Goal: Contribute content: Contribute content

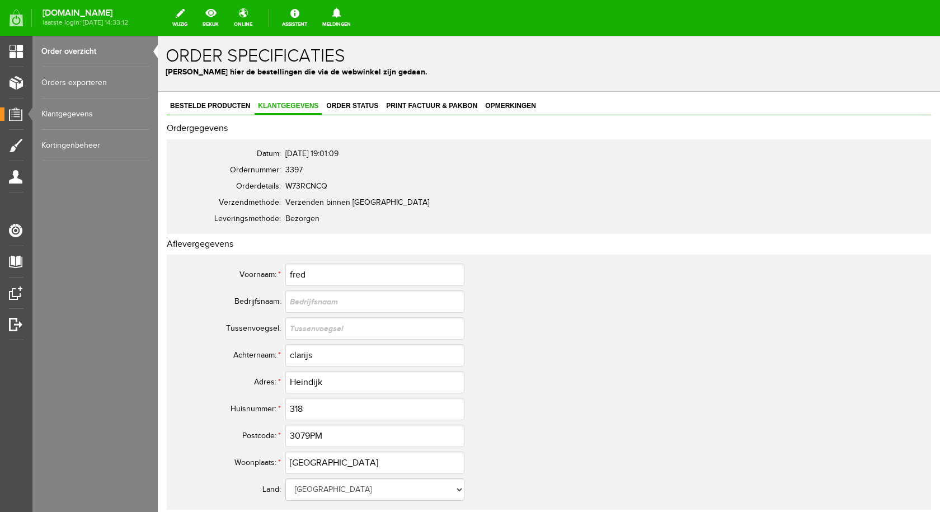
scroll to position [391, 0]
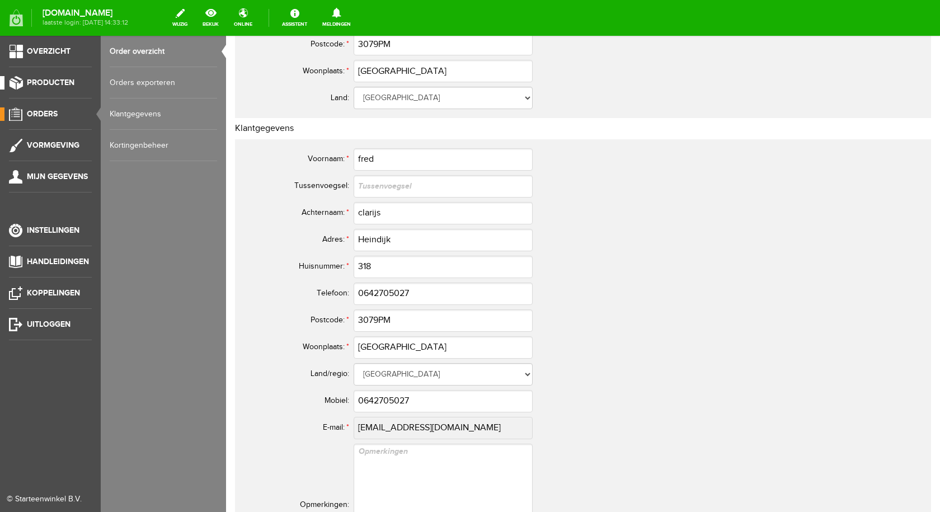
click at [18, 79] on link "Producten" at bounding box center [46, 82] width 92 height 13
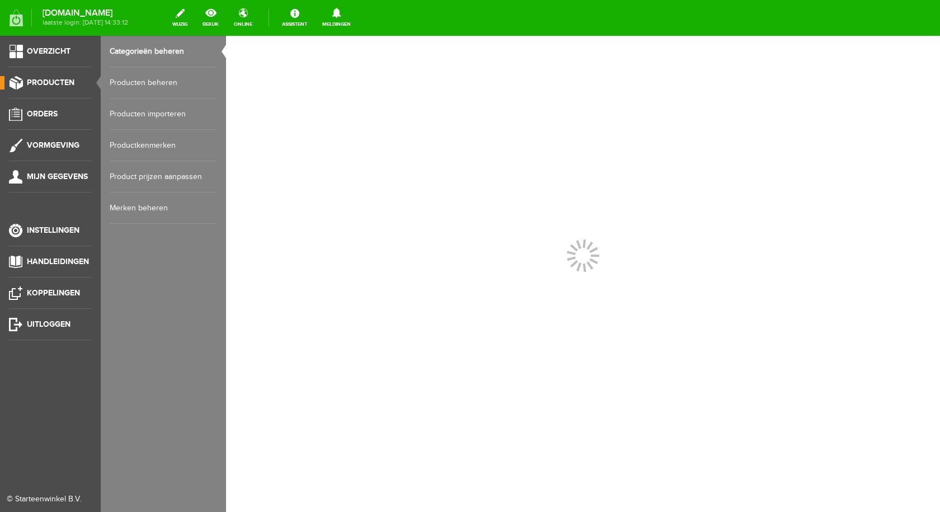
scroll to position [0, 0]
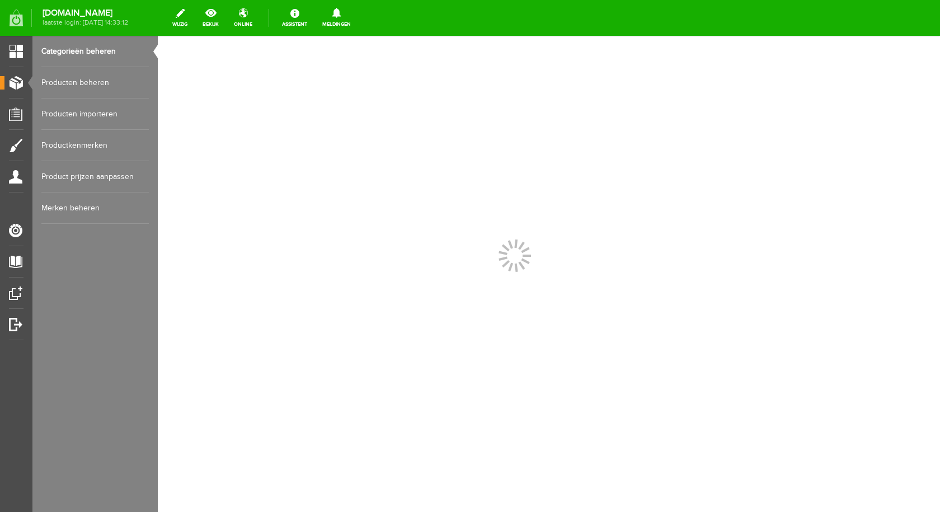
click at [69, 84] on link "Producten beheren" at bounding box center [94, 82] width 107 height 31
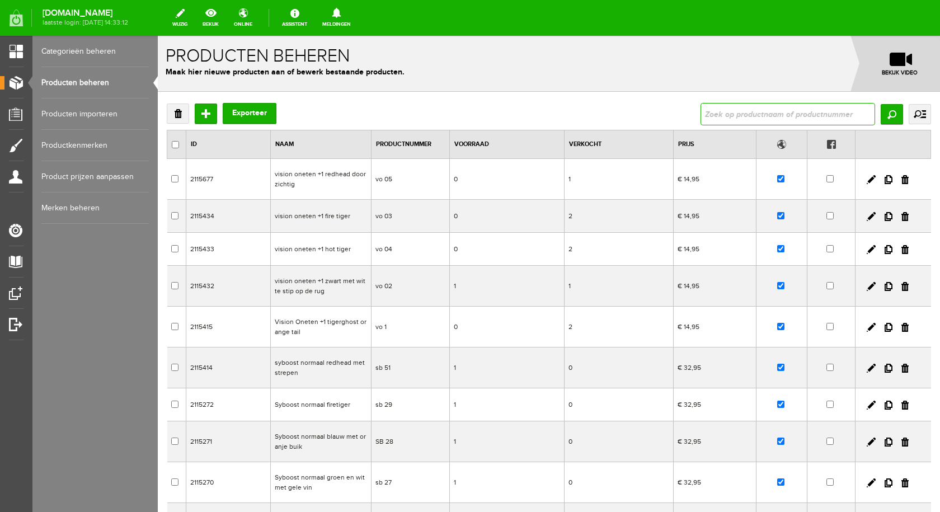
click at [765, 110] on input "text" at bounding box center [787, 114] width 174 height 22
type input "oneten"
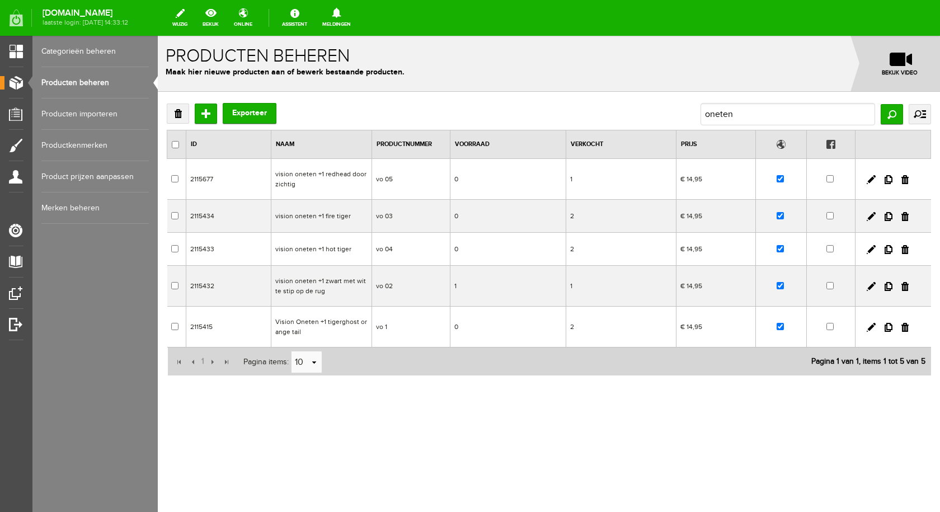
click at [344, 216] on td "vision oneten +1 fire tiger" at bounding box center [321, 216] width 101 height 33
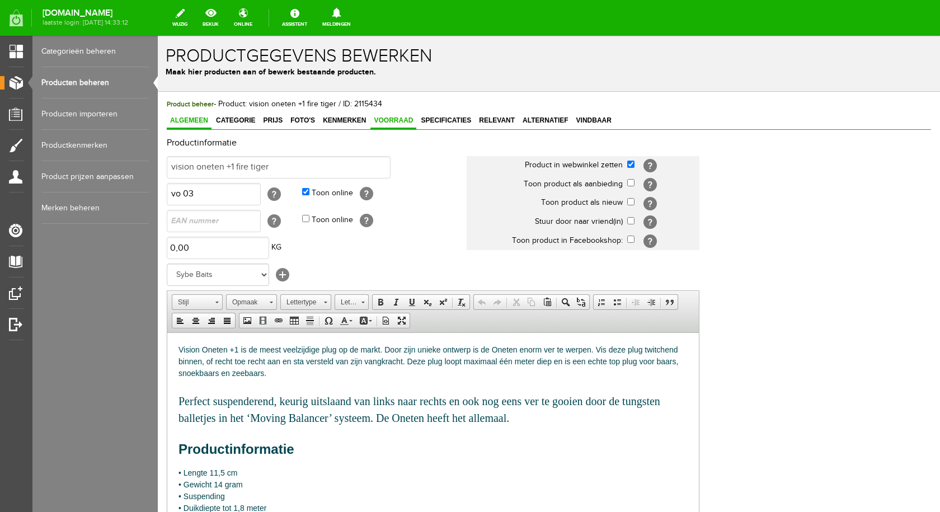
click at [394, 124] on span "Voorraad" at bounding box center [393, 120] width 46 height 8
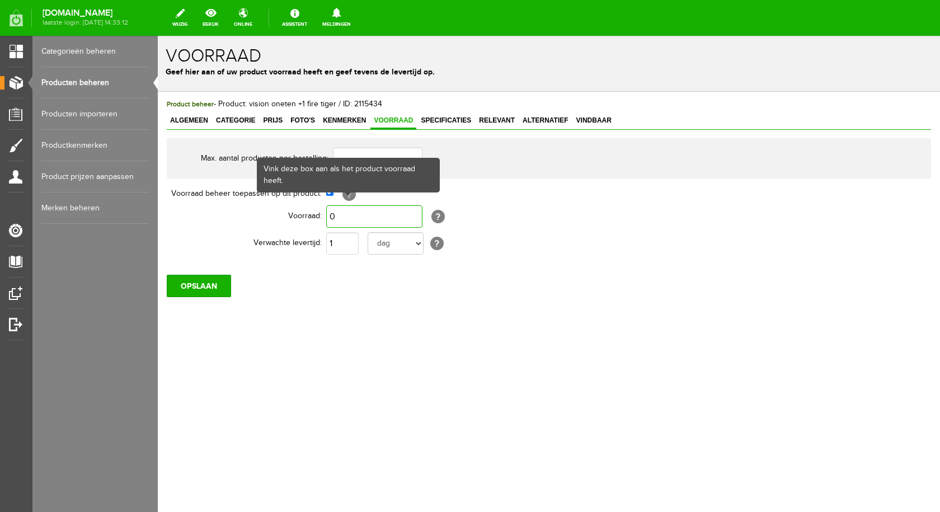
click at [344, 213] on input "0" at bounding box center [374, 216] width 96 height 22
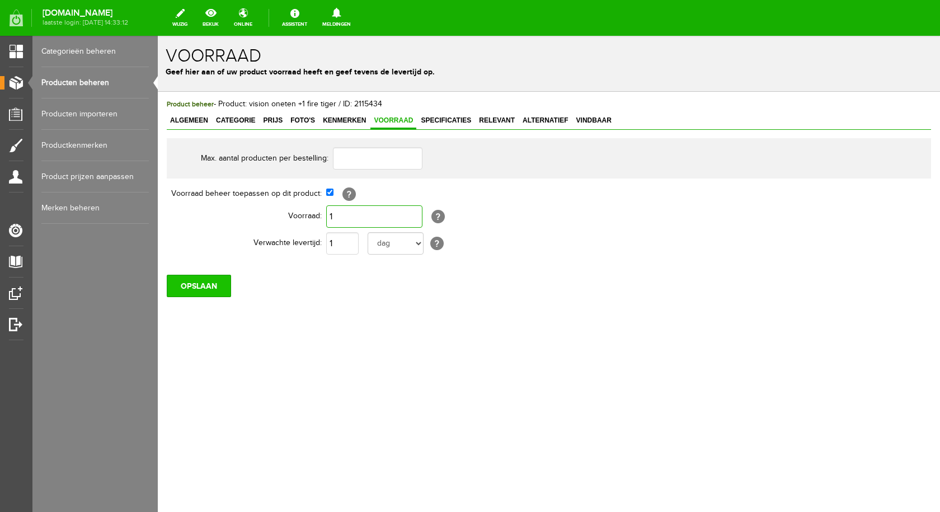
type input "1"
click at [218, 284] on input "OPSLAAN" at bounding box center [199, 286] width 64 height 22
click at [193, 287] on input "OPSLAAN" at bounding box center [199, 286] width 64 height 22
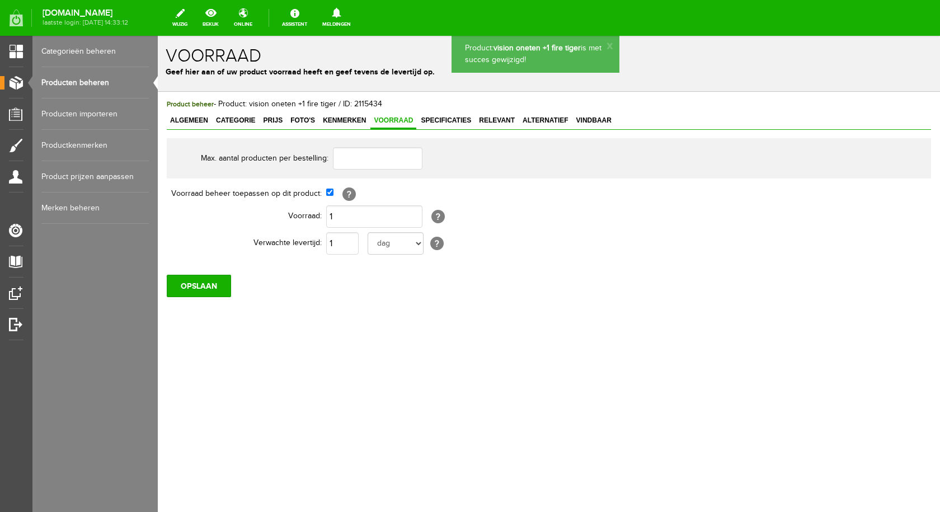
click at [95, 83] on link "Producten beheren" at bounding box center [94, 82] width 107 height 31
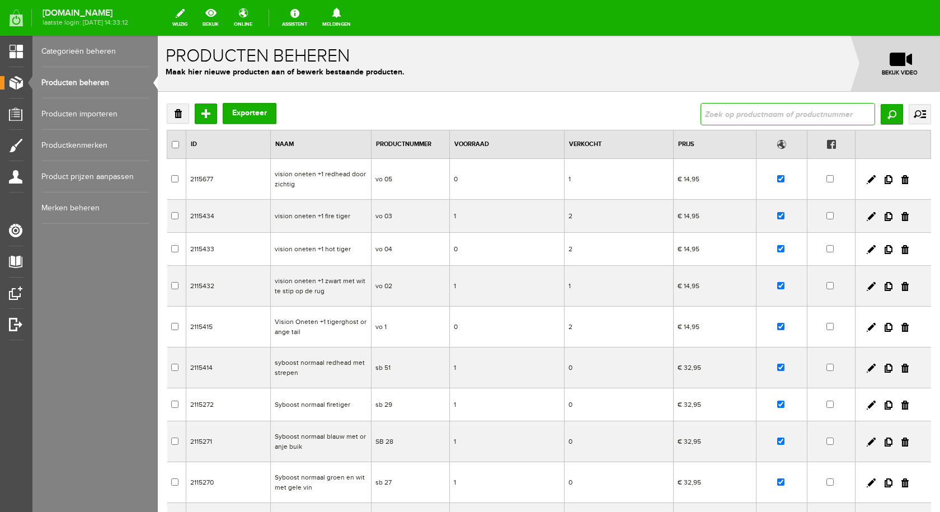
click at [738, 108] on input "text" at bounding box center [787, 114] width 174 height 22
type input "oneten"
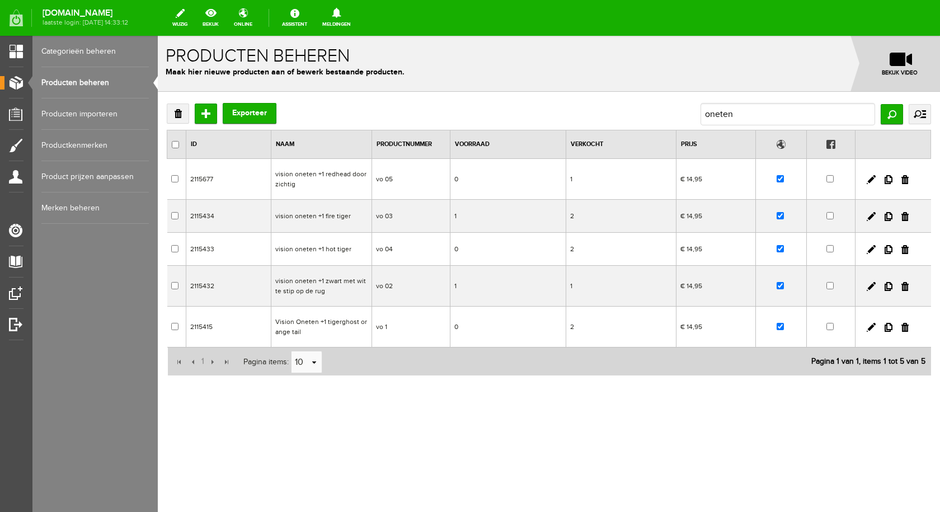
click at [315, 247] on td "vision oneten +1 hot tiger" at bounding box center [321, 249] width 101 height 33
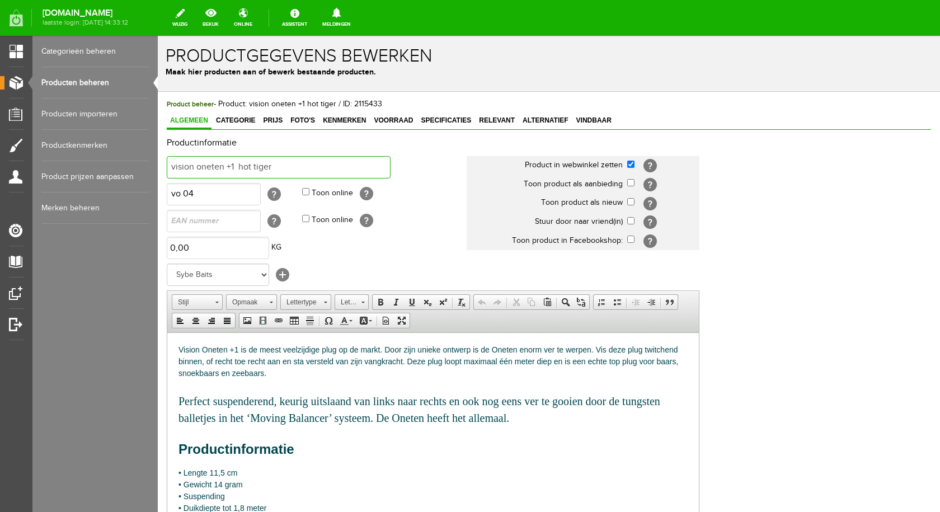
click at [299, 157] on input "vision oneten +1 hot tiger" at bounding box center [279, 167] width 224 height 22
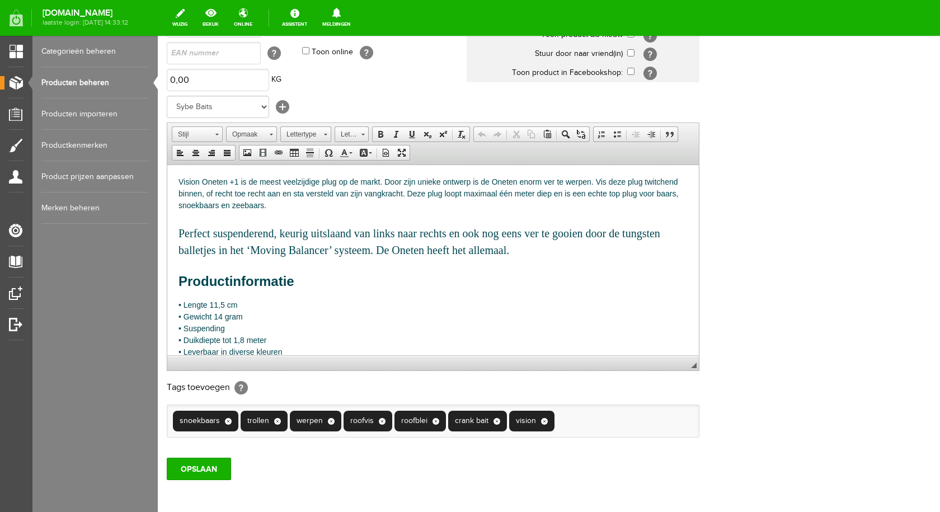
scroll to position [37, 0]
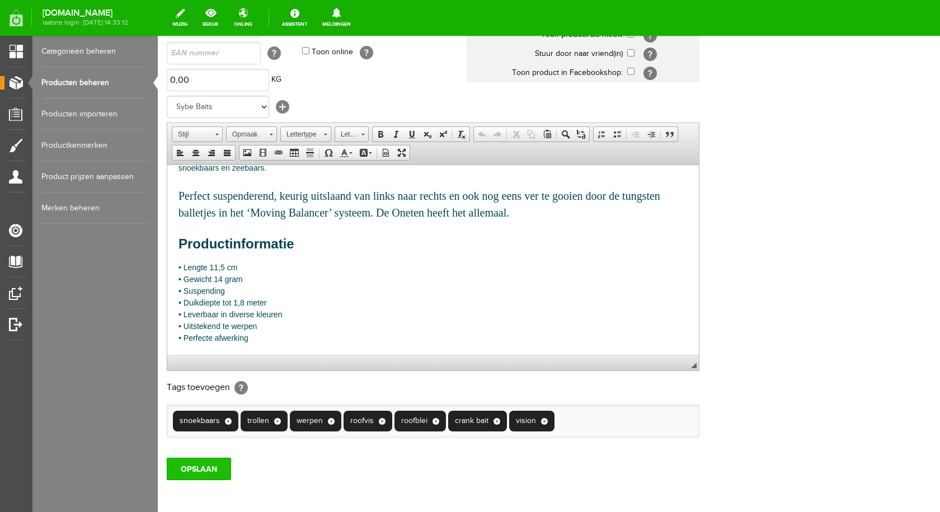
type input "vision oneten +1 doorzichtige clown"
click at [198, 462] on input "OPSLAAN" at bounding box center [199, 468] width 64 height 22
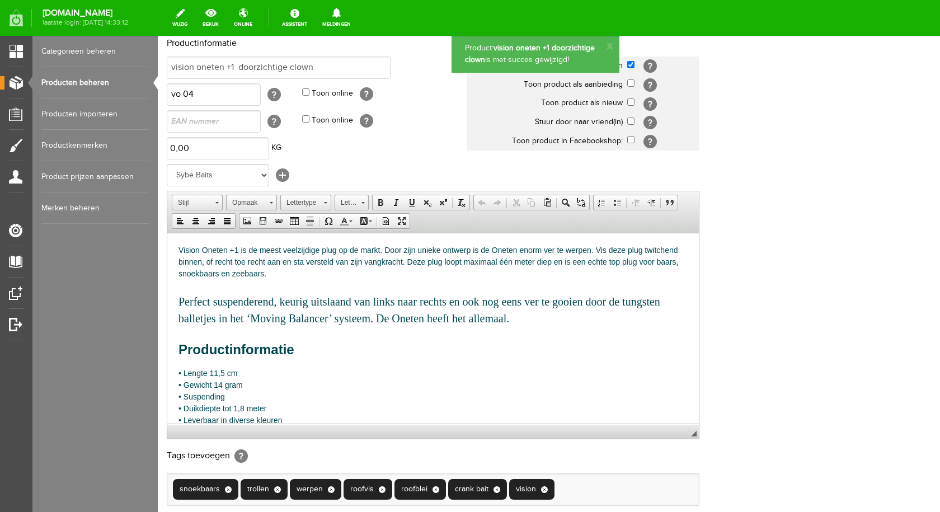
scroll to position [0, 0]
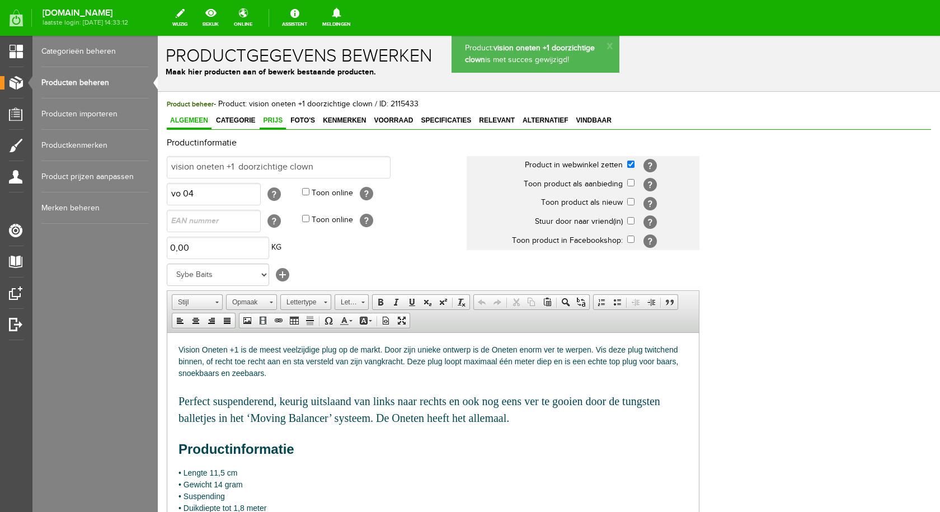
click at [280, 121] on span "Prijs" at bounding box center [272, 120] width 26 height 8
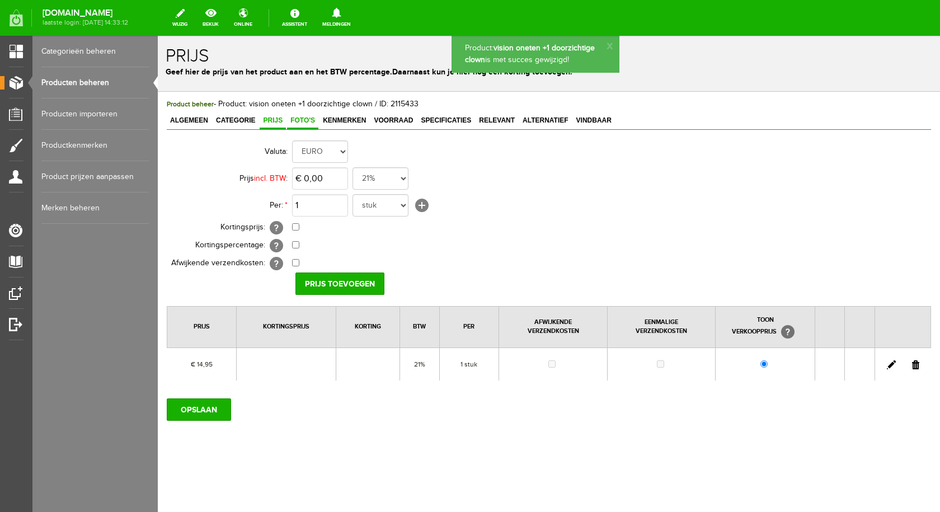
click at [303, 120] on span "Foto's" at bounding box center [302, 120] width 31 height 8
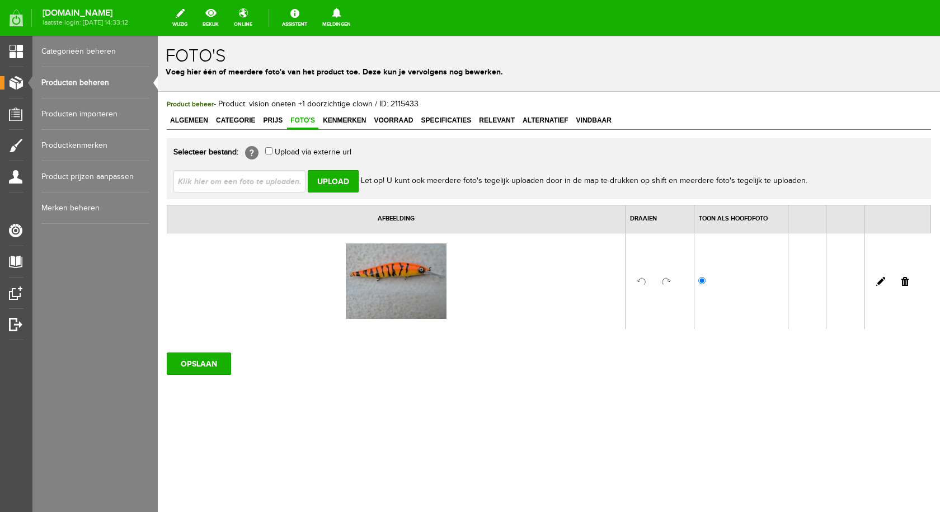
click at [285, 181] on input "file" at bounding box center [243, 180] width 141 height 21
type input "C:\fakepath\vision oneten +1 clown doorzichtig.jpg"
type input "vision oneten +1 clown doorzichtig.jpg"
click at [346, 181] on input "Upload" at bounding box center [333, 181] width 51 height 22
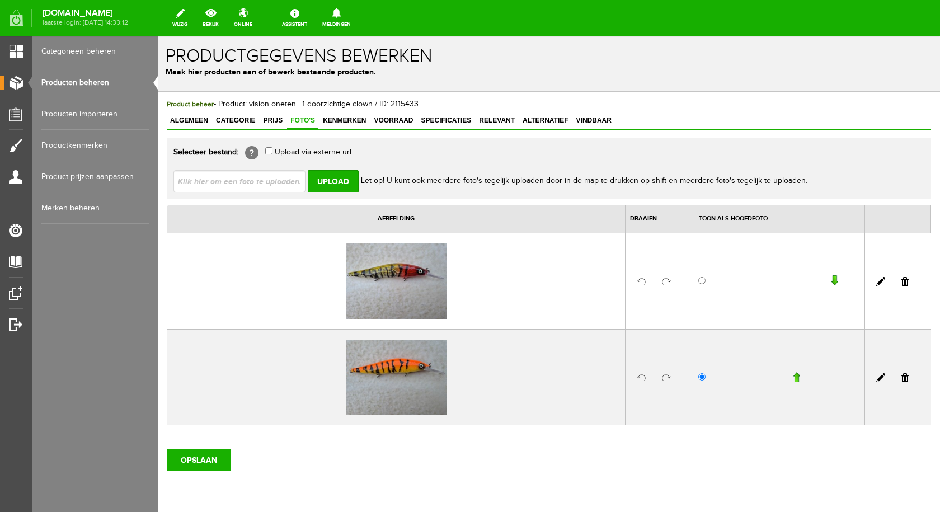
click at [901, 376] on link at bounding box center [904, 377] width 7 height 9
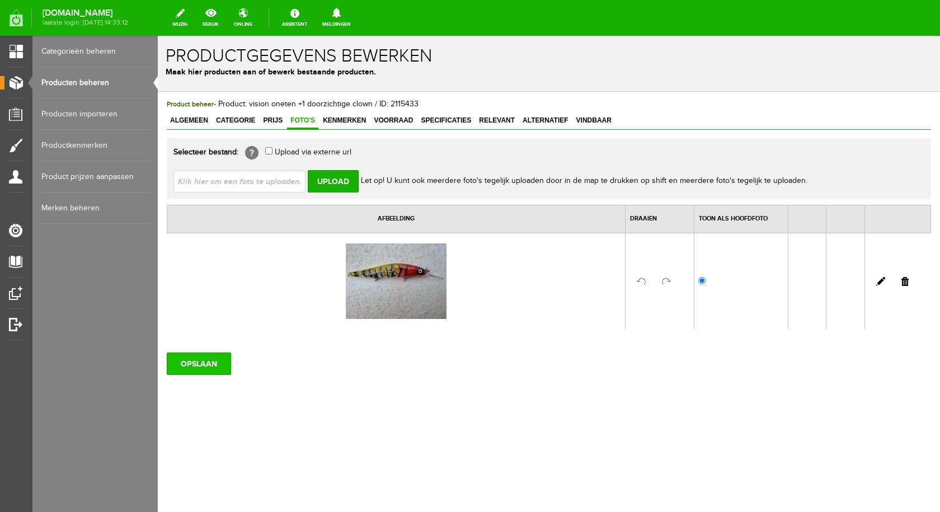
click at [193, 365] on input "OPSLAAN" at bounding box center [199, 363] width 64 height 22
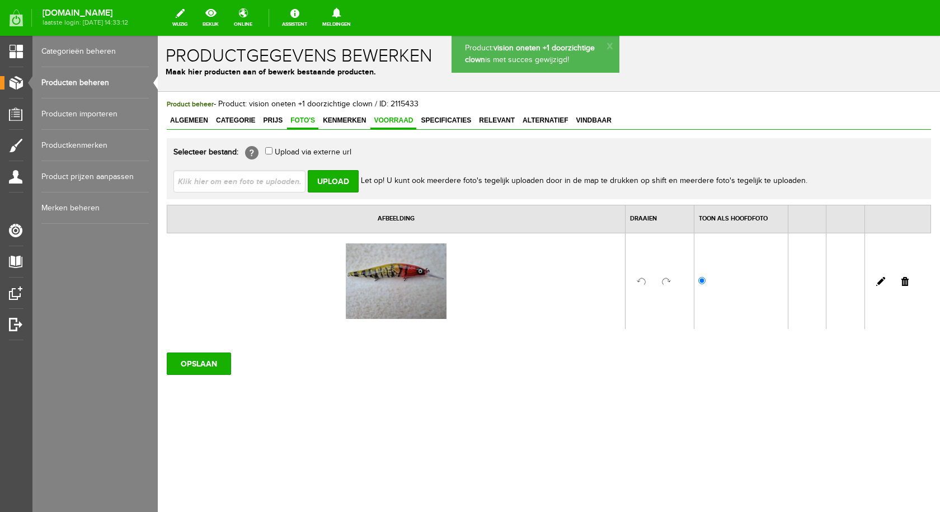
click at [388, 119] on span "Voorraad" at bounding box center [393, 120] width 46 height 8
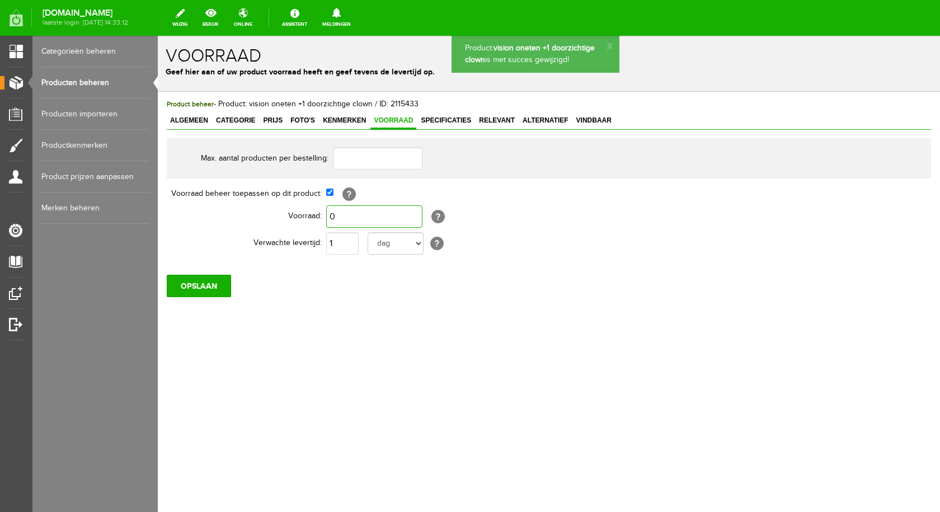
click at [352, 217] on input "0" at bounding box center [374, 216] width 96 height 22
type input "1"
click at [215, 285] on input "OPSLAAN" at bounding box center [199, 286] width 64 height 22
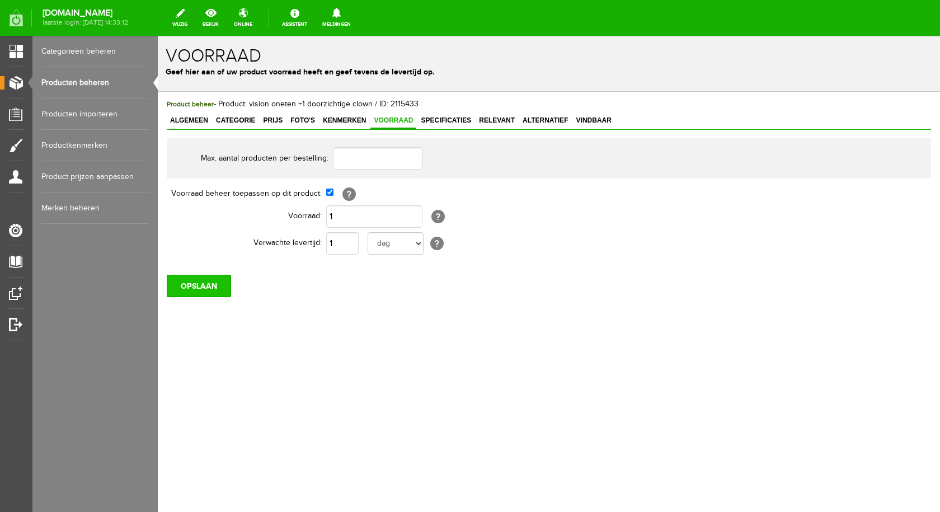
click at [204, 280] on input "OPSLAAN" at bounding box center [199, 286] width 64 height 22
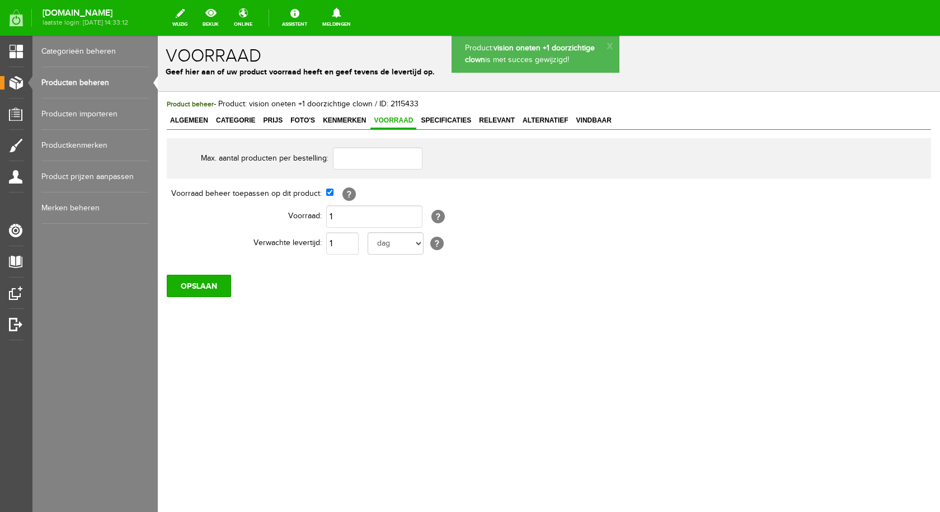
click at [77, 77] on link "Producten beheren" at bounding box center [94, 82] width 107 height 31
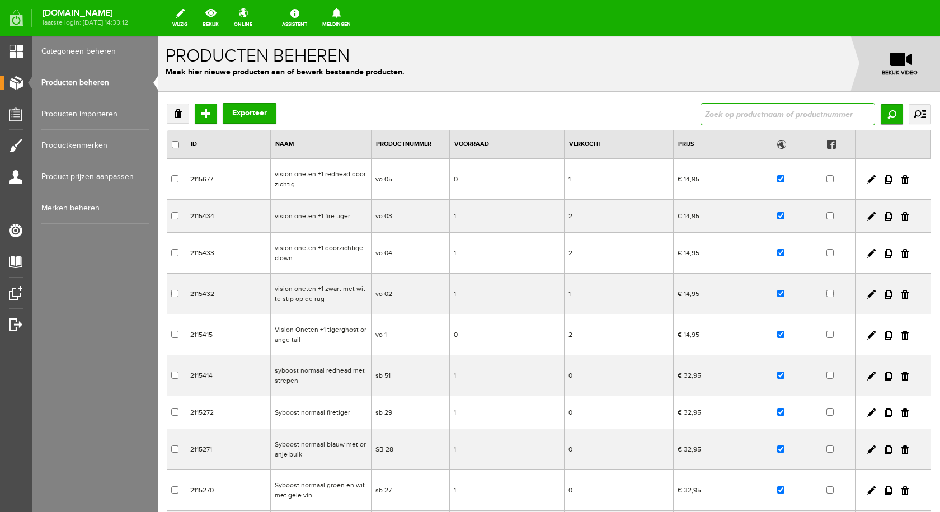
click at [710, 114] on input "text" at bounding box center [787, 114] width 174 height 22
type input "oneten"
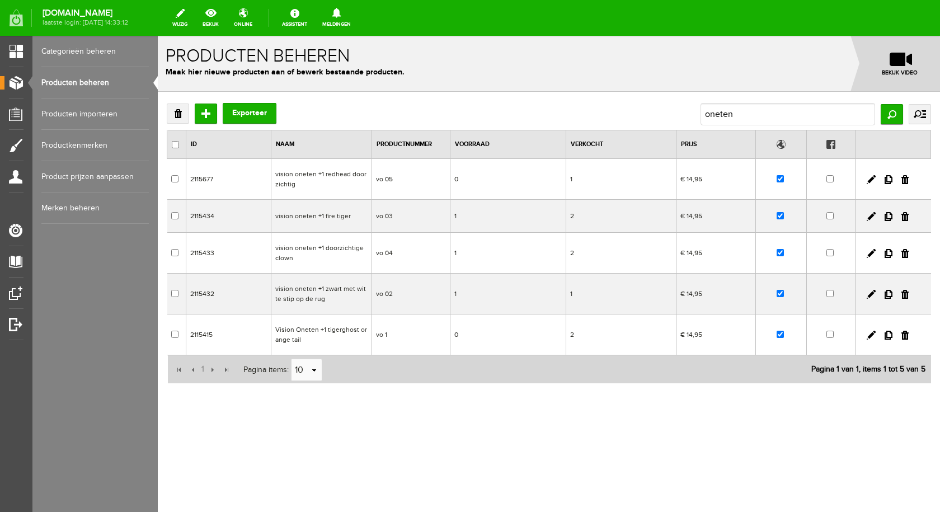
click at [323, 174] on td "vision oneten +1 redhead doorzichtig" at bounding box center [321, 179] width 101 height 41
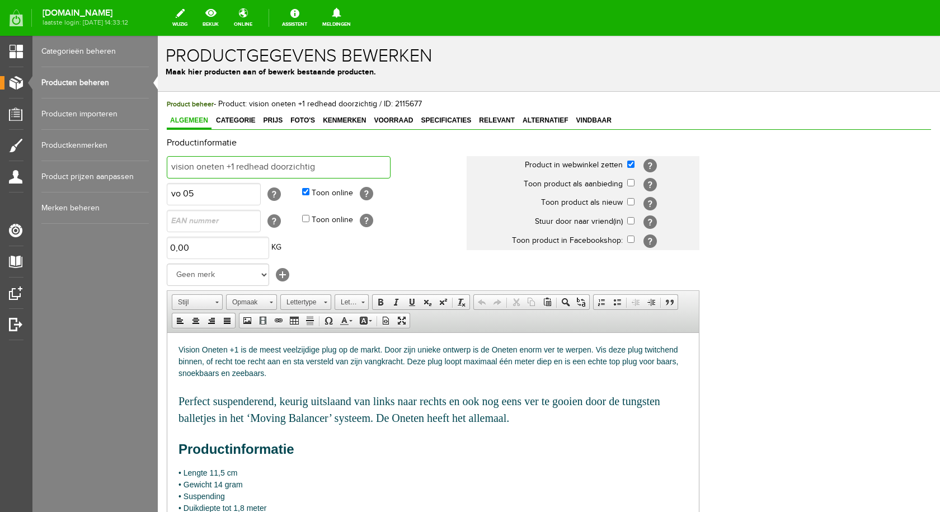
click at [334, 171] on input "vision oneten +1 redhead doorzichtig" at bounding box center [279, 167] width 224 height 22
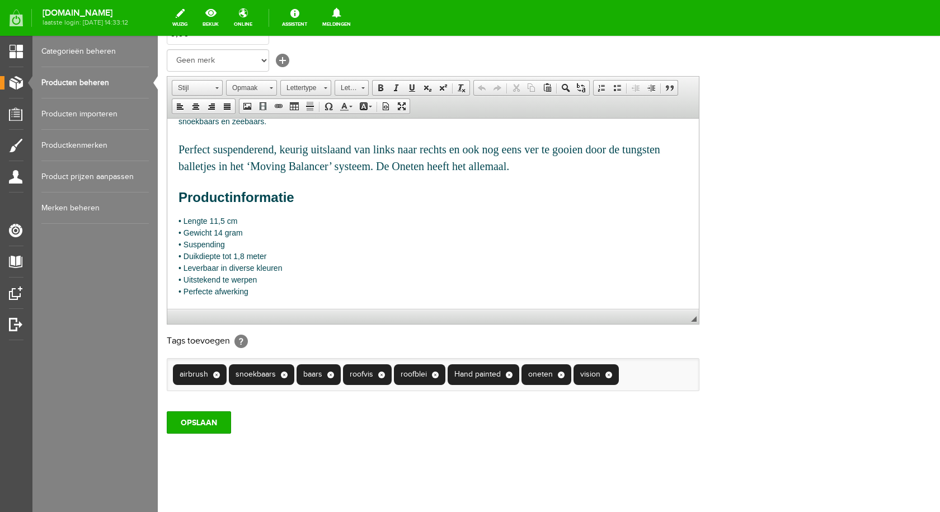
scroll to position [219, 0]
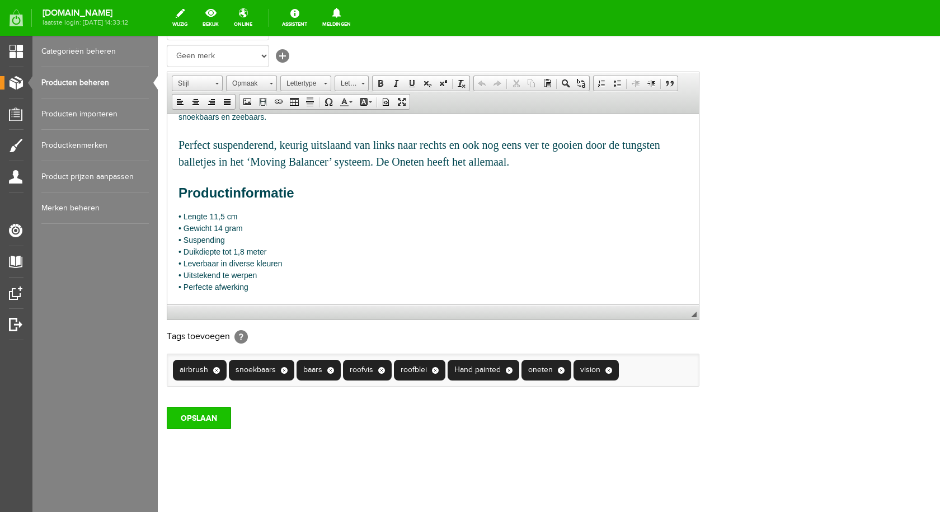
type input "vision oneten +1 clear chartreuse"
click at [213, 421] on input "OPSLAAN" at bounding box center [199, 418] width 64 height 22
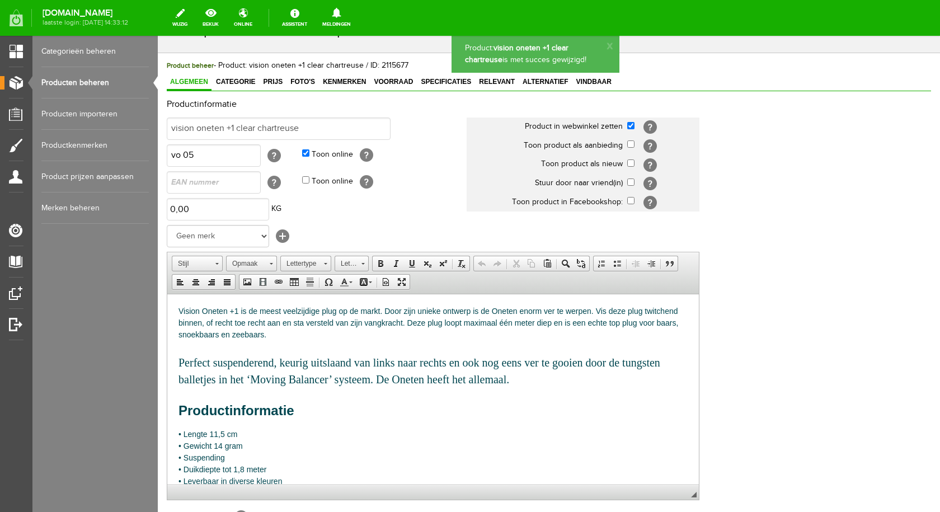
scroll to position [0, 0]
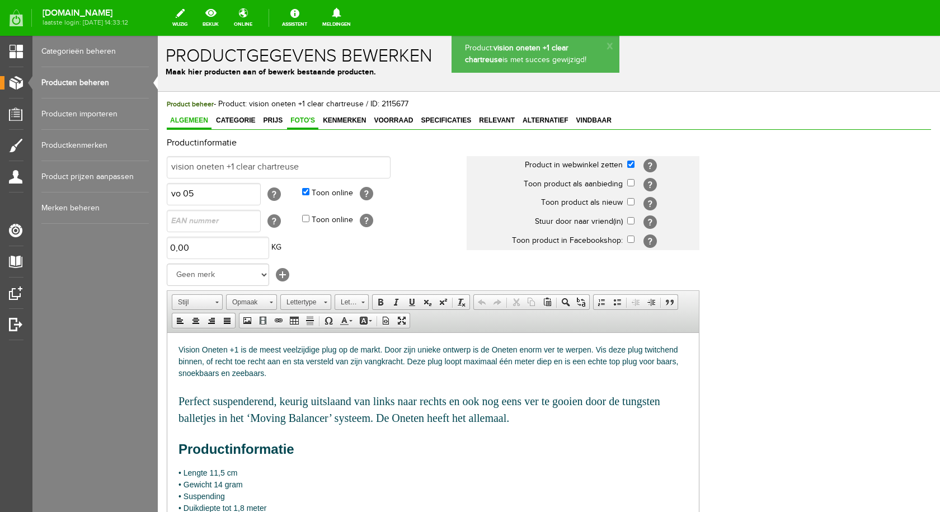
click at [296, 118] on span "Foto's" at bounding box center [302, 120] width 31 height 8
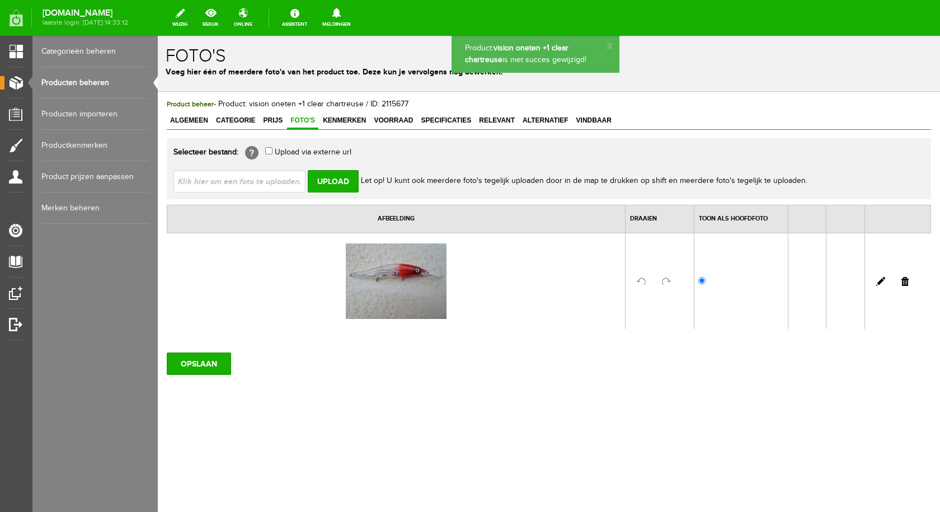
click at [280, 186] on input "file" at bounding box center [243, 180] width 141 height 21
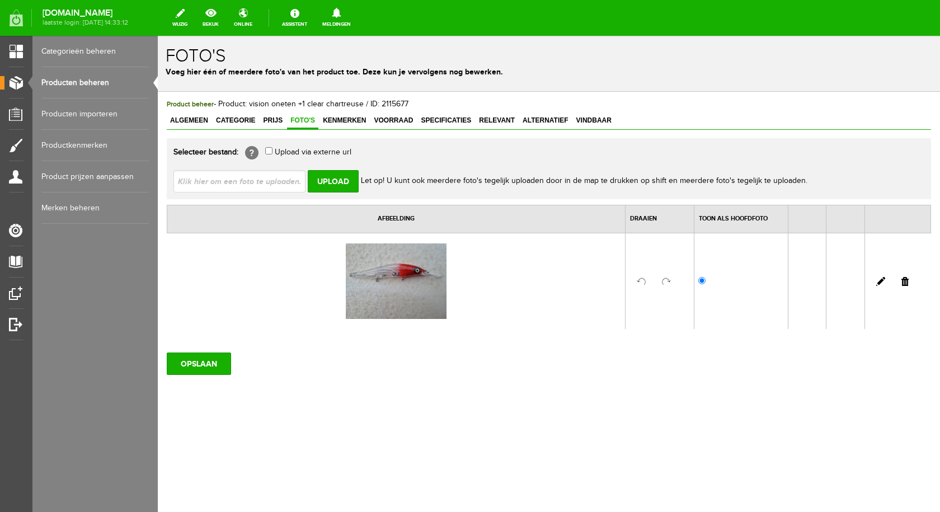
type input "C:\fakepath\vision oneten +1 clear chartreuse.jpg"
type input "vision oneten +1 clear chartreuse.jpg"
click at [337, 179] on input "Upload" at bounding box center [333, 181] width 51 height 22
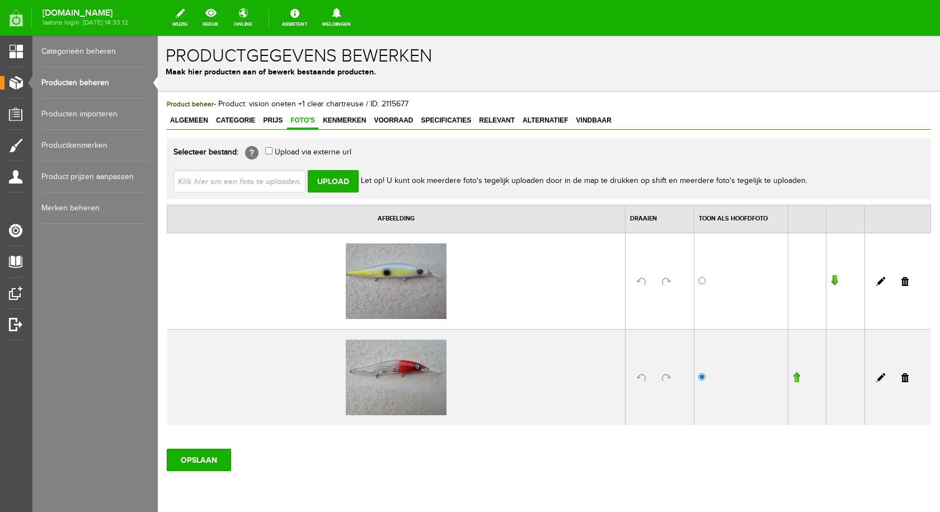
drag, startPoint x: 900, startPoint y: 379, endPoint x: 501, endPoint y: 55, distance: 513.3
click at [901, 379] on link at bounding box center [904, 377] width 7 height 9
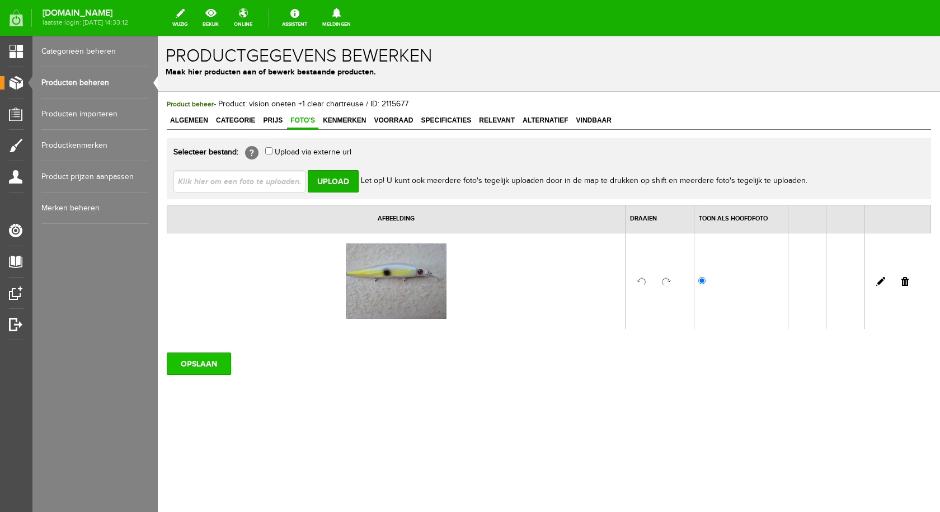
click at [201, 360] on input "OPSLAAN" at bounding box center [199, 363] width 64 height 22
click at [213, 357] on input "OPSLAAN" at bounding box center [199, 363] width 64 height 22
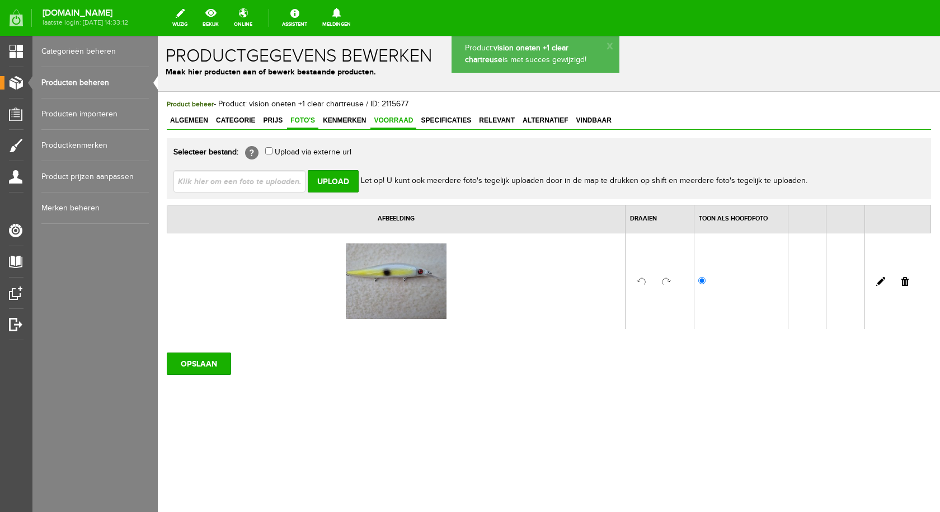
click at [400, 115] on link "Voorraad" at bounding box center [393, 121] width 46 height 16
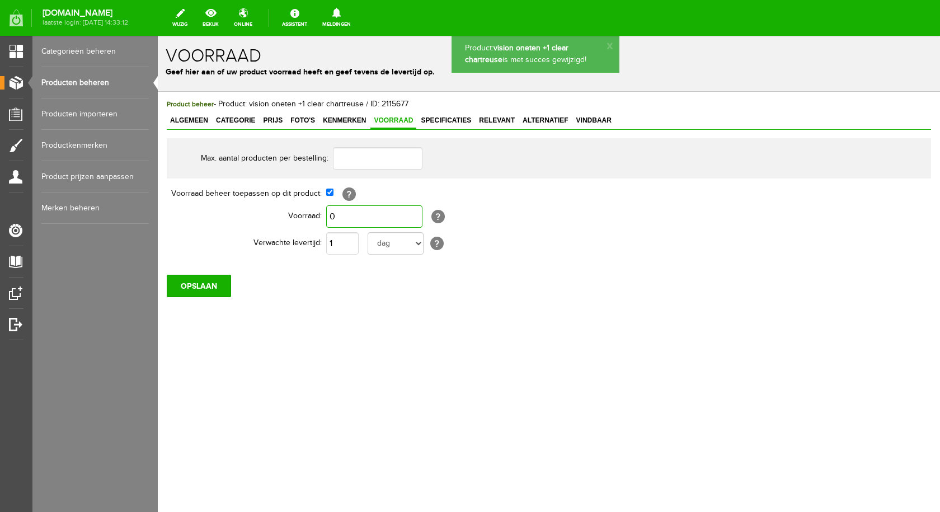
click at [376, 210] on input "0" at bounding box center [374, 216] width 96 height 22
type input "1"
click at [217, 288] on input "OPSLAAN" at bounding box center [199, 286] width 64 height 22
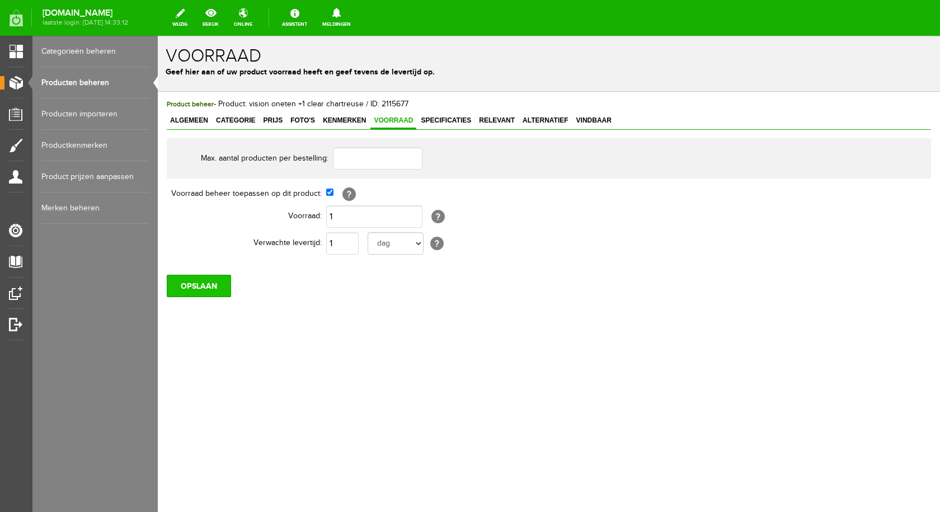
click at [218, 287] on input "OPSLAAN" at bounding box center [199, 286] width 64 height 22
click at [221, 286] on input "OPSLAAN" at bounding box center [199, 286] width 64 height 22
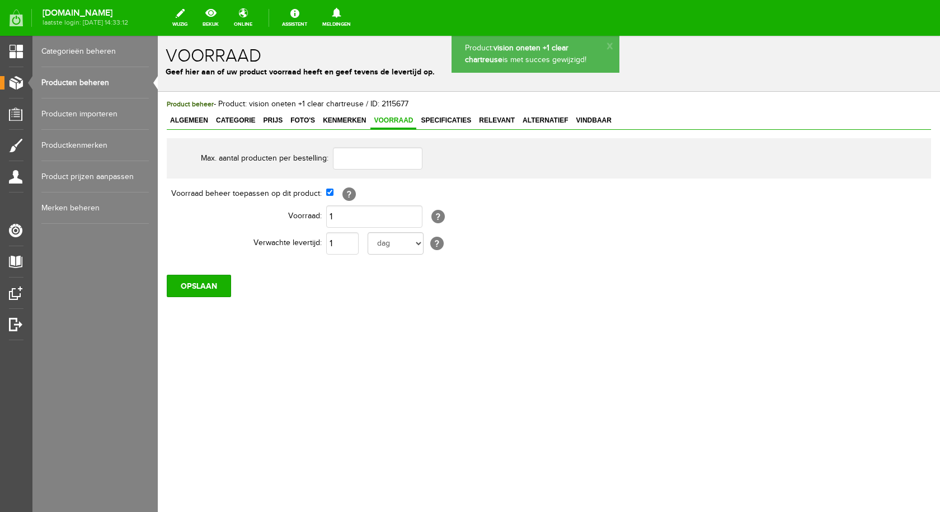
drag, startPoint x: 93, startPoint y: 81, endPoint x: 221, endPoint y: 100, distance: 129.5
click at [93, 81] on link "Producten beheren" at bounding box center [94, 82] width 107 height 31
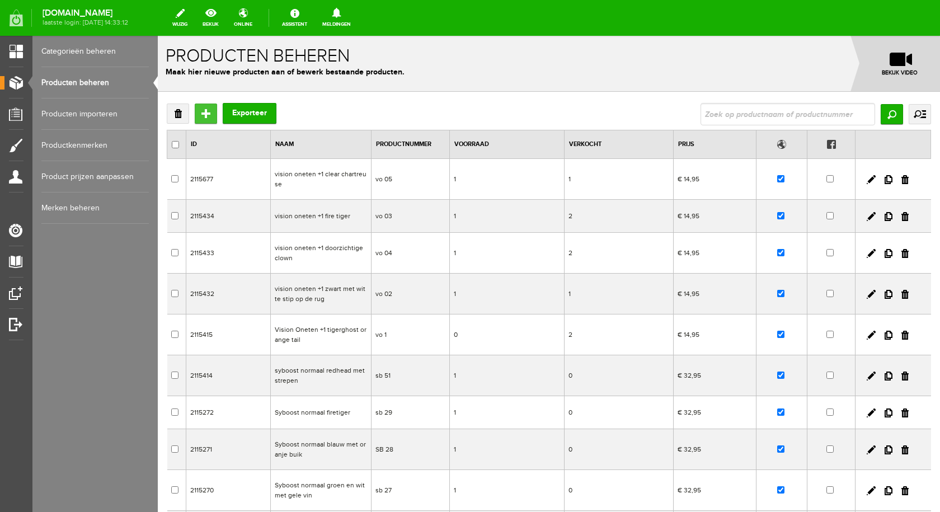
click at [202, 111] on input "Toevoegen" at bounding box center [206, 113] width 22 height 20
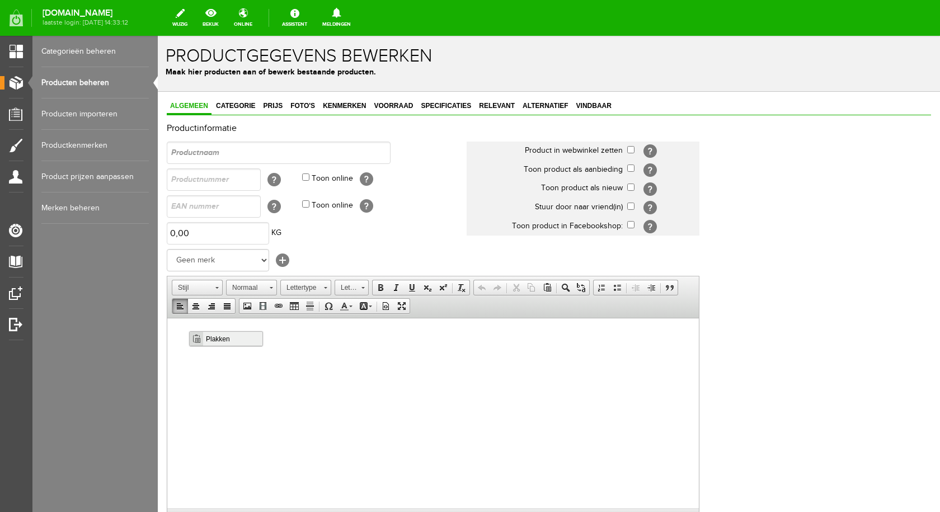
click at [222, 338] on span "Plakken" at bounding box center [232, 338] width 59 height 14
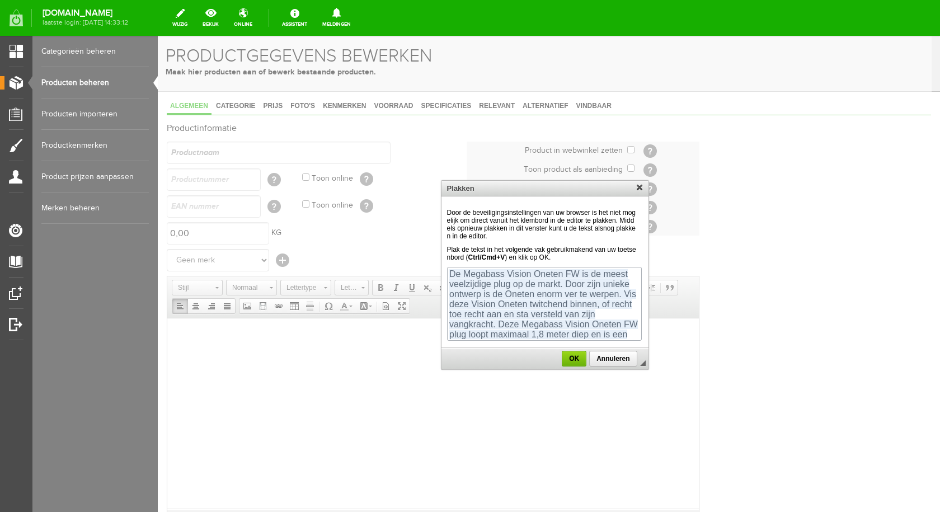
scroll to position [59, 0]
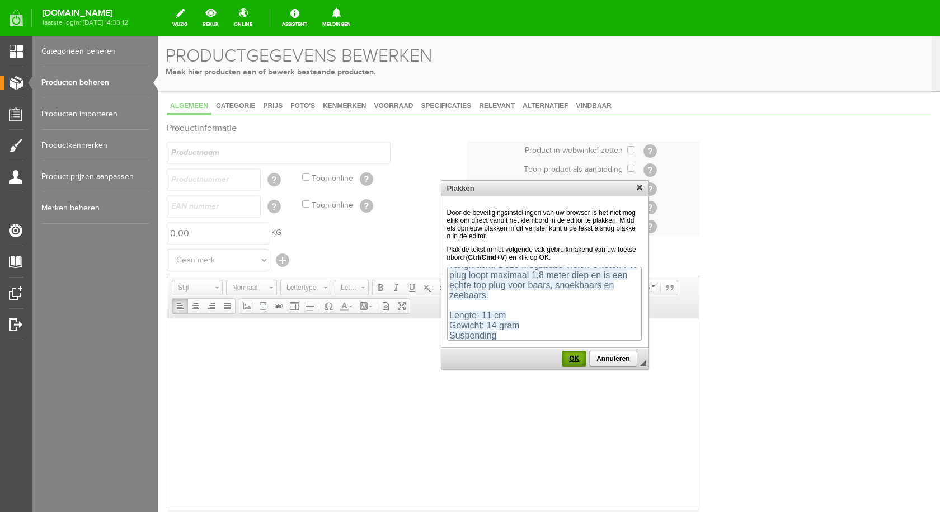
drag, startPoint x: 567, startPoint y: 75, endPoint x: 577, endPoint y: 358, distance: 282.6
click at [577, 358] on span "OK" at bounding box center [574, 359] width 22 height 8
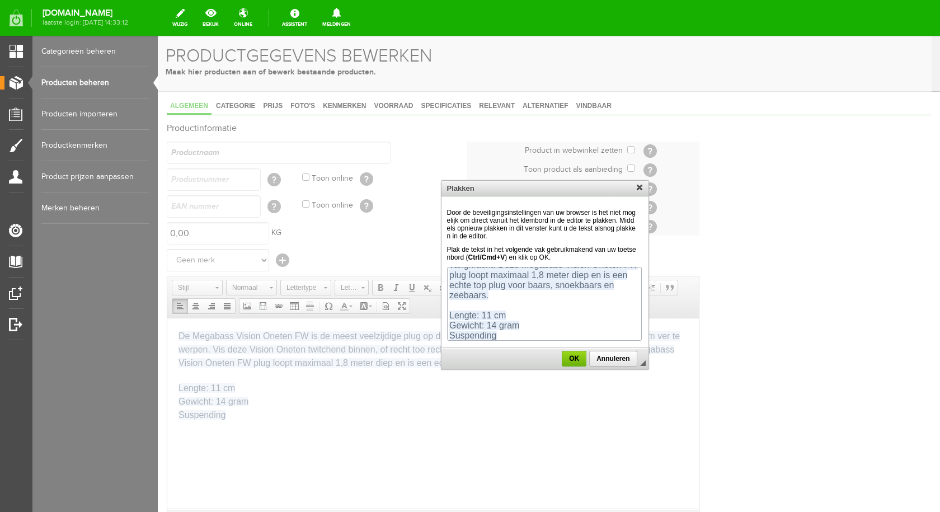
scroll to position [0, 0]
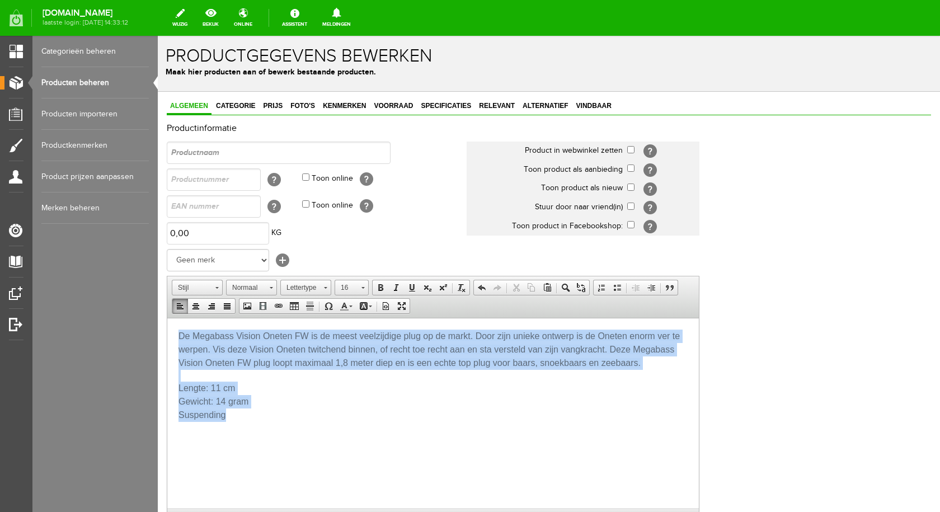
drag, startPoint x: 179, startPoint y: 333, endPoint x: 235, endPoint y: 421, distance: 104.4
click at [235, 421] on html "De Megabass Vision Oneten FW is de meest veelzijdige plug op de markt. Door zij…" at bounding box center [432, 375] width 531 height 115
click at [351, 306] on span at bounding box center [350, 306] width 3 height 2
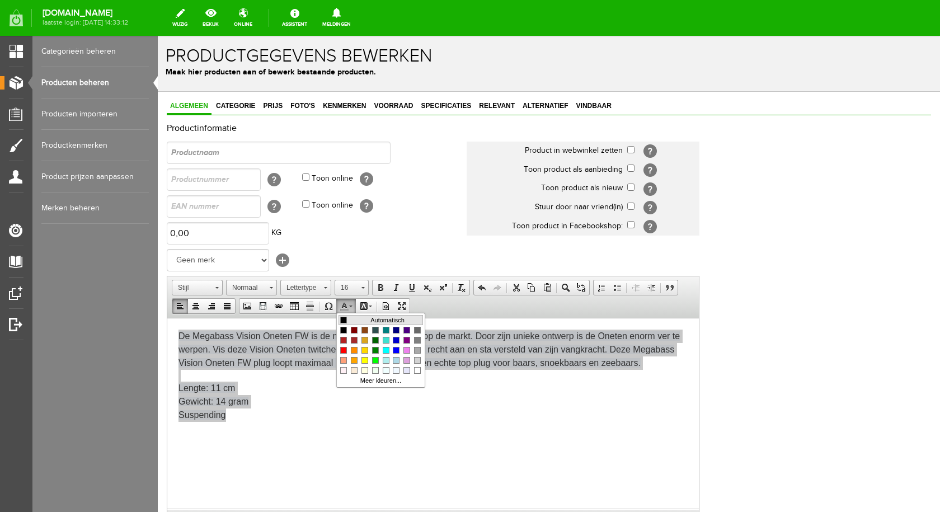
click at [340, 318] on span "Kleuren" at bounding box center [343, 319] width 7 height 7
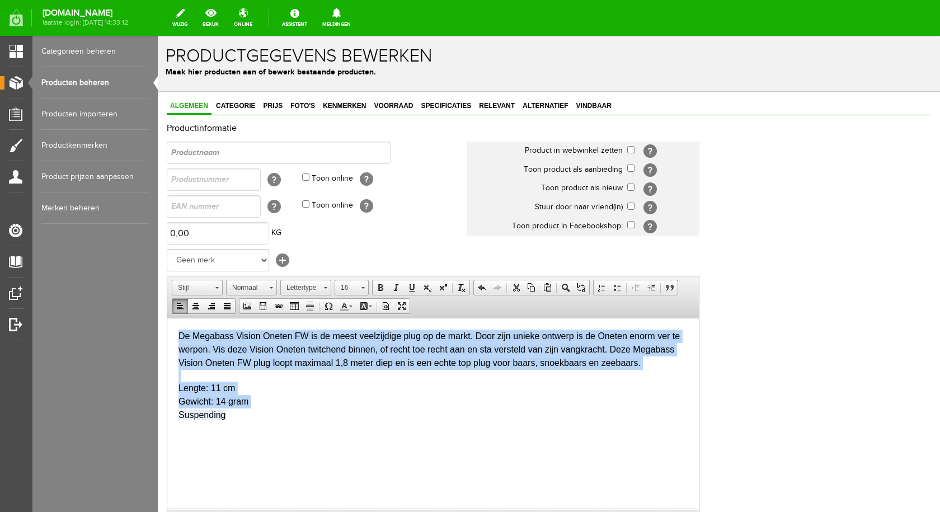
click at [365, 419] on p "De Megabass Vision Oneten FW is de meest veelzijdige plug op de markt. Door zij…" at bounding box center [432, 375] width 509 height 92
drag, startPoint x: 176, startPoint y: 332, endPoint x: 236, endPoint y: 432, distance: 116.9
click at [236, 432] on html "De Megabass Vision Oneten FW is de meest veelzijdige plug op de markt. Door zij…" at bounding box center [432, 375] width 531 height 115
click at [377, 286] on span at bounding box center [380, 287] width 9 height 9
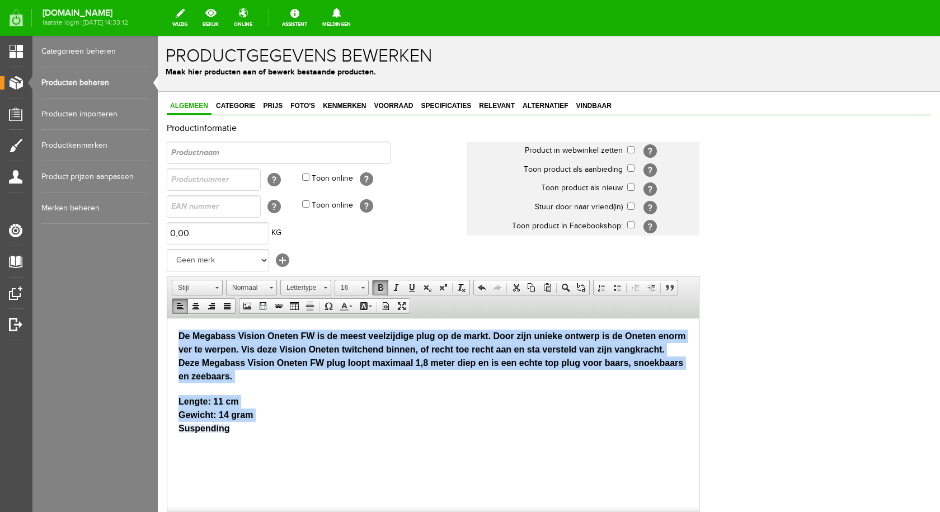
click at [306, 446] on html "De Megabass Vision Oneten FW is de meest veelzijdige plug op de markt. Door zij…" at bounding box center [432, 382] width 531 height 128
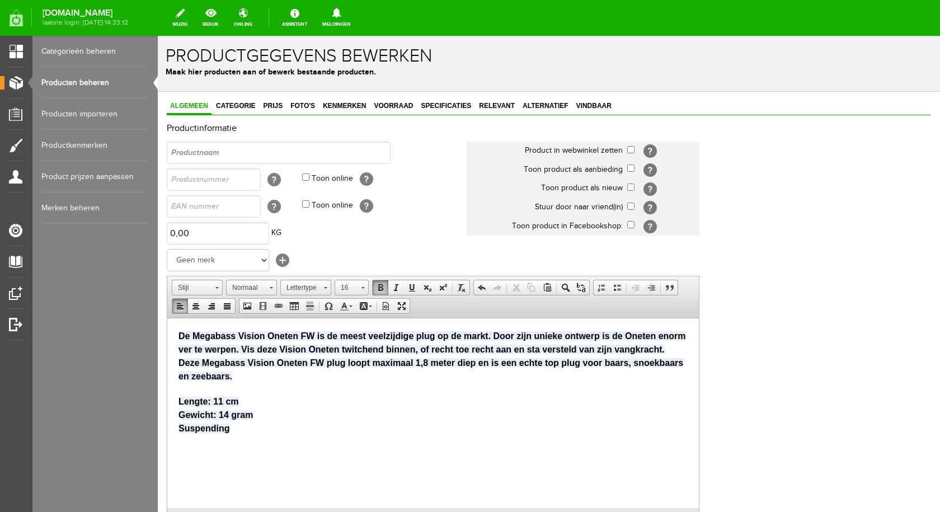
click at [241, 428] on p "De Megabass Vision Oneten FW is de meest veelzijdige plug op de markt. Door zij…" at bounding box center [432, 382] width 509 height 106
click at [219, 456] on span "Plakken" at bounding box center [228, 459] width 59 height 14
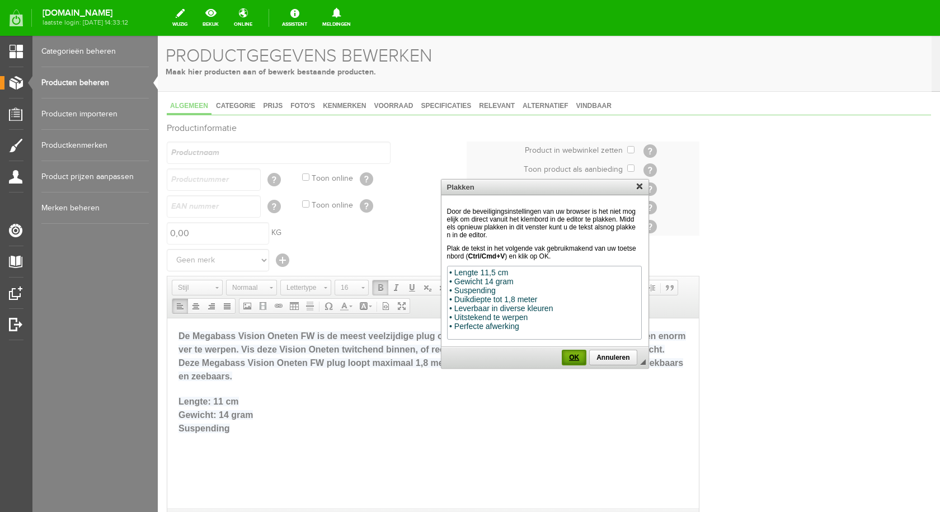
click at [569, 357] on span "OK" at bounding box center [574, 357] width 22 height 8
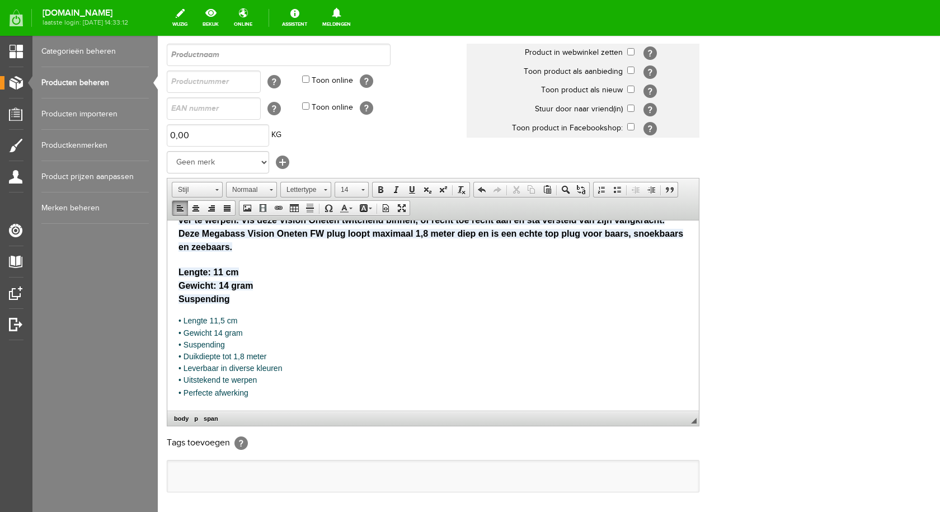
scroll to position [112, 0]
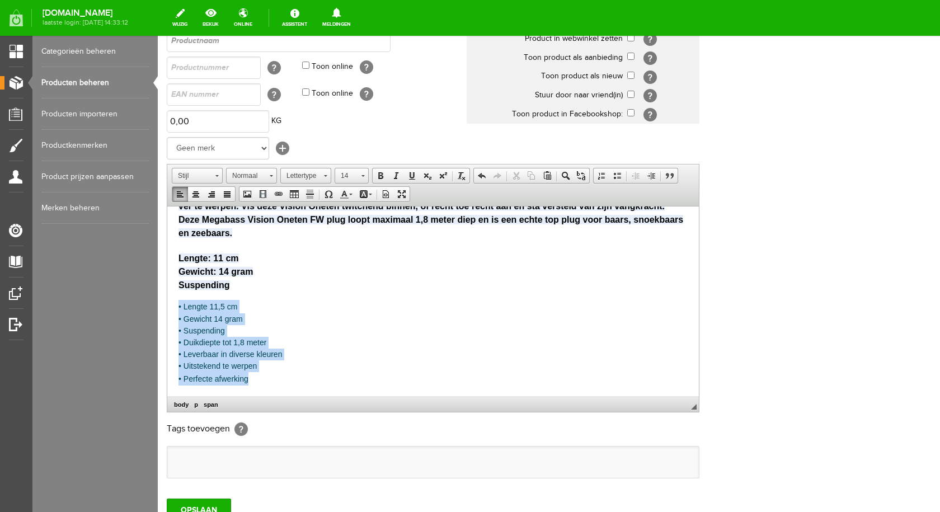
drag, startPoint x: 172, startPoint y: 296, endPoint x: 262, endPoint y: 383, distance: 124.6
click at [262, 383] on html "De Megabass Vision Oneten FW is de meest veelzijdige plug op de markt. Door zij…" at bounding box center [432, 284] width 531 height 221
click at [381, 176] on span at bounding box center [380, 175] width 9 height 9
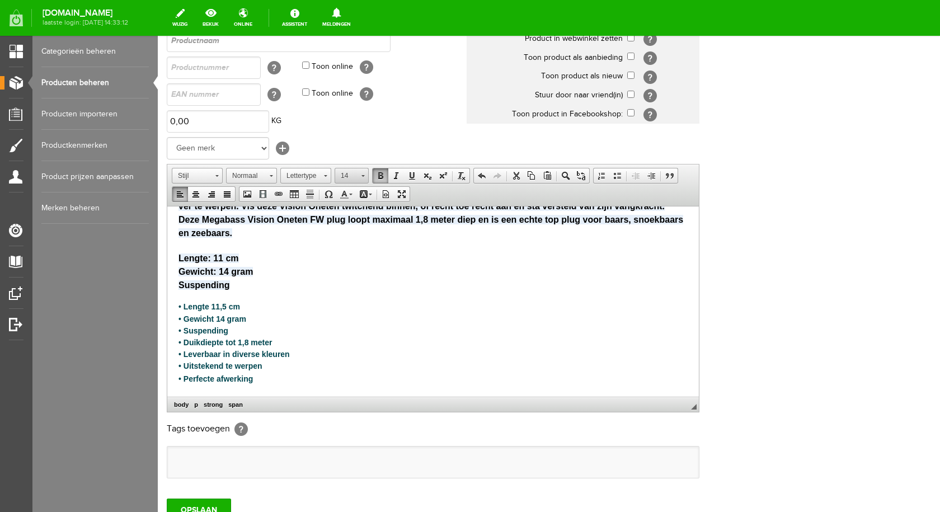
click at [365, 177] on link "14" at bounding box center [351, 176] width 34 height 16
click at [347, 245] on span "16" at bounding box center [344, 248] width 10 height 10
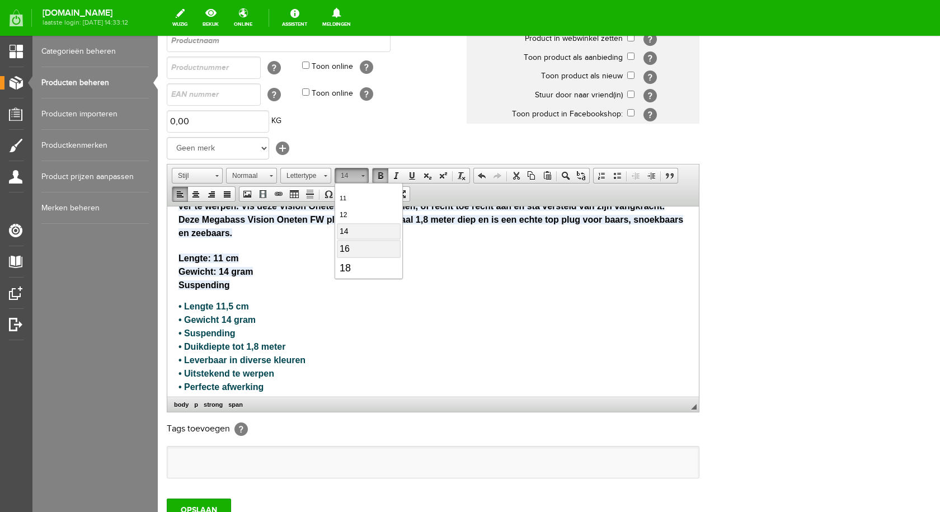
scroll to position [0, 0]
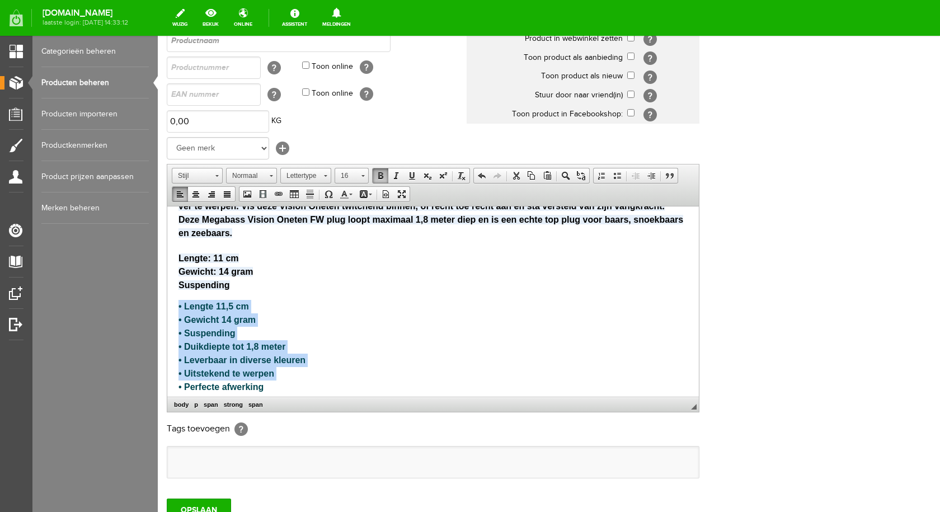
click at [232, 307] on span "• Lengte 11,5 cm" at bounding box center [213, 306] width 70 height 10
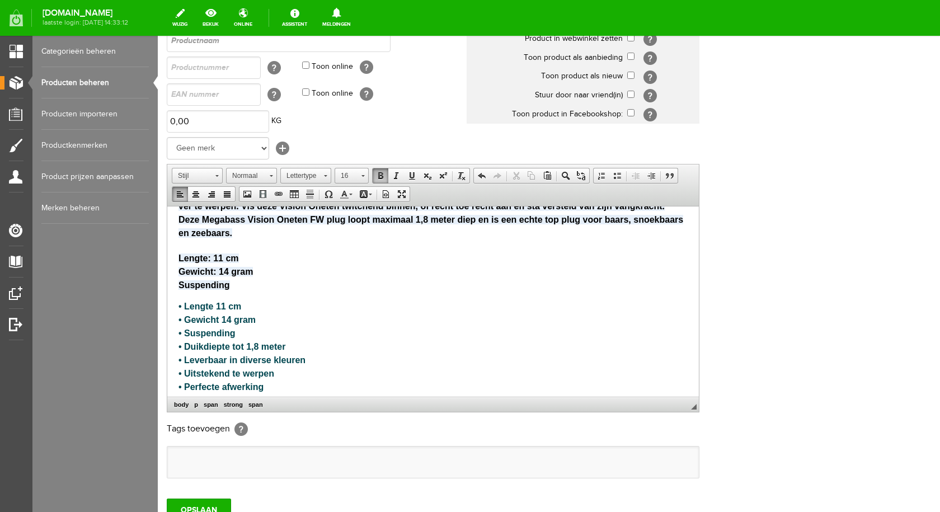
scroll to position [40, 0]
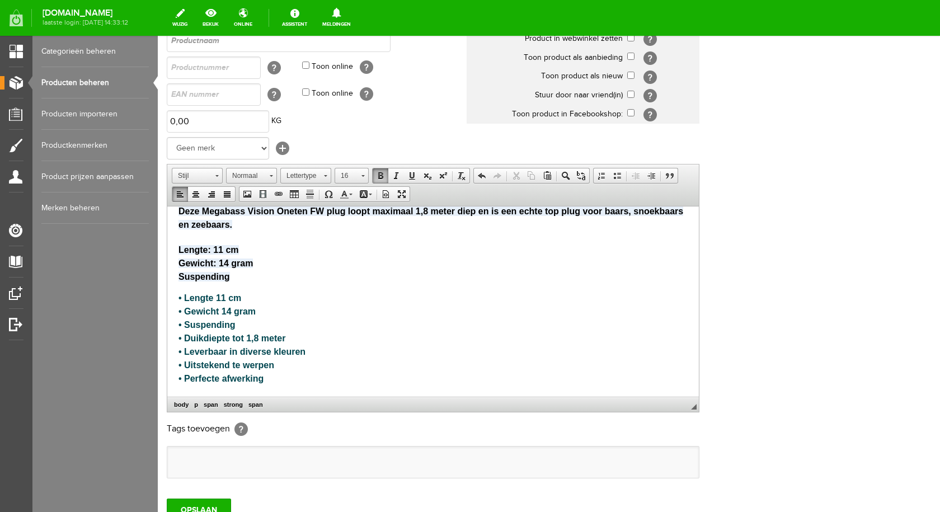
click at [314, 348] on p "• Lengte 11 cm • Gewicht 14 gram • Suspending • Duikdiepte tot 1,8 meter • Leve…" at bounding box center [432, 338] width 509 height 94
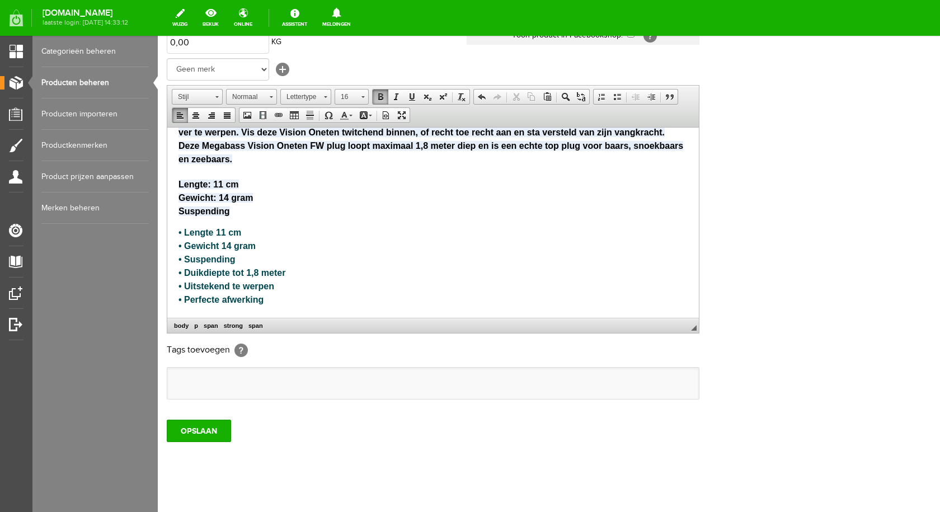
scroll to position [204, 0]
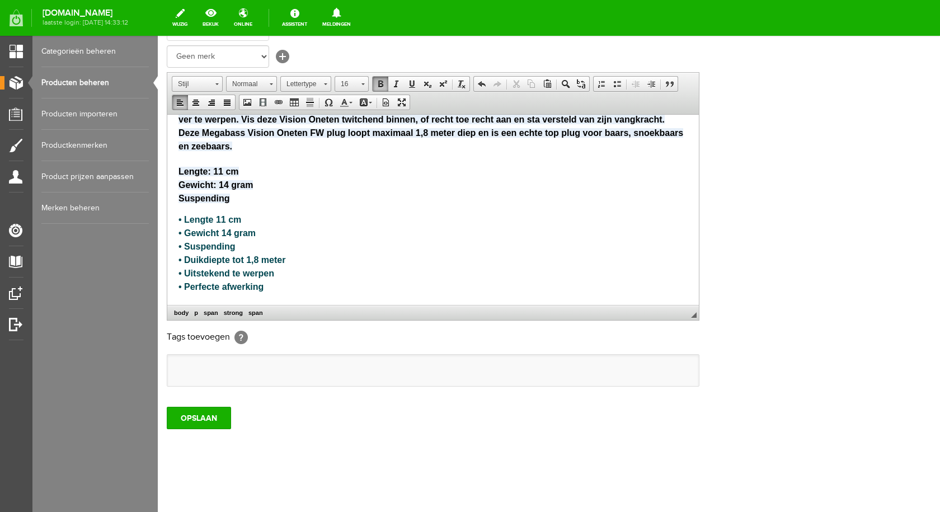
click at [268, 286] on p "• Lengte 11 cm • Gewicht 14 gram • Suspending • Duikdiepte tot 1,8 meter • Uits…" at bounding box center [432, 253] width 509 height 81
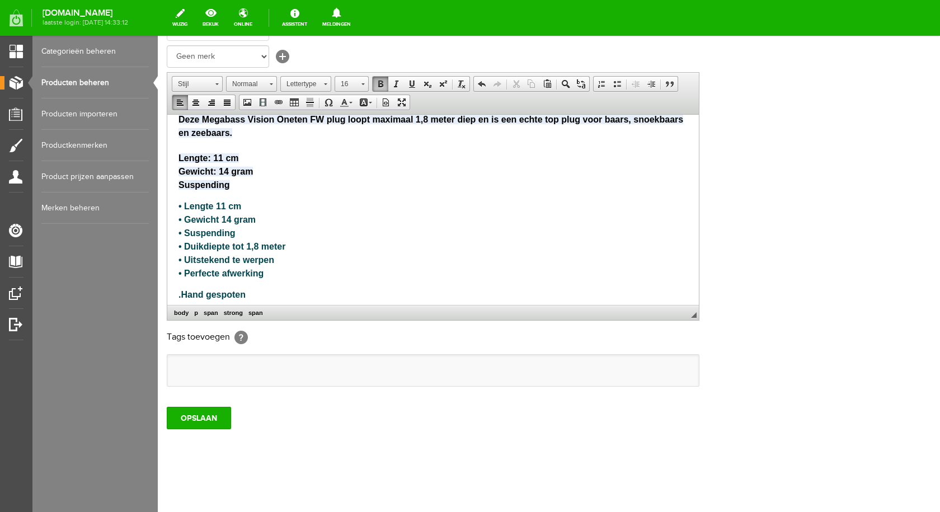
click at [181, 294] on span "​.Hand gespoten" at bounding box center [211, 294] width 67 height 10
click at [182, 296] on span ".Hand gespoten" at bounding box center [211, 294] width 67 height 10
drag, startPoint x: 249, startPoint y: 294, endPoint x: 177, endPoint y: 291, distance: 71.6
click at [177, 291] on html "De Megabass Vision Oneten FW is de meest veelzijdige plug op de markt. Door zij…" at bounding box center [432, 193] width 531 height 238
click at [232, 310] on span "Kopiëren" at bounding box center [242, 313] width 59 height 14
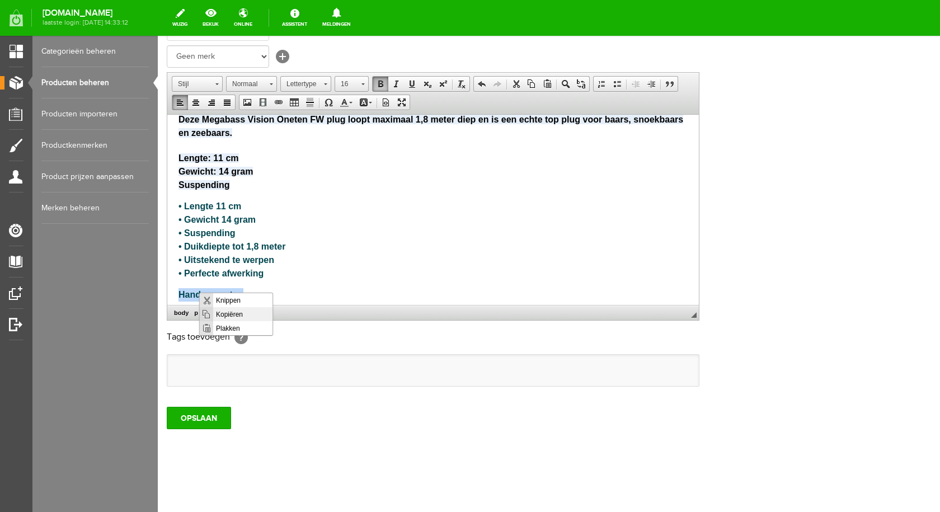
copy p "​ Hand gespoten"
click at [267, 272] on p "• Lengte 11 cm • Gewicht 14 gram • Suspending • Duikdiepte tot 1,8 meter • Uits…" at bounding box center [432, 239] width 509 height 81
click at [301, 283] on span "Plakken" at bounding box center [318, 281] width 59 height 14
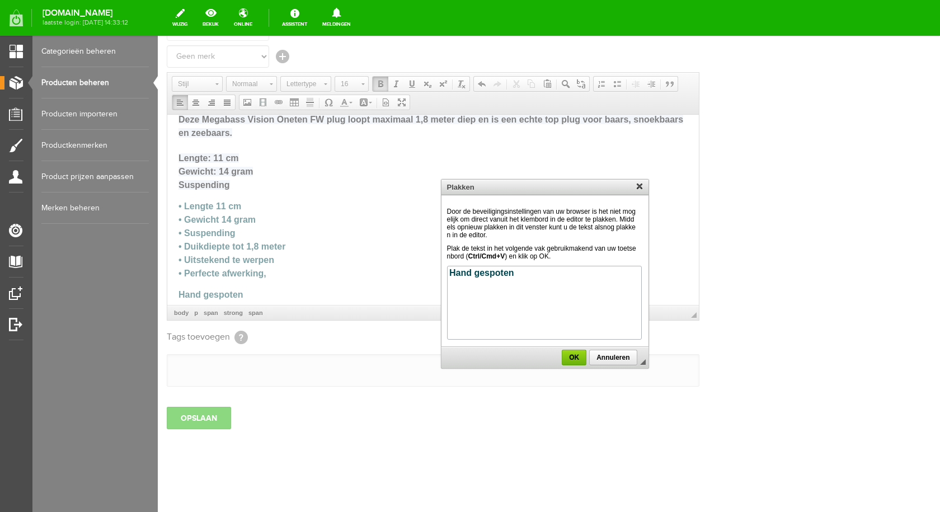
scroll to position [0, 0]
click at [568, 353] on link "OK" at bounding box center [573, 358] width 25 height 16
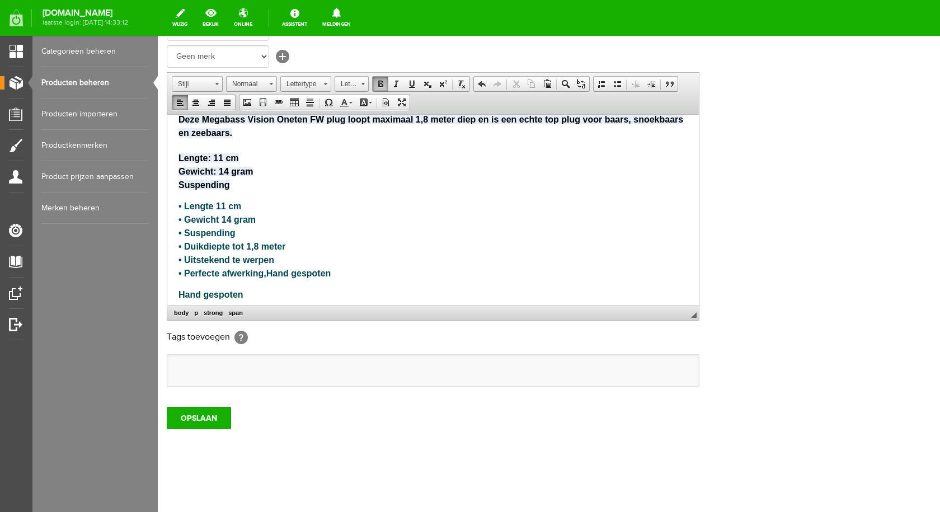
click at [261, 293] on p "Hand gespoten" at bounding box center [432, 293] width 509 height 13
click at [343, 272] on p "• Lengte 11 cm • Gewicht 14 gram • Suspending • Duikdiepte tot 1,8 meter • Uits…" at bounding box center [432, 239] width 509 height 81
click at [184, 272] on span "• Perfecte afwerking," at bounding box center [222, 273] width 88 height 10
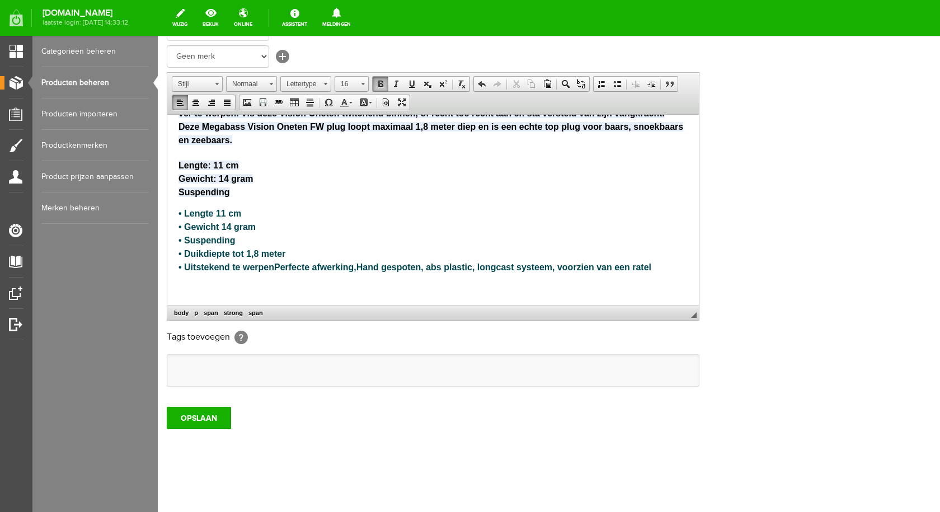
scroll to position [32, 0]
click at [185, 263] on span "• Uitstekend te werpen," at bounding box center [227, 267] width 98 height 10
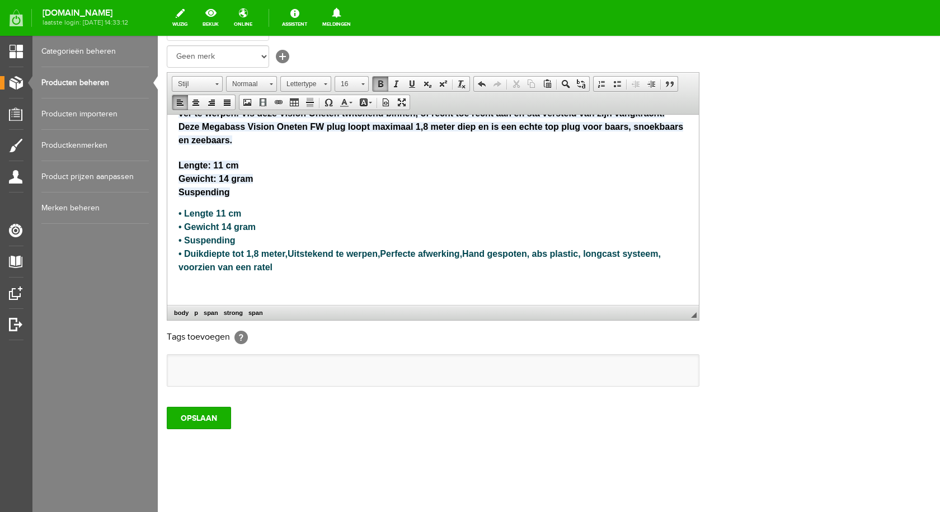
click at [185, 253] on span "• Duikdiepte tot 1,8 meter," at bounding box center [232, 253] width 109 height 10
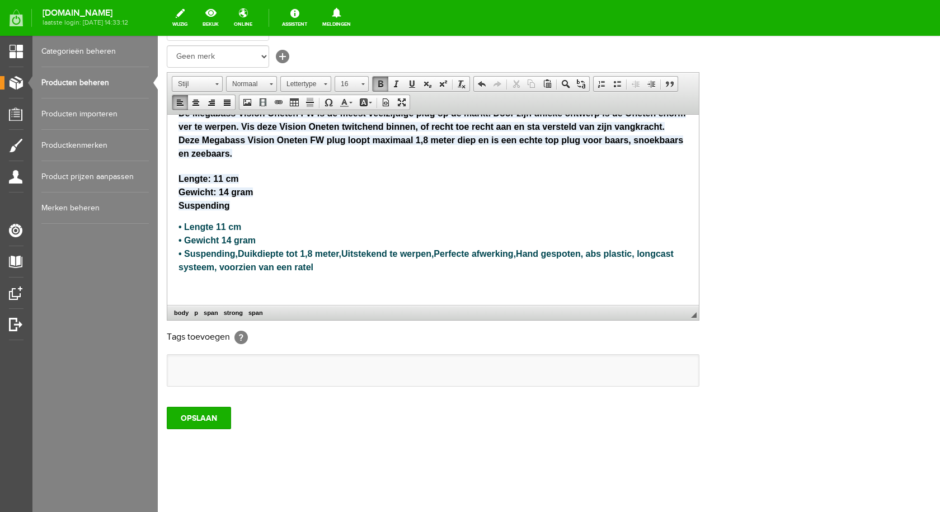
click at [185, 253] on span "• Suspending," at bounding box center [207, 253] width 59 height 10
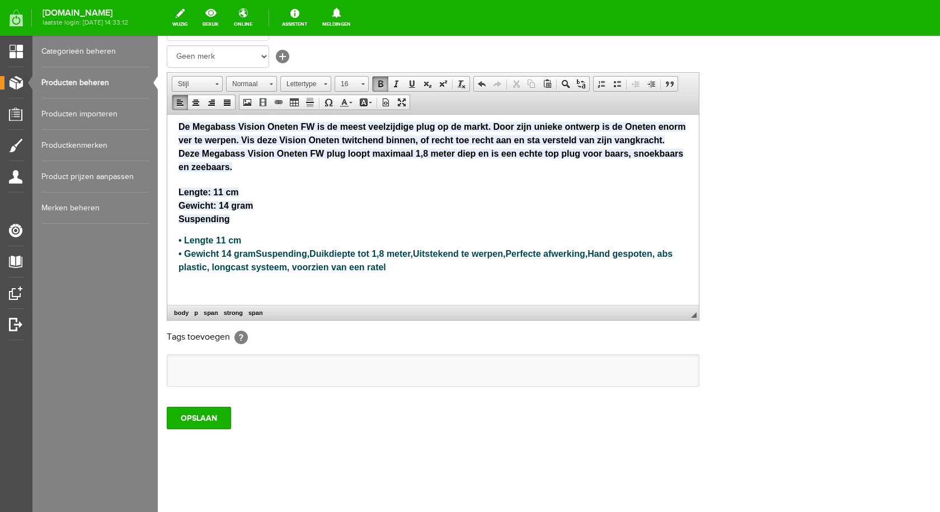
scroll to position [6, 0]
click at [185, 251] on span "• Gewicht 14 gram," at bounding box center [218, 253] width 80 height 10
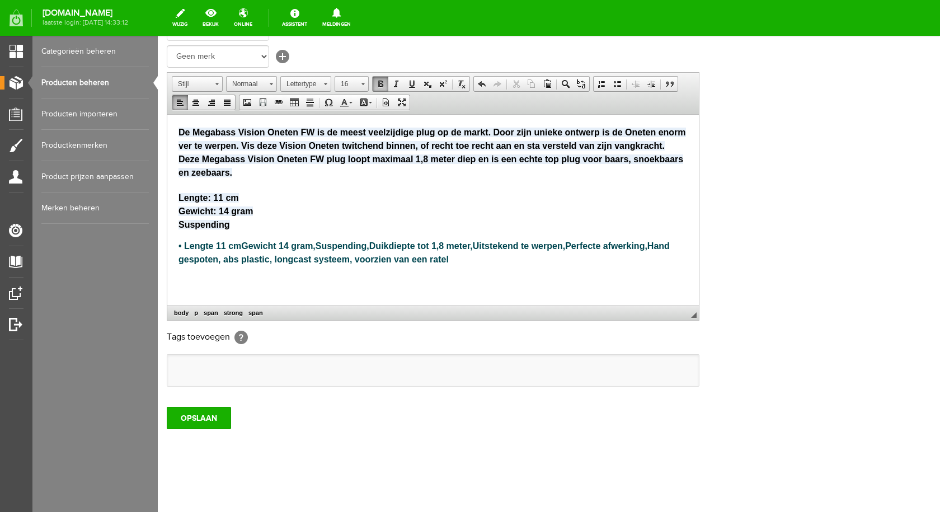
scroll to position [0, 0]
drag, startPoint x: 174, startPoint y: 194, endPoint x: 243, endPoint y: 226, distance: 75.8
click at [243, 226] on html "De Megabass Vision Oneten FW is de meest veelzijdige plug op de markt. Door zij…" at bounding box center [432, 205] width 531 height 182
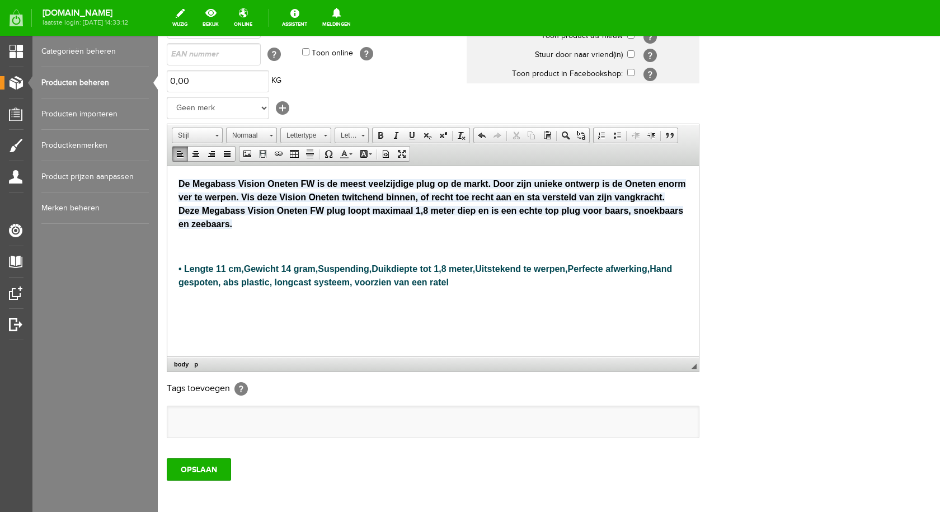
scroll to position [204, 0]
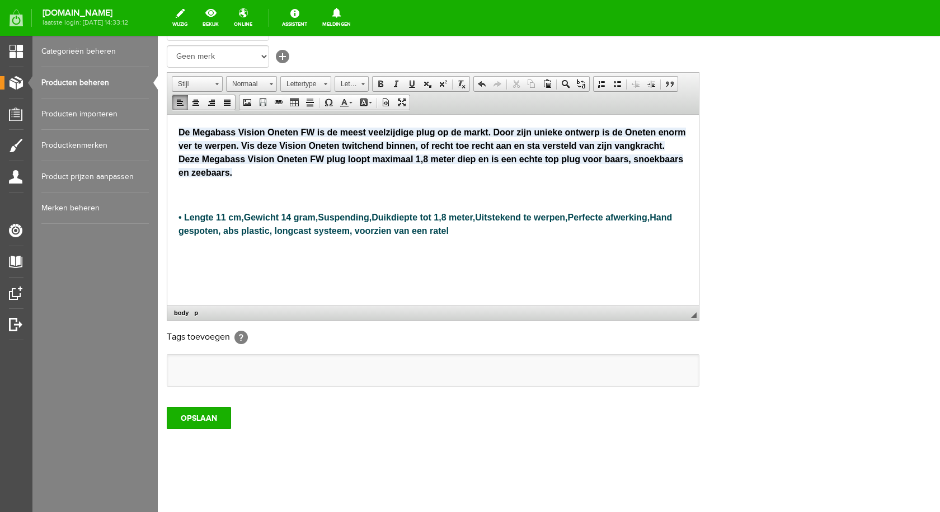
click at [190, 368] on li at bounding box center [182, 370] width 18 height 20
click at [194, 369] on ul at bounding box center [432, 370] width 531 height 31
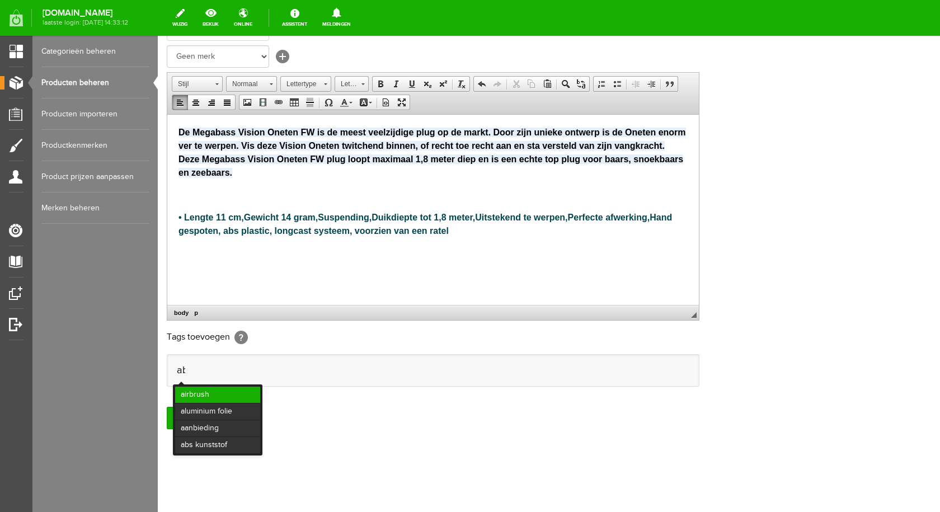
scroll to position [0, 0]
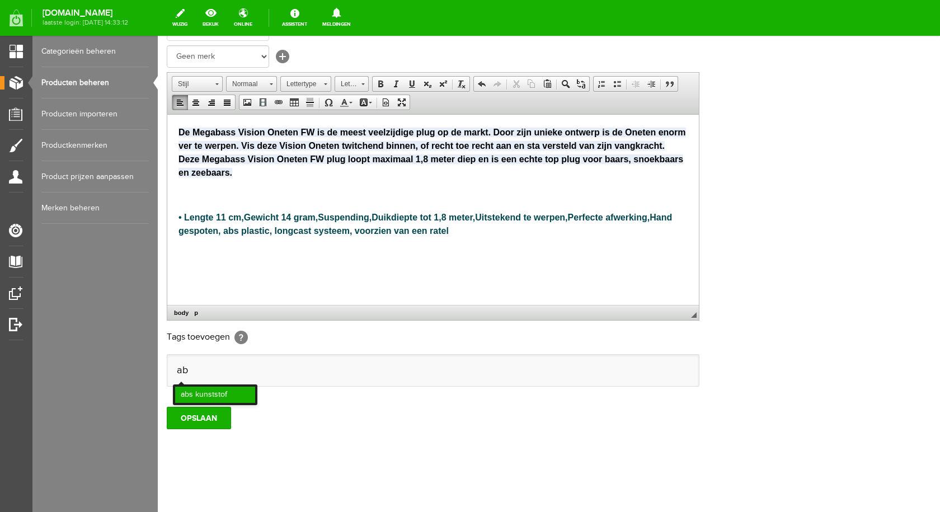
type input "ab"
click at [209, 395] on li "abs kunststof" at bounding box center [215, 394] width 80 height 16
type input "long cast"
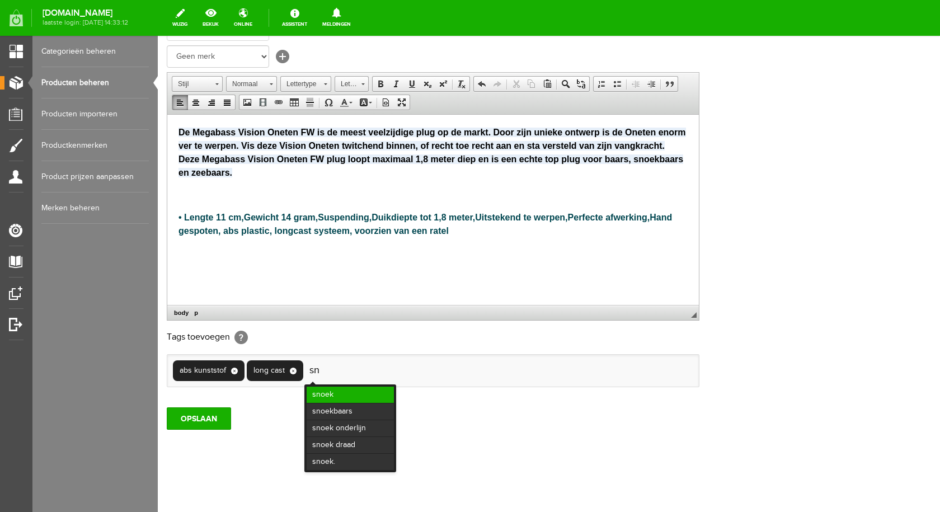
type input "sn"
click at [366, 388] on li "snoek" at bounding box center [349, 394] width 87 height 16
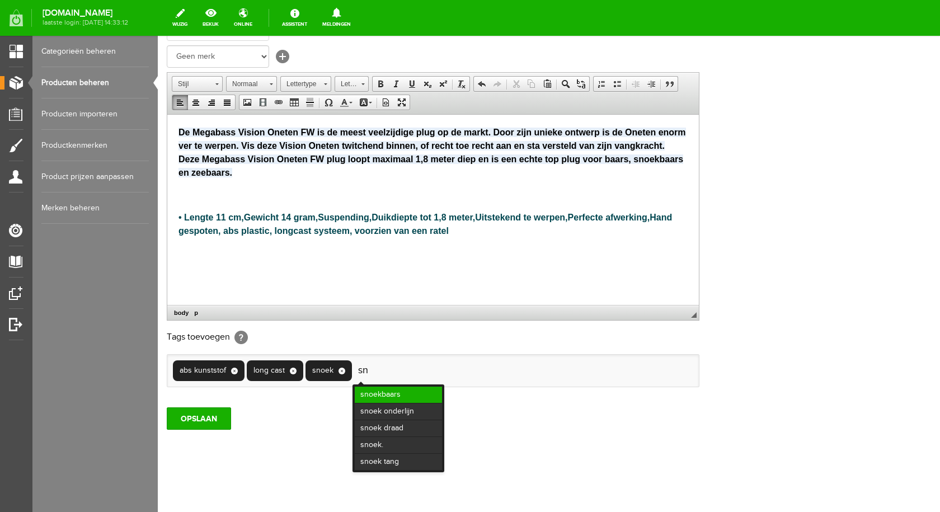
type input "sn"
click at [383, 396] on li "snoekbaars" at bounding box center [398, 394] width 87 height 16
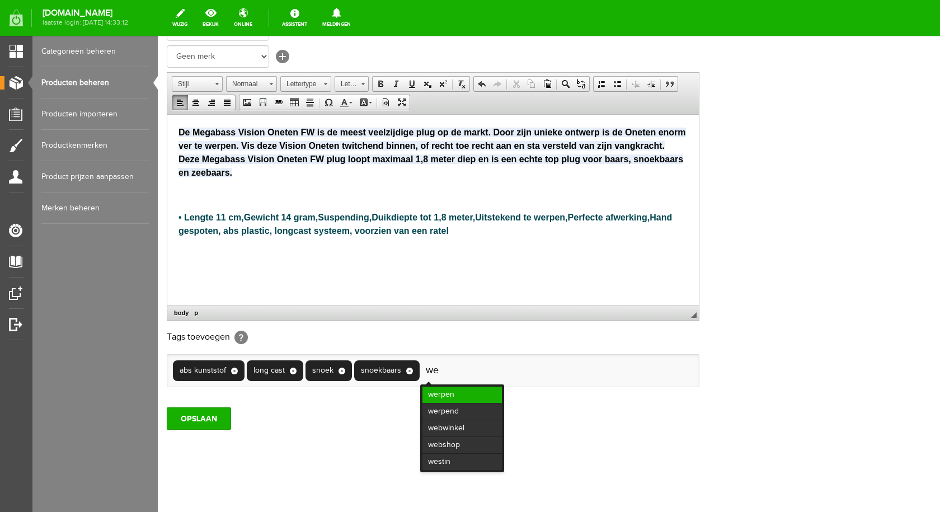
type input "we"
click at [435, 397] on li "werpen" at bounding box center [461, 394] width 79 height 16
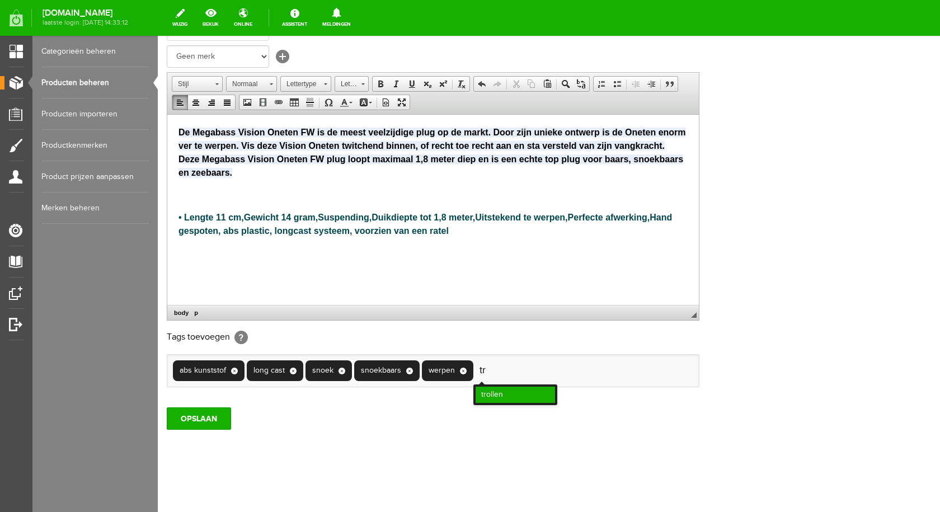
type input "tr"
click at [507, 393] on li "trollen" at bounding box center [514, 394] width 79 height 16
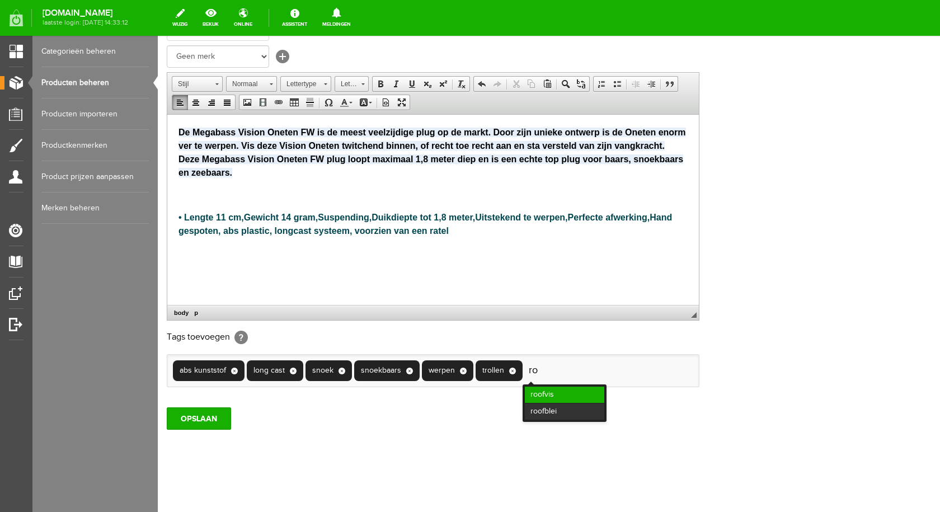
type input "ro"
click at [572, 390] on li "roofvis" at bounding box center [564, 394] width 79 height 16
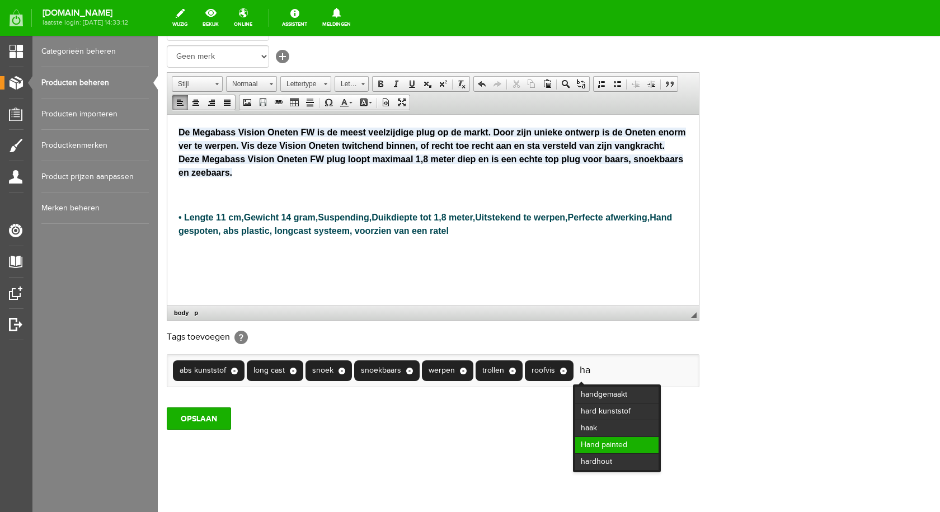
type input "ha"
click at [618, 443] on li "Hand painted" at bounding box center [616, 445] width 83 height 16
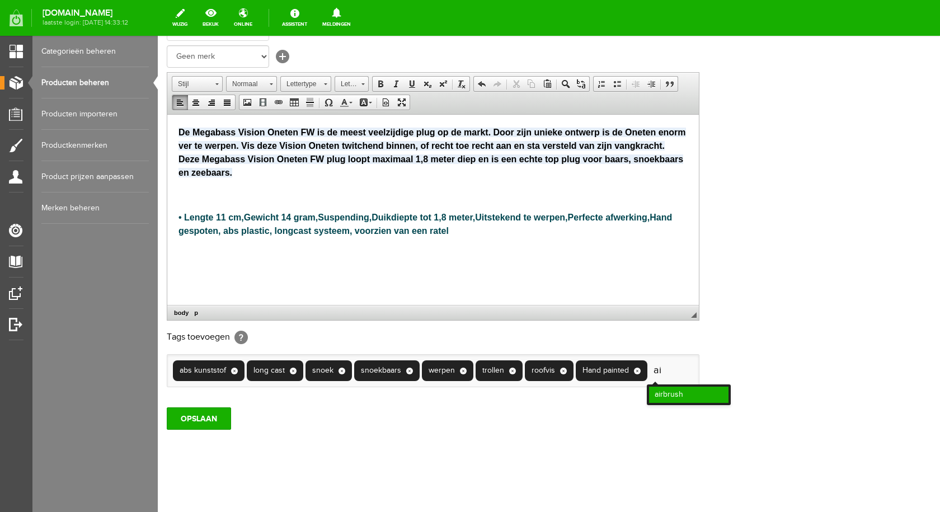
type input "ai"
click at [668, 393] on li "airbrush" at bounding box center [688, 394] width 79 height 16
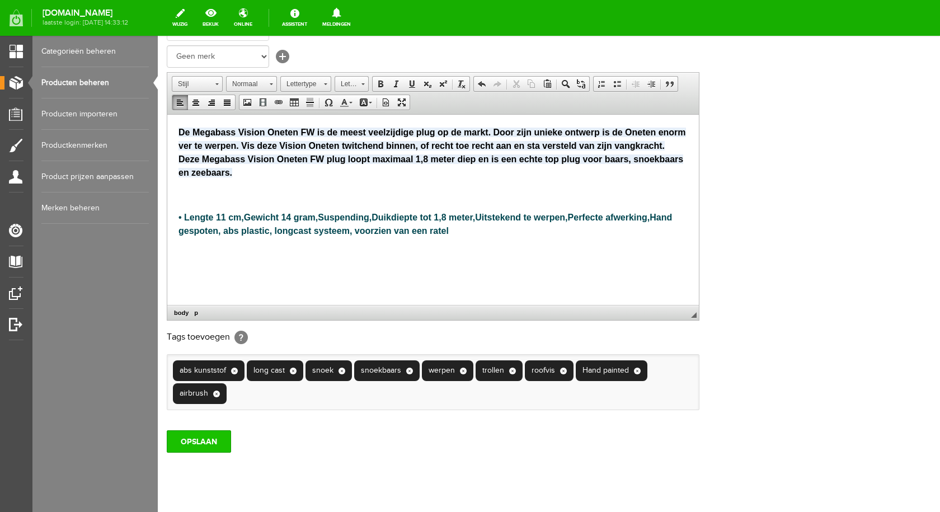
click at [214, 438] on input "OPSLAAN" at bounding box center [199, 441] width 64 height 22
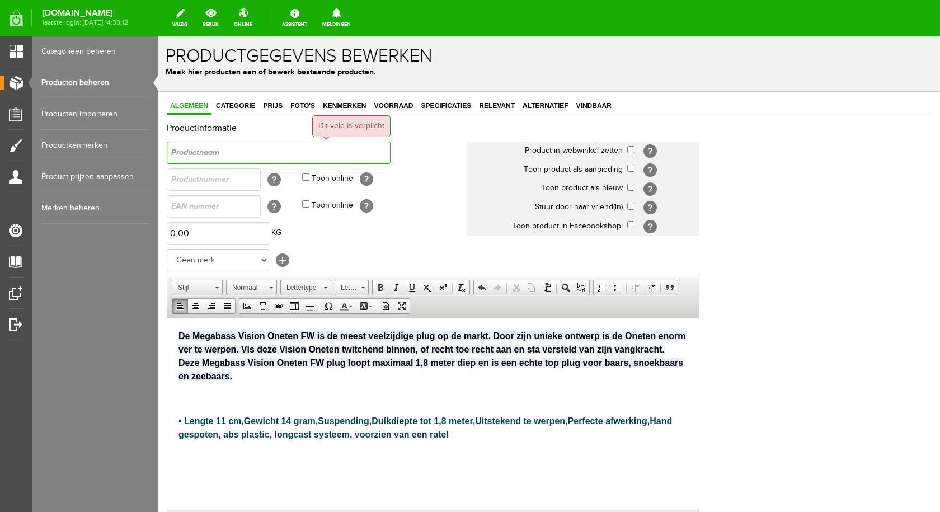
click at [218, 154] on input "text" at bounding box center [279, 152] width 224 height 22
type input "Vision oneten"
click at [630, 152] on input "checkbox" at bounding box center [630, 149] width 7 height 7
checkbox input "true"
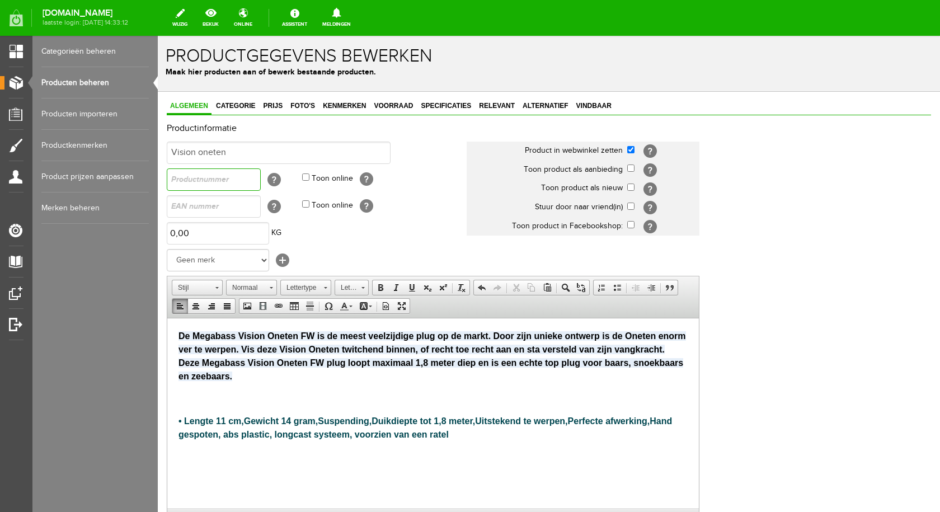
click at [242, 174] on input "text" at bounding box center [214, 179] width 94 height 22
type input "vo 11"
click at [308, 177] on input "Toon online" at bounding box center [305, 176] width 7 height 7
checkbox input "true"
click at [242, 263] on select "Geen merk Sybe Baits Salmo spro sebile shakespeare rapala Westin svartzonker yo…" at bounding box center [218, 260] width 102 height 22
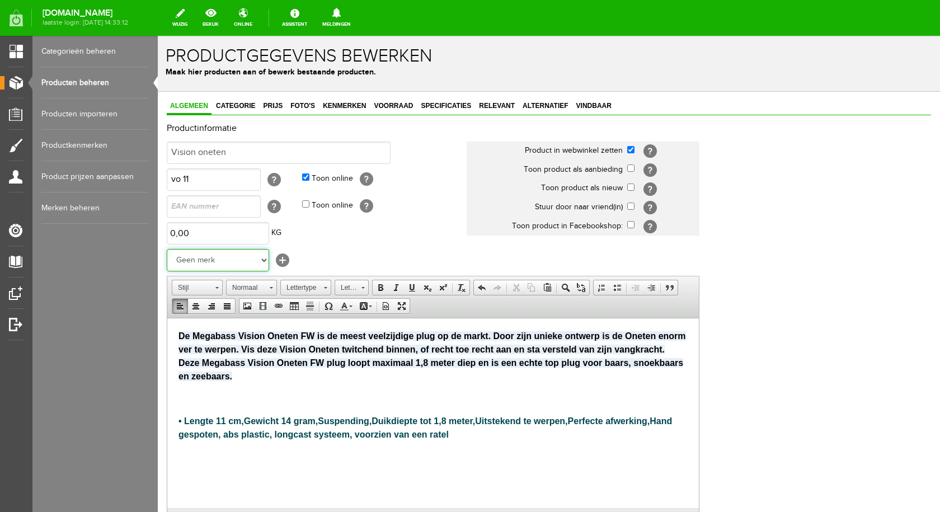
select select "145471"
click at [167, 249] on select "Geen merk Sybe Baits Salmo spro sebile shakespeare rapala Westin svartzonker yo…" at bounding box center [218, 260] width 102 height 22
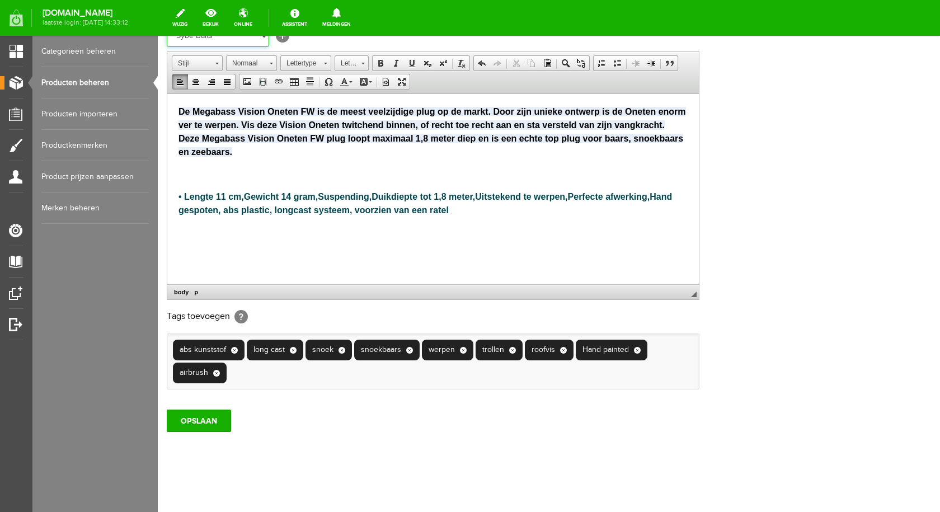
scroll to position [227, 0]
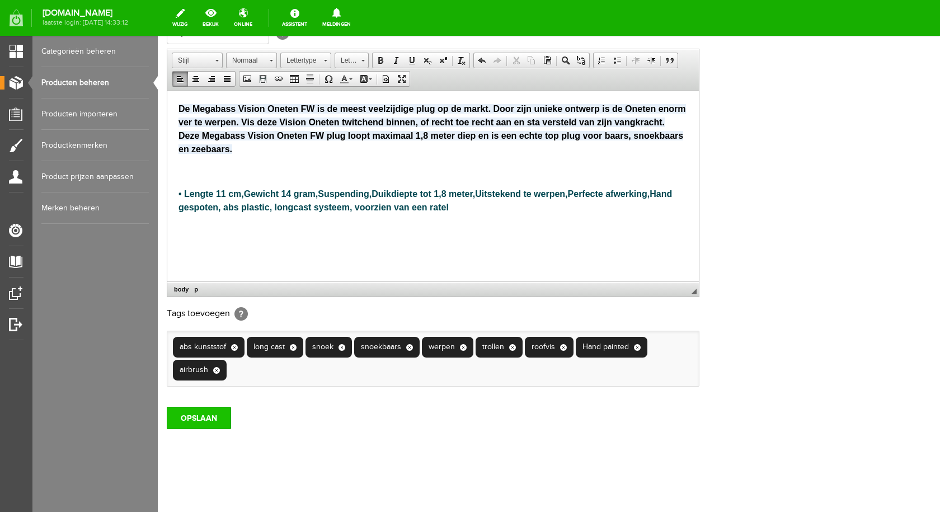
click at [175, 422] on input "OPSLAAN" at bounding box center [199, 418] width 64 height 22
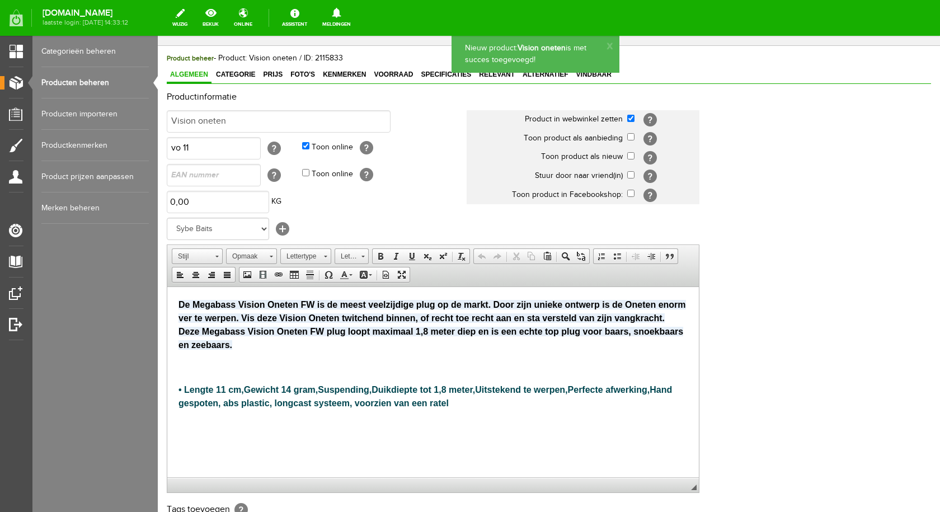
scroll to position [0, 0]
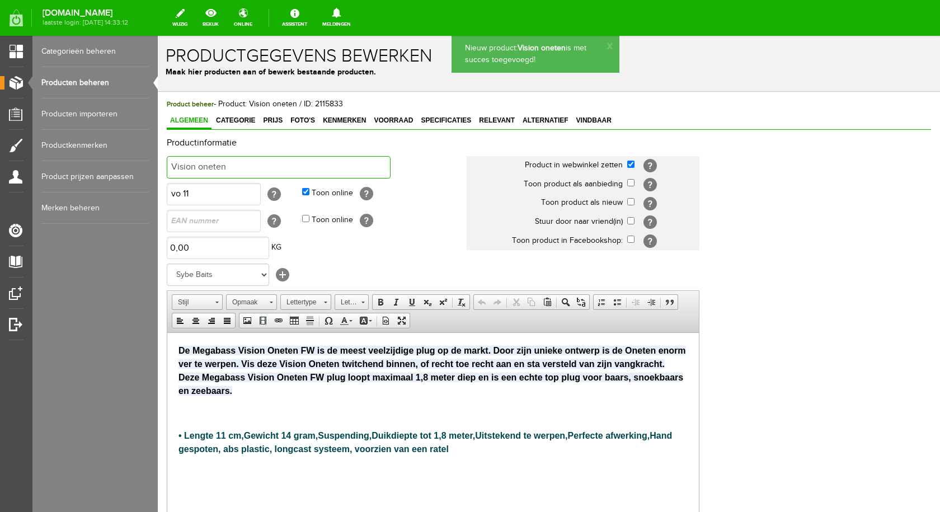
click at [237, 163] on input "Vision oneten" at bounding box center [279, 167] width 224 height 22
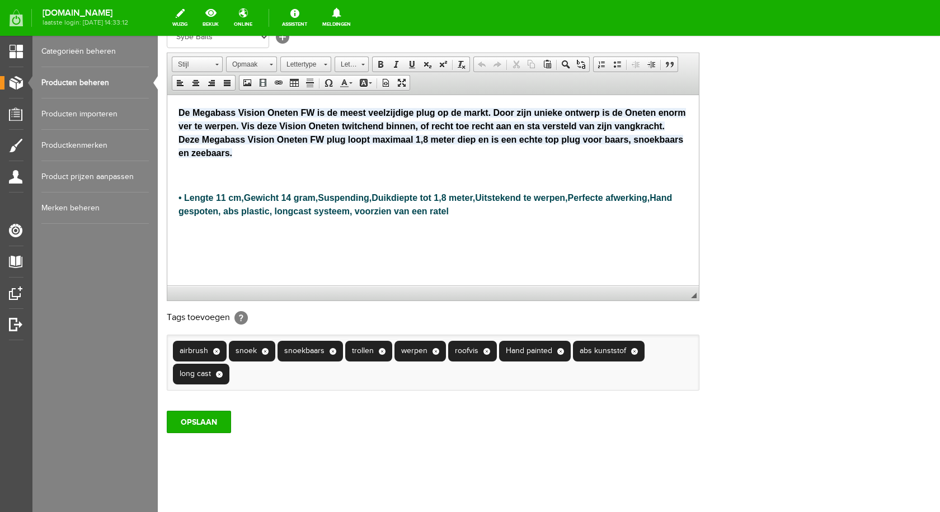
scroll to position [242, 0]
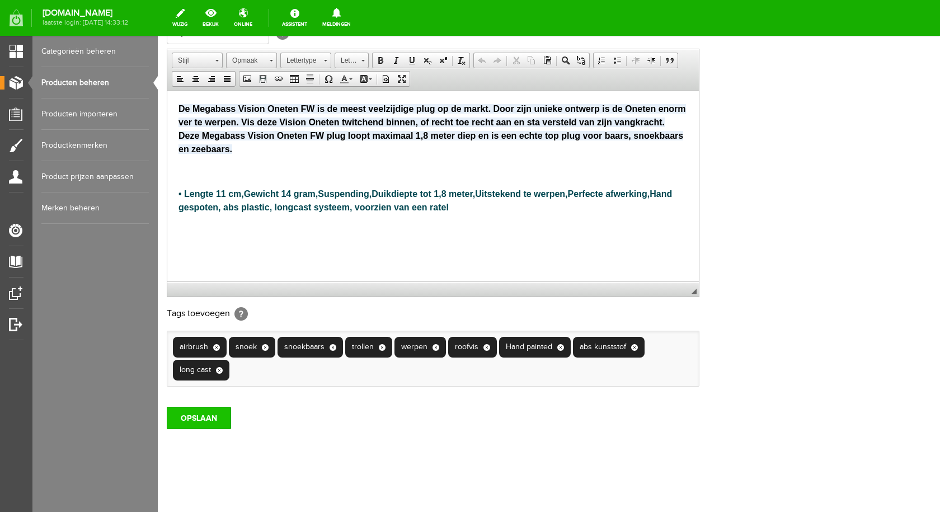
type input "Vision oneten redhead doorzichtig"
click at [210, 413] on input "OPSLAAN" at bounding box center [199, 418] width 64 height 22
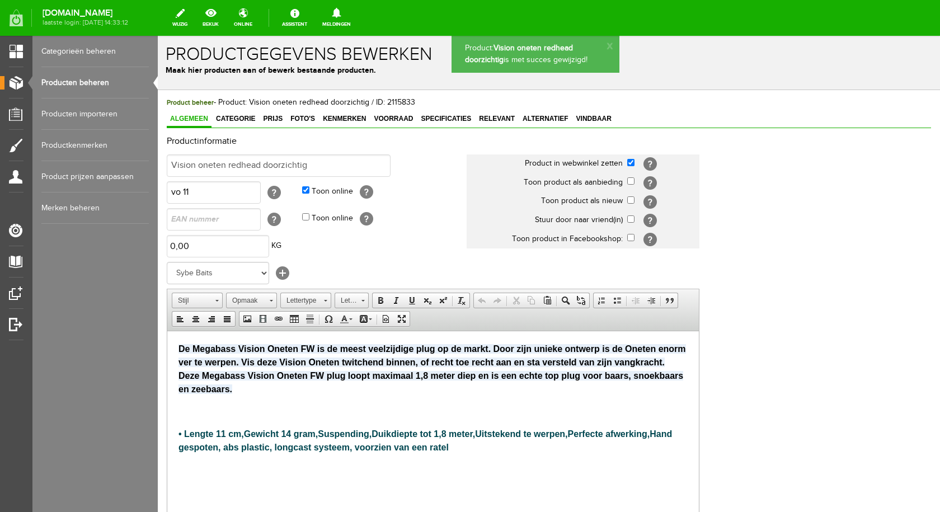
scroll to position [0, 0]
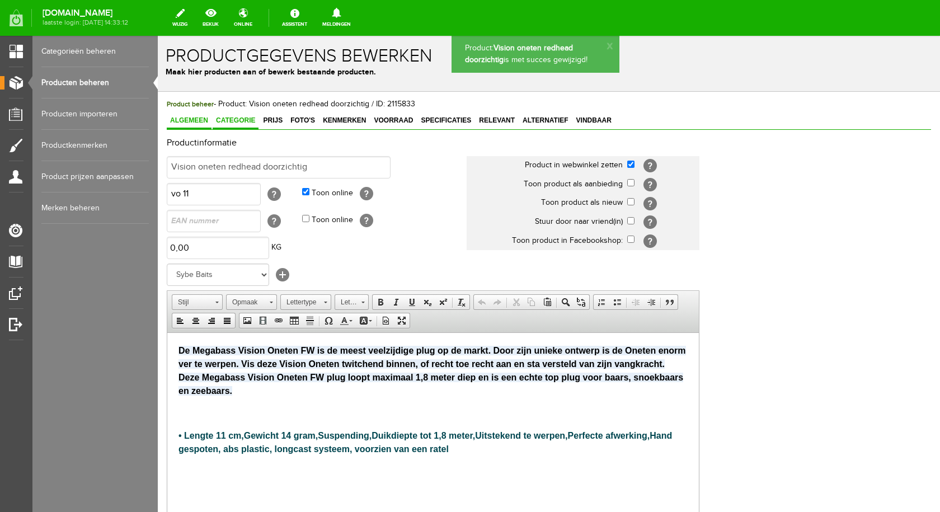
click at [238, 120] on span "Categorie" at bounding box center [236, 120] width 46 height 8
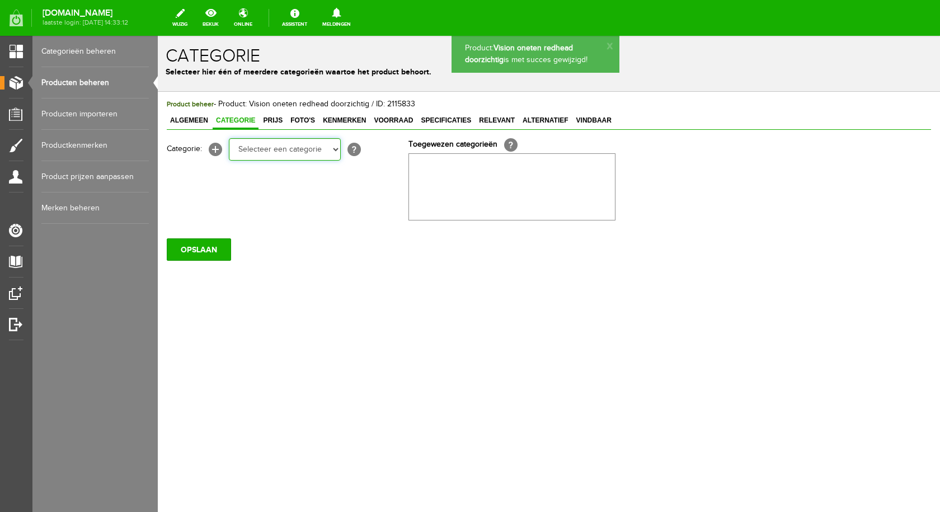
click at [284, 149] on select "Selecteer een categorie pluggen Python sheriff De schurk Swieber De Spok S-Cran…" at bounding box center [285, 149] width 112 height 22
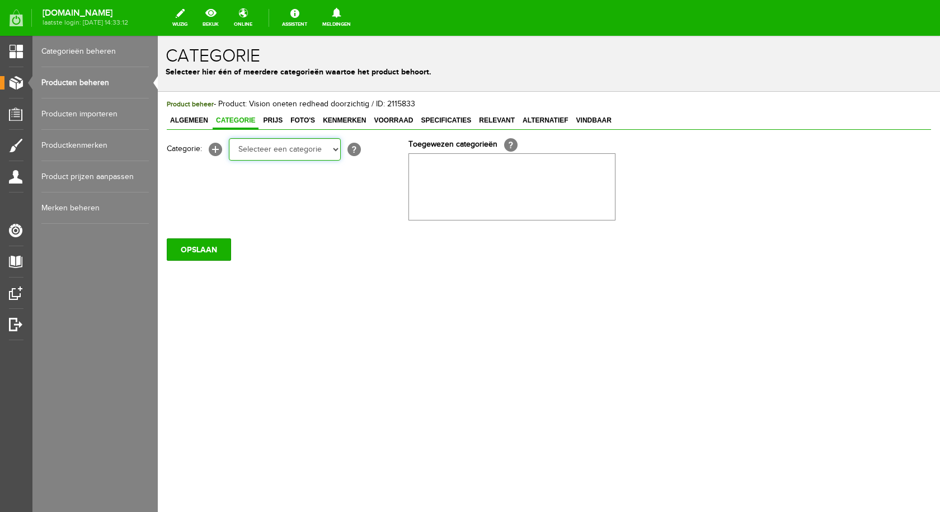
select select "282226"
click at [229, 138] on select "Selecteer een categorie pluggen Python sheriff De schurk Swieber De Spok S-Cran…" at bounding box center [285, 149] width 112 height 22
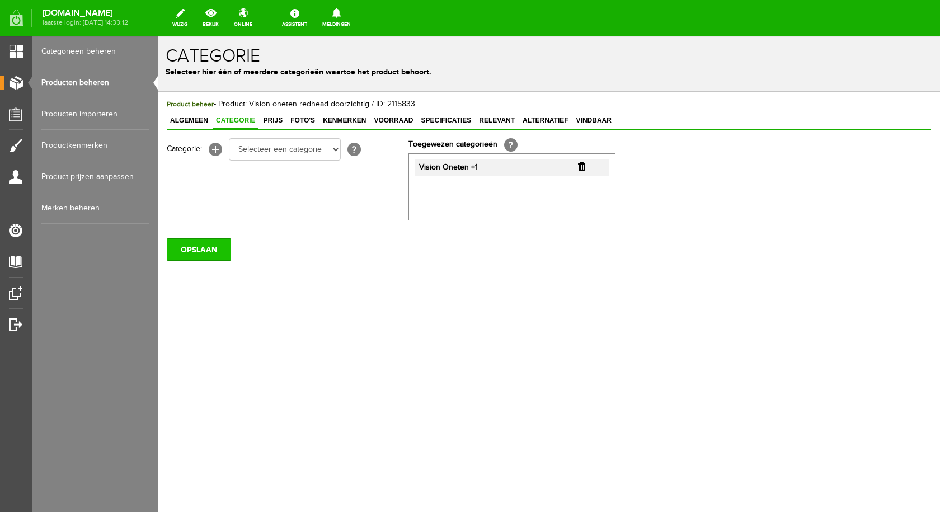
click at [213, 245] on input "OPSLAAN" at bounding box center [199, 249] width 64 height 22
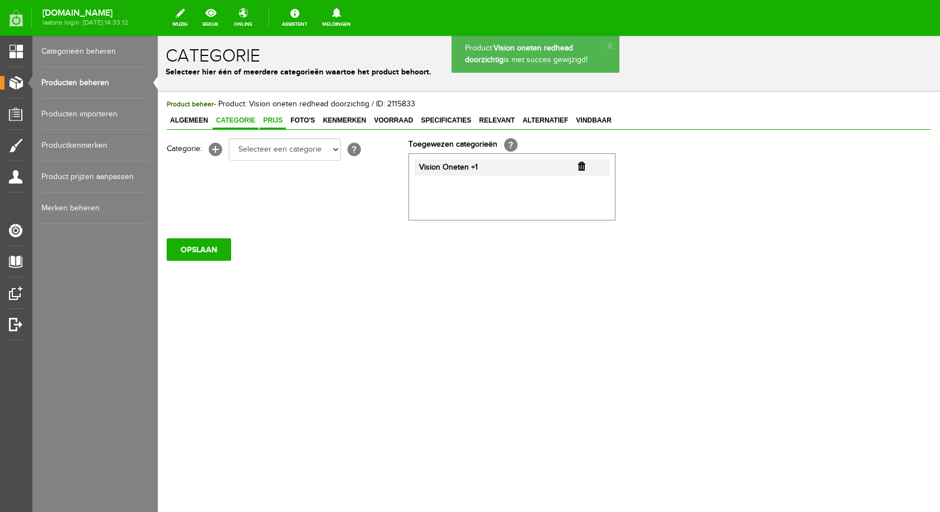
click at [272, 122] on span "Prijs" at bounding box center [272, 120] width 26 height 8
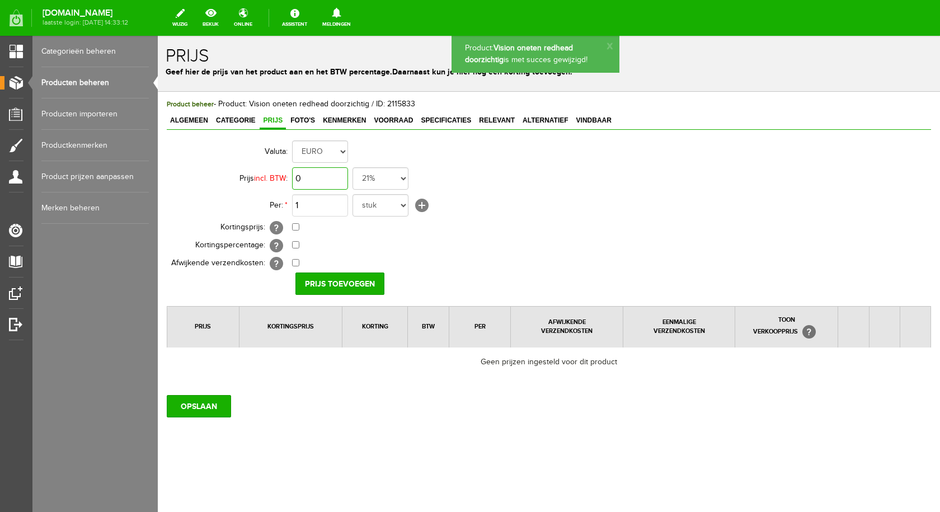
click at [325, 180] on input "0" at bounding box center [320, 178] width 56 height 22
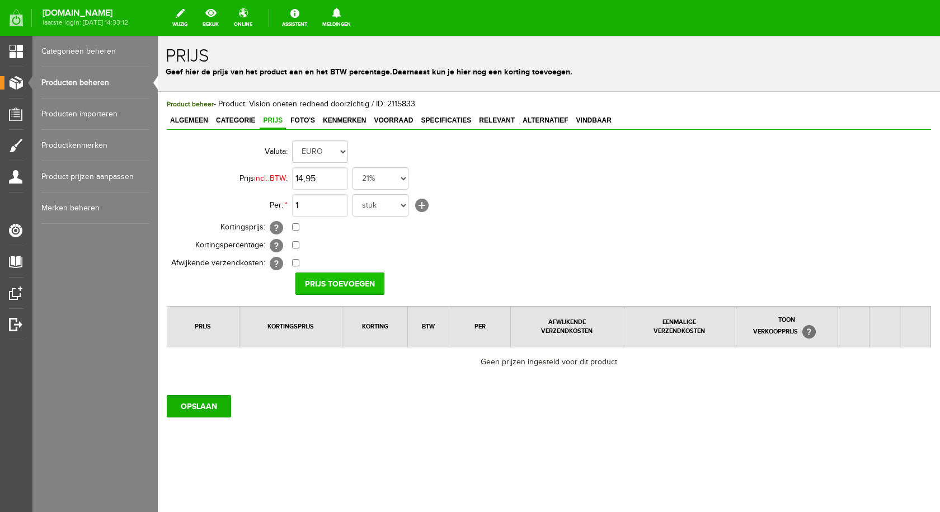
type input "€ 14,95"
click at [325, 281] on input "Prijs toevoegen" at bounding box center [339, 283] width 89 height 22
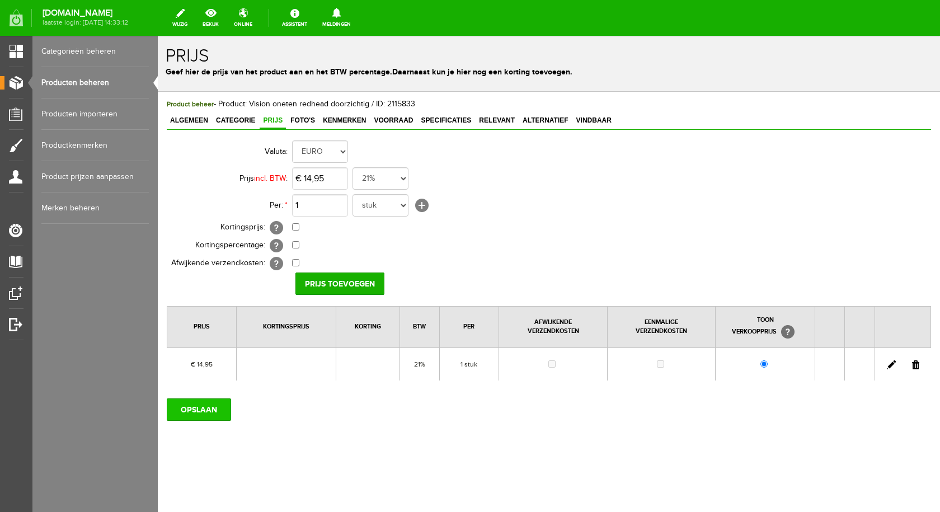
click at [193, 417] on input "OPSLAAN" at bounding box center [199, 409] width 64 height 22
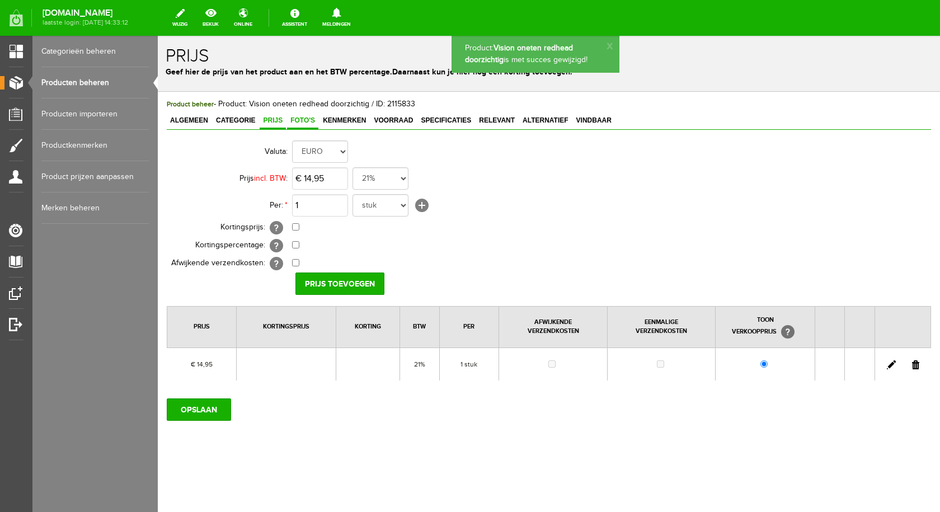
click at [302, 120] on span "Foto's" at bounding box center [302, 120] width 31 height 8
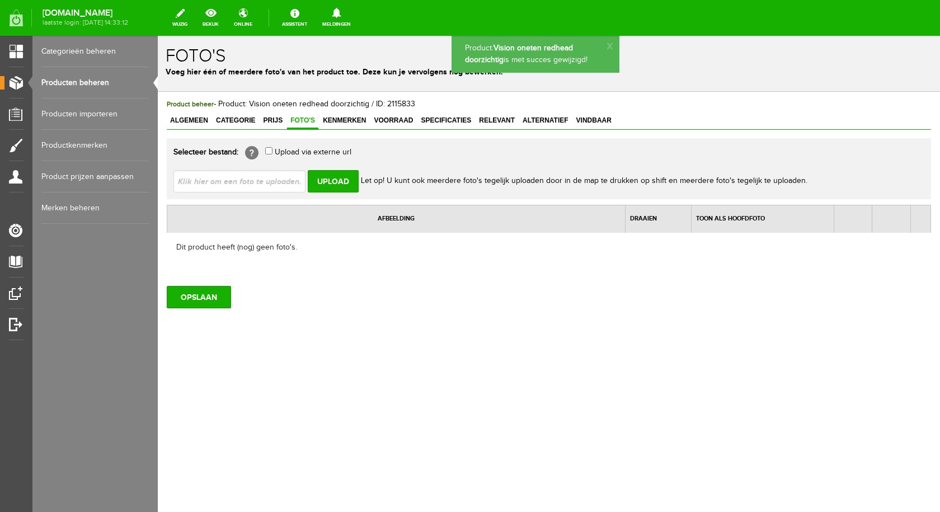
click at [292, 178] on input "file" at bounding box center [243, 180] width 141 height 21
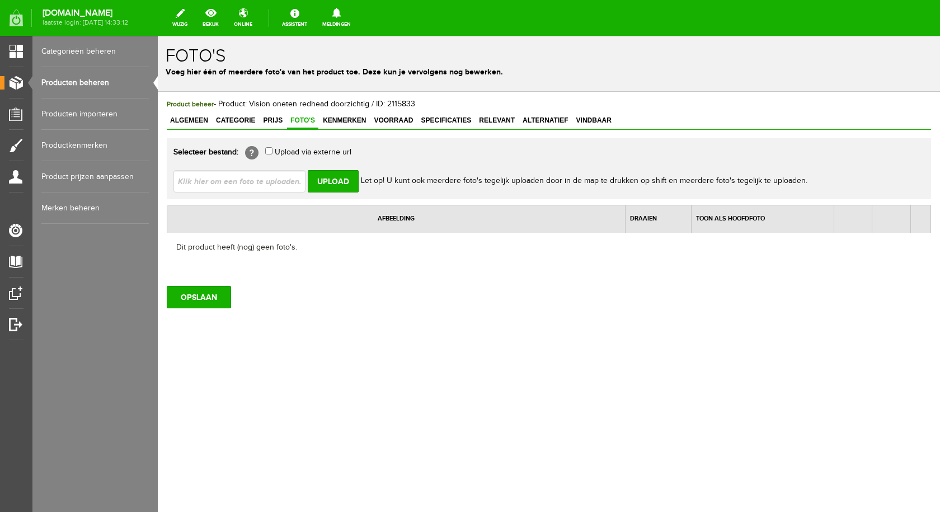
type input "C:\fakepath\vision oneten redhead doorzichtig.jpg"
type input "vision oneten redhead doorzichtig.jpg"
click at [344, 180] on input "Upload" at bounding box center [333, 181] width 51 height 22
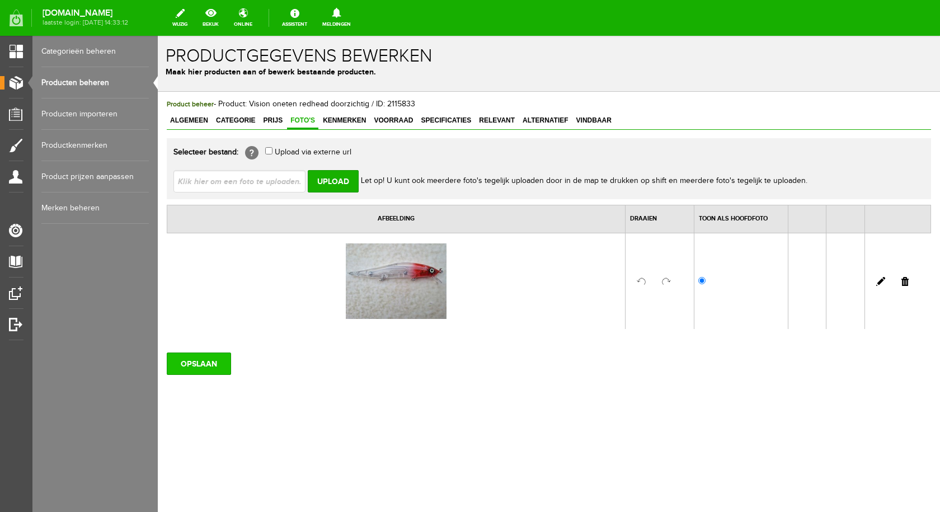
click at [203, 365] on input "OPSLAAN" at bounding box center [199, 363] width 64 height 22
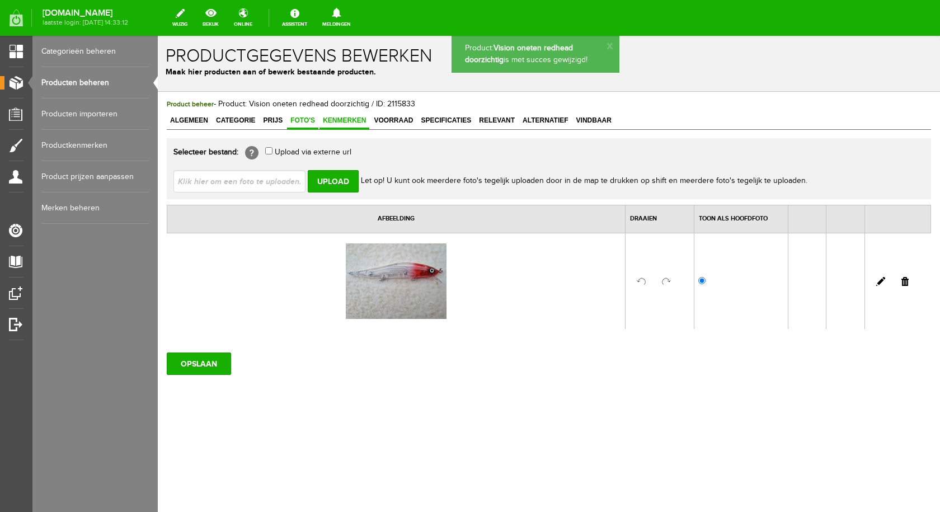
click at [348, 118] on span "Kenmerken" at bounding box center [344, 120] width 50 height 8
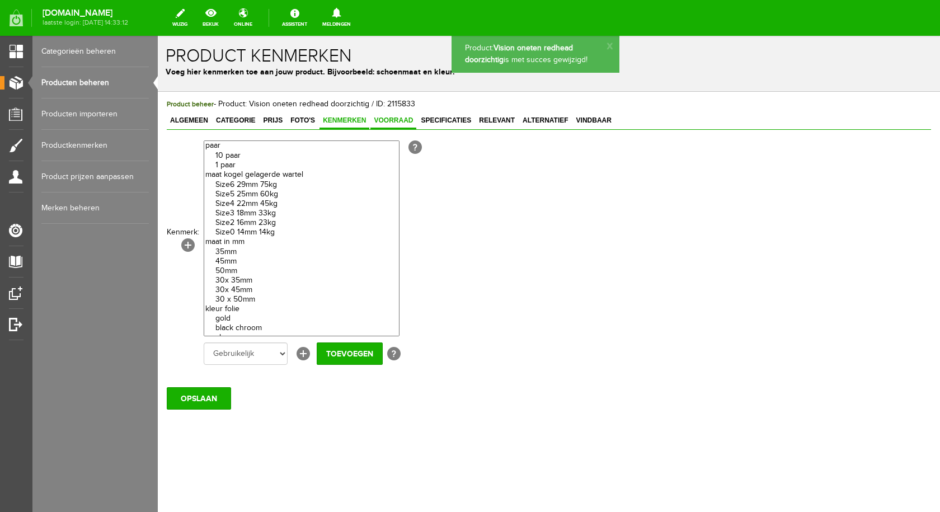
click at [389, 117] on span "Voorraad" at bounding box center [393, 120] width 46 height 8
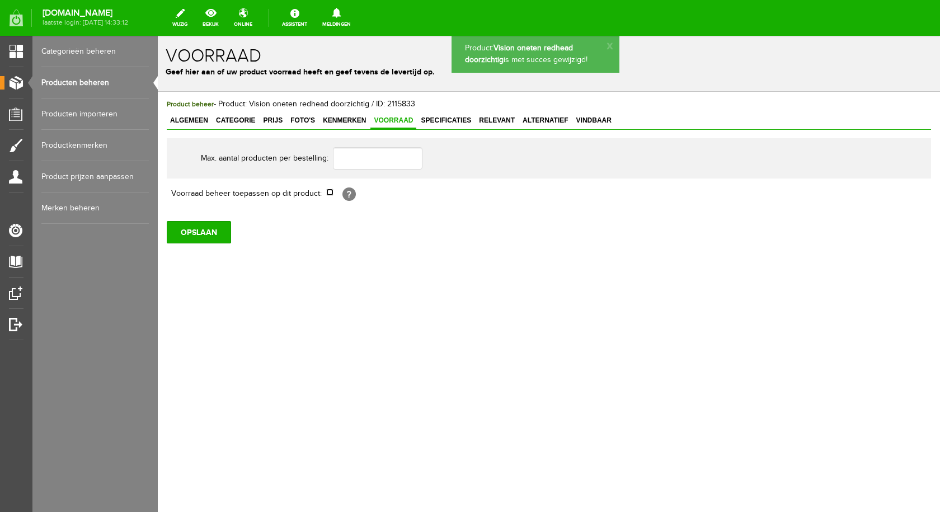
click at [332, 191] on input "checkbox" at bounding box center [329, 191] width 7 height 7
checkbox input "true"
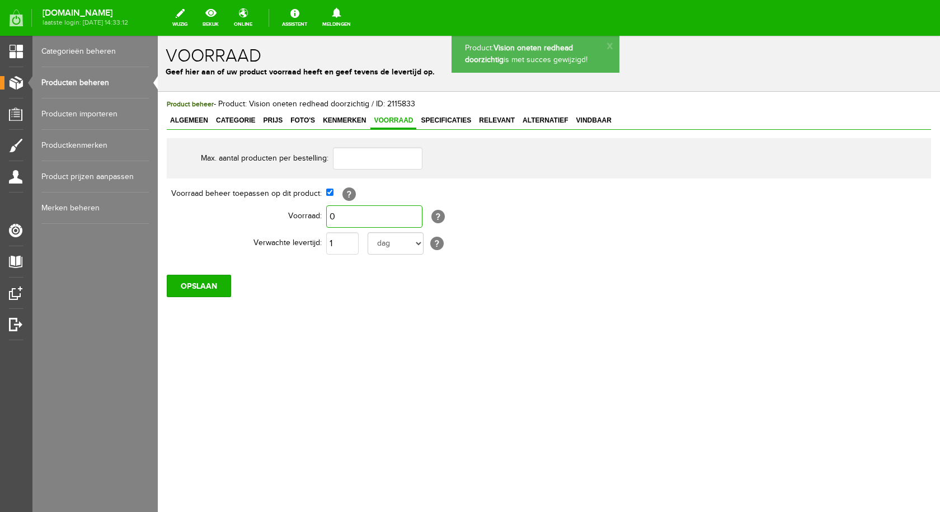
click at [344, 218] on input "0" at bounding box center [374, 216] width 96 height 22
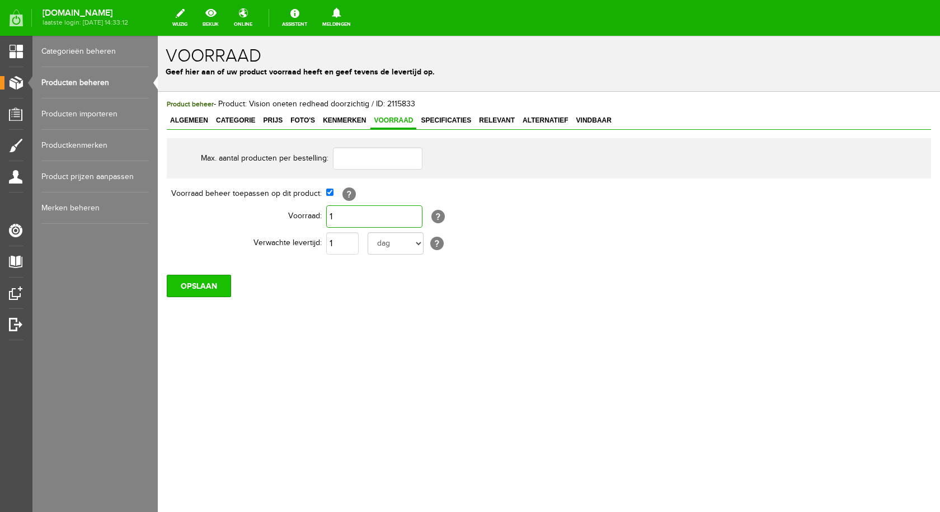
type input "1"
click at [210, 288] on input "OPSLAAN" at bounding box center [199, 286] width 64 height 22
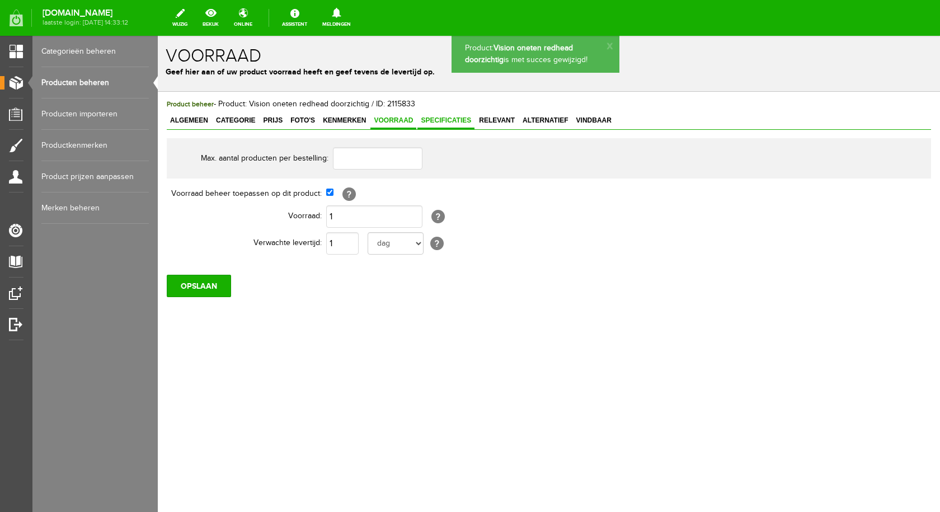
click at [443, 117] on span "Specificaties" at bounding box center [445, 120] width 57 height 8
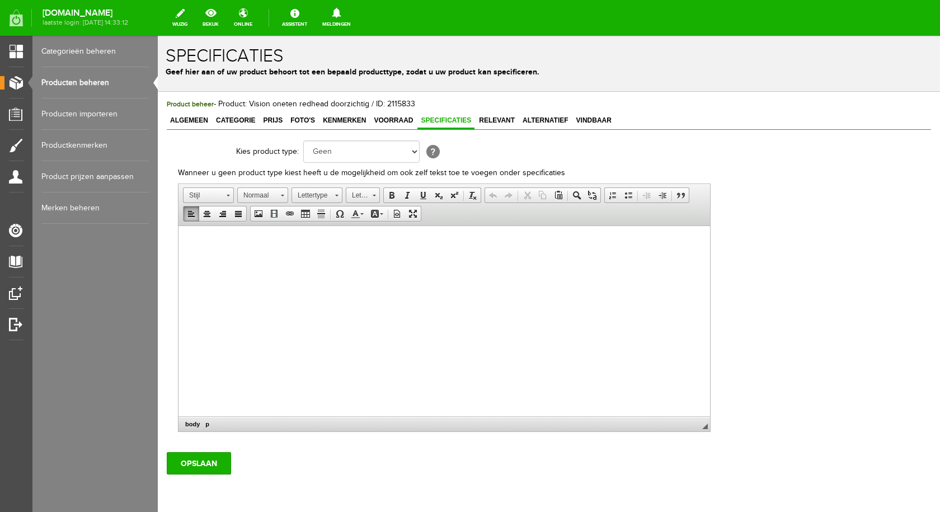
drag, startPoint x: 388, startPoint y: 241, endPoint x: 375, endPoint y: 259, distance: 22.5
click at [436, 260] on html at bounding box center [443, 243] width 531 height 34
click at [246, 251] on span "Plakken" at bounding box center [247, 250] width 59 height 14
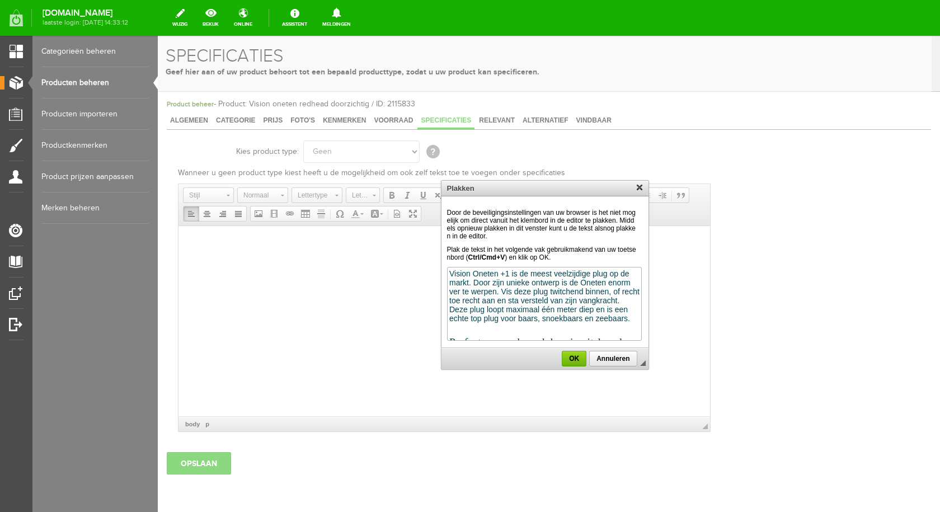
scroll to position [182, 0]
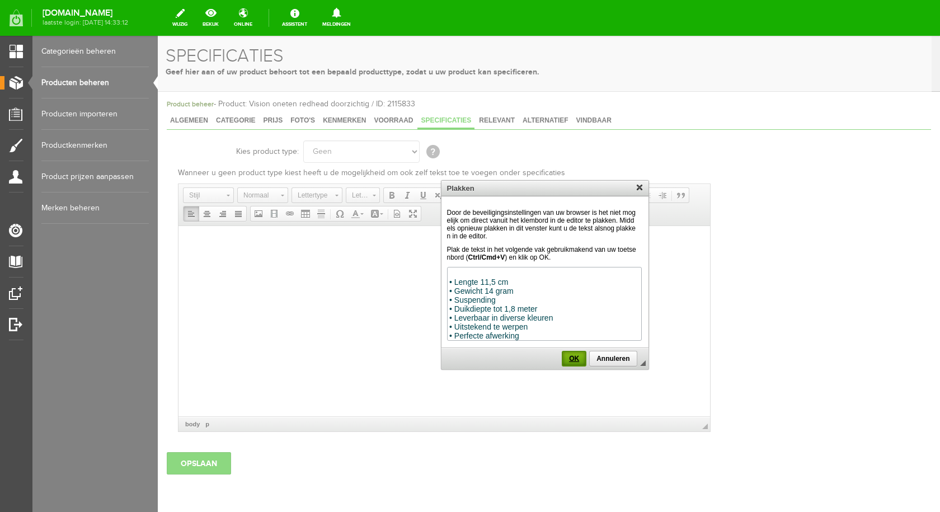
drag, startPoint x: 584, startPoint y: 356, endPoint x: 549, endPoint y: 167, distance: 192.3
click at [584, 356] on span "OK" at bounding box center [574, 359] width 22 height 8
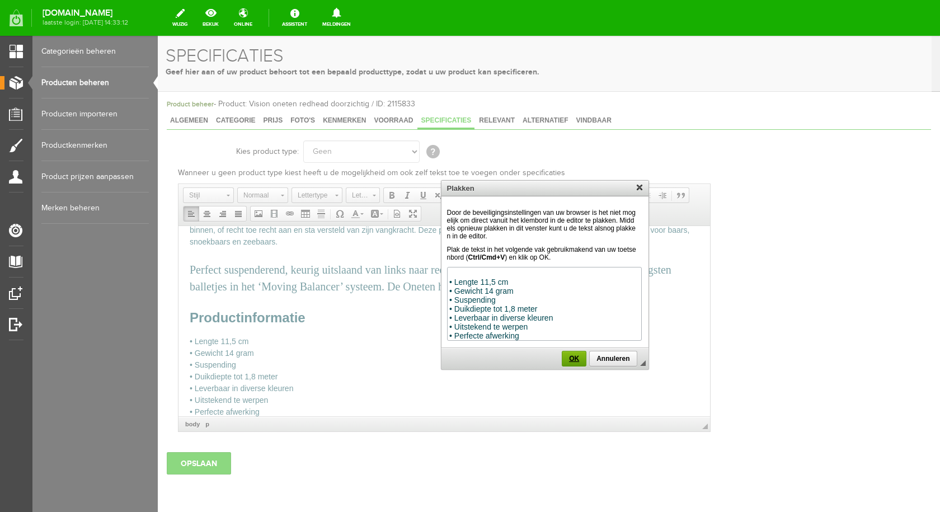
scroll to position [0, 0]
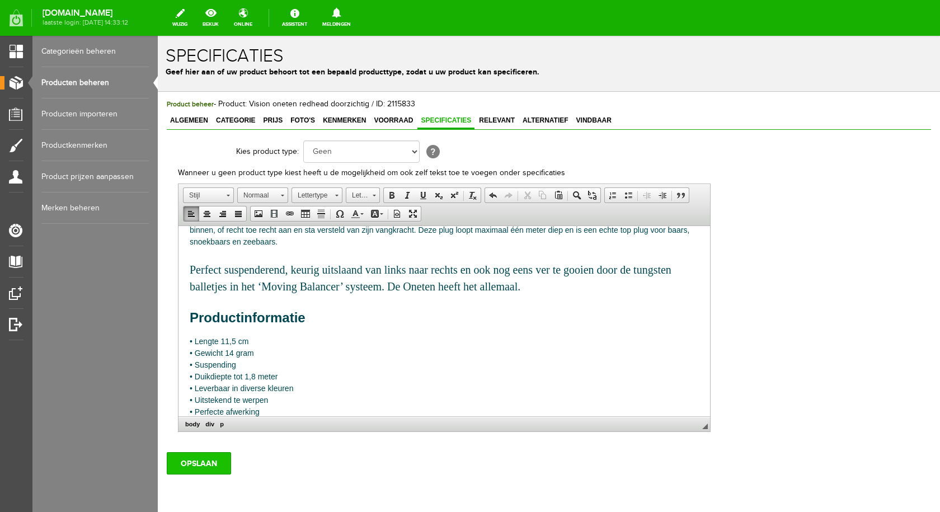
click at [204, 464] on input "OPSLAAN" at bounding box center [199, 463] width 64 height 22
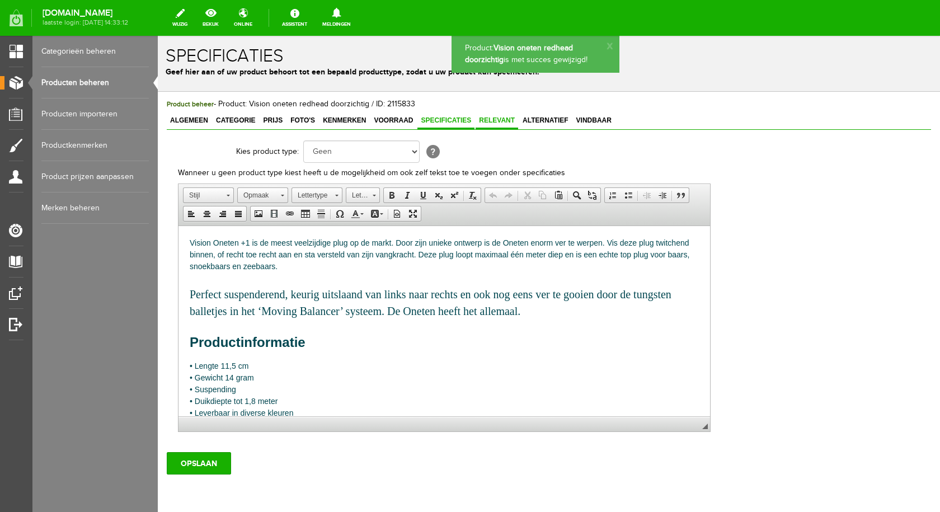
click at [498, 124] on span "Relevant" at bounding box center [496, 120] width 43 height 8
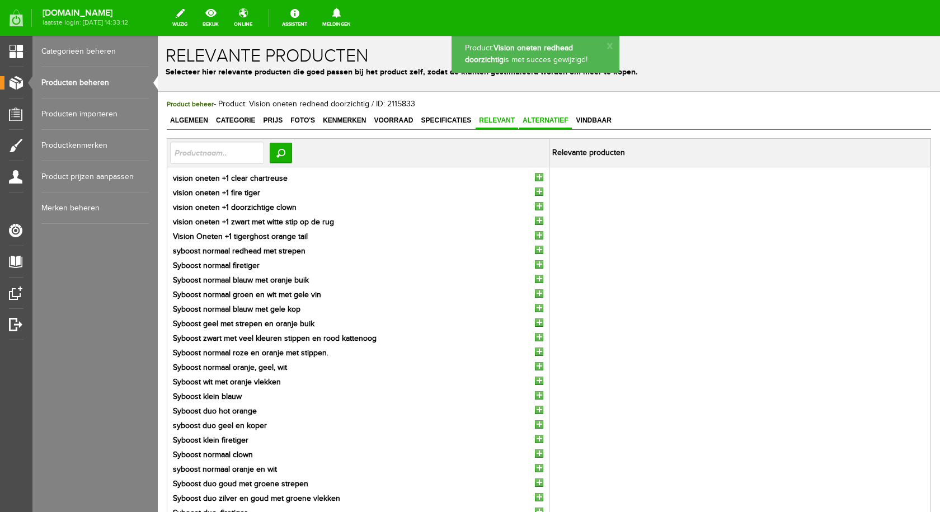
click at [543, 122] on span "Alternatief" at bounding box center [545, 120] width 53 height 8
click at [594, 122] on span "Vindbaar" at bounding box center [594, 120] width 42 height 8
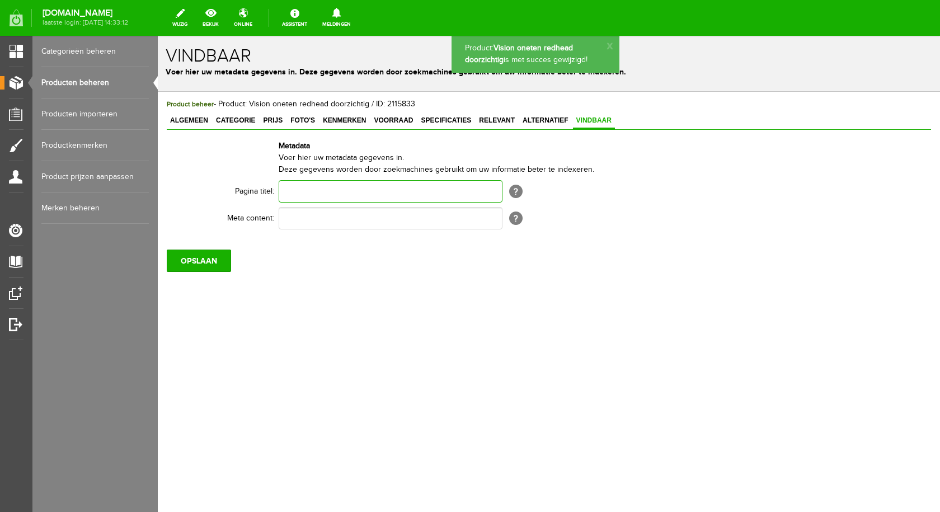
click at [344, 199] on input "text" at bounding box center [391, 191] width 224 height 22
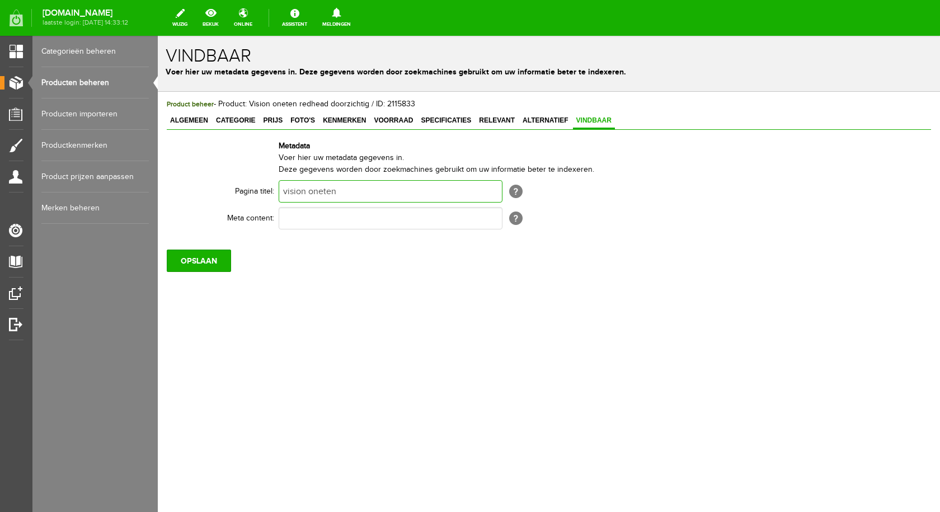
type input "vision oneten"
click at [306, 218] on input "text" at bounding box center [391, 218] width 224 height 22
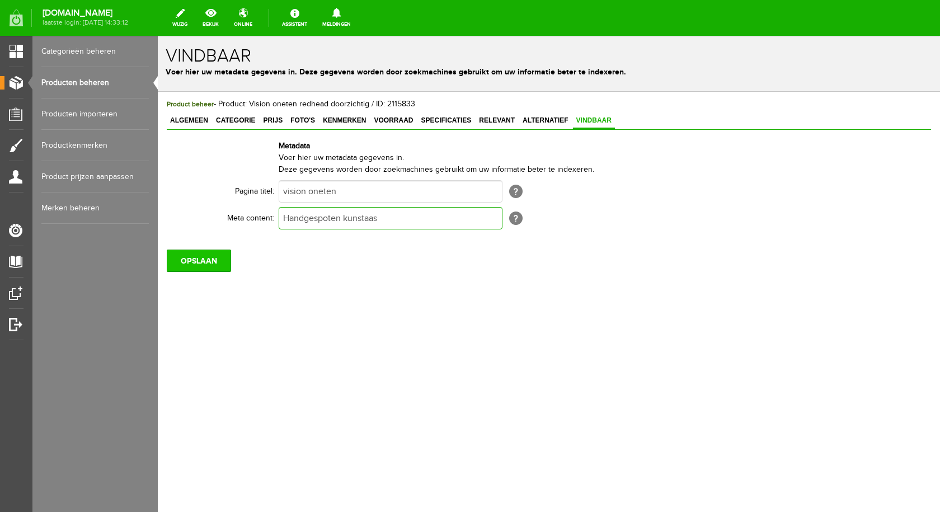
type input "Handgespoten kunstaas"
click at [216, 257] on input "OPSLAAN" at bounding box center [199, 260] width 64 height 22
click at [77, 78] on link "Producten beheren" at bounding box center [94, 82] width 107 height 31
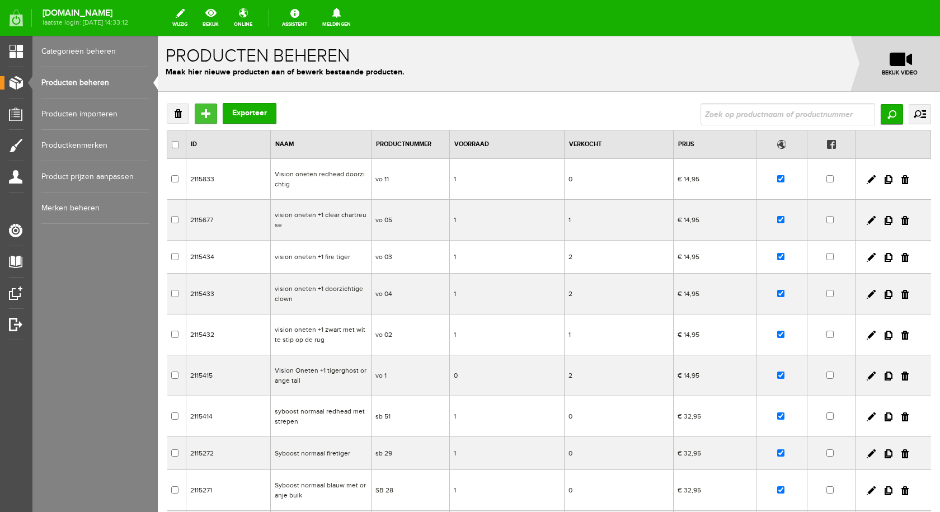
click at [197, 112] on input "Toevoegen" at bounding box center [206, 113] width 22 height 20
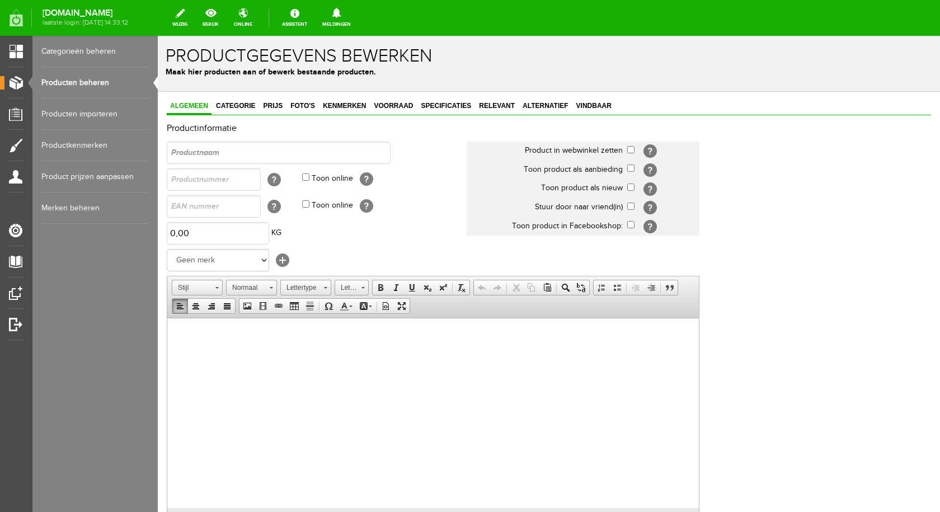
drag, startPoint x: 224, startPoint y: 597, endPoint x: 191, endPoint y: 341, distance: 258.3
drag, startPoint x: 191, startPoint y: 341, endPoint x: 183, endPoint y: 334, distance: 9.9
click at [210, 348] on span "Plakken" at bounding box center [226, 341] width 59 height 14
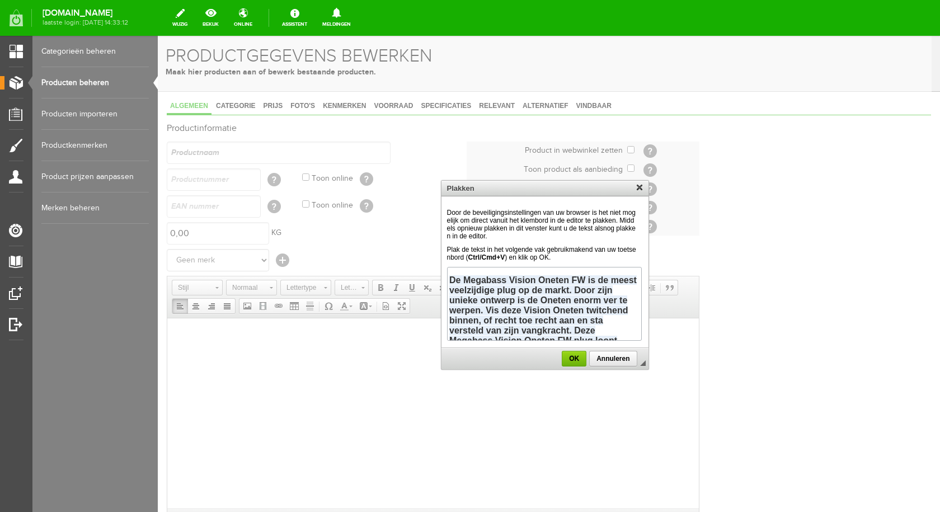
scroll to position [111, 0]
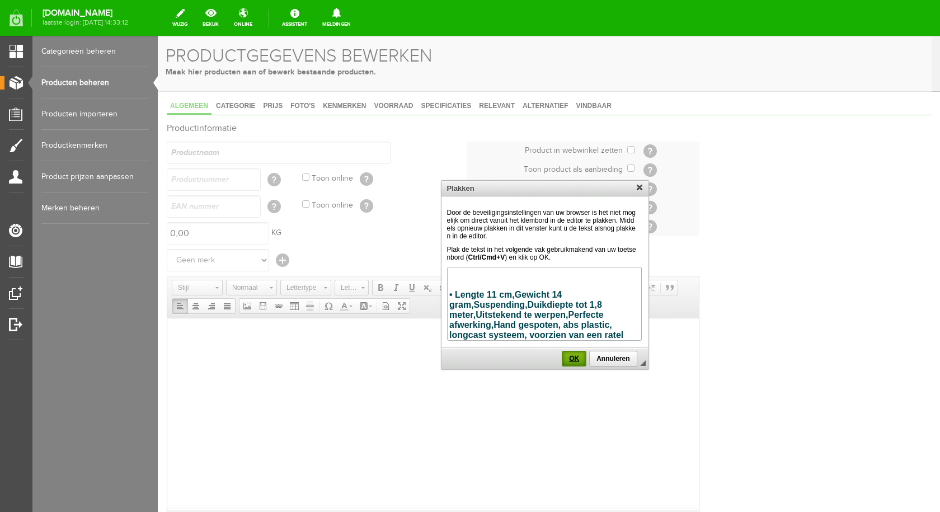
click at [580, 356] on span "OK" at bounding box center [574, 359] width 22 height 8
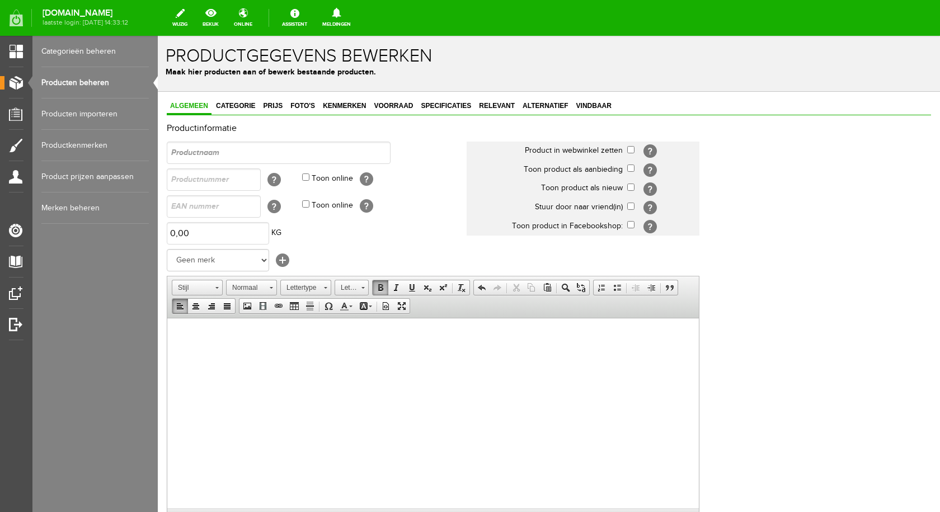
scroll to position [0, 0]
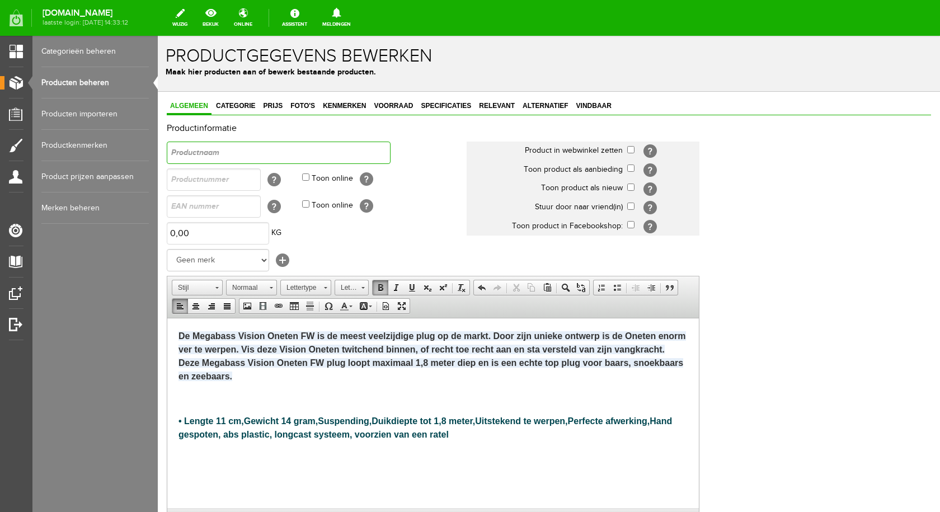
click at [195, 145] on input "text" at bounding box center [279, 152] width 224 height 22
type input "vision oneten doorzichtige clown"
click at [631, 152] on input "checkbox" at bounding box center [630, 149] width 7 height 7
checkbox input "true"
click at [201, 211] on input "text" at bounding box center [214, 206] width 94 height 22
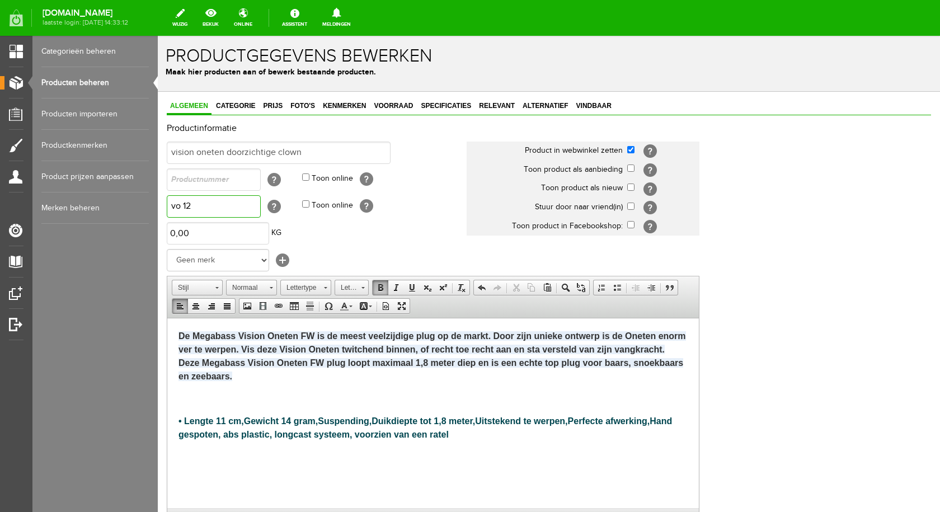
type input "vo 12"
click at [306, 204] on input "Toon online" at bounding box center [305, 203] width 7 height 7
checkbox input "true"
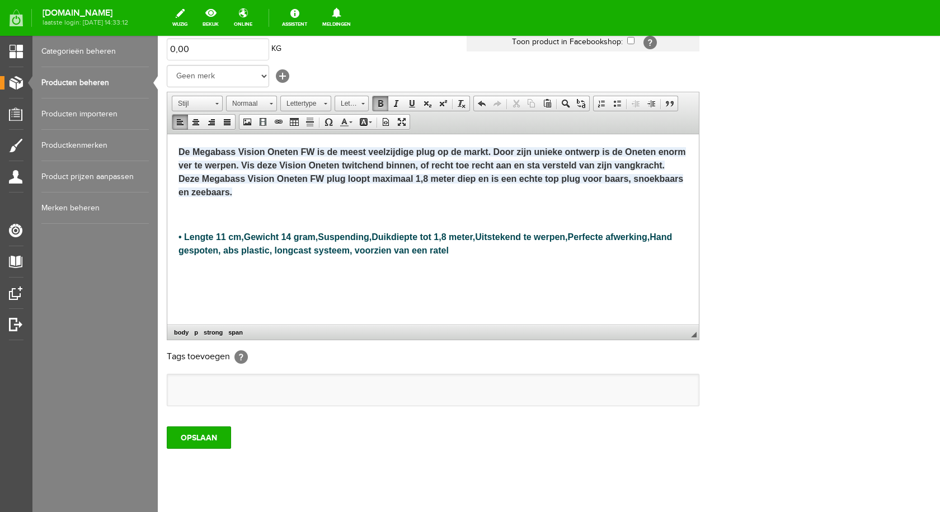
scroll to position [204, 0]
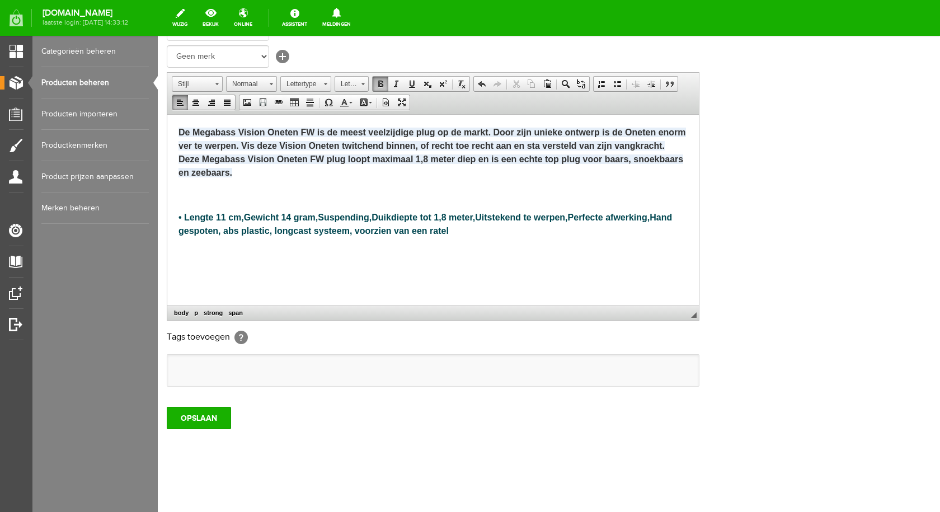
click at [210, 362] on ul at bounding box center [432, 370] width 531 height 31
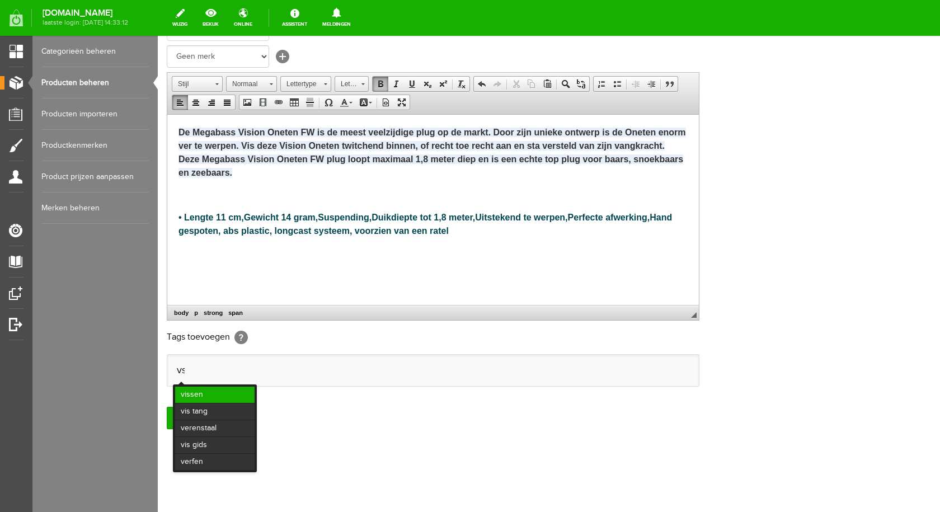
scroll to position [0, 0]
type input "v"
type input "sn"
click at [215, 398] on li "snoek" at bounding box center [218, 394] width 87 height 16
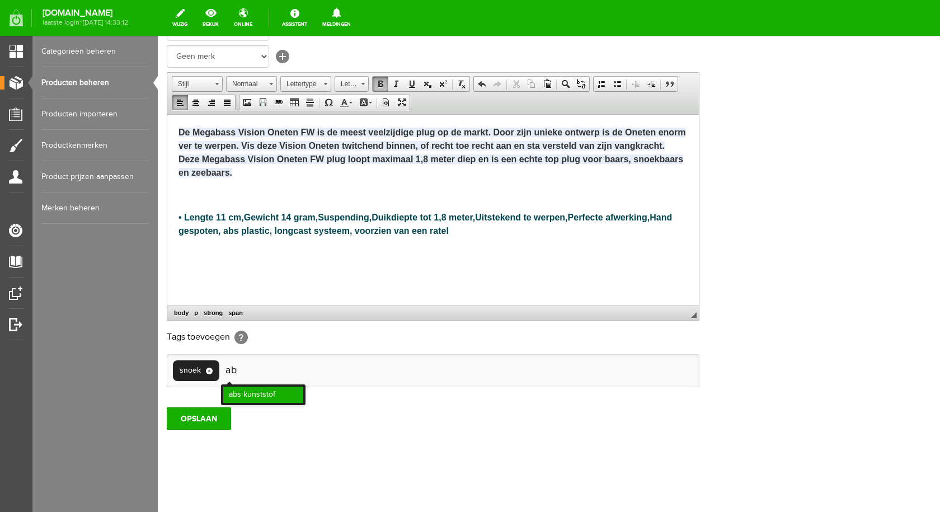
type input "ab"
click at [254, 391] on li "abs kunststof" at bounding box center [263, 394] width 80 height 16
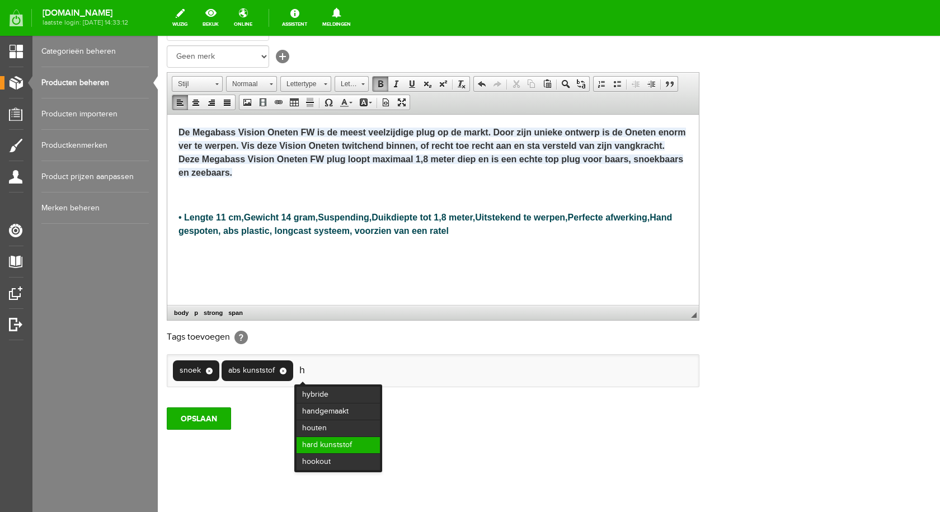
type input "h"
click at [329, 441] on li "hard kunststof" at bounding box center [337, 445] width 83 height 16
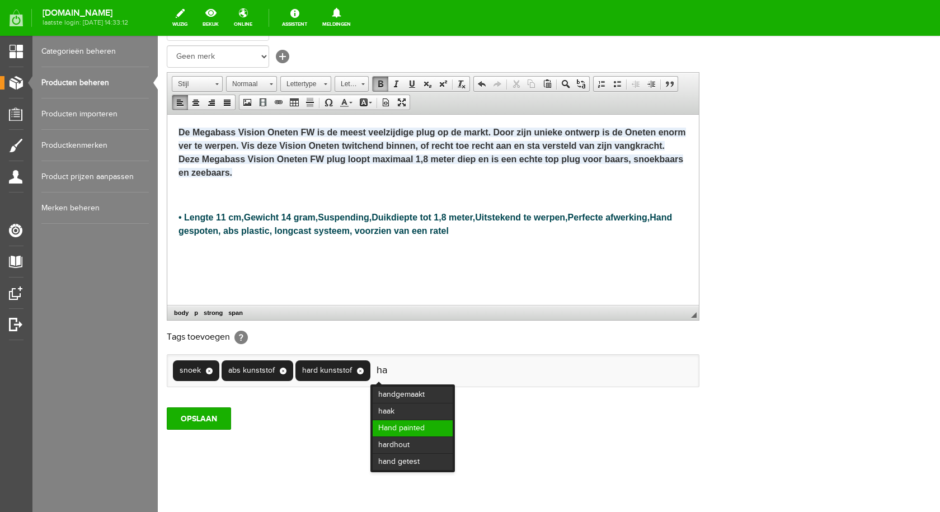
type input "ha"
click at [398, 430] on li "Hand painted" at bounding box center [412, 428] width 80 height 16
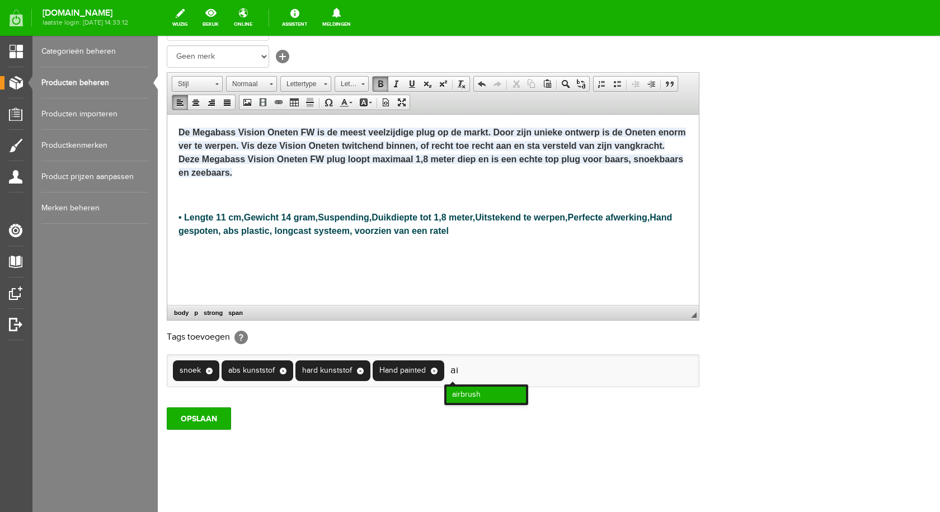
type input "ai"
click at [474, 392] on li "airbrush" at bounding box center [485, 394] width 79 height 16
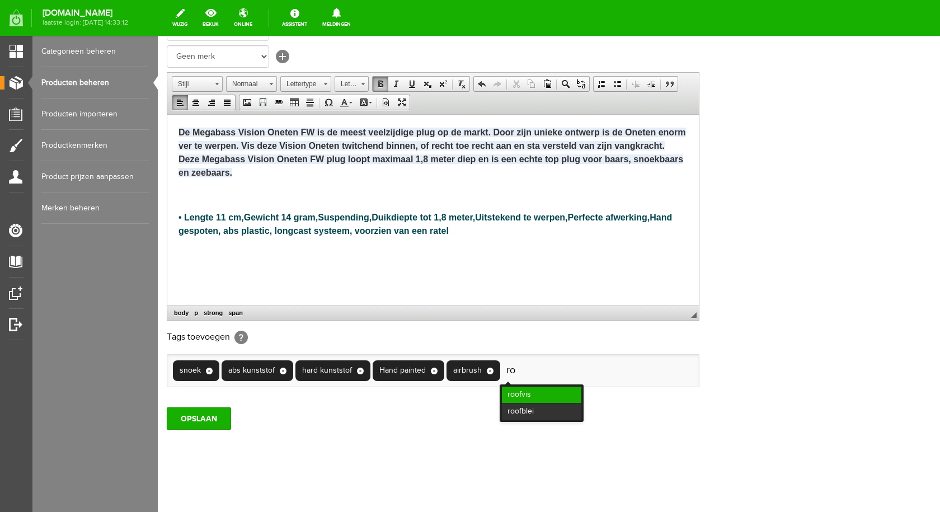
type input "ro"
click at [550, 393] on li "roofvis" at bounding box center [541, 394] width 79 height 16
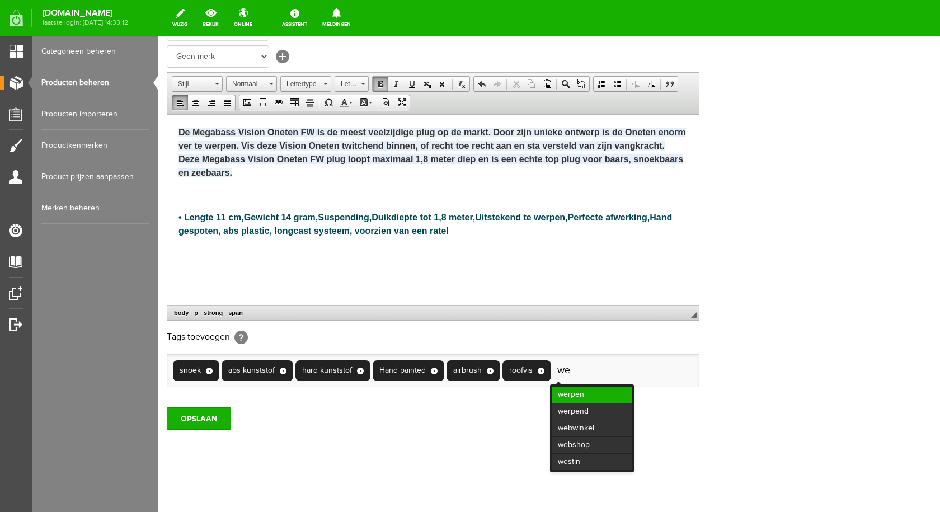
type input "we"
click at [573, 393] on li "werpen" at bounding box center [591, 394] width 79 height 16
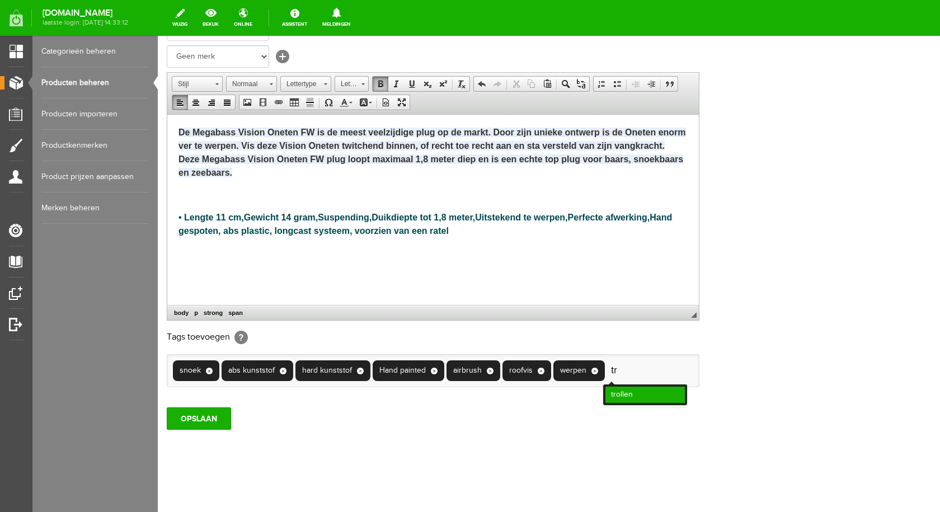
type input "tr"
click at [630, 393] on li "trollen" at bounding box center [644, 394] width 79 height 16
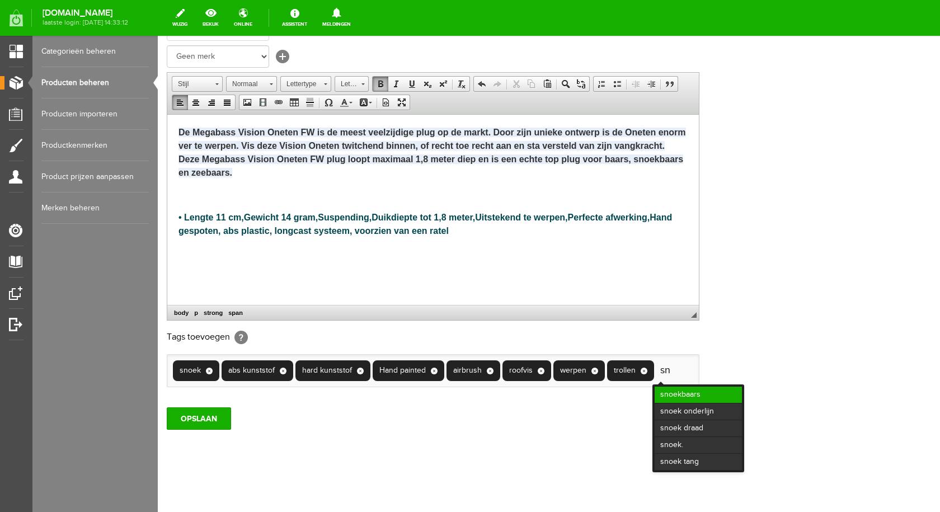
type input "sn"
click at [686, 393] on li "snoekbaars" at bounding box center [697, 394] width 87 height 16
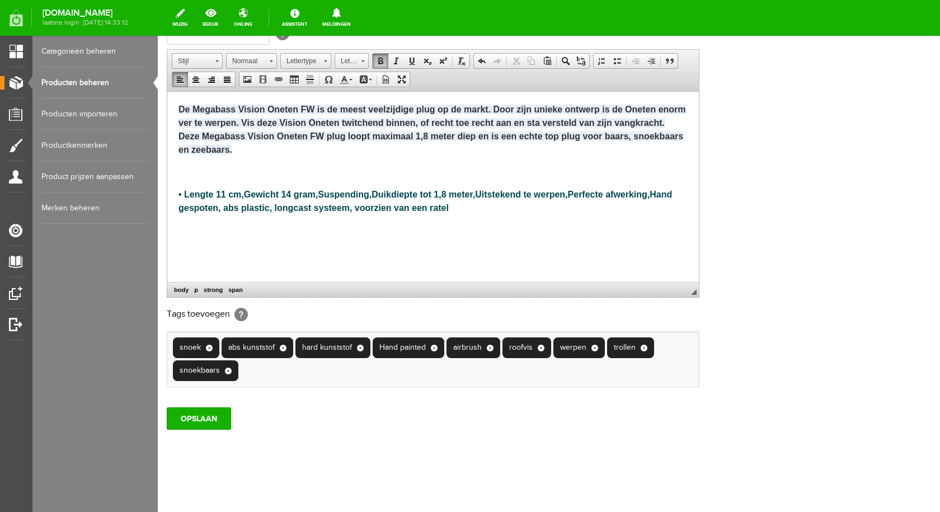
scroll to position [227, 0]
click at [216, 410] on input "OPSLAAN" at bounding box center [199, 418] width 64 height 22
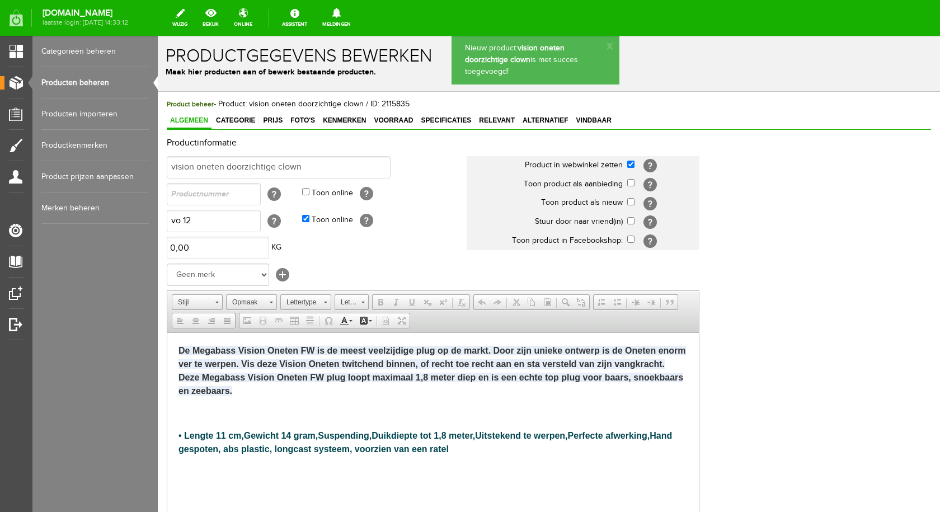
scroll to position [0, 0]
click at [224, 122] on span "Categorie" at bounding box center [236, 120] width 46 height 8
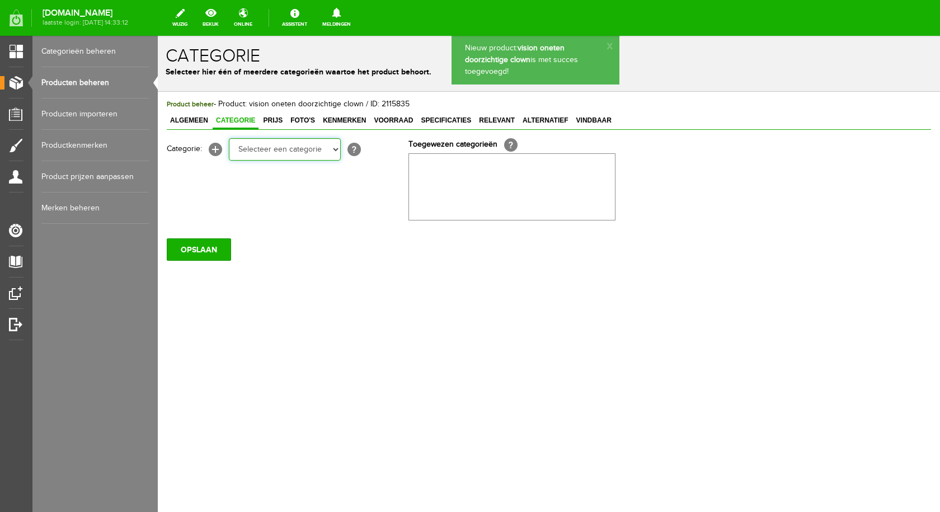
click at [289, 149] on select "Selecteer een categorie pluggen Python sheriff De schurk Swieber De Spok S-Cran…" at bounding box center [285, 149] width 112 height 22
select select "282226"
click at [229, 138] on select "Selecteer een categorie pluggen Python sheriff De schurk Swieber De Spok S-Cran…" at bounding box center [285, 149] width 112 height 22
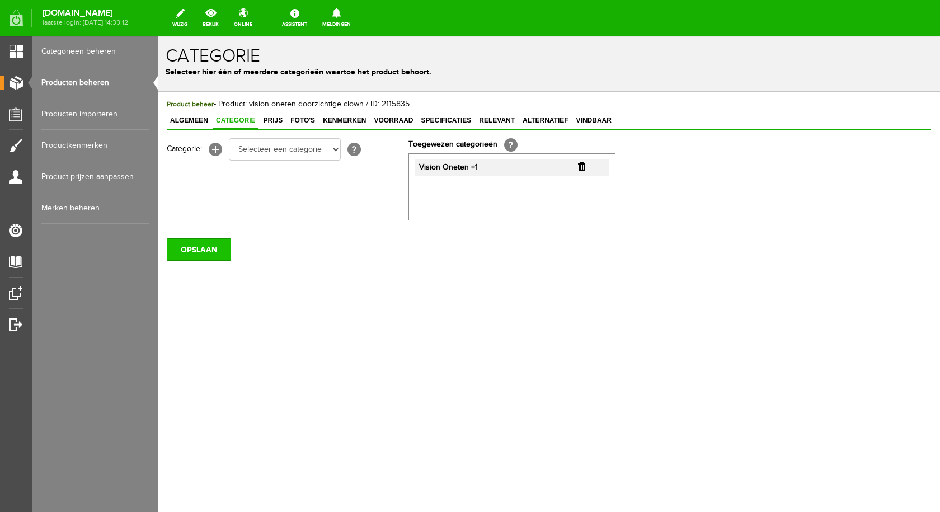
click at [221, 245] on input "OPSLAAN" at bounding box center [199, 249] width 64 height 22
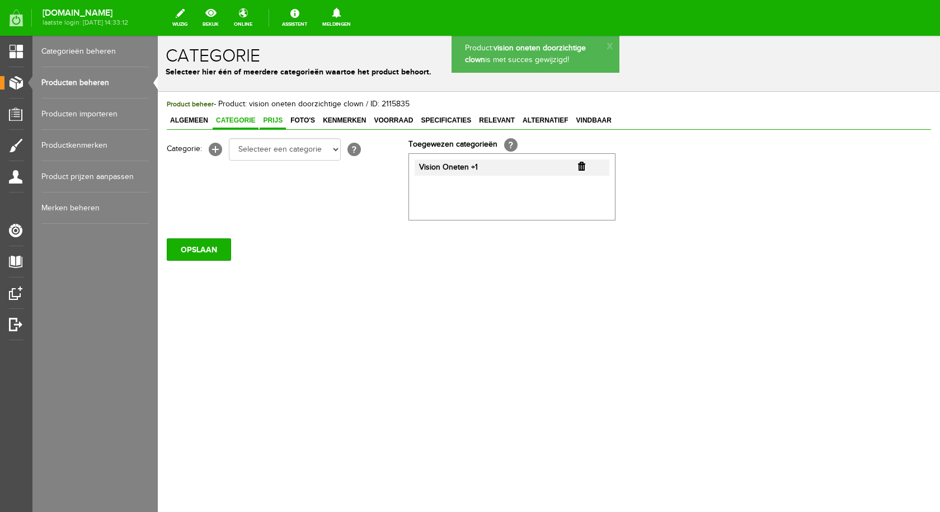
click at [268, 119] on span "Prijs" at bounding box center [272, 120] width 26 height 8
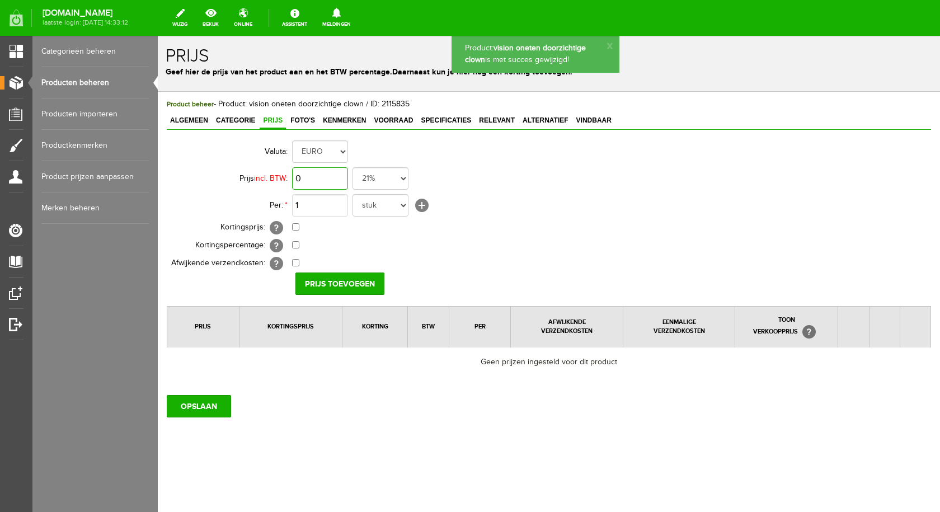
click at [311, 178] on input "0" at bounding box center [320, 178] width 56 height 22
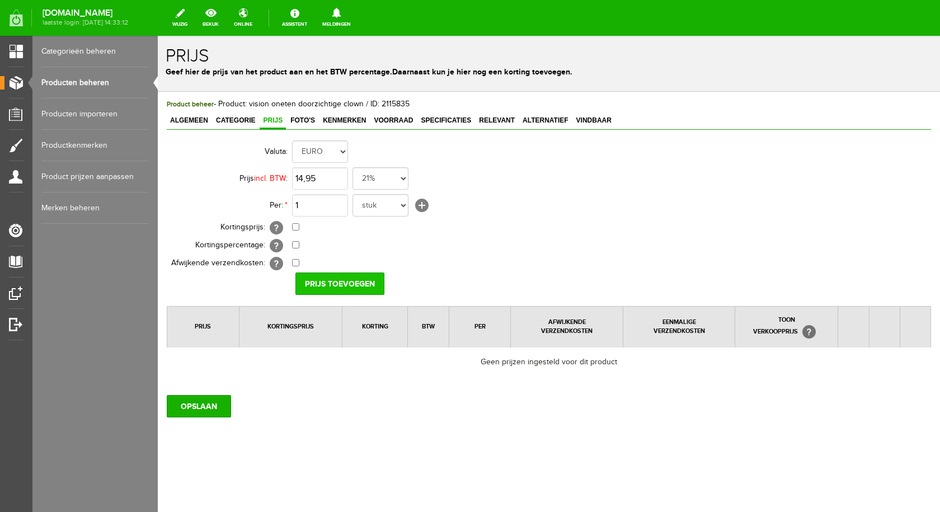
type input "€ 14,95"
click at [313, 284] on input "Prijs toevoegen" at bounding box center [339, 283] width 89 height 22
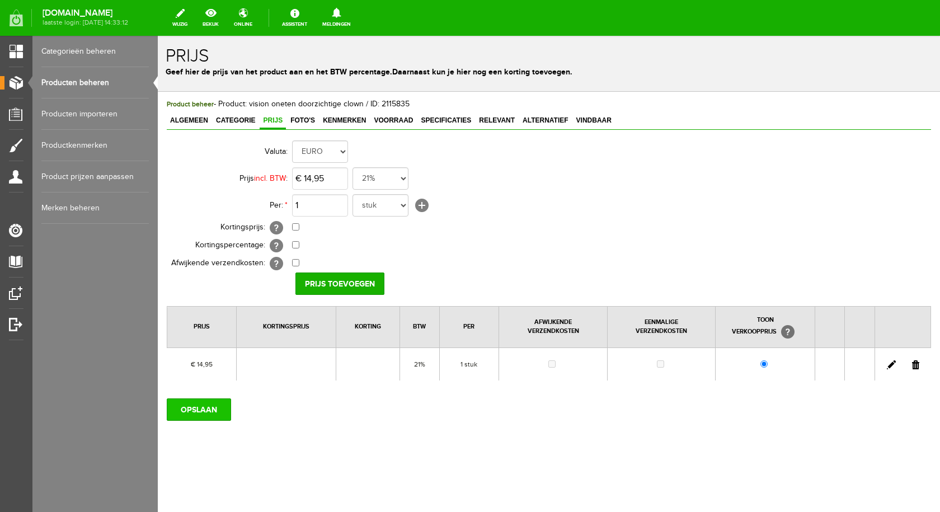
click at [211, 416] on input "OPSLAAN" at bounding box center [199, 409] width 64 height 22
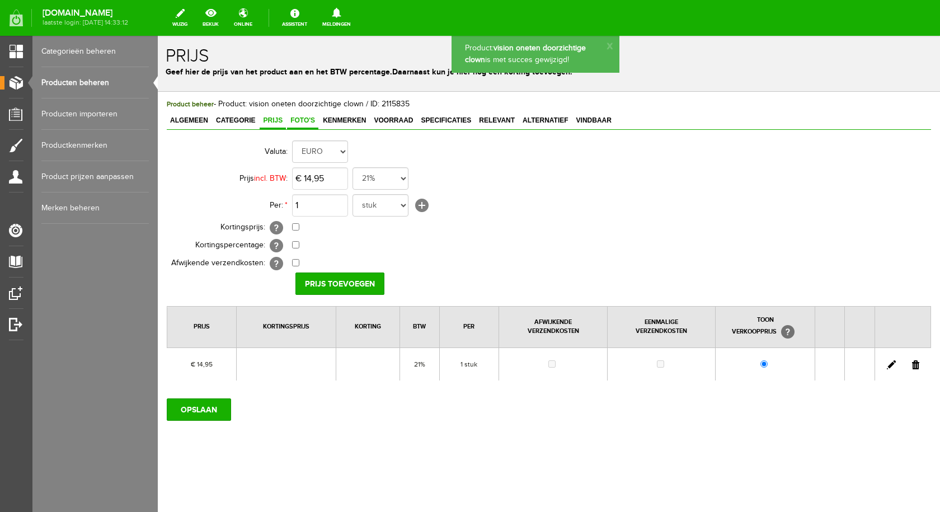
click at [298, 121] on span "Foto's" at bounding box center [302, 120] width 31 height 8
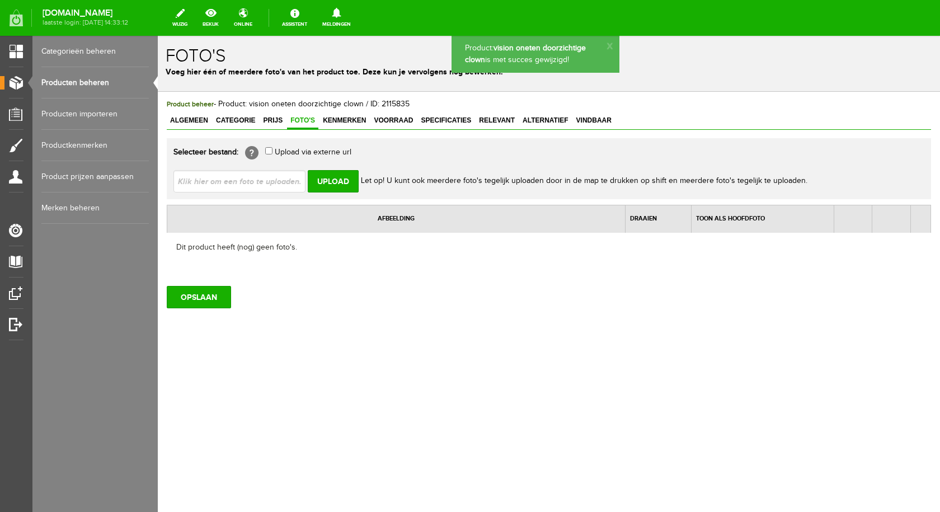
click at [292, 182] on input "file" at bounding box center [243, 180] width 141 height 21
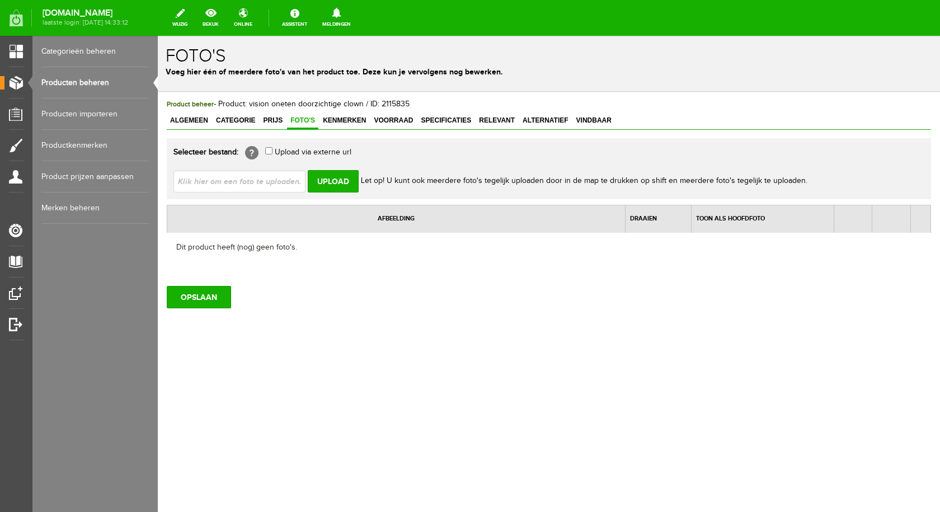
type input "C:\fakepath\vision oneten clown doorzichtig.jpg"
type input "vision oneten clown doorzichtig.jpg"
click at [337, 166] on div "vision oneten clown doorzichtig.jpg Upload Let op! U kunt ook meerdere foto's t…" at bounding box center [548, 176] width 751 height 31
click at [333, 178] on input "Upload" at bounding box center [333, 181] width 51 height 22
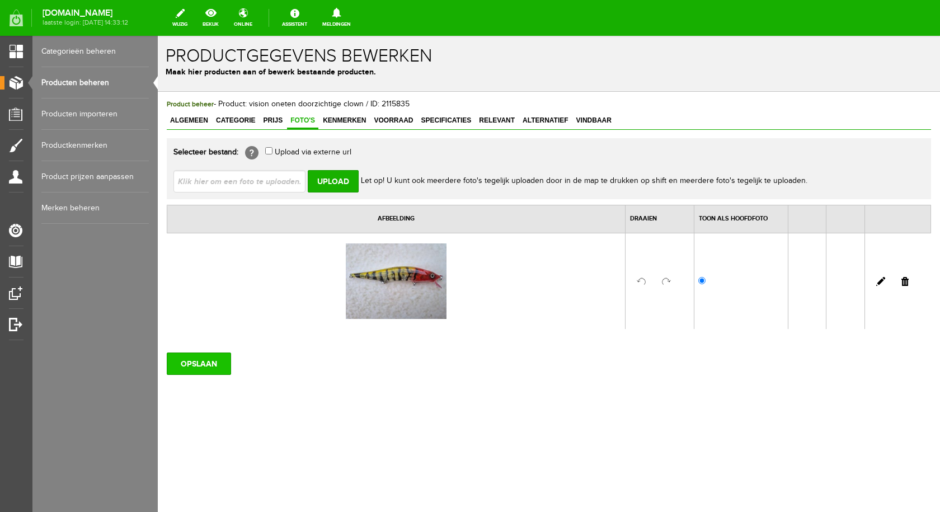
click at [212, 361] on input "OPSLAAN" at bounding box center [199, 363] width 64 height 22
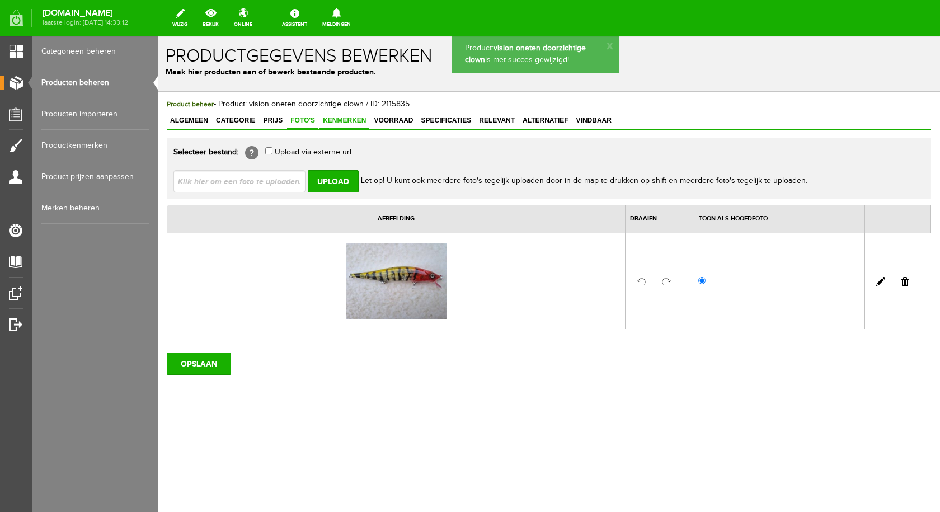
click at [357, 114] on link "Kenmerken" at bounding box center [344, 121] width 50 height 16
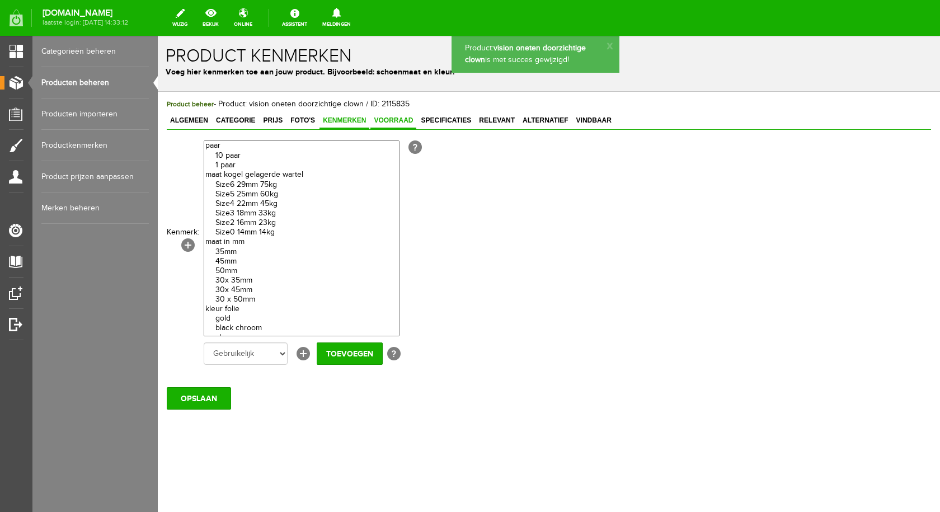
click at [390, 120] on span "Voorraad" at bounding box center [393, 120] width 46 height 8
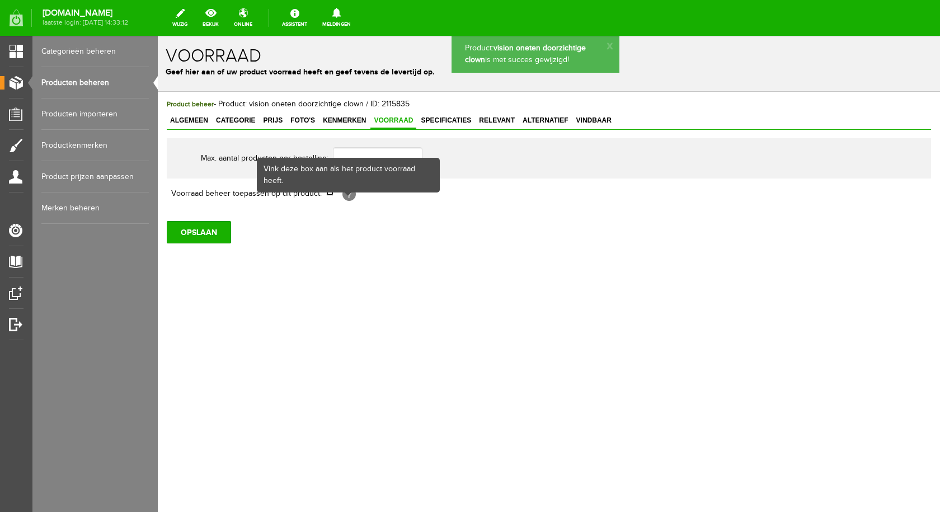
click at [332, 193] on input "checkbox" at bounding box center [329, 191] width 7 height 7
checkbox input "true"
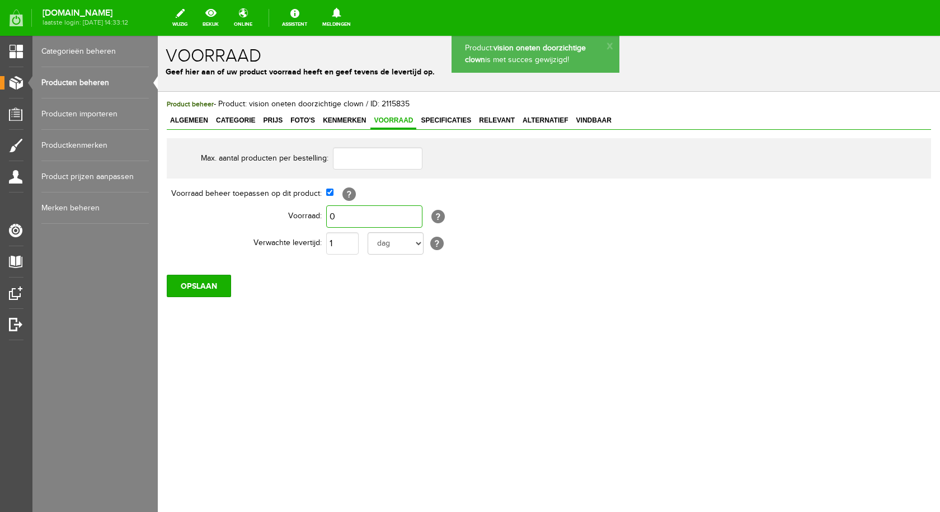
click at [347, 216] on input "0" at bounding box center [374, 216] width 96 height 22
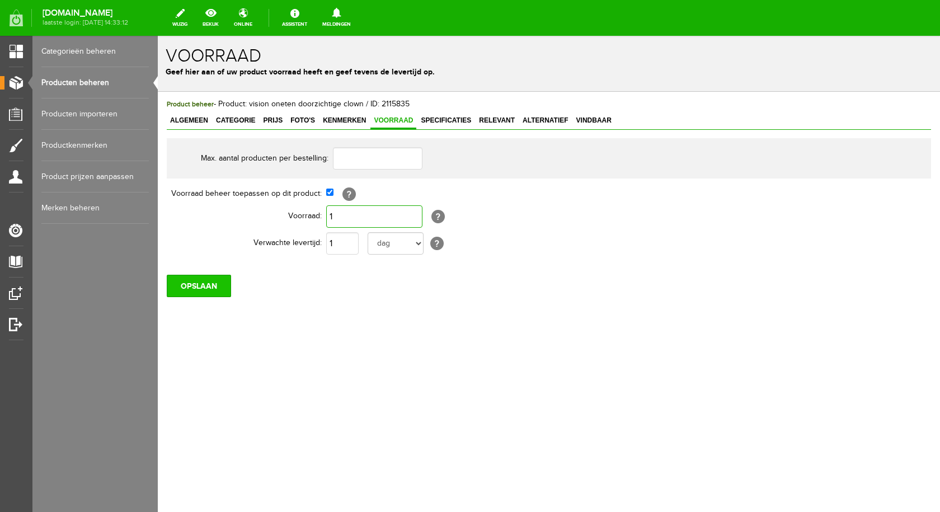
type input "1"
click at [221, 290] on input "OPSLAAN" at bounding box center [199, 286] width 64 height 22
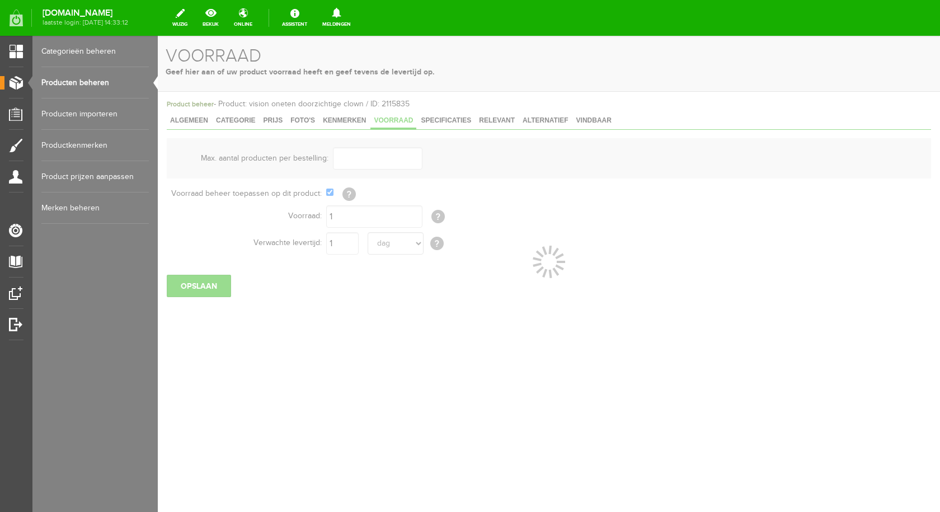
click at [447, 121] on div at bounding box center [549, 274] width 782 height 476
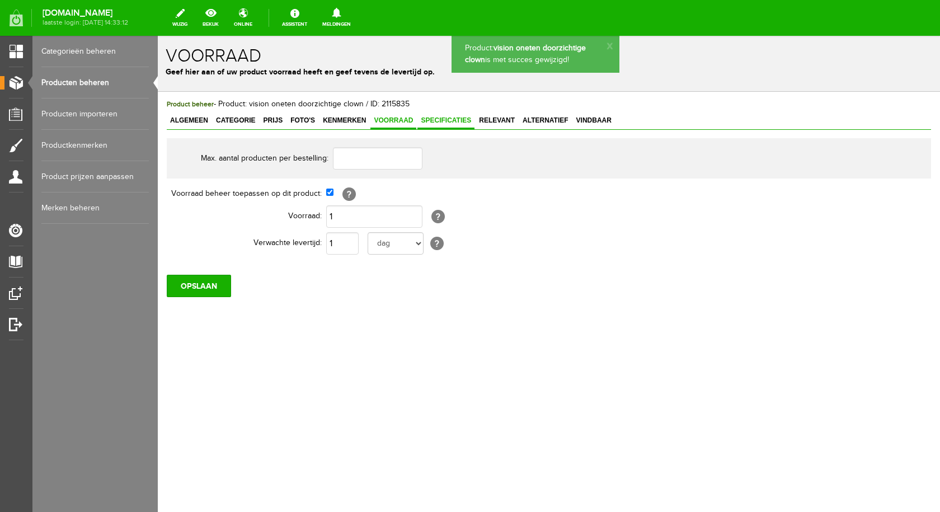
click at [449, 119] on span "Specificaties" at bounding box center [445, 120] width 57 height 8
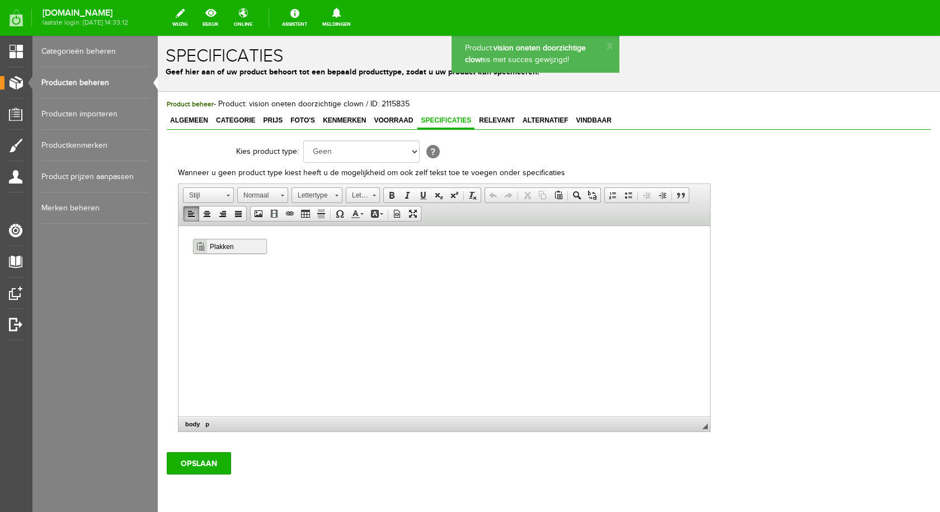
click at [216, 243] on span "Plakken" at bounding box center [236, 246] width 59 height 14
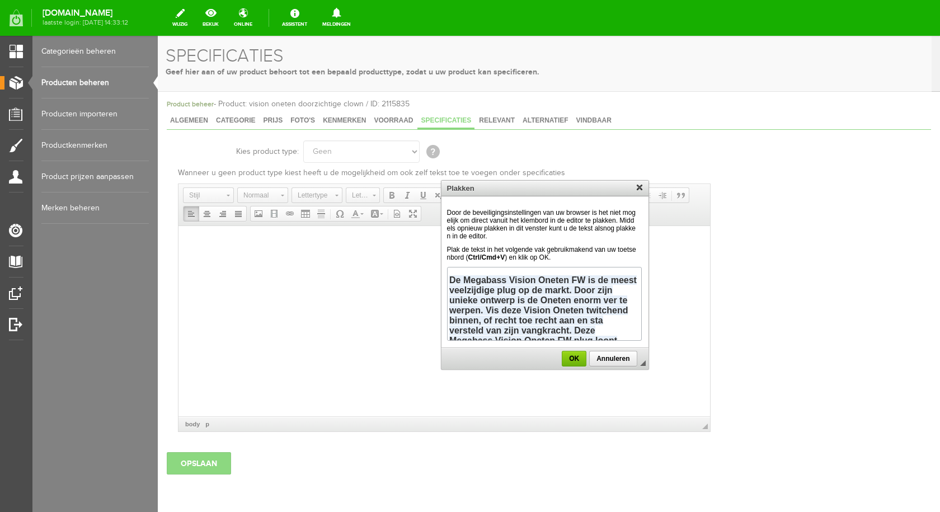
scroll to position [111, 0]
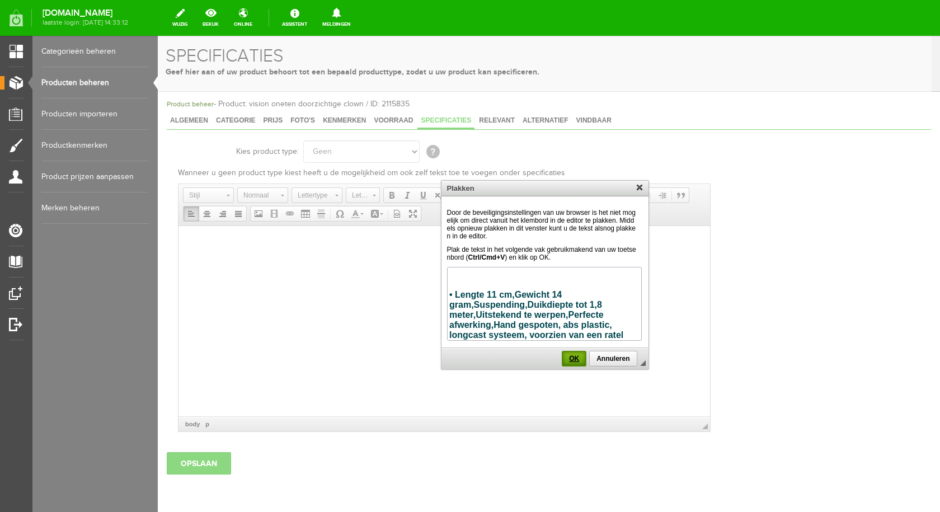
click at [571, 357] on span "OK" at bounding box center [574, 359] width 22 height 8
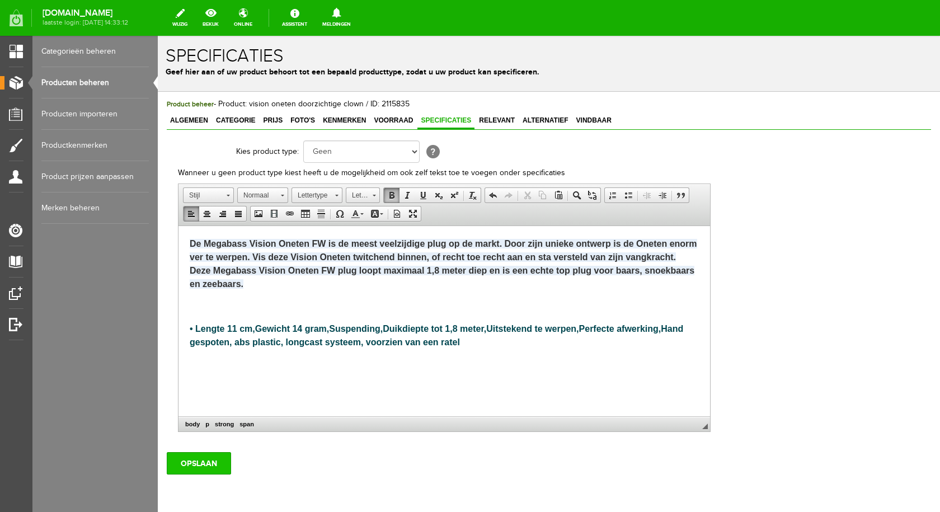
click at [199, 466] on input "OPSLAAN" at bounding box center [199, 463] width 64 height 22
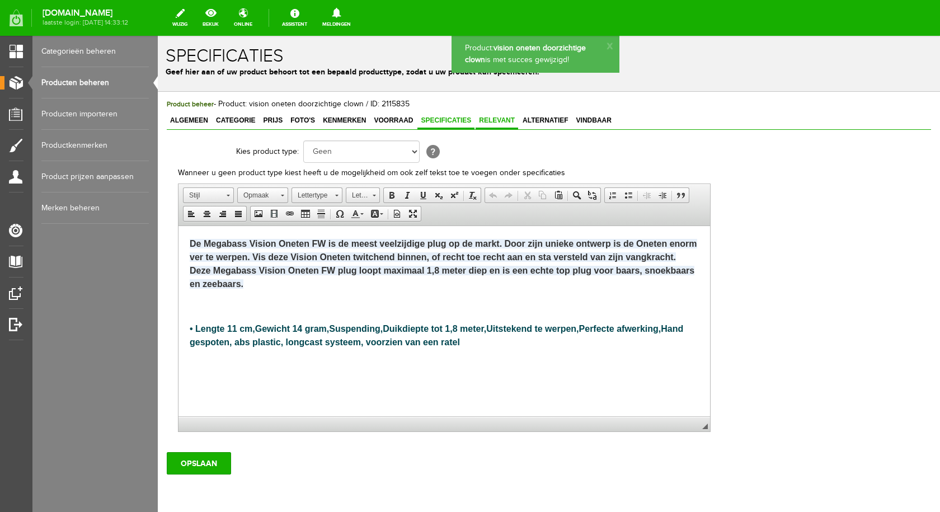
click at [502, 118] on span "Relevant" at bounding box center [496, 120] width 43 height 8
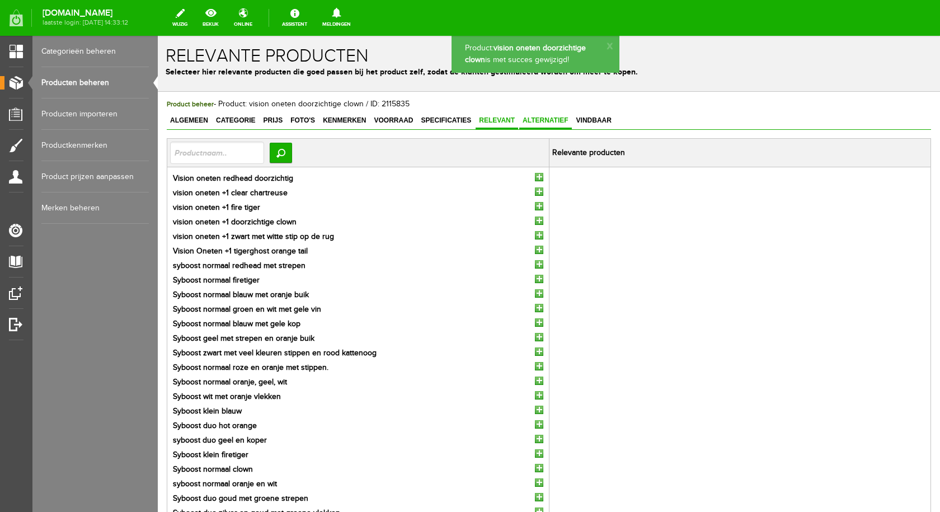
click at [552, 116] on span "Alternatief" at bounding box center [545, 120] width 53 height 8
click at [589, 119] on span "Vindbaar" at bounding box center [594, 120] width 42 height 8
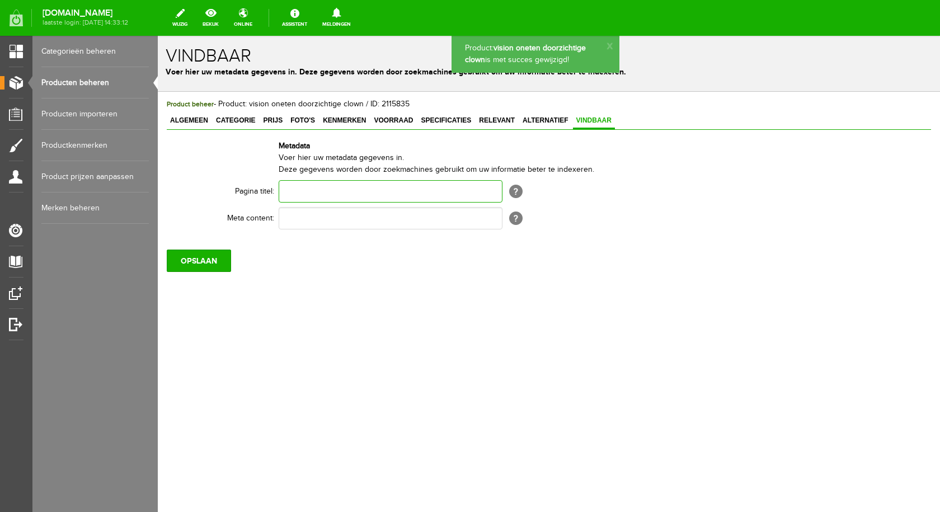
click at [351, 195] on input "text" at bounding box center [391, 191] width 224 height 22
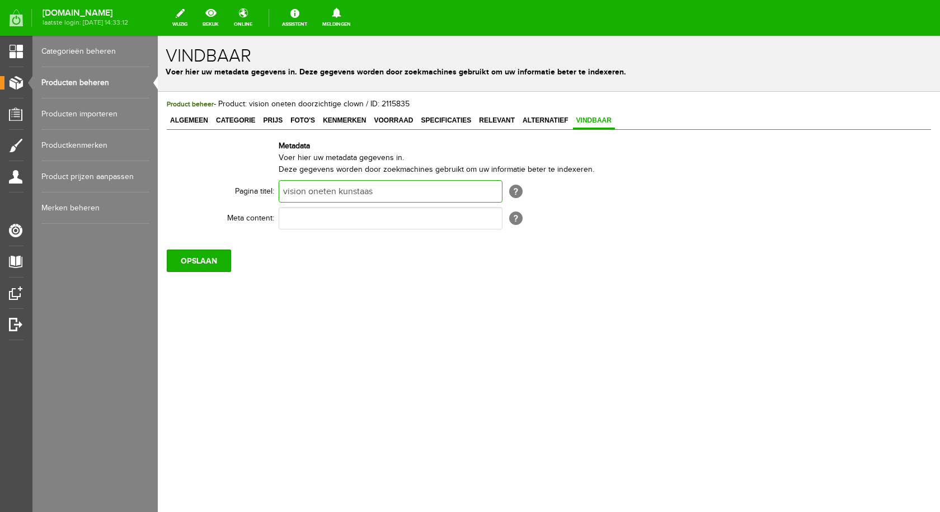
type input "vision oneten kunstaas"
click at [354, 219] on input "text" at bounding box center [391, 218] width 224 height 22
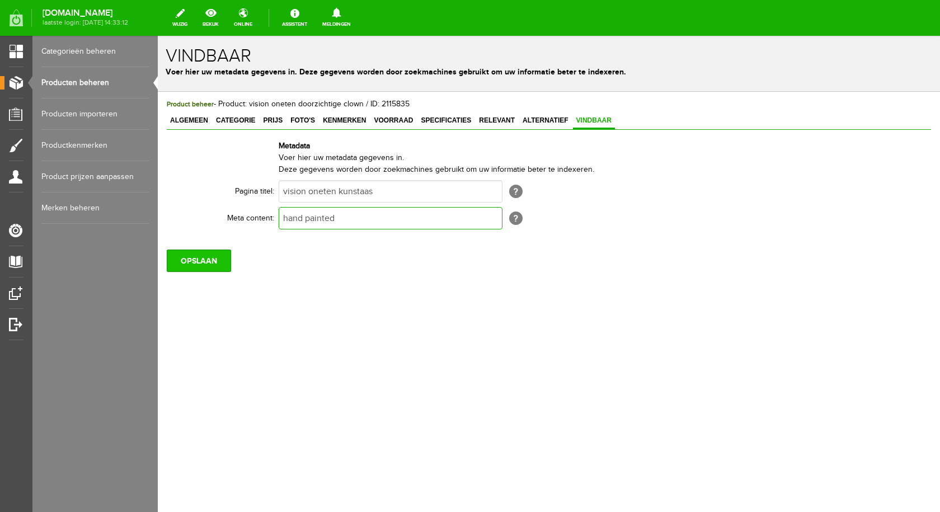
type input "hand painted"
click at [220, 257] on input "OPSLAAN" at bounding box center [199, 260] width 64 height 22
click at [205, 261] on input "OPSLAAN" at bounding box center [199, 260] width 64 height 22
click at [82, 83] on link "Producten beheren" at bounding box center [94, 82] width 107 height 31
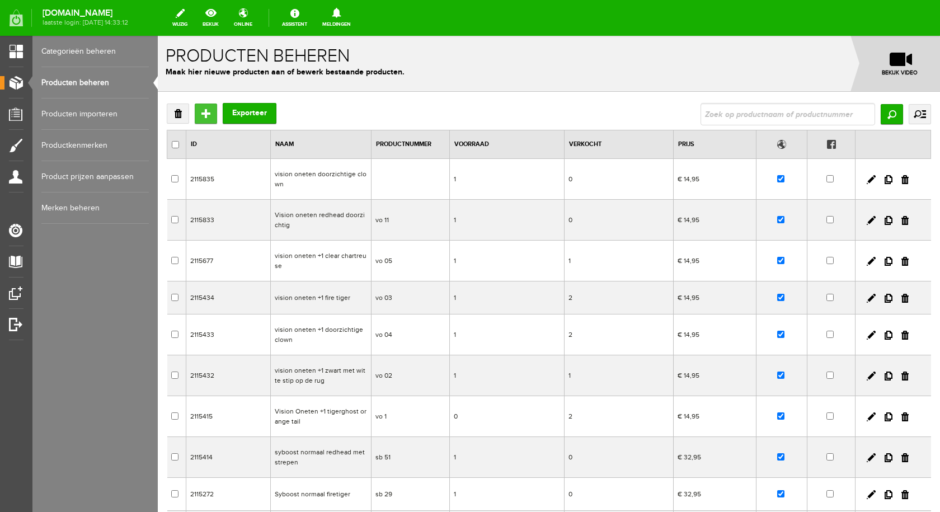
click at [200, 114] on input "Toevoegen" at bounding box center [206, 113] width 22 height 20
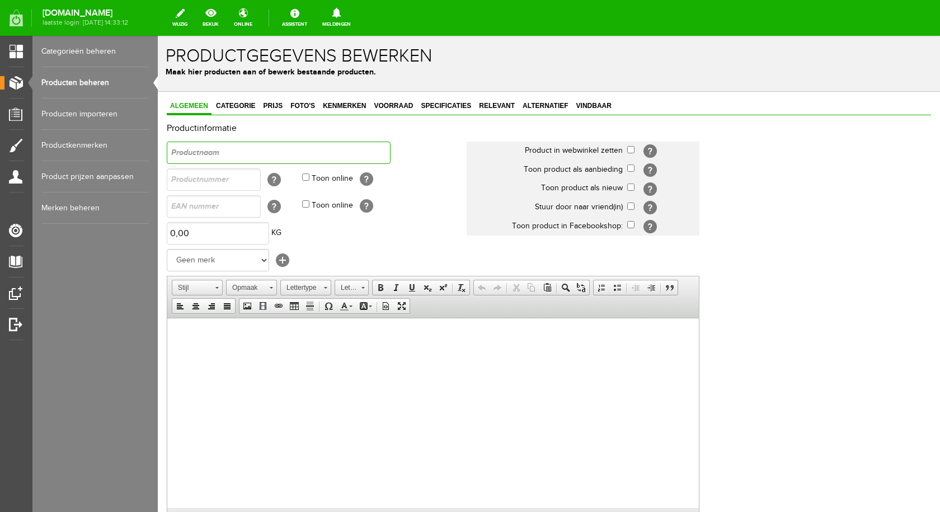
click at [238, 152] on input "text" at bounding box center [279, 152] width 224 height 22
type input "vision oneten tigerghost orange tail"
click at [633, 150] on input "checkbox" at bounding box center [630, 149] width 7 height 7
checkbox input "true"
click at [182, 177] on input "text" at bounding box center [214, 179] width 94 height 22
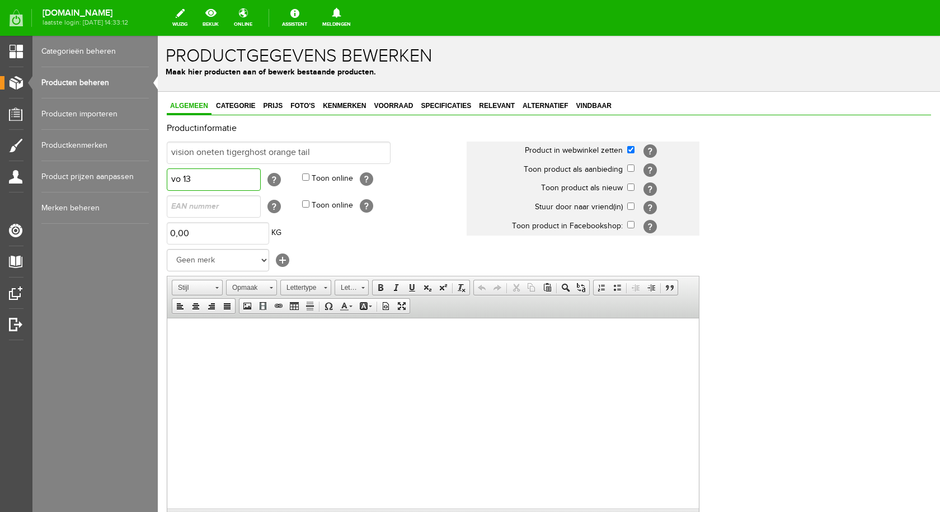
type input "vo 13"
click at [301, 178] on td "vo 13 [?]" at bounding box center [234, 179] width 135 height 27
click at [304, 177] on input "Toon online" at bounding box center [305, 176] width 7 height 7
checkbox input "true"
drag, startPoint x: 172, startPoint y: 626, endPoint x: 177, endPoint y: 334, distance: 292.0
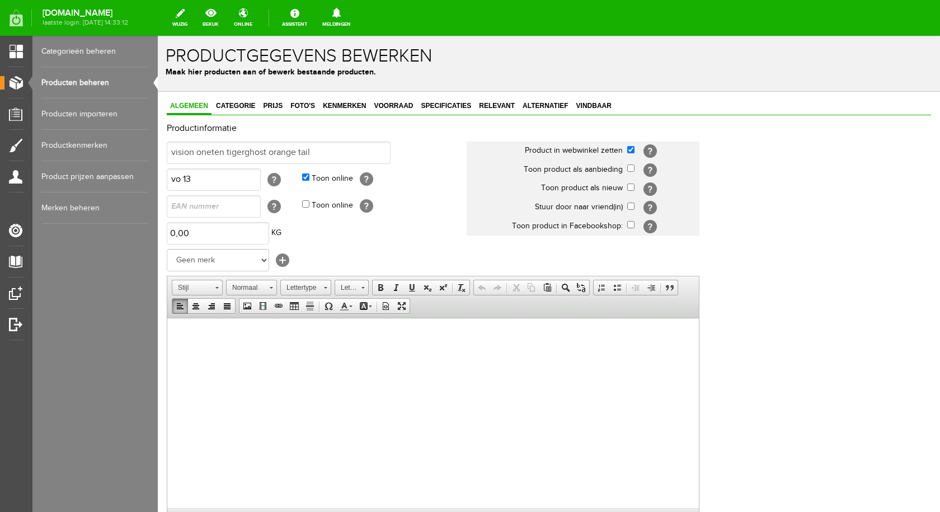
drag, startPoint x: 177, startPoint y: 334, endPoint x: 176, endPoint y: 329, distance: 5.8
drag, startPoint x: 171, startPoint y: 326, endPoint x: 178, endPoint y: 333, distance: 9.5
click at [211, 346] on span "Plakken" at bounding box center [224, 344] width 59 height 14
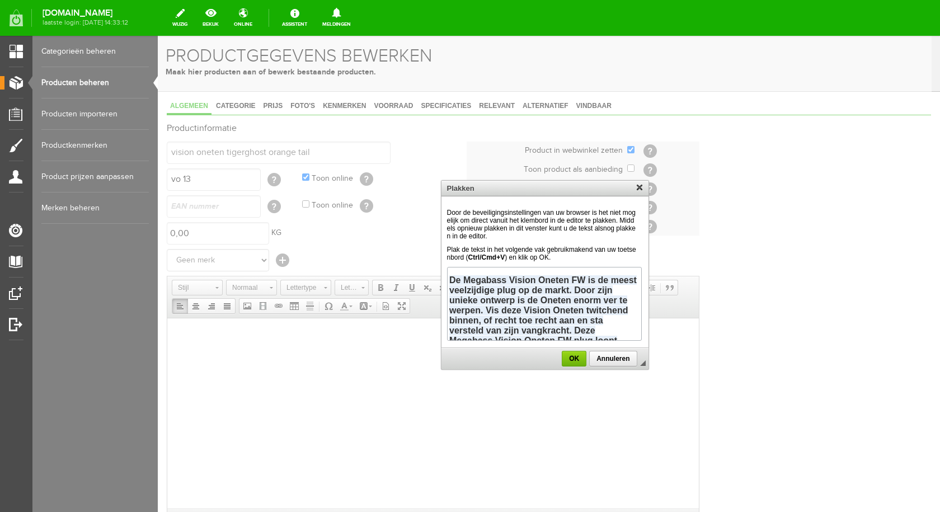
scroll to position [111, 0]
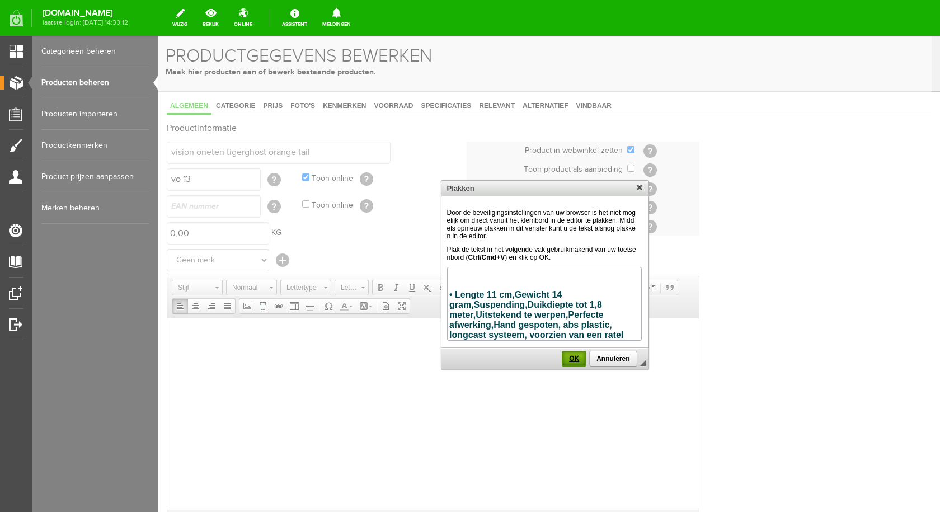
drag, startPoint x: 572, startPoint y: 361, endPoint x: 563, endPoint y: 77, distance: 284.3
click at [572, 361] on span "OK" at bounding box center [574, 359] width 22 height 8
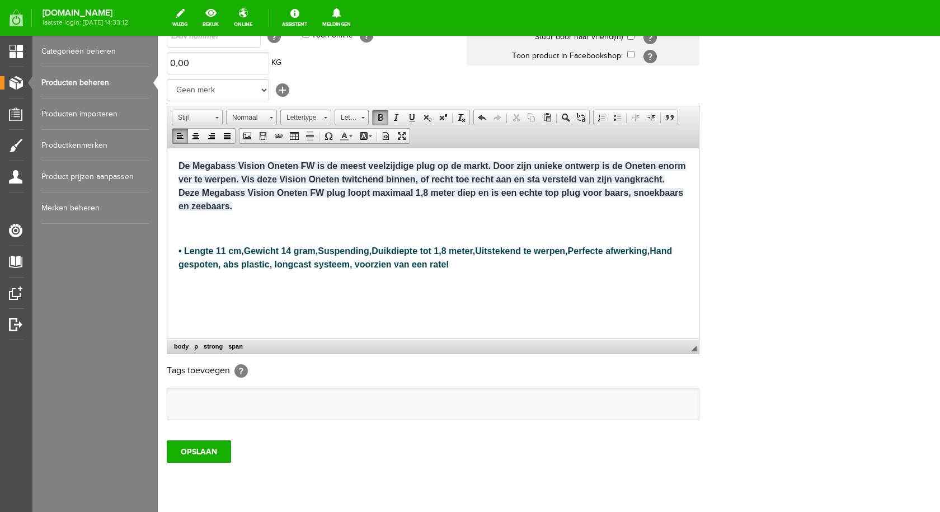
scroll to position [204, 0]
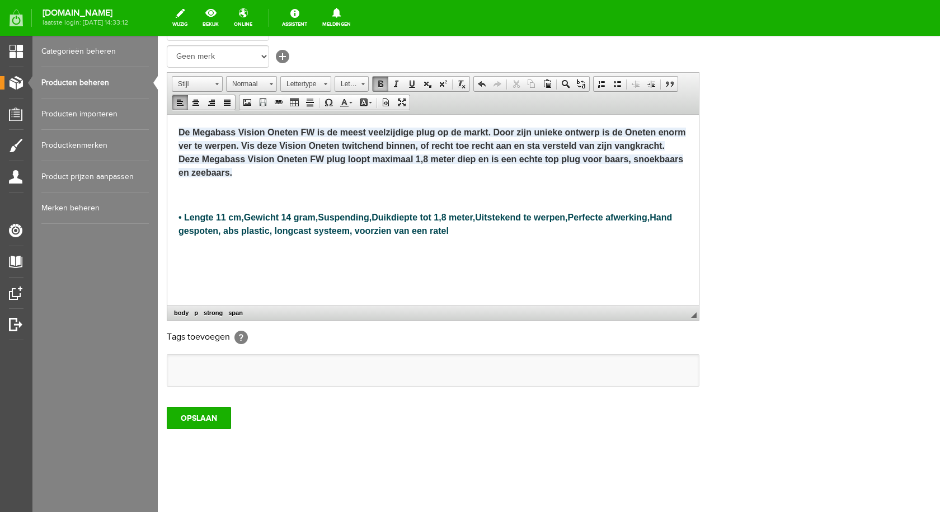
click at [233, 365] on ul at bounding box center [432, 370] width 531 height 31
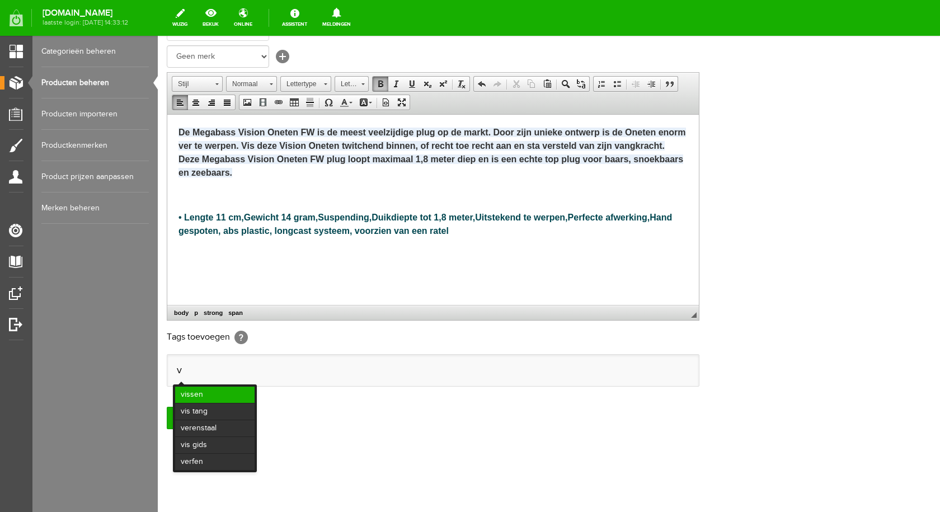
type input "v"
click at [223, 391] on li "vissen" at bounding box center [214, 394] width 79 height 16
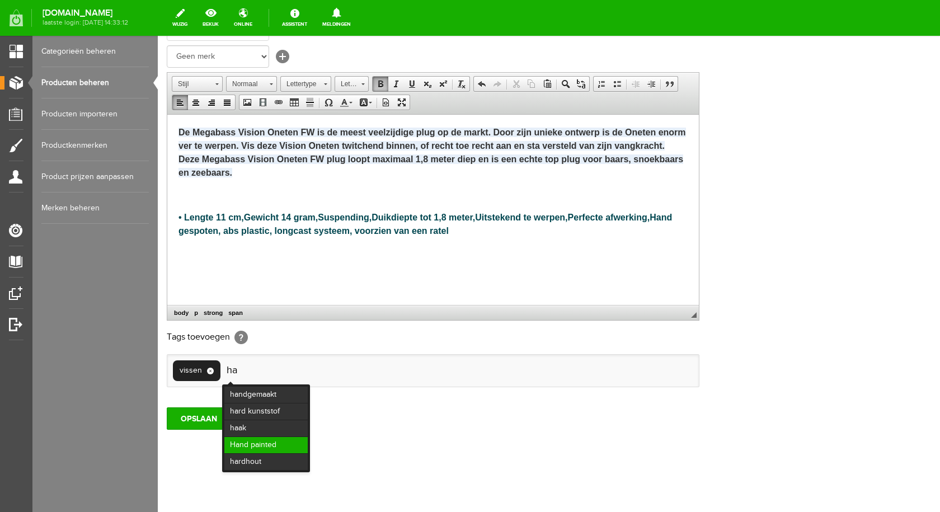
type input "ha"
click at [269, 442] on li "Hand painted" at bounding box center [265, 445] width 83 height 16
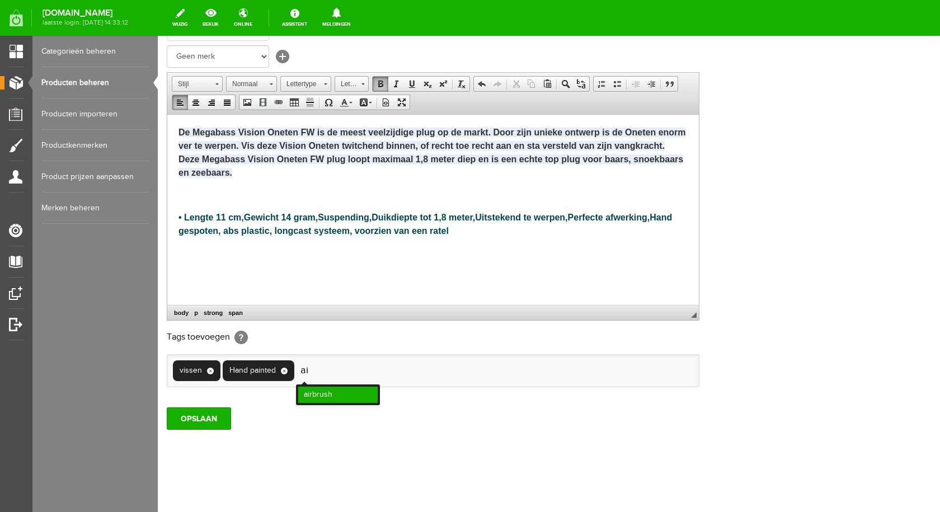
type input "ai"
click at [317, 398] on li "airbrush" at bounding box center [337, 394] width 79 height 16
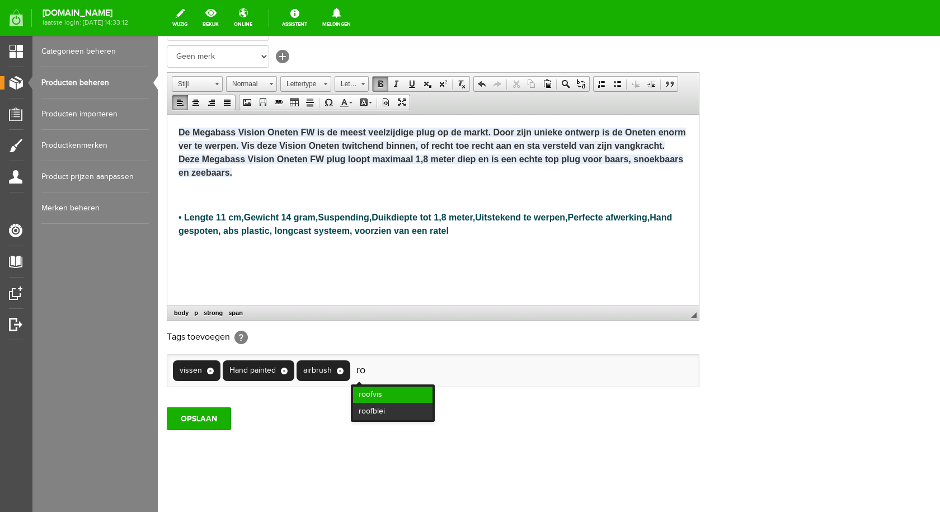
type input "ro"
click at [370, 392] on li "roofvis" at bounding box center [392, 394] width 79 height 16
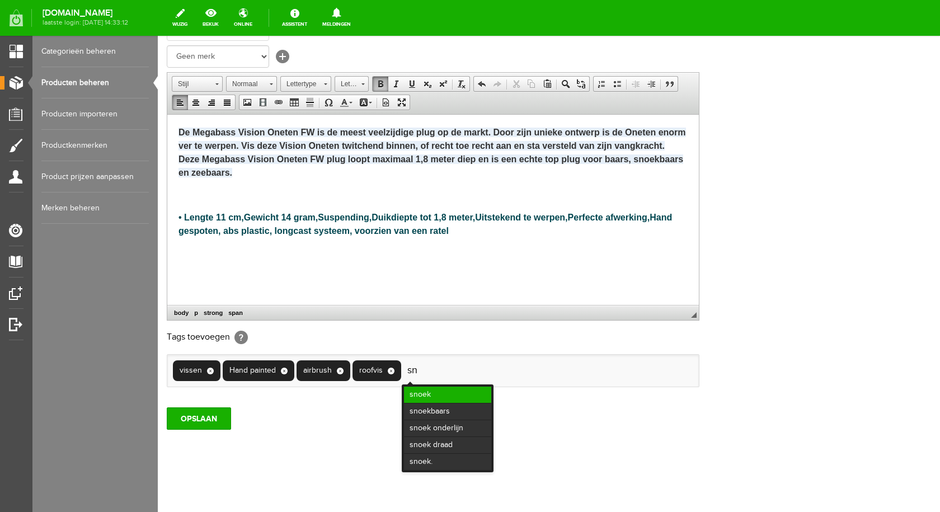
type input "sn"
click at [414, 390] on li "snoek" at bounding box center [447, 394] width 87 height 16
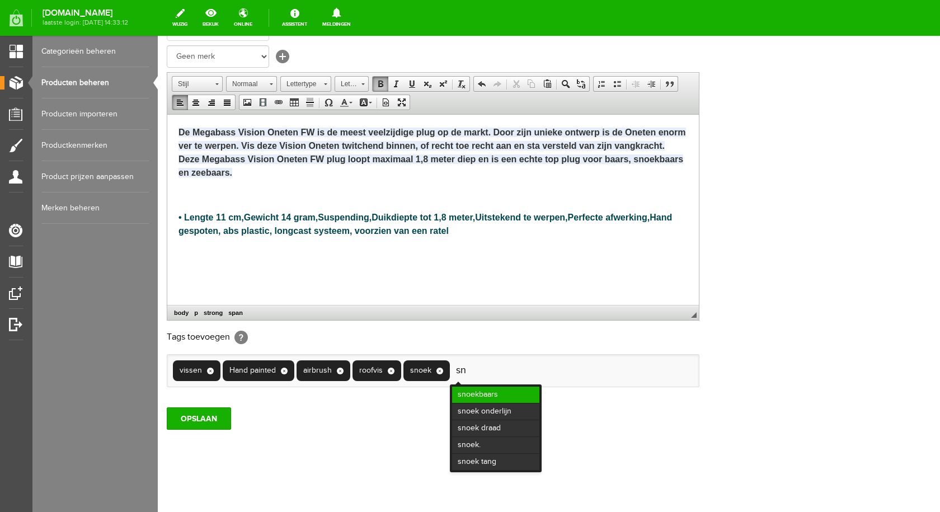
type input "sn"
click at [486, 398] on li "snoekbaars" at bounding box center [495, 394] width 87 height 16
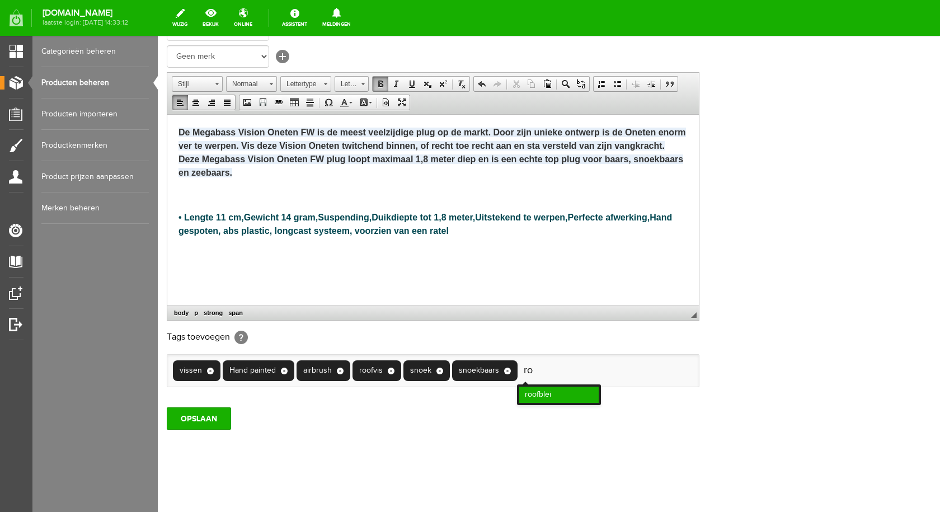
type input "ro"
click at [548, 392] on li "roofblei" at bounding box center [558, 394] width 79 height 16
type input "ab"
click at [624, 393] on li "abs kunststof" at bounding box center [613, 394] width 80 height 16
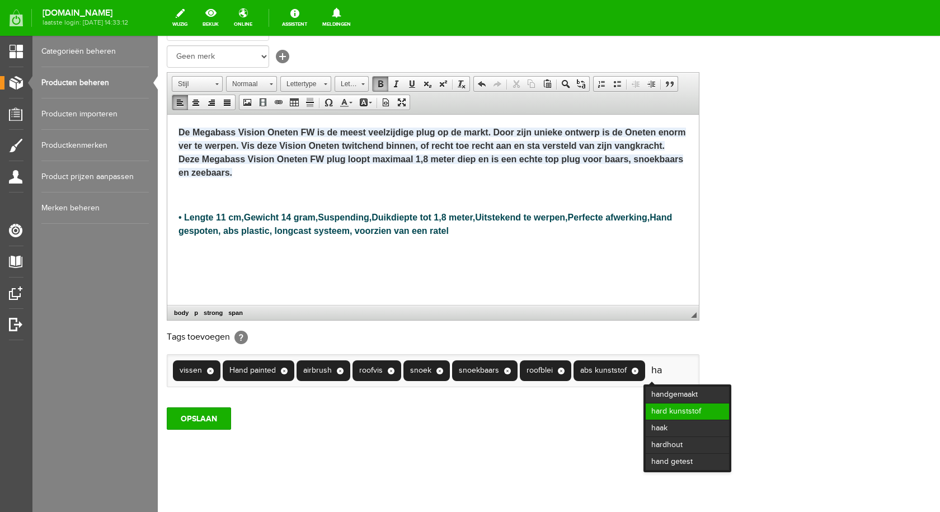
type input "ha"
click at [685, 408] on li "hard kunststof" at bounding box center [686, 411] width 83 height 16
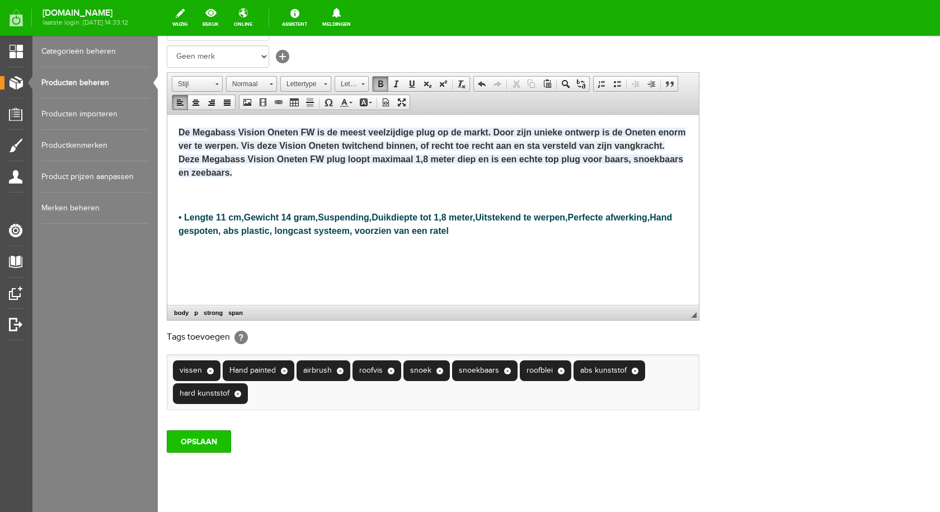
click at [216, 445] on input "OPSLAAN" at bounding box center [199, 441] width 64 height 22
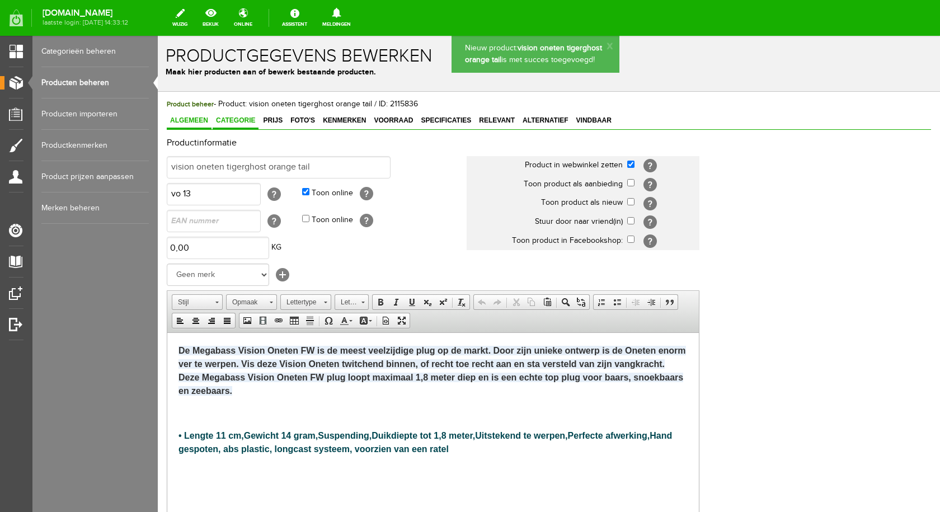
click at [234, 117] on span "Categorie" at bounding box center [236, 120] width 46 height 8
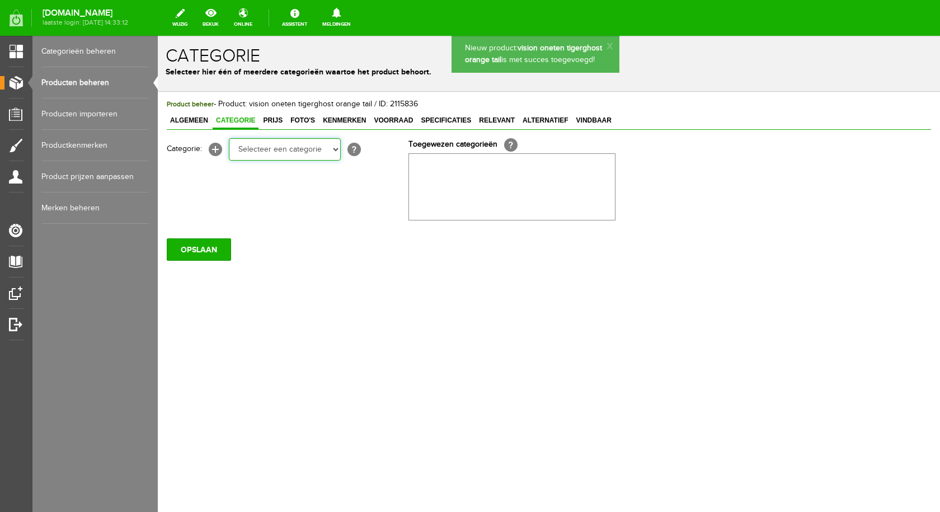
click at [304, 146] on select "Selecteer een categorie pluggen Python sheriff De schurk Swieber De Spok S-Cran…" at bounding box center [285, 149] width 112 height 22
select select "282226"
click at [229, 138] on select "Selecteer een categorie pluggen Python sheriff De schurk Swieber De Spok S-Cran…" at bounding box center [285, 149] width 112 height 22
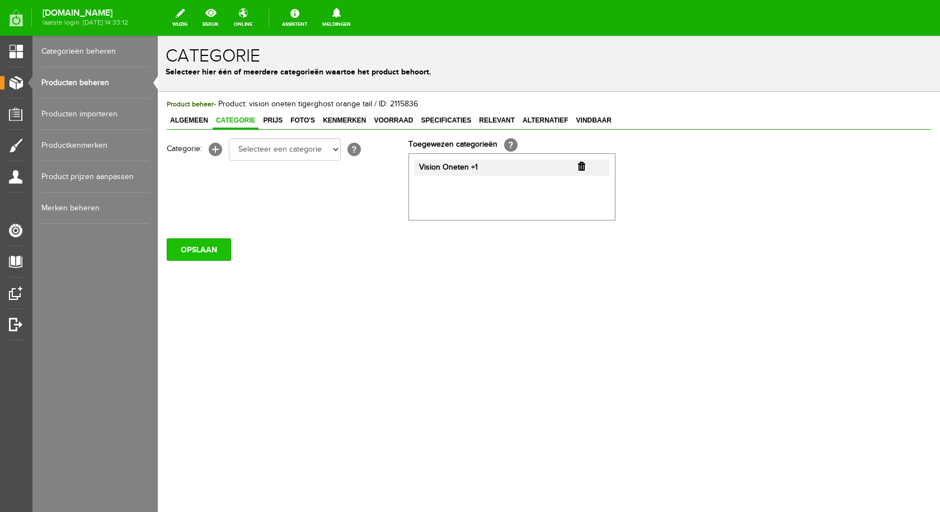
click at [224, 252] on input "OPSLAAN" at bounding box center [199, 249] width 64 height 22
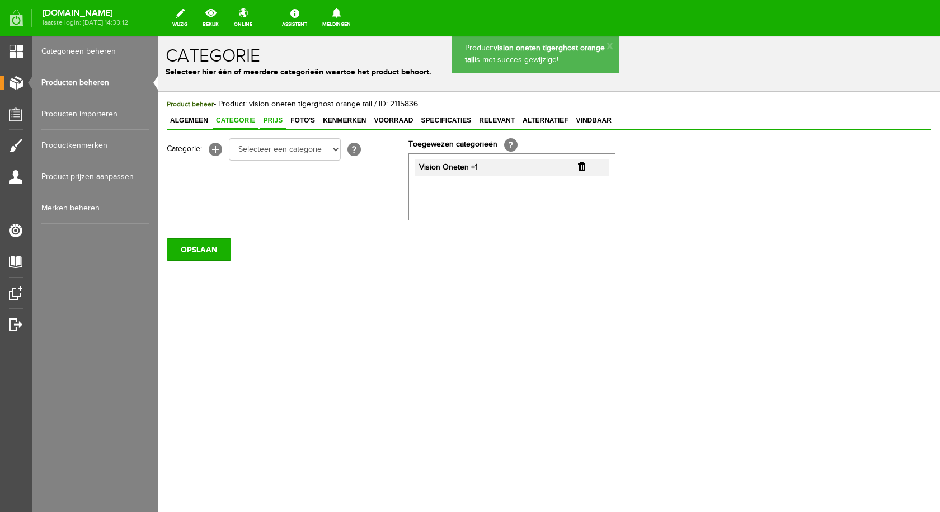
click at [268, 119] on span "Prijs" at bounding box center [272, 120] width 26 height 8
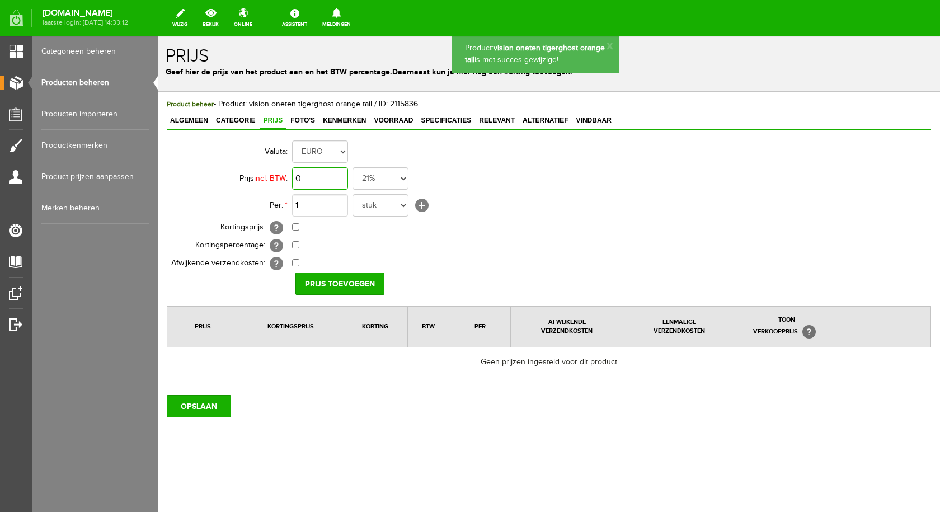
click at [313, 182] on input "0" at bounding box center [320, 178] width 56 height 22
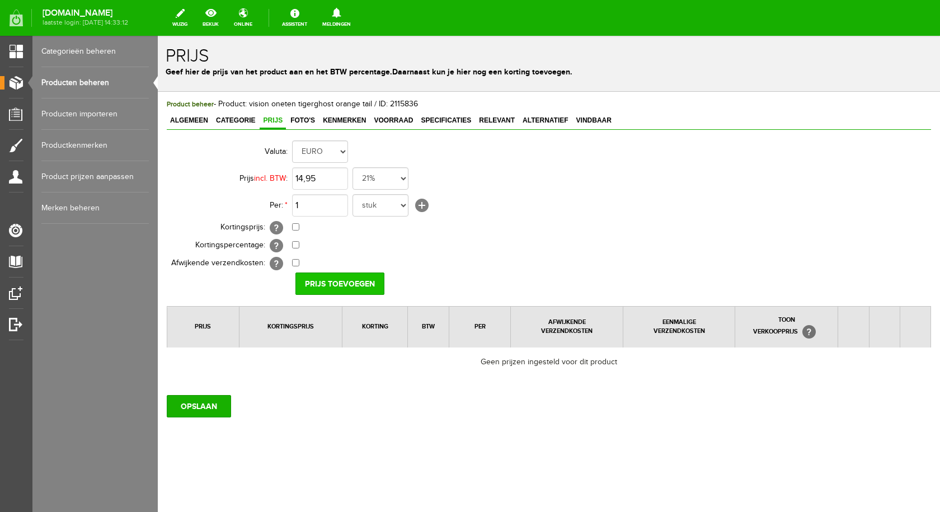
type input "€ 14,95"
click at [324, 284] on input "Prijs toevoegen" at bounding box center [339, 283] width 89 height 22
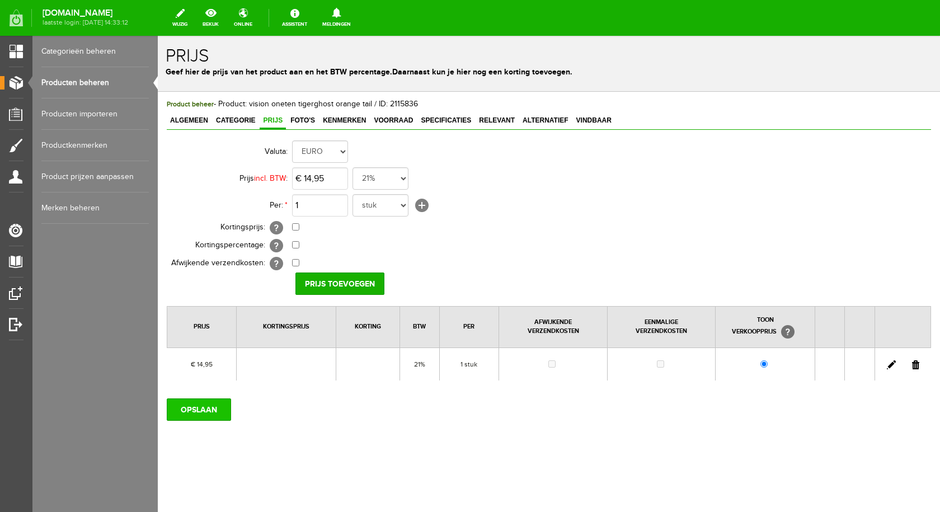
click at [204, 403] on input "OPSLAAN" at bounding box center [199, 409] width 64 height 22
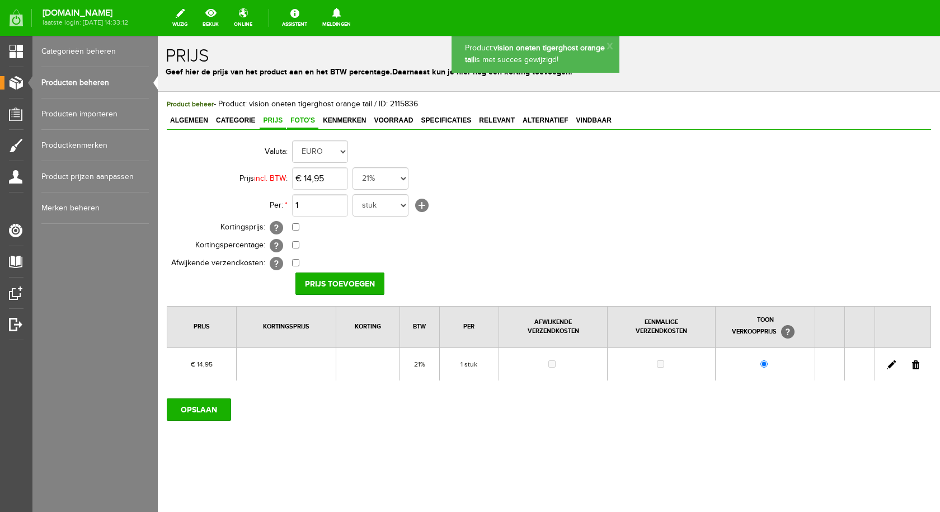
click at [301, 121] on span "Foto's" at bounding box center [302, 120] width 31 height 8
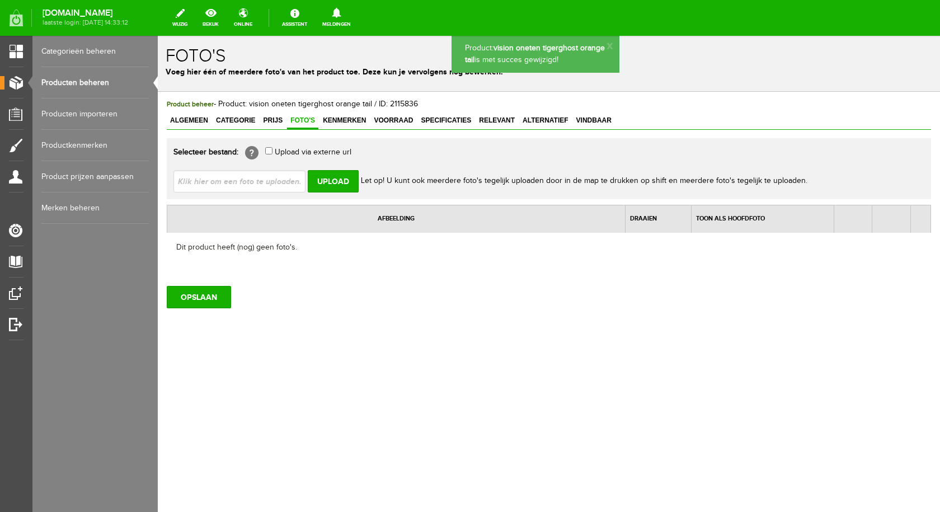
click at [274, 176] on input "file" at bounding box center [243, 180] width 141 height 21
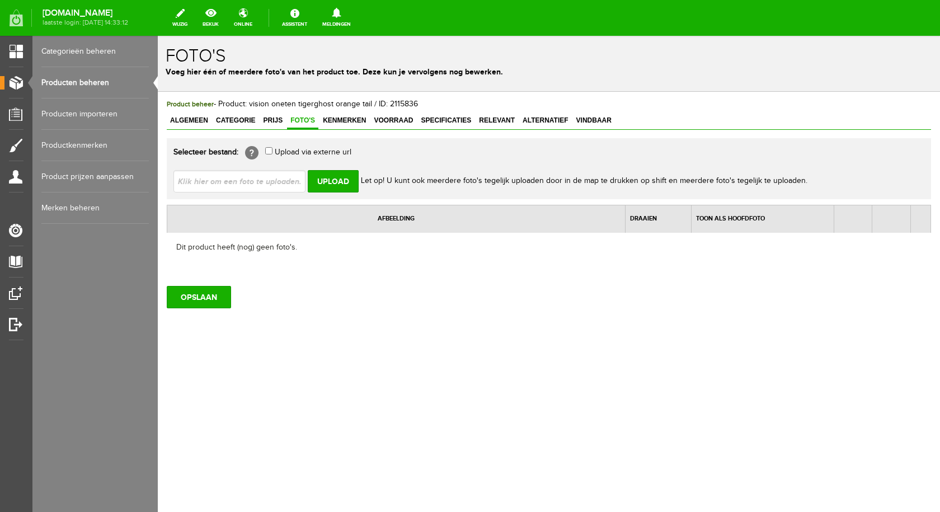
type input "C:\fakepath\vision oneten tigerghost orange tail.jpg"
type input "vision oneten tigerghost orange tail.jpg"
click at [336, 178] on input "Upload" at bounding box center [333, 181] width 51 height 22
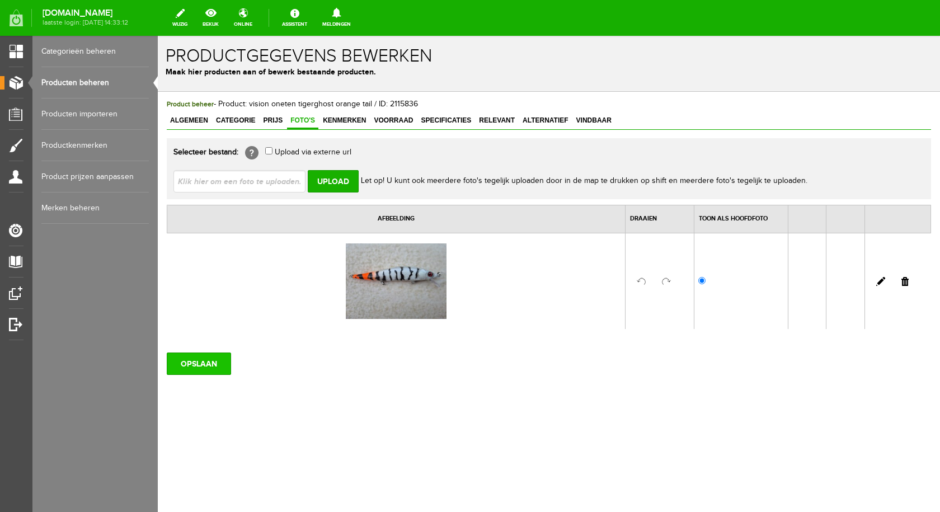
click at [209, 361] on input "OPSLAAN" at bounding box center [199, 363] width 64 height 22
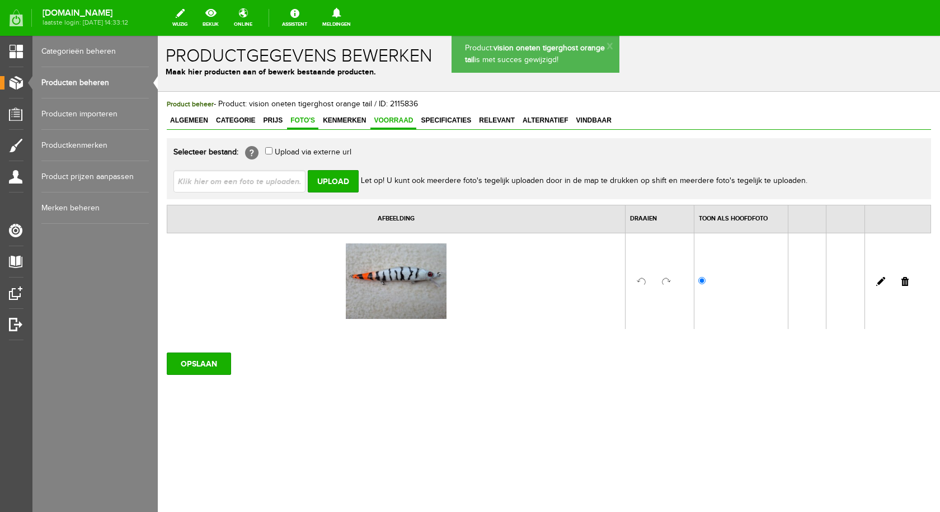
click at [388, 117] on span "Voorraad" at bounding box center [393, 120] width 46 height 8
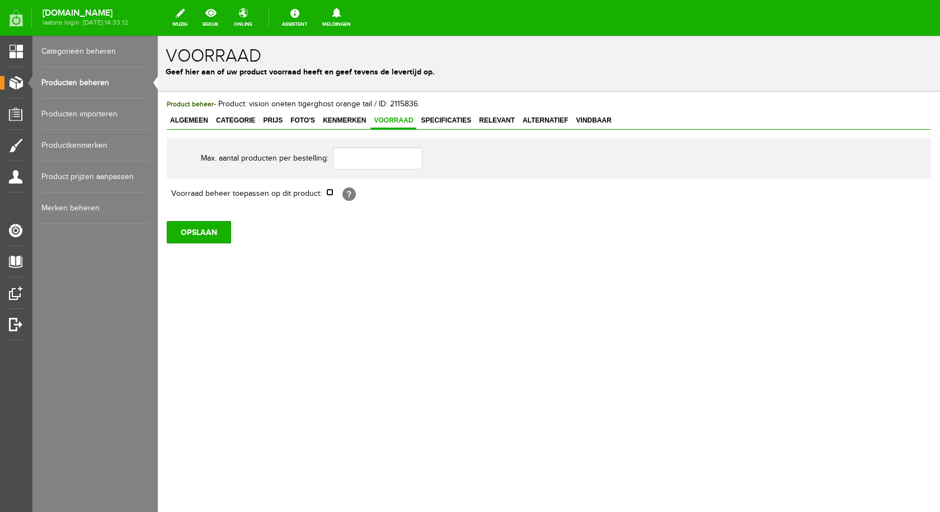
click at [329, 192] on input "checkbox" at bounding box center [329, 191] width 7 height 7
checkbox input "true"
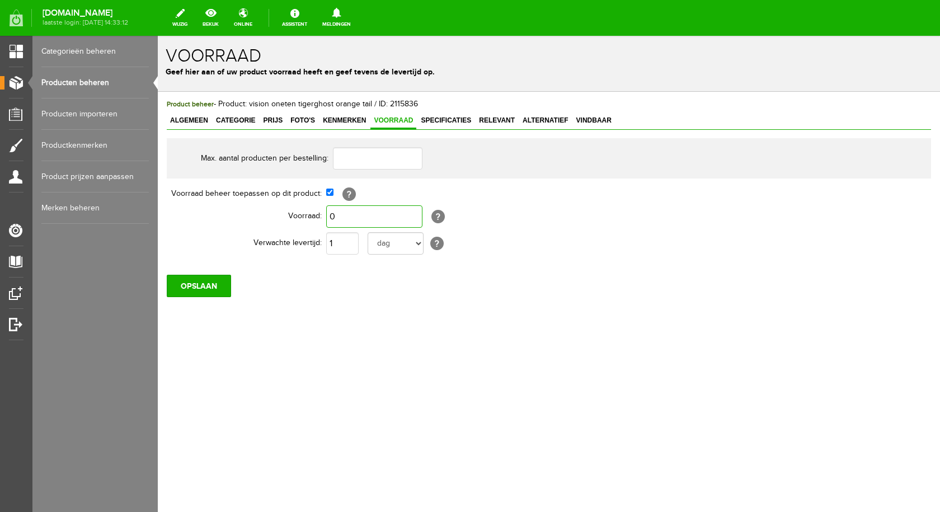
click at [335, 216] on input "0" at bounding box center [374, 216] width 96 height 22
type input "1"
click at [215, 285] on input "OPSLAAN" at bounding box center [199, 286] width 64 height 22
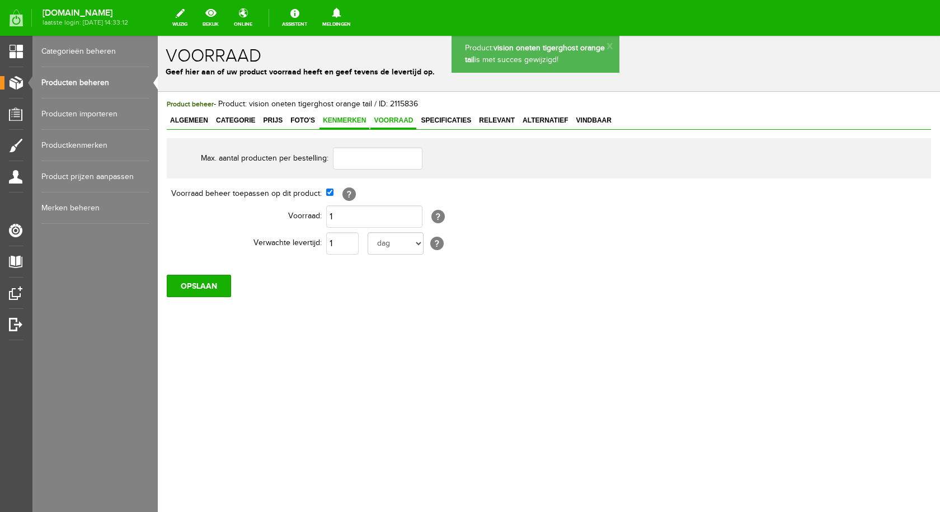
click at [339, 122] on span "Kenmerken" at bounding box center [344, 120] width 50 height 8
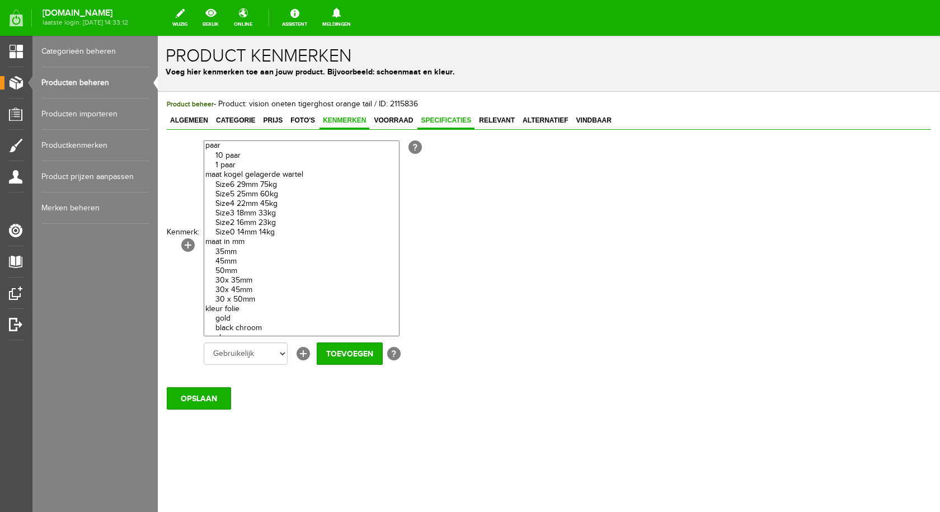
click at [445, 117] on span "Specificaties" at bounding box center [445, 120] width 57 height 8
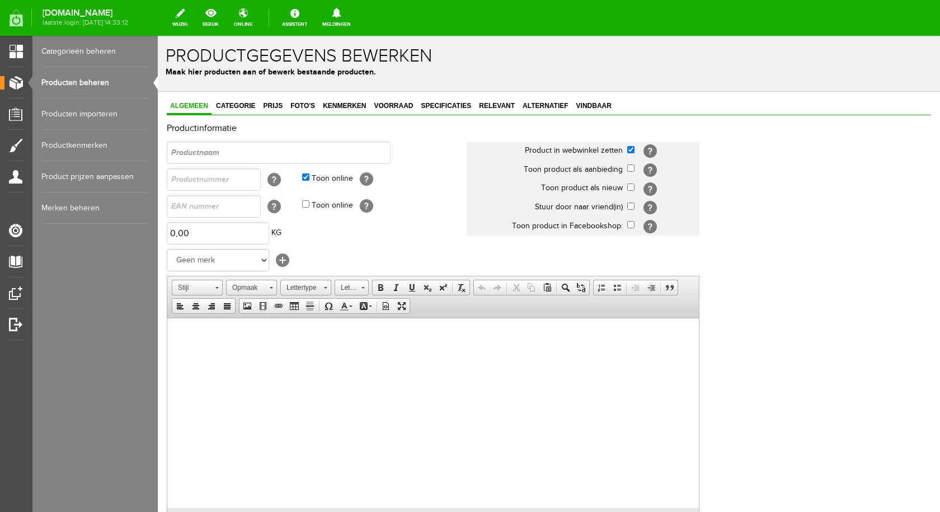
click at [110, 79] on link "Producten beheren" at bounding box center [94, 82] width 107 height 31
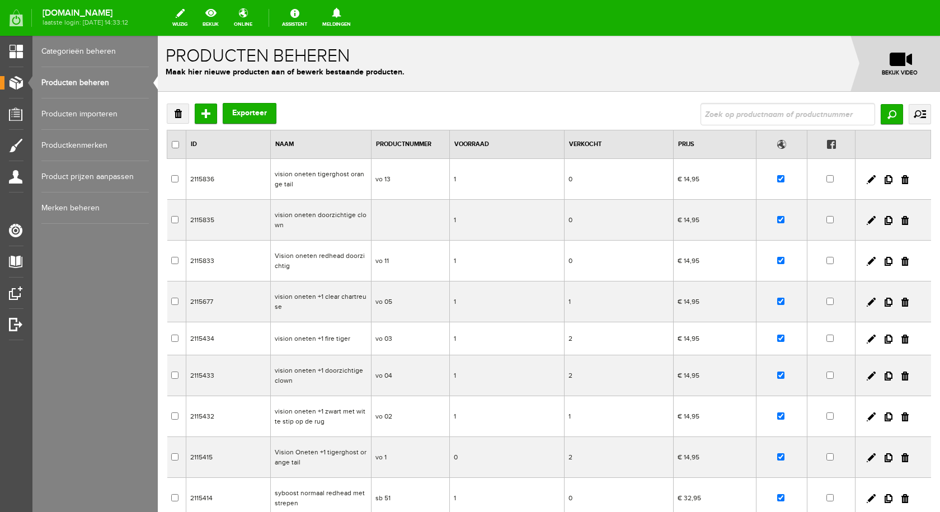
click at [291, 177] on td "vision oneten tigerghost orange tail" at bounding box center [320, 179] width 101 height 41
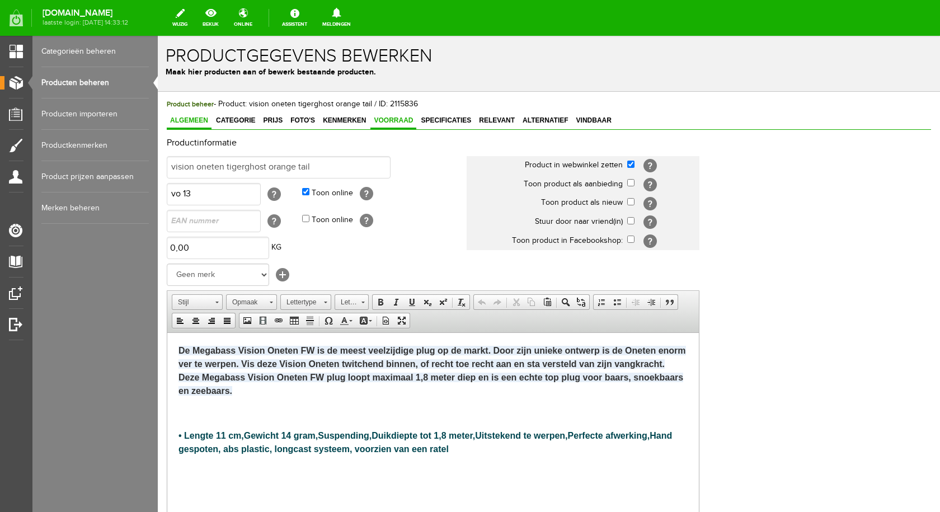
click at [398, 120] on span "Voorraad" at bounding box center [393, 120] width 46 height 8
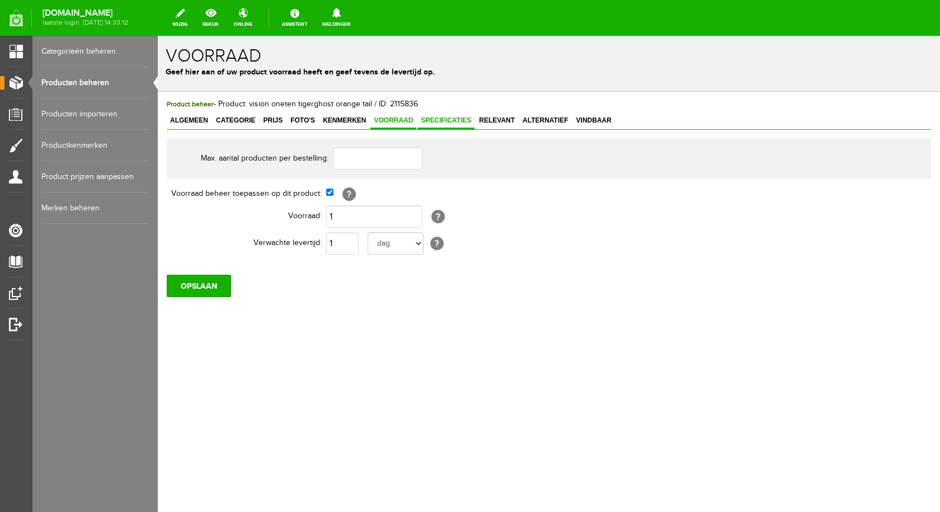
click at [446, 120] on span "Specificaties" at bounding box center [445, 120] width 57 height 8
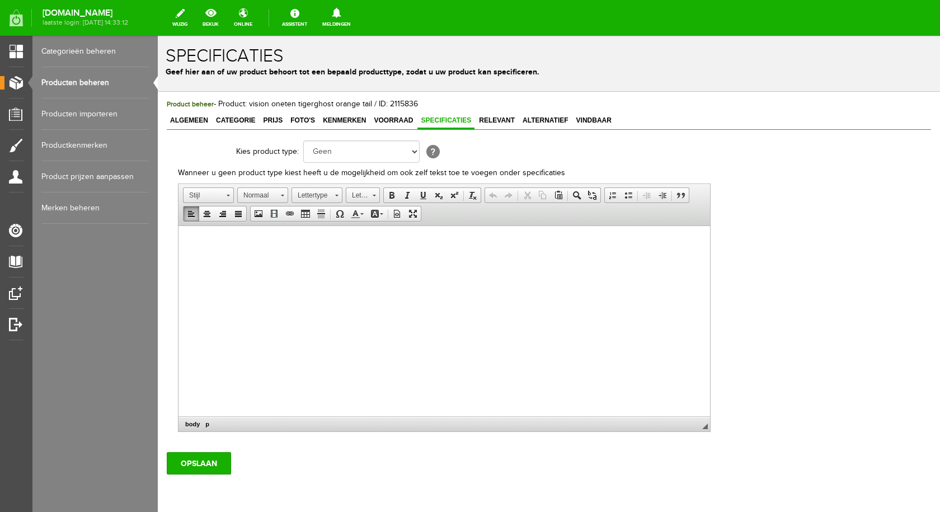
drag, startPoint x: 335, startPoint y: 416, endPoint x: 181, endPoint y: 243, distance: 231.8
click at [181, 243] on html at bounding box center [443, 243] width 531 height 34
click at [226, 248] on span "Plakken" at bounding box center [236, 248] width 59 height 14
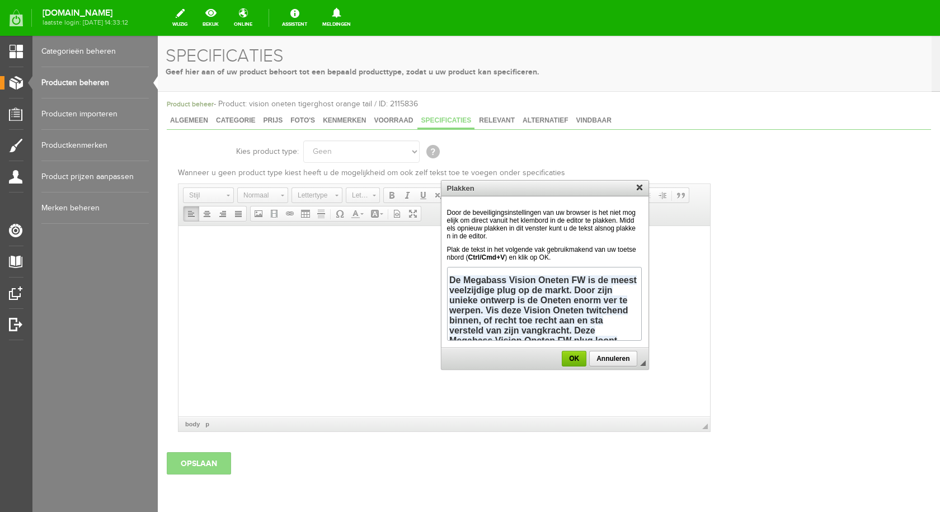
scroll to position [111, 0]
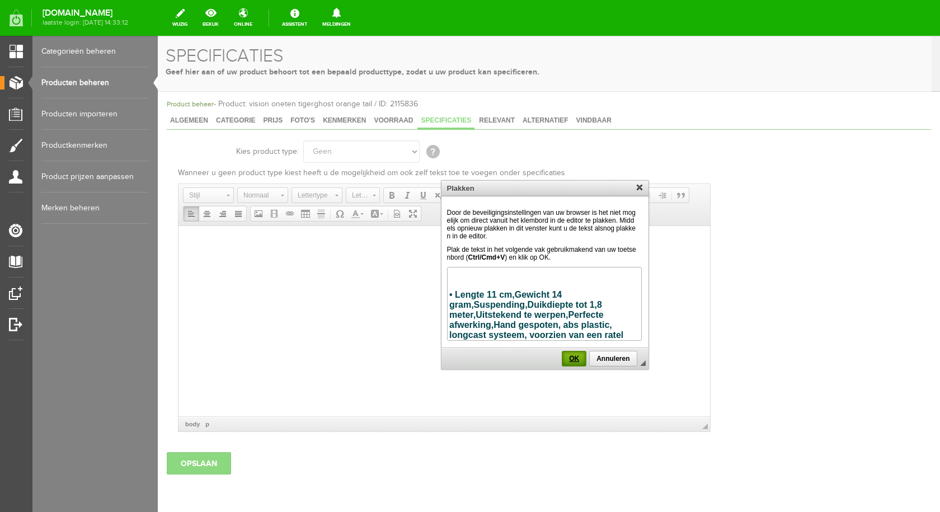
click at [572, 360] on span "OK" at bounding box center [574, 359] width 22 height 8
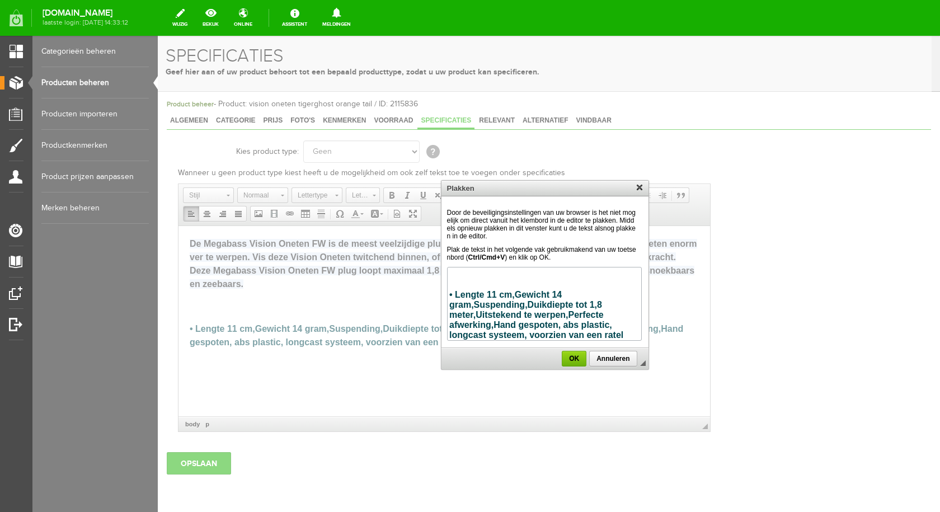
scroll to position [0, 0]
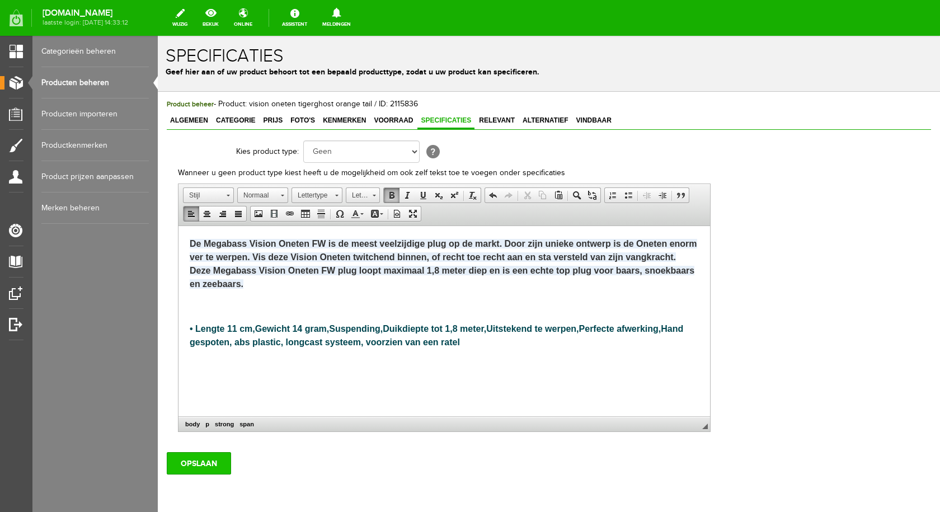
click at [212, 456] on input "OPSLAAN" at bounding box center [199, 463] width 64 height 22
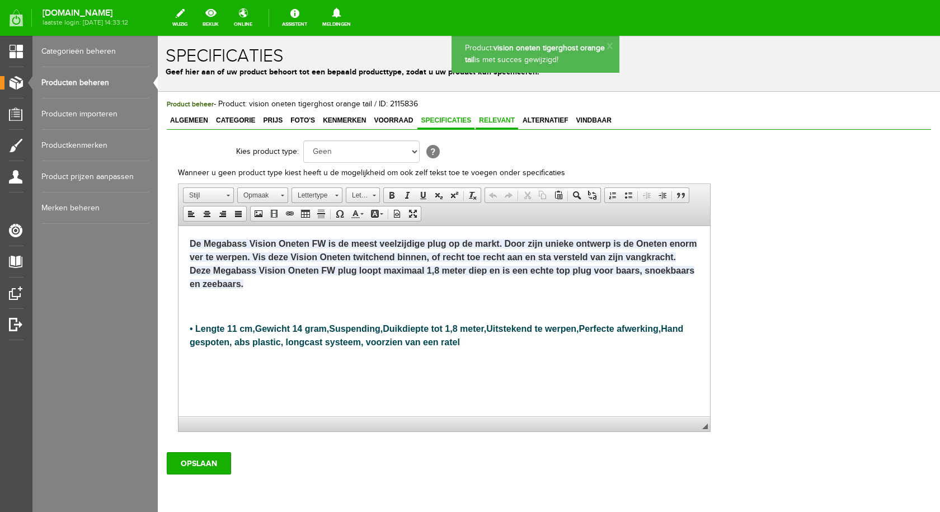
click at [487, 120] on span "Relevant" at bounding box center [496, 120] width 43 height 8
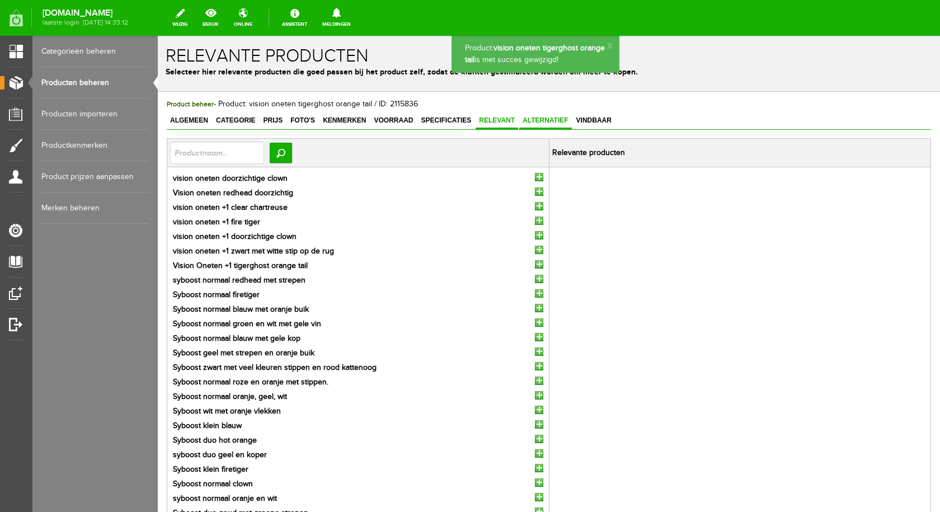
click at [544, 119] on span "Alternatief" at bounding box center [545, 120] width 53 height 8
drag, startPoint x: 599, startPoint y: 121, endPoint x: 594, endPoint y: 127, distance: 7.2
click at [600, 121] on span "Vindbaar" at bounding box center [594, 120] width 42 height 8
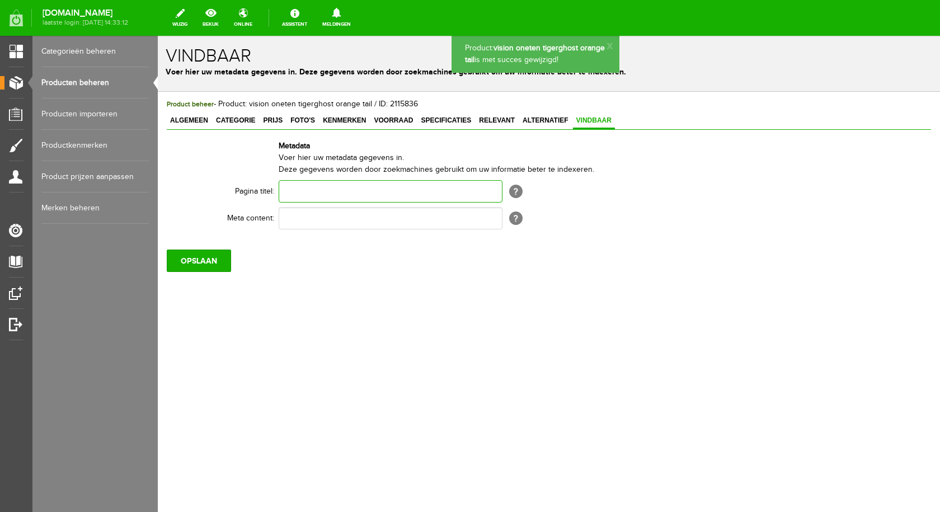
click at [336, 195] on input "text" at bounding box center [391, 191] width 224 height 22
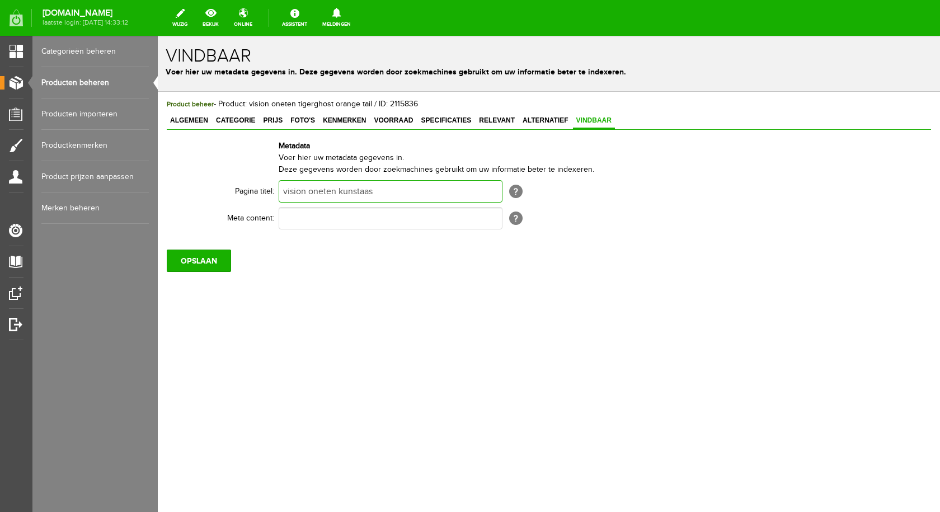
type input "vision oneten kunstaas"
click at [329, 223] on input "text" at bounding box center [391, 218] width 224 height 22
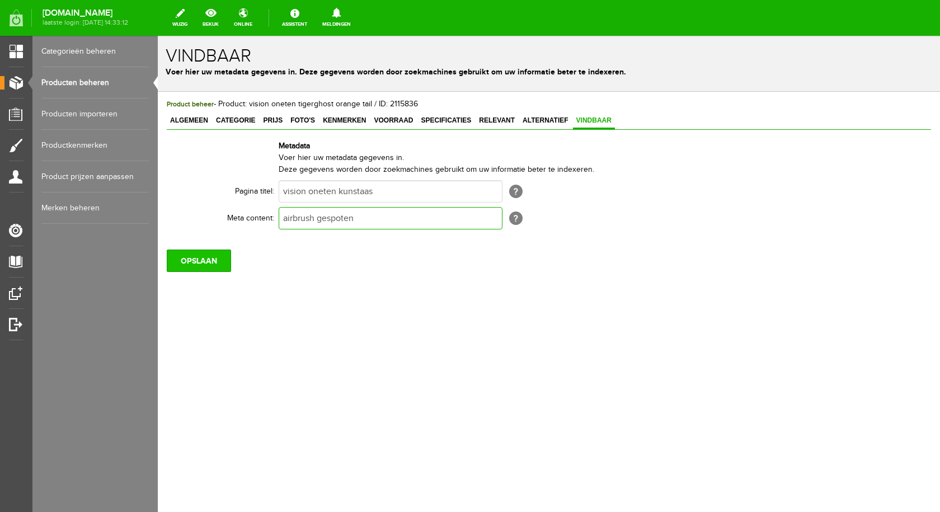
type input "airbrush gespoten"
click at [214, 258] on input "OPSLAAN" at bounding box center [199, 260] width 64 height 22
click at [98, 84] on link "Producten beheren" at bounding box center [94, 82] width 107 height 31
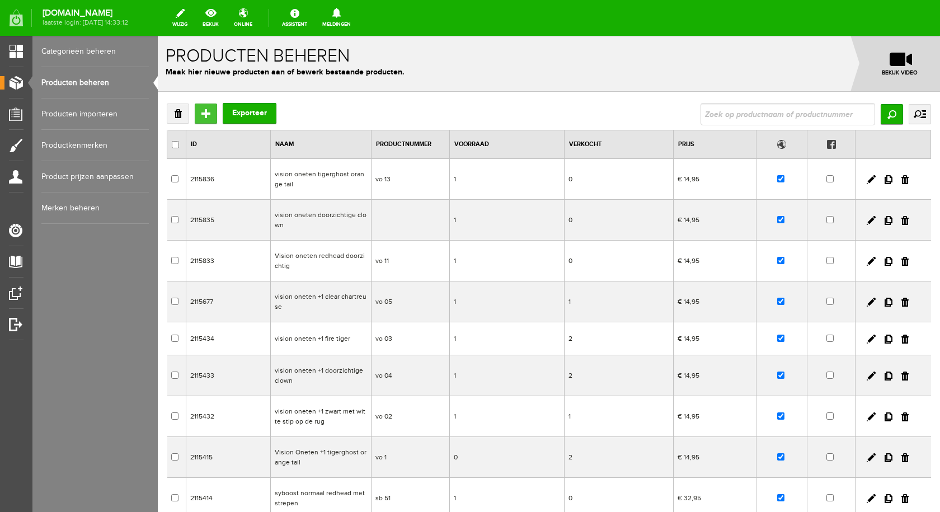
drag, startPoint x: 206, startPoint y: 116, endPoint x: 361, endPoint y: 152, distance: 159.1
click at [206, 116] on input "Toevoegen" at bounding box center [206, 113] width 22 height 20
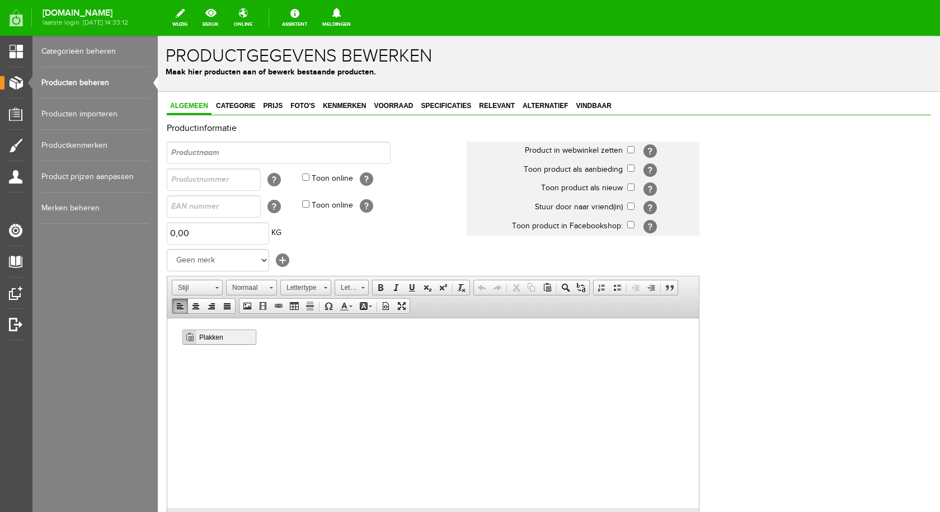
click at [211, 338] on span "Plakken" at bounding box center [225, 336] width 59 height 14
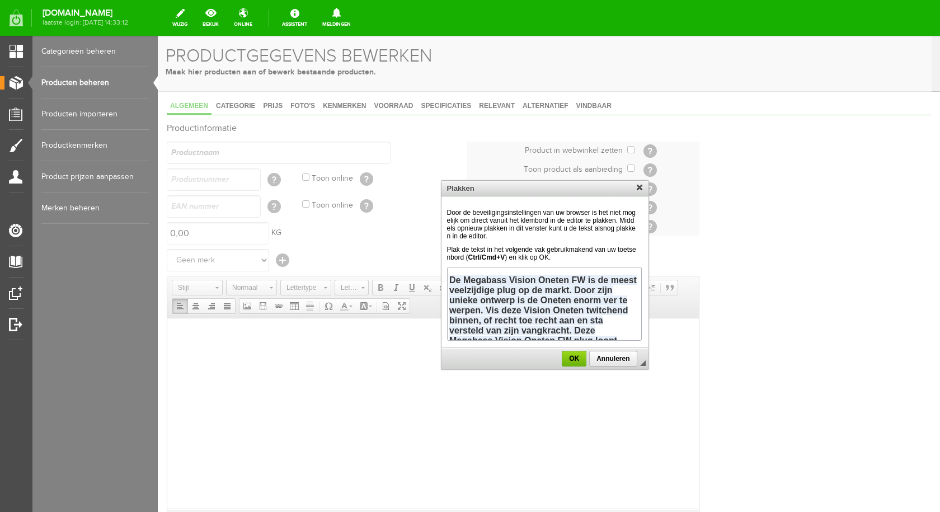
scroll to position [111, 0]
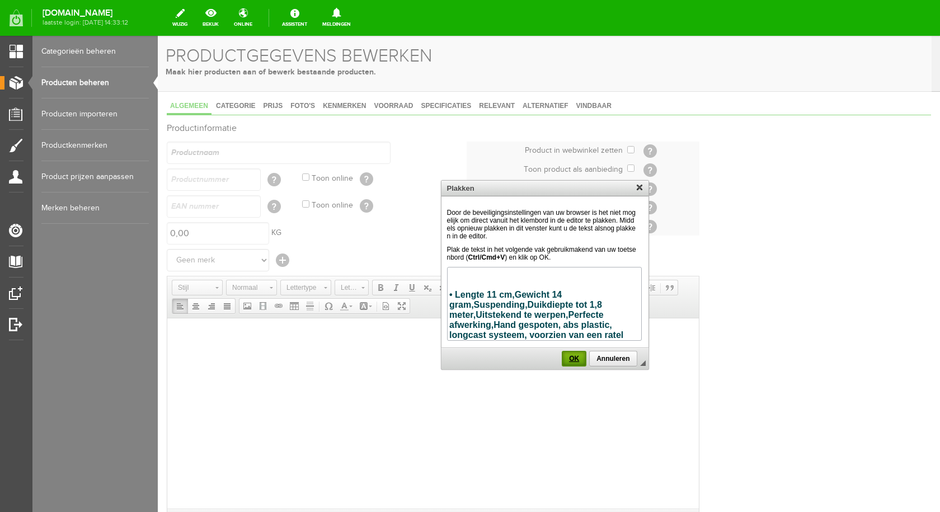
click at [578, 357] on span "OK" at bounding box center [574, 359] width 22 height 8
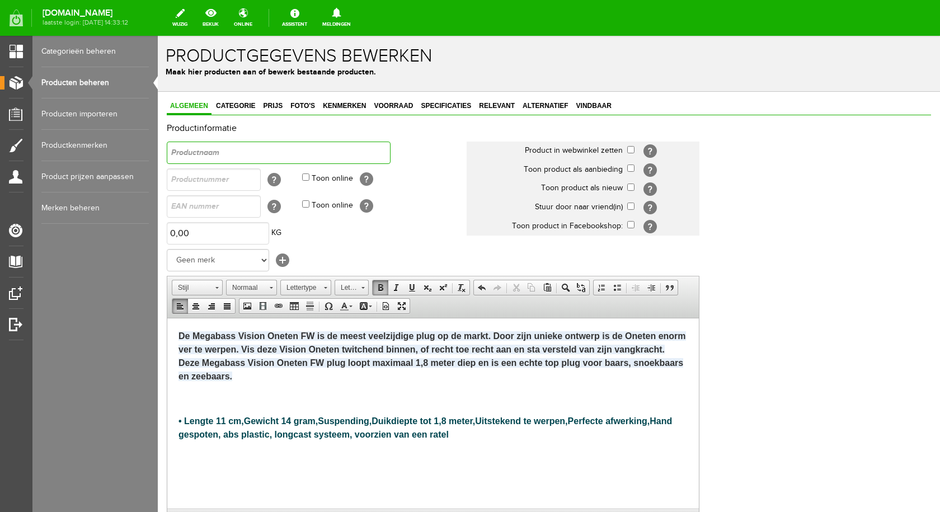
click at [239, 151] on input "text" at bounding box center [279, 152] width 224 height 22
type input "Vision oneten hot tiger"
drag, startPoint x: 629, startPoint y: 148, endPoint x: 563, endPoint y: 143, distance: 66.7
click at [630, 148] on input "checkbox" at bounding box center [630, 149] width 7 height 7
checkbox input "true"
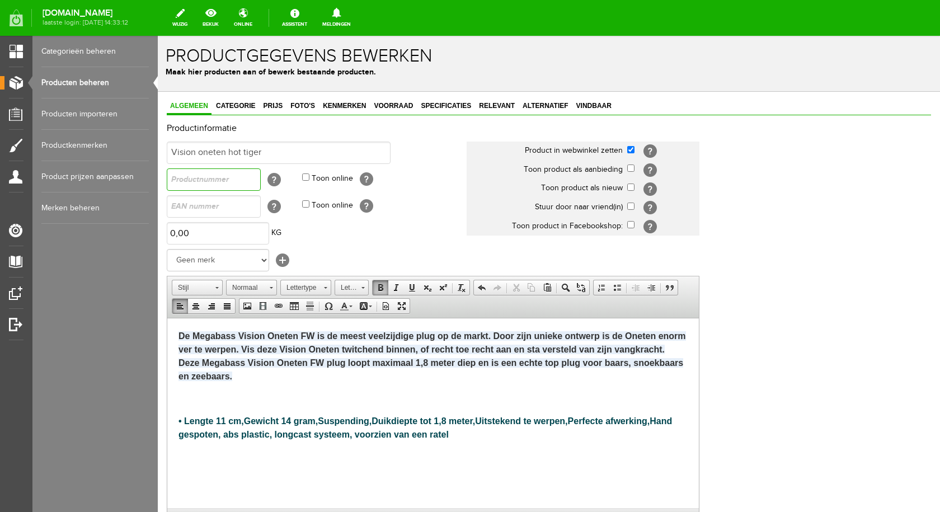
click at [190, 181] on input "text" at bounding box center [214, 179] width 94 height 22
type input "vo 14"
click at [305, 175] on input "Toon online" at bounding box center [305, 176] width 7 height 7
checkbox input "true"
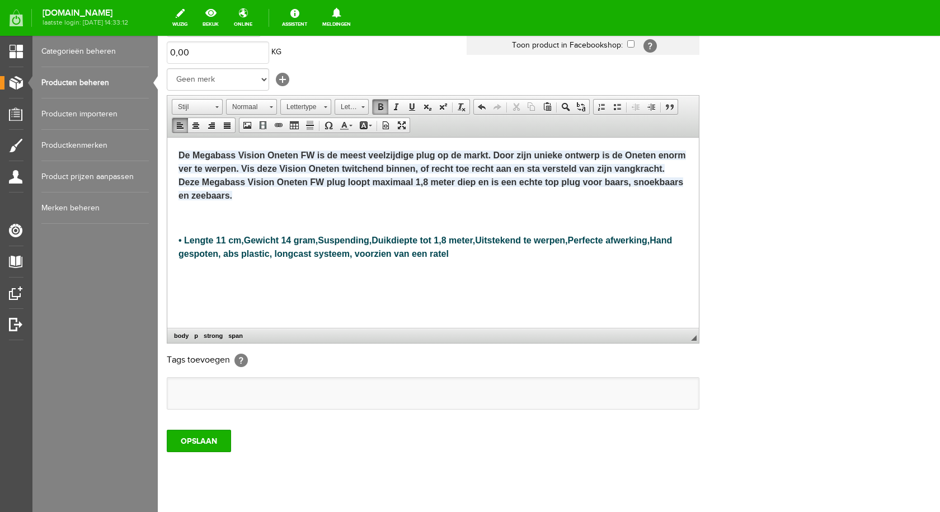
scroll to position [204, 0]
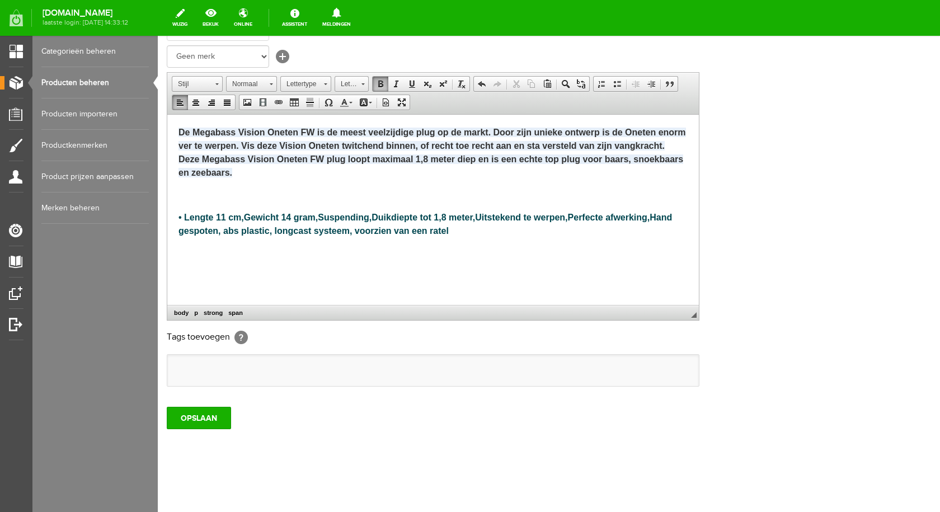
click at [200, 365] on ul at bounding box center [432, 370] width 531 height 31
type input "ai"
click at [204, 392] on li "airbrush" at bounding box center [214, 394] width 79 height 16
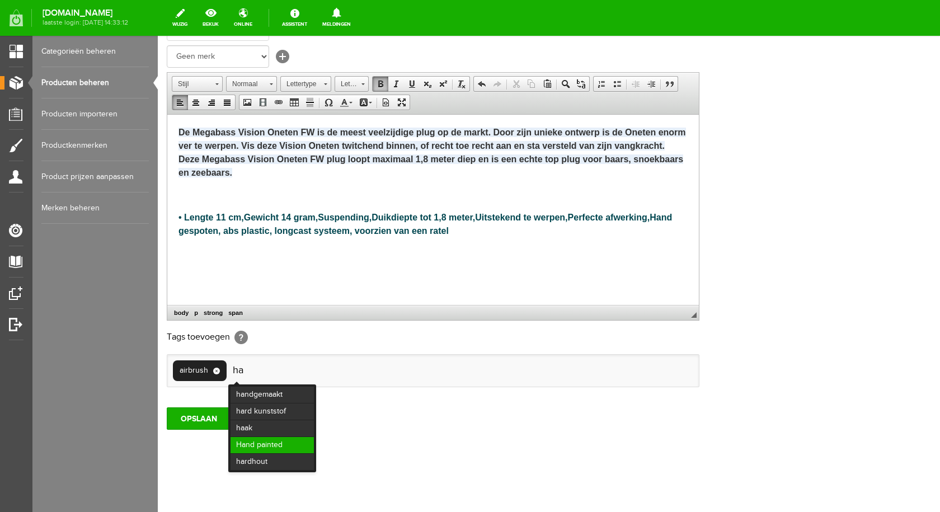
type input "ha"
click at [270, 444] on li "Hand painted" at bounding box center [271, 445] width 83 height 16
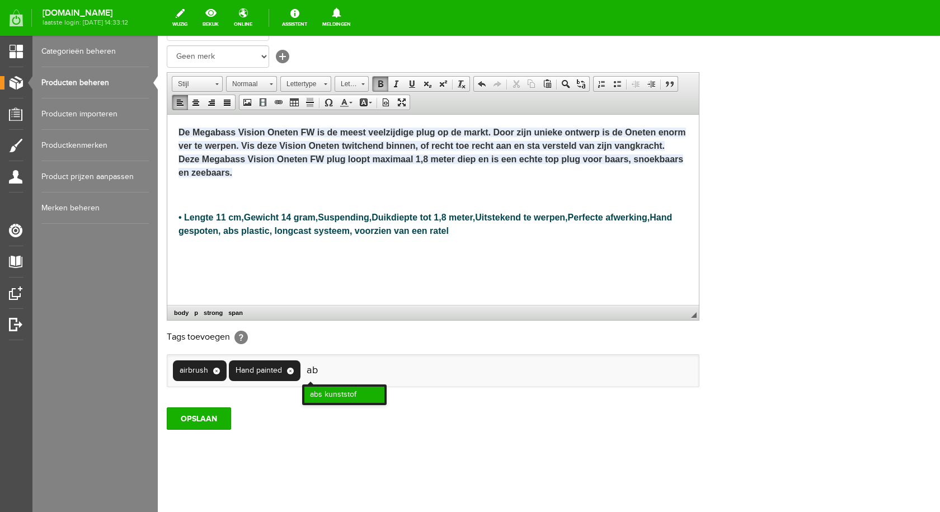
type input "ab"
click at [338, 395] on li "abs kunststof" at bounding box center [344, 394] width 80 height 16
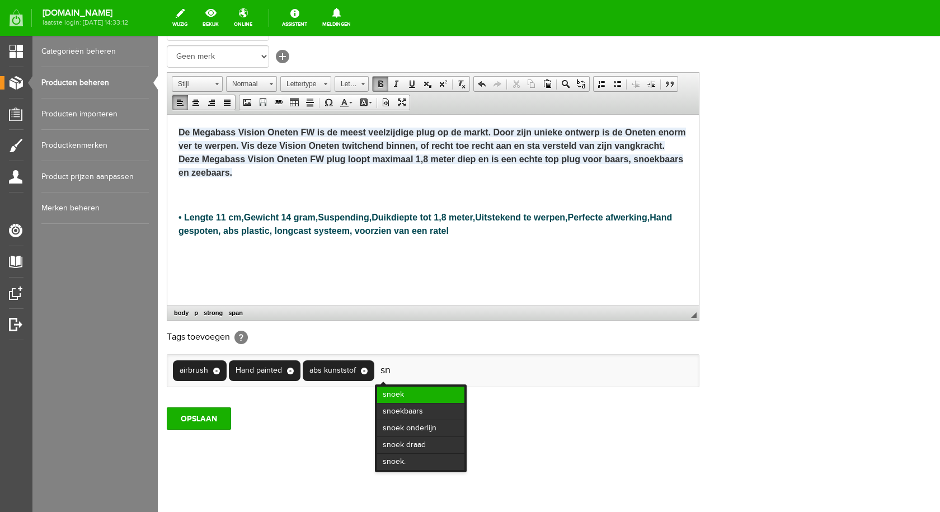
type input "sn"
click at [397, 394] on li "snoek" at bounding box center [420, 394] width 87 height 16
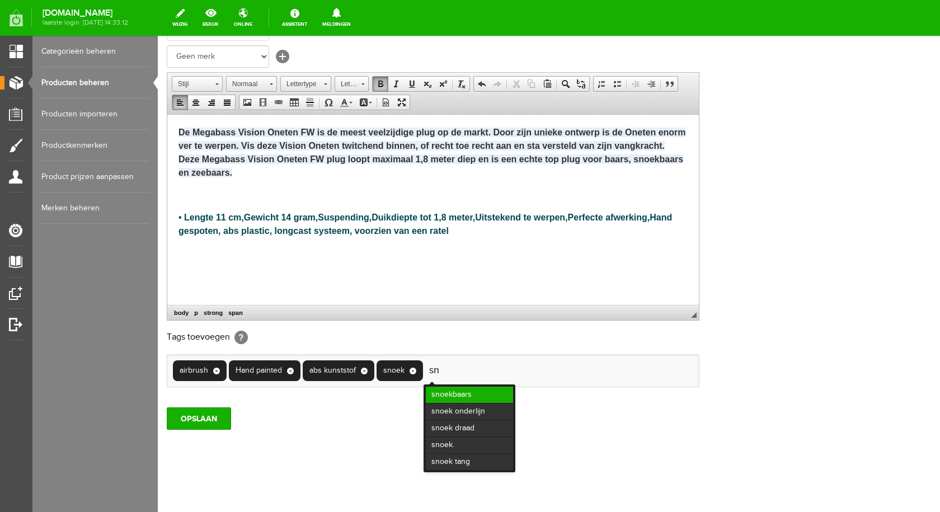
type input "sn"
click at [444, 395] on li "snoekbaars" at bounding box center [469, 394] width 87 height 16
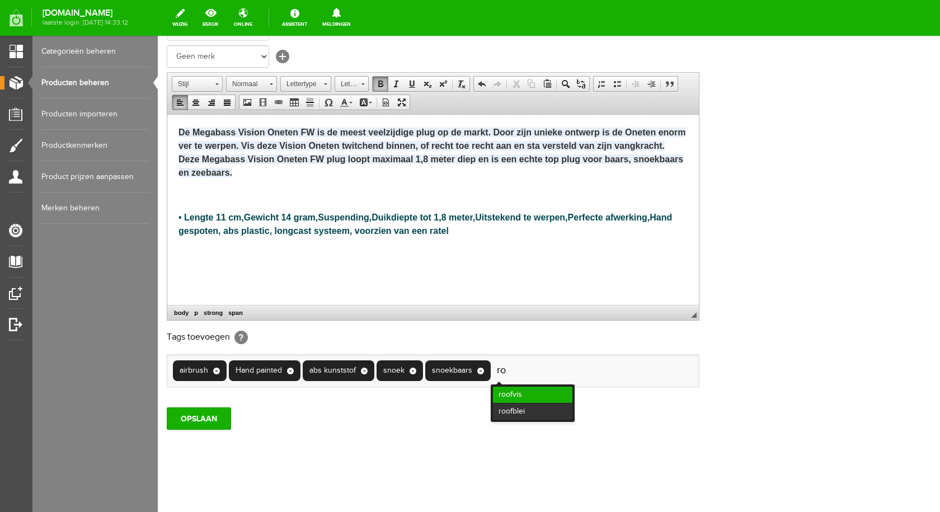
type input "ro"
click at [504, 390] on li "roofvis" at bounding box center [532, 394] width 79 height 16
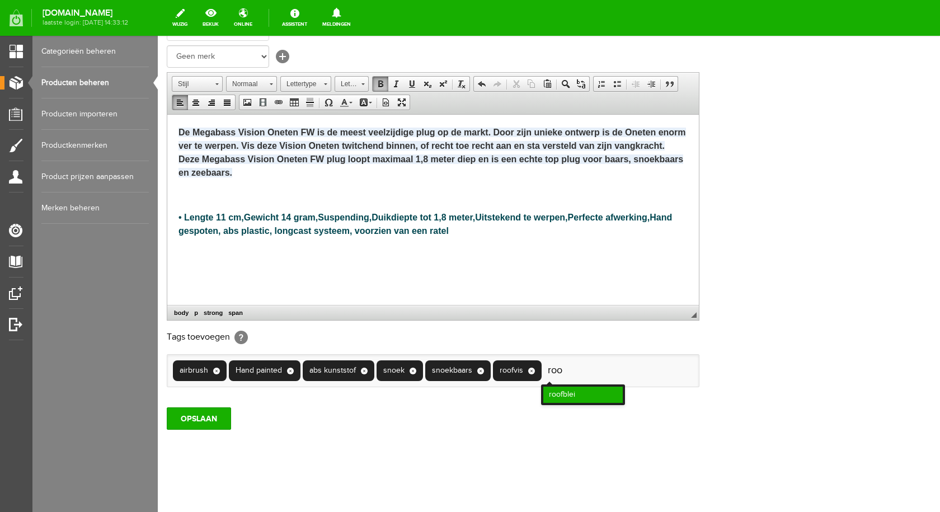
type input "roo"
click at [558, 393] on li "roofblei" at bounding box center [582, 394] width 79 height 16
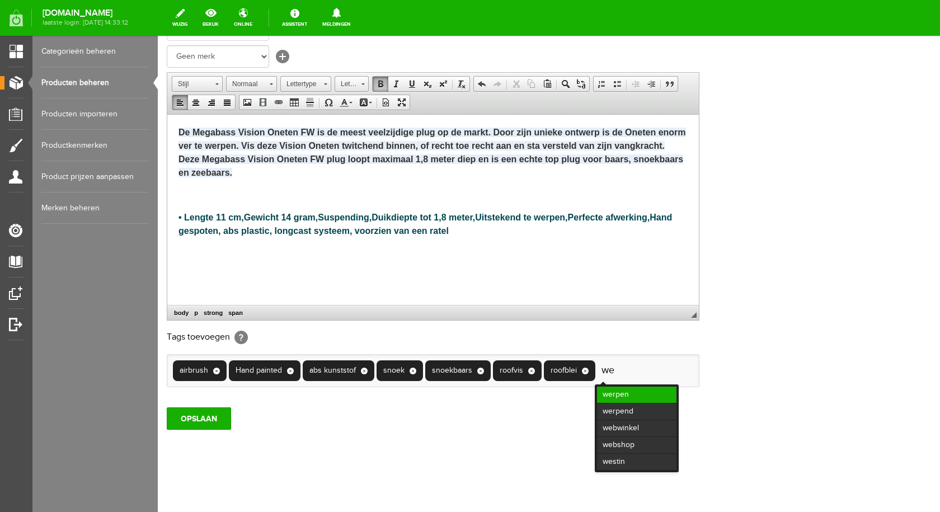
type input "we"
click at [615, 394] on li "werpen" at bounding box center [636, 394] width 79 height 16
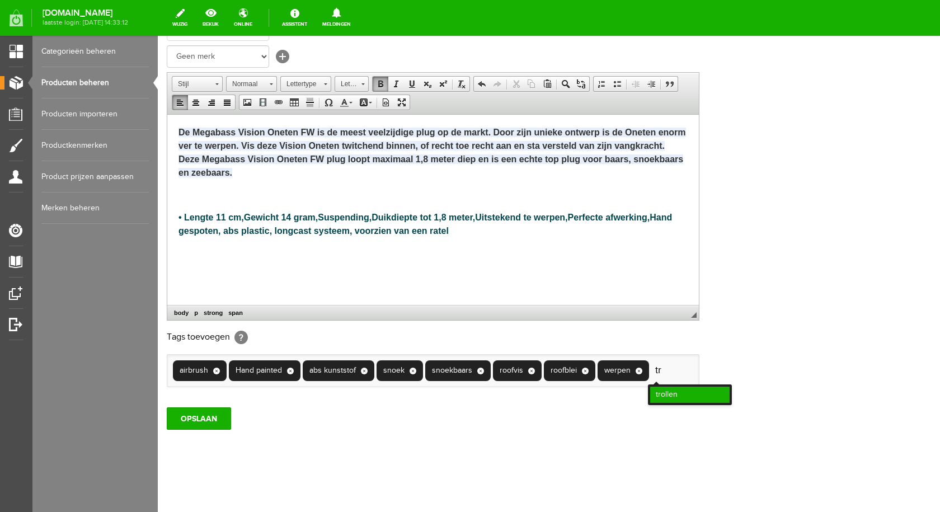
type input "tr"
click at [681, 394] on li "trollen" at bounding box center [689, 394] width 79 height 16
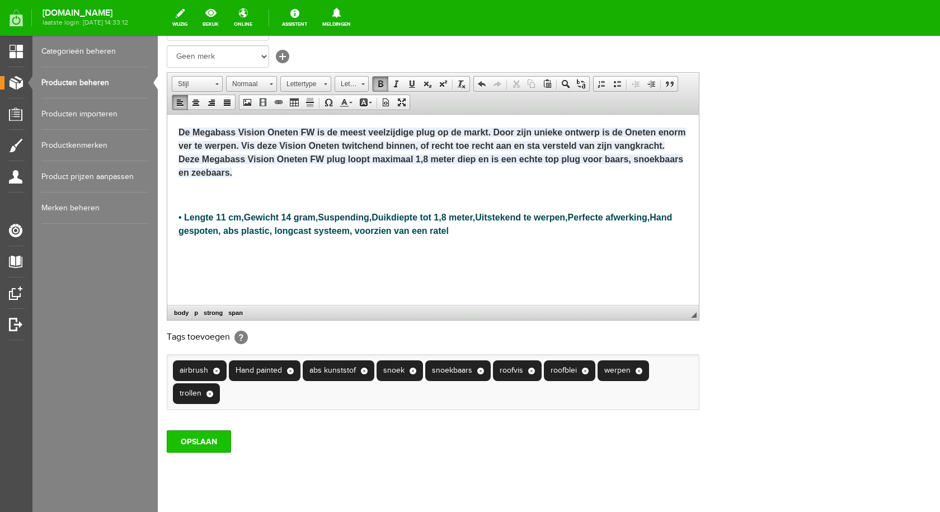
click at [206, 442] on input "OPSLAAN" at bounding box center [199, 441] width 64 height 22
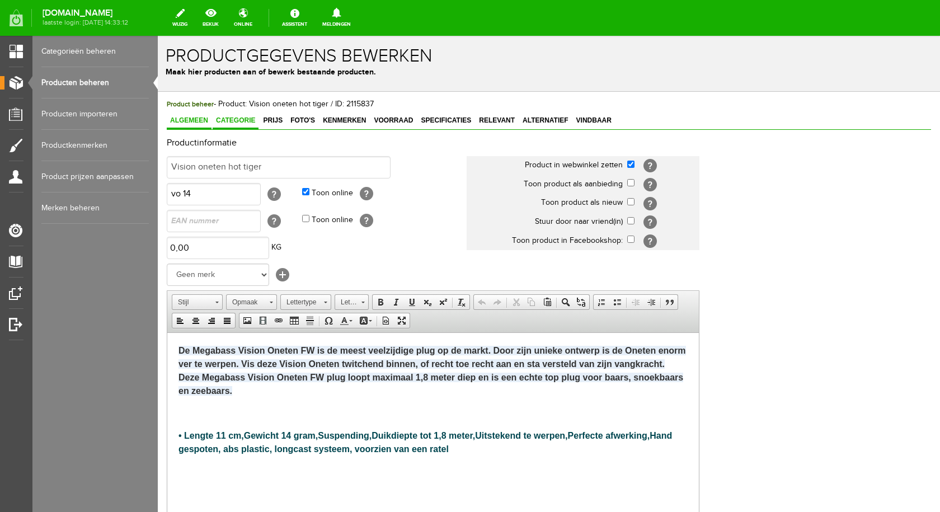
click at [224, 118] on span "Categorie" at bounding box center [236, 120] width 46 height 8
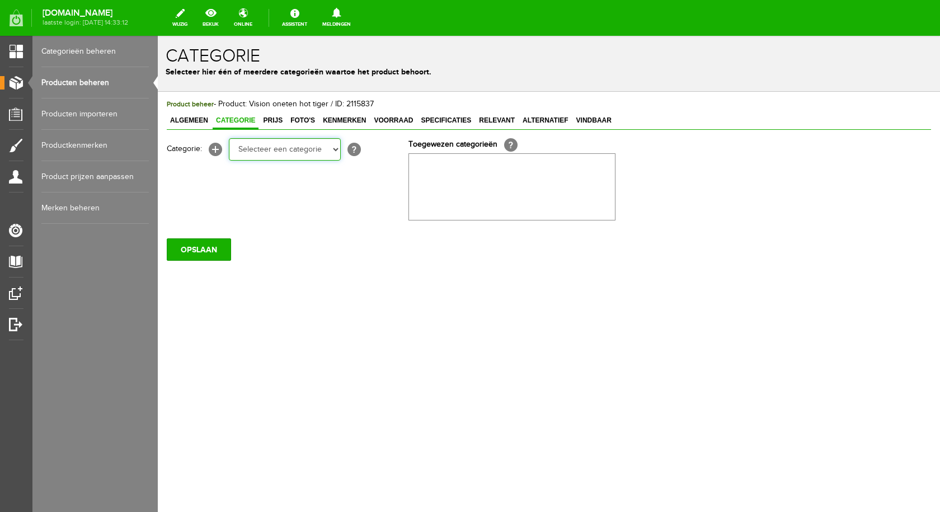
click at [306, 152] on select "Selecteer een categorie pluggen Python sheriff De schurk Swieber De Spok S-Cran…" at bounding box center [285, 149] width 112 height 22
select select "282226"
click at [229, 138] on select "Selecteer een categorie pluggen Python sheriff De schurk Swieber De Spok S-Cran…" at bounding box center [285, 149] width 112 height 22
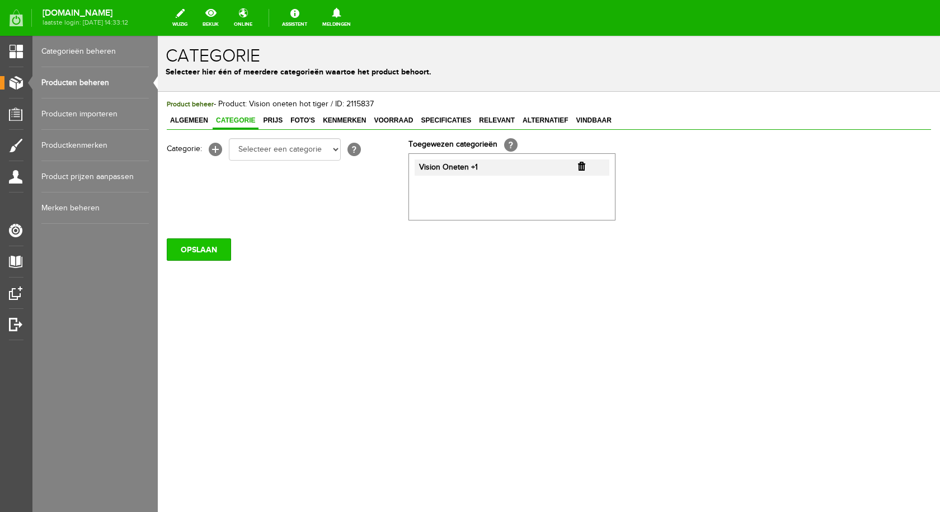
click at [212, 251] on input "OPSLAAN" at bounding box center [199, 249] width 64 height 22
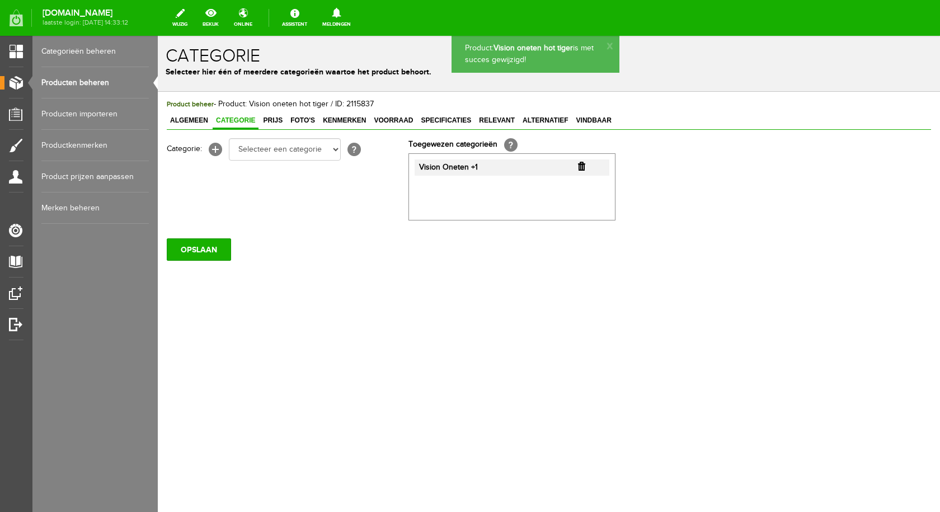
click at [275, 121] on span "Prijs" at bounding box center [272, 120] width 26 height 8
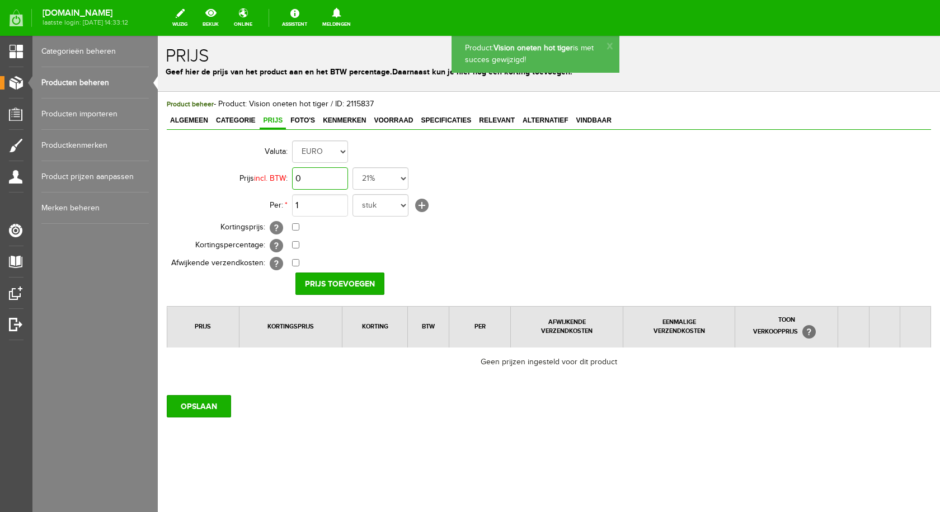
click at [326, 181] on input "0" at bounding box center [320, 178] width 56 height 22
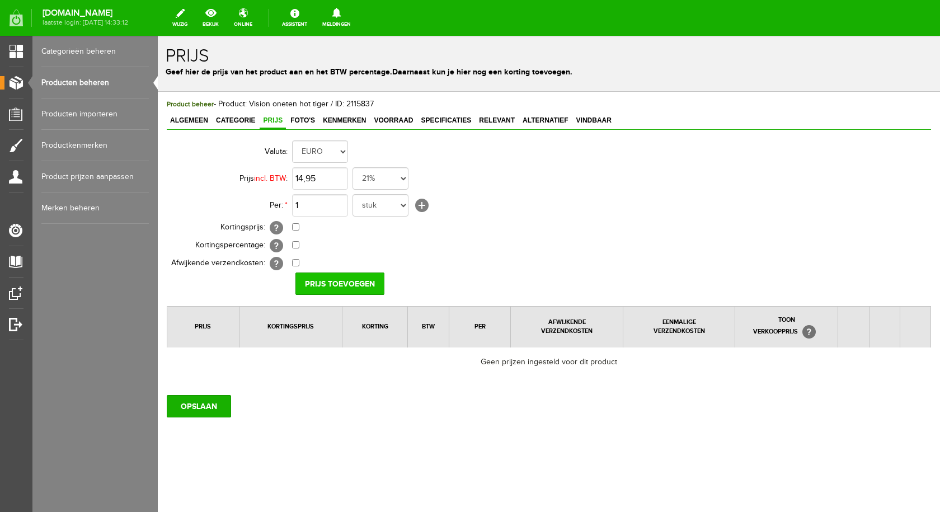
type input "€ 14,95"
click at [318, 279] on input "Prijs toevoegen" at bounding box center [339, 283] width 89 height 22
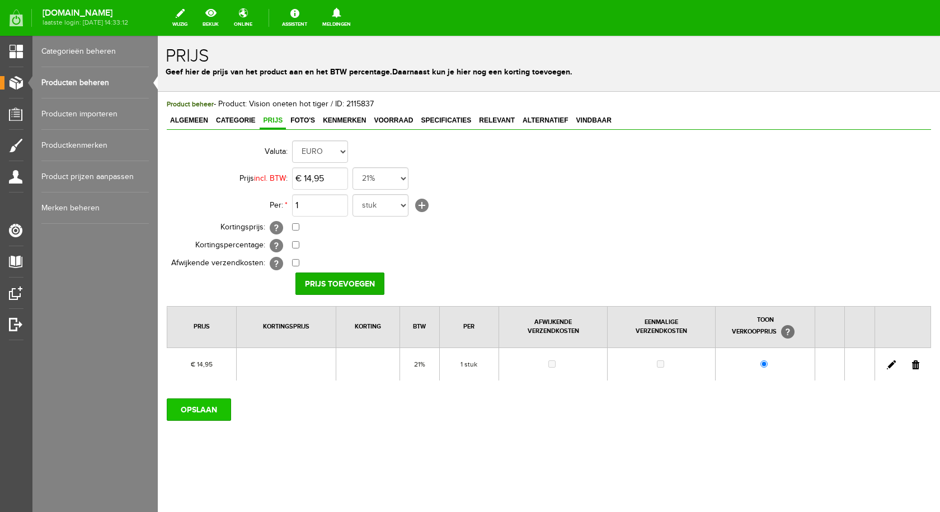
click at [208, 412] on input "OPSLAAN" at bounding box center [199, 409] width 64 height 22
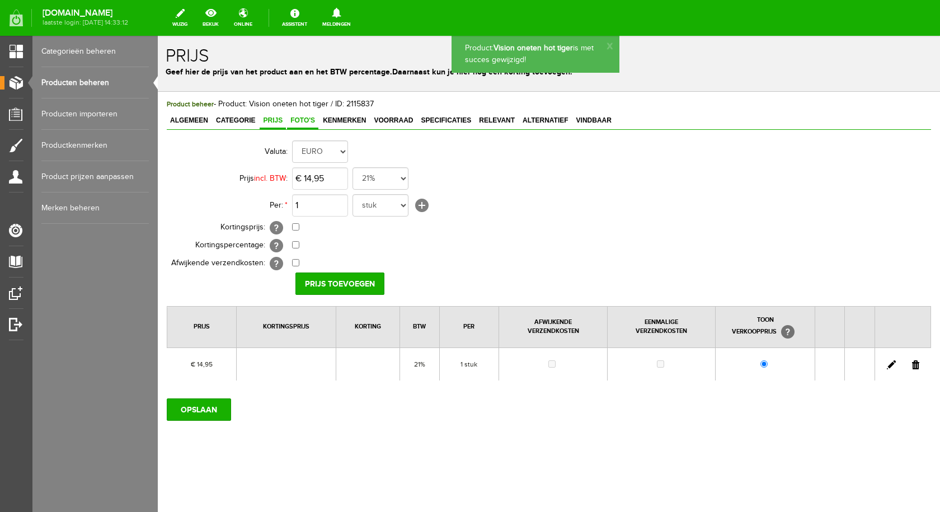
click at [311, 117] on span "Foto's" at bounding box center [302, 120] width 31 height 8
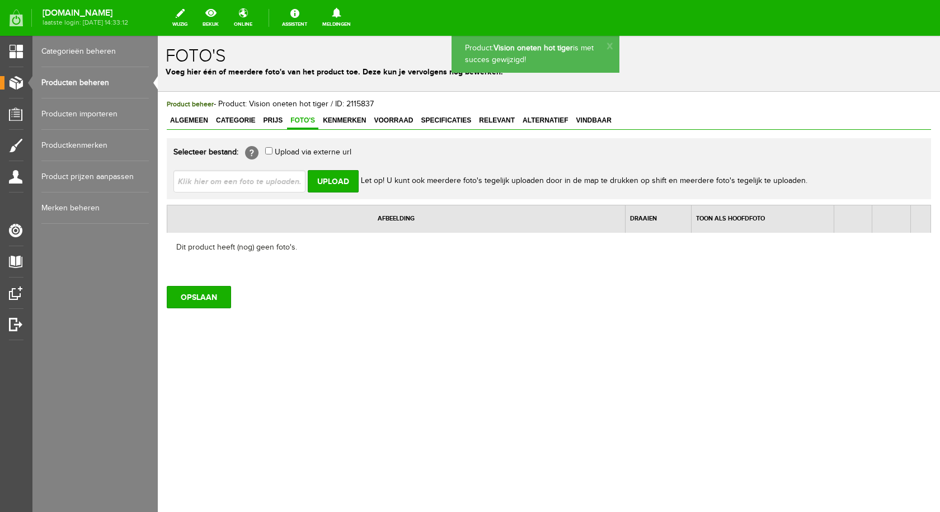
click at [279, 183] on input "file" at bounding box center [243, 180] width 141 height 21
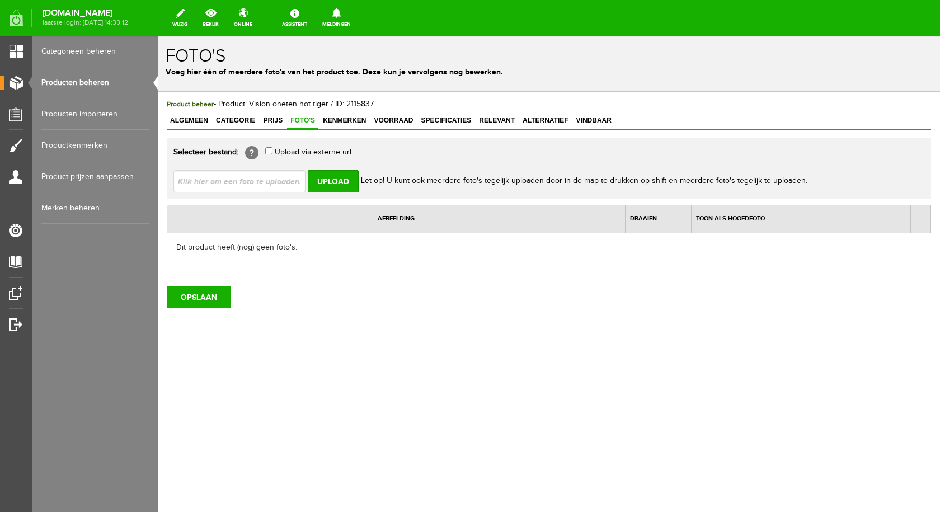
type input "C:\fakepath\vision oneten hot tiger.jpg"
type input "vision oneten hot tiger.jpg"
click at [336, 178] on input "Upload" at bounding box center [333, 181] width 51 height 22
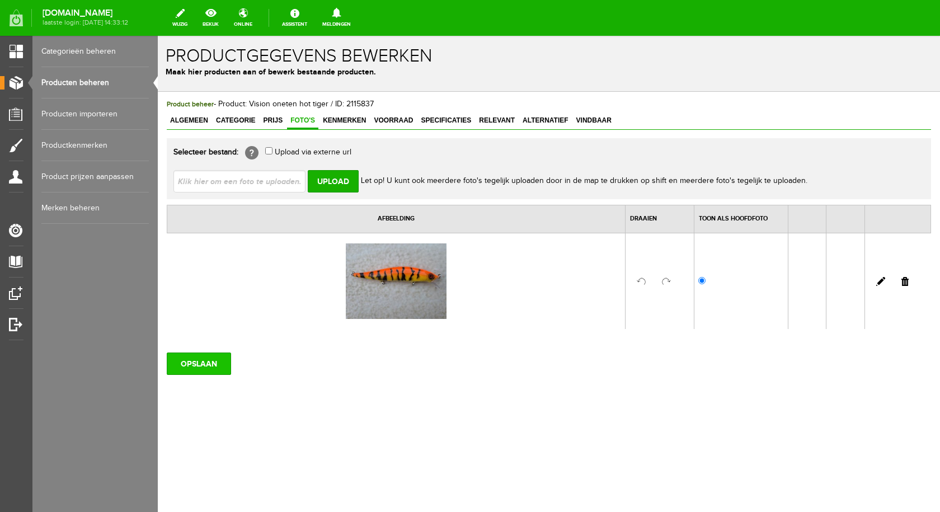
click at [219, 366] on input "OPSLAAN" at bounding box center [199, 363] width 64 height 22
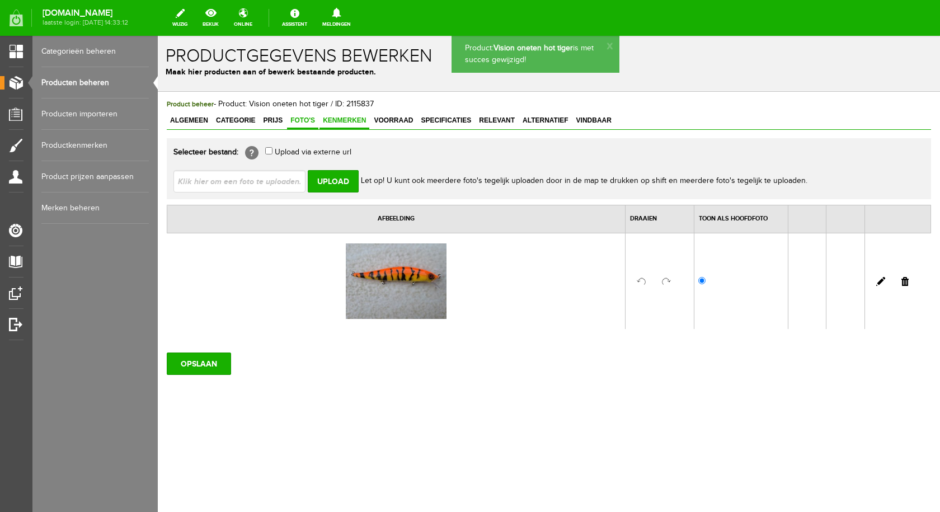
click at [349, 120] on span "Kenmerken" at bounding box center [344, 120] width 50 height 8
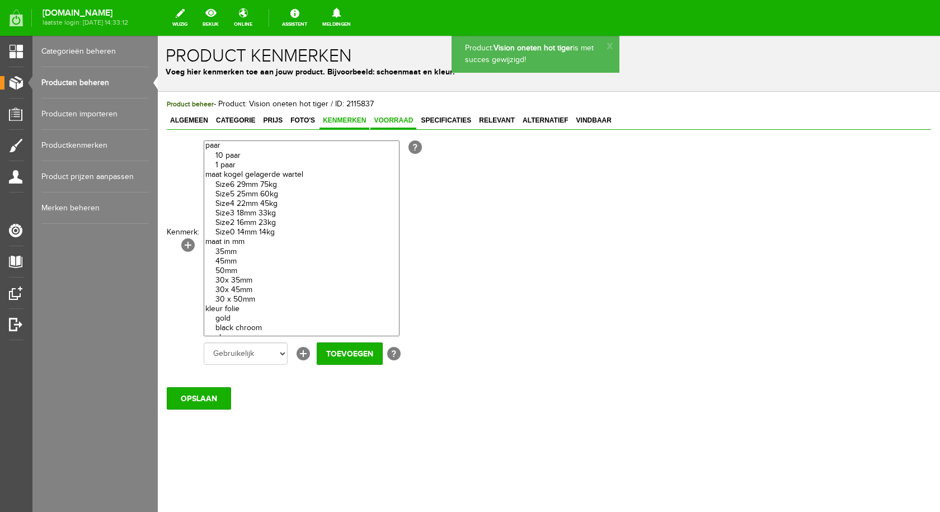
click at [384, 121] on span "Voorraad" at bounding box center [393, 120] width 46 height 8
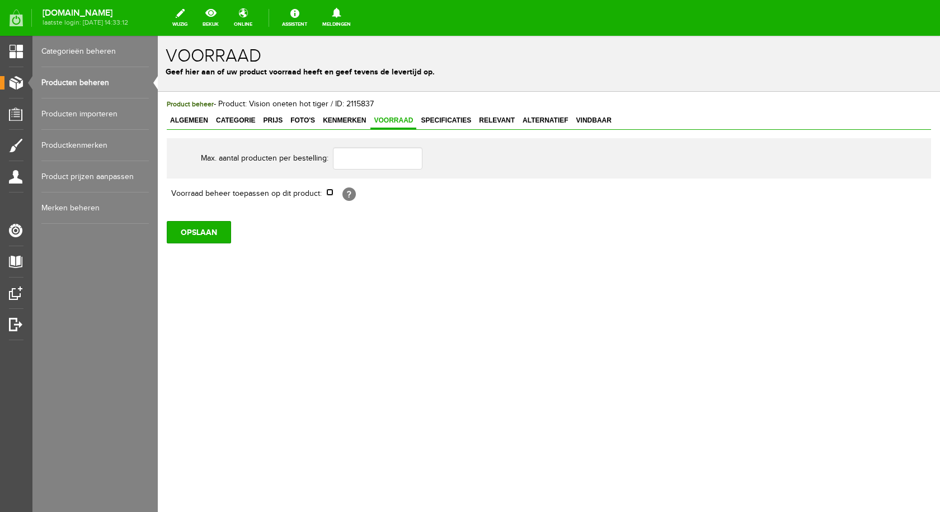
click at [328, 193] on input "checkbox" at bounding box center [329, 191] width 7 height 7
checkbox input "true"
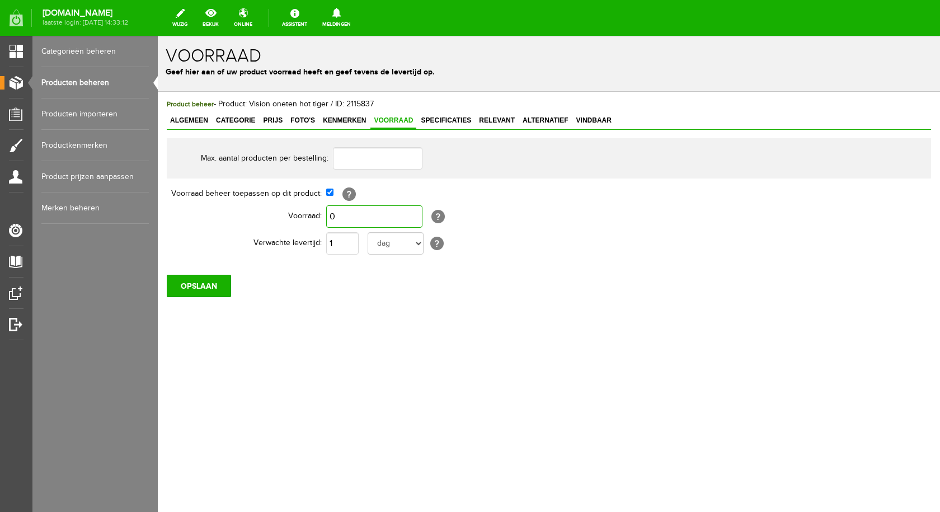
click at [357, 215] on input "0" at bounding box center [374, 216] width 96 height 22
type input "1"
click at [190, 282] on input "OPSLAAN" at bounding box center [199, 286] width 64 height 22
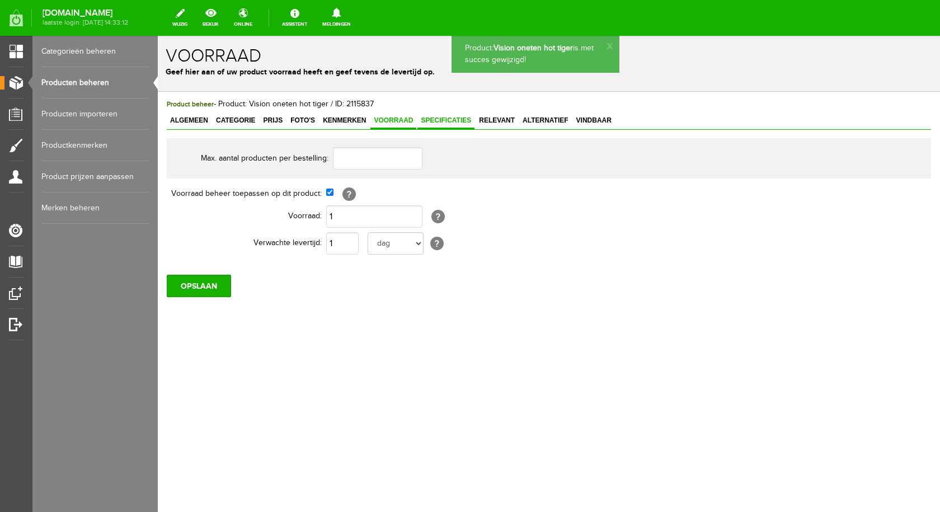
click at [437, 119] on span "Specificaties" at bounding box center [445, 120] width 57 height 8
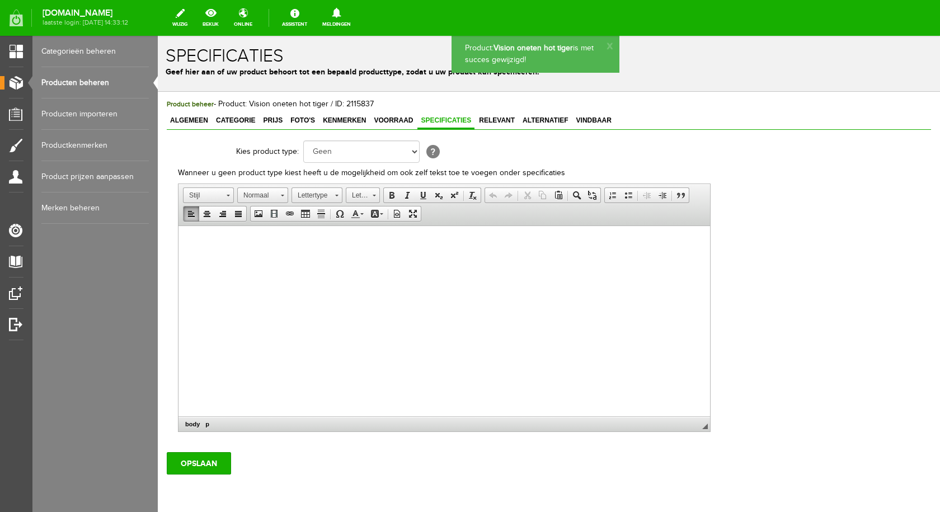
drag, startPoint x: 283, startPoint y: 416, endPoint x: 183, endPoint y: 238, distance: 203.6
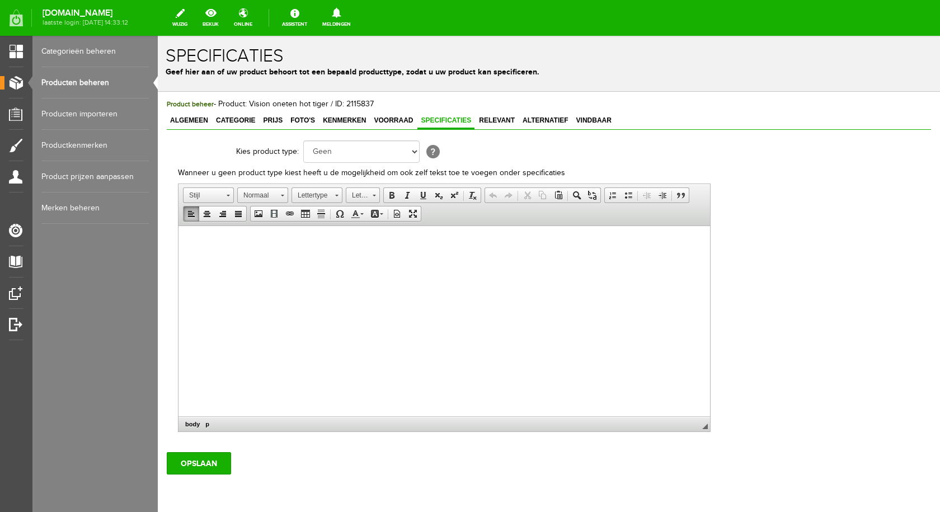
drag, startPoint x: 183, startPoint y: 238, endPoint x: 421, endPoint y: 261, distance: 238.8
drag, startPoint x: 421, startPoint y: 261, endPoint x: 193, endPoint y: 240, distance: 228.6
drag, startPoint x: 235, startPoint y: 259, endPoint x: 220, endPoint y: 244, distance: 21.0
click at [220, 244] on span "Plakken" at bounding box center [236, 247] width 59 height 14
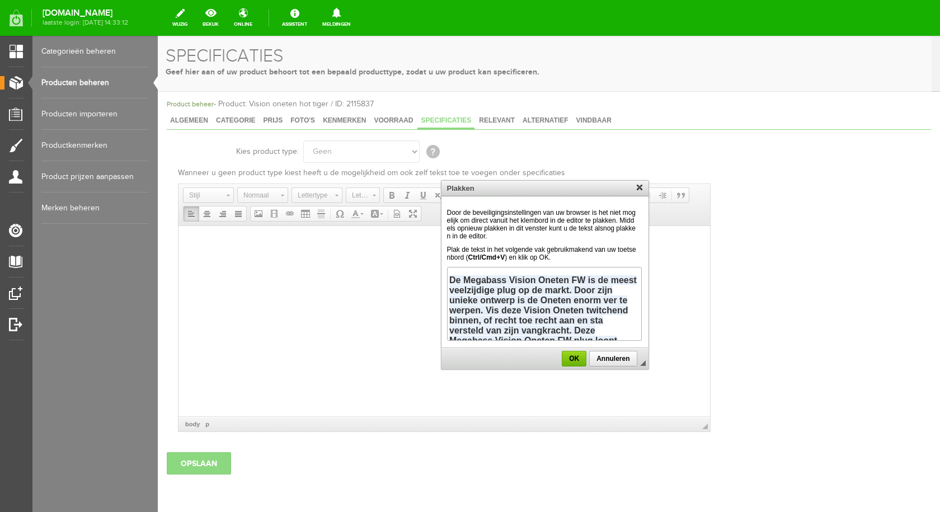
scroll to position [111, 0]
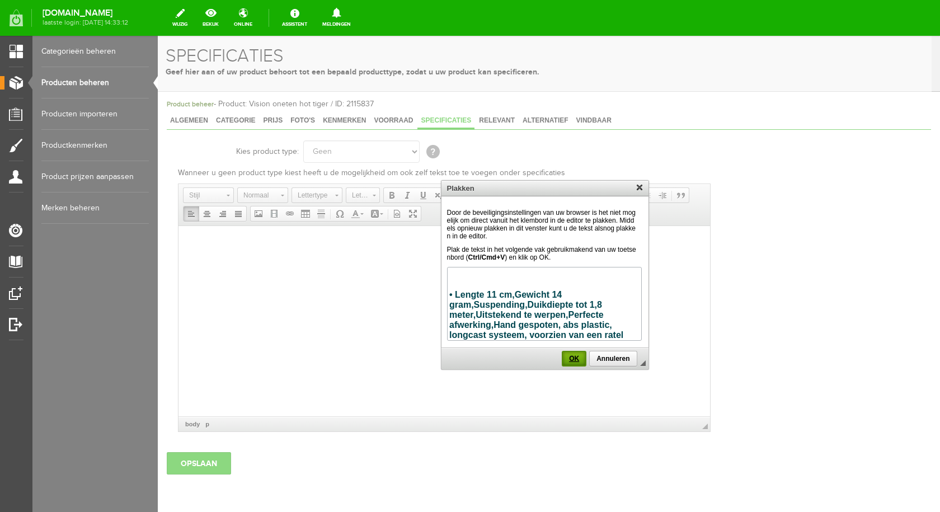
drag, startPoint x: 570, startPoint y: 355, endPoint x: 527, endPoint y: 176, distance: 184.1
click at [570, 355] on span "OK" at bounding box center [574, 359] width 22 height 8
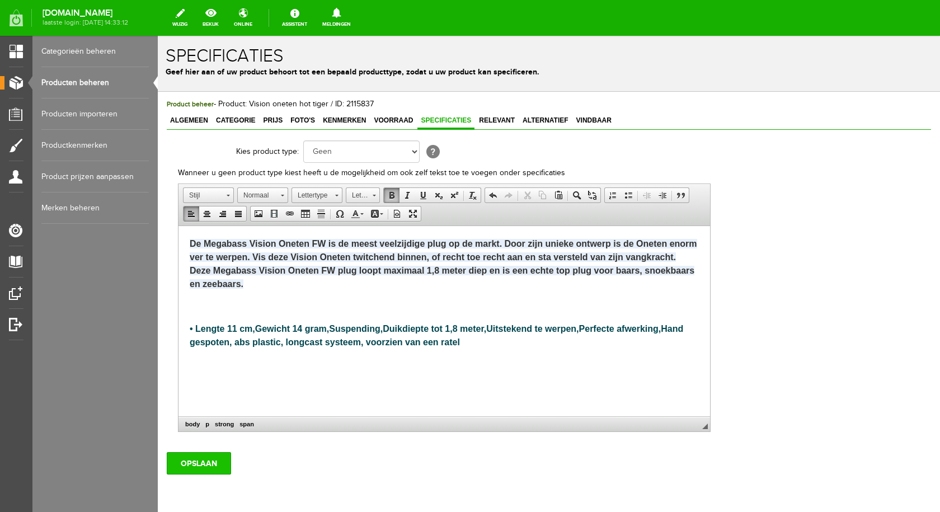
click at [196, 464] on input "OPSLAAN" at bounding box center [199, 463] width 64 height 22
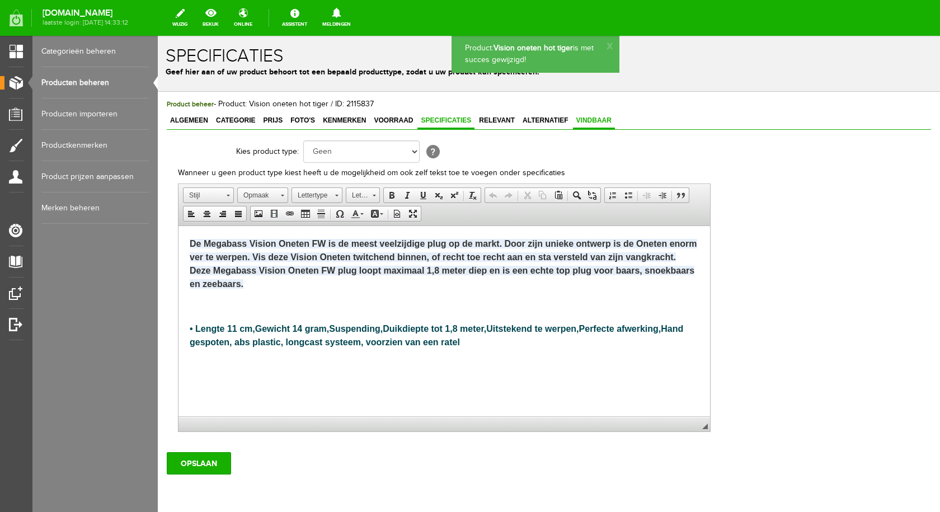
click at [588, 121] on span "Vindbaar" at bounding box center [594, 120] width 42 height 8
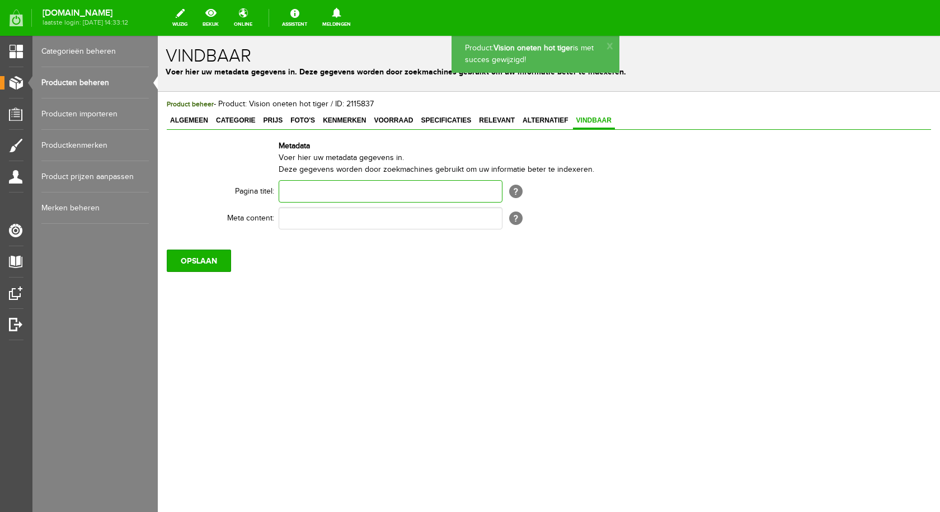
click at [391, 197] on input "text" at bounding box center [391, 191] width 224 height 22
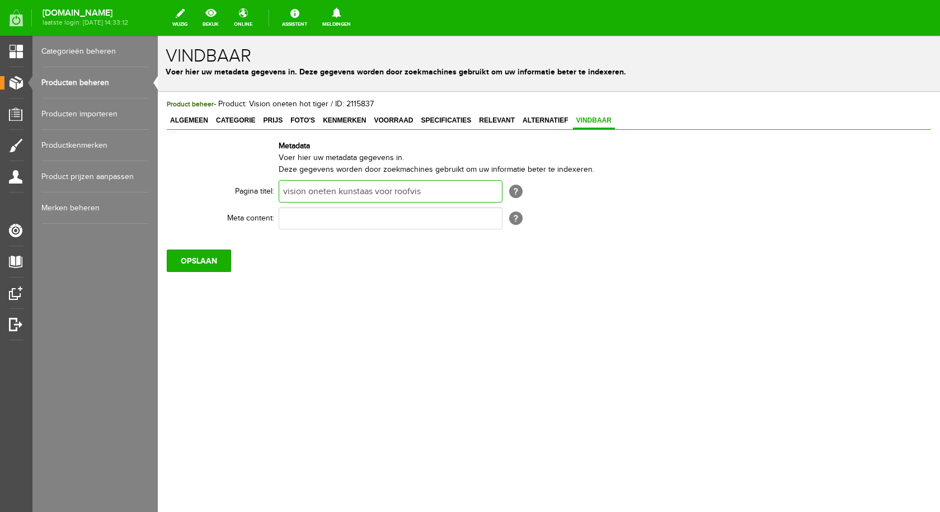
type input "vision oneten kunstaas voor roofvis"
click at [336, 221] on input "text" at bounding box center [391, 218] width 224 height 22
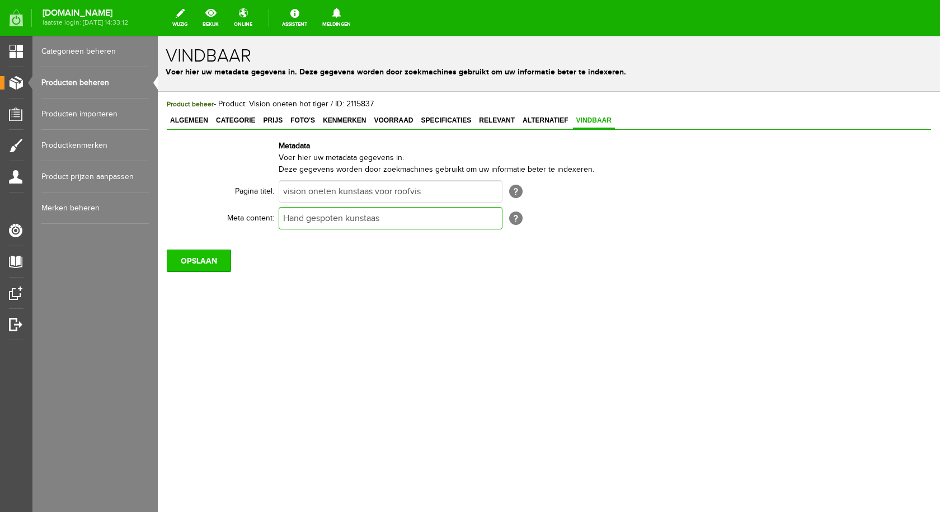
type input "Hand gespoten kunstaas"
click at [216, 265] on input "OPSLAAN" at bounding box center [199, 260] width 64 height 22
click at [68, 77] on link "Producten beheren" at bounding box center [94, 82] width 107 height 31
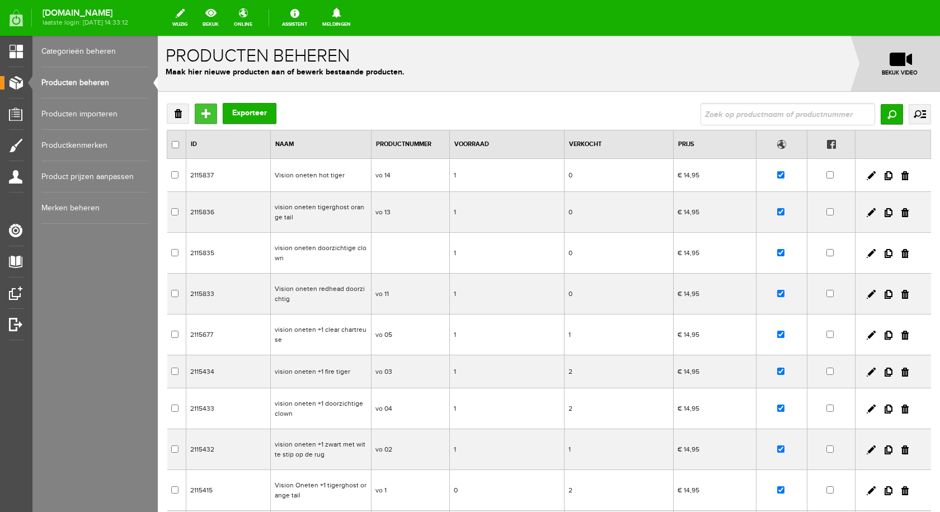
click at [198, 112] on input "Toevoegen" at bounding box center [206, 113] width 22 height 20
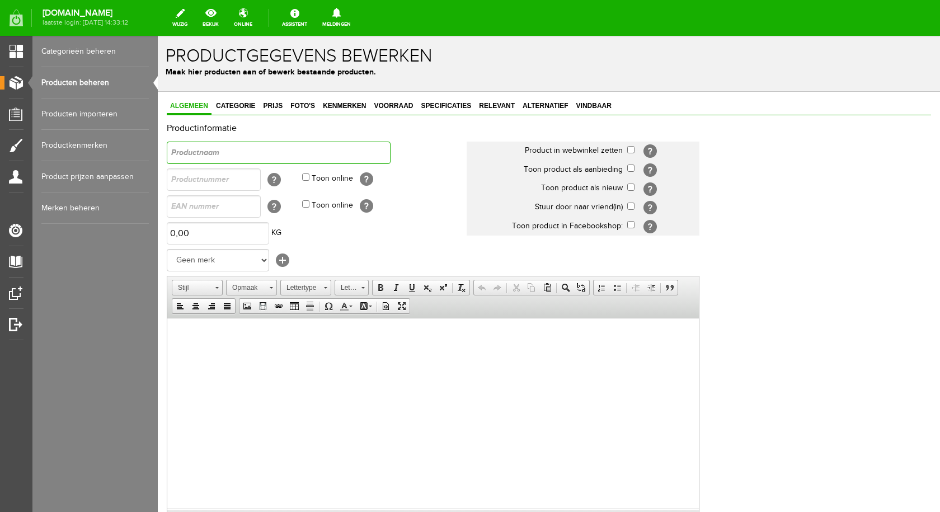
click at [230, 150] on input "text" at bounding box center [279, 152] width 224 height 22
type input "Vision oneten firetiger"
click at [631, 152] on input "checkbox" at bounding box center [630, 149] width 7 height 7
checkbox input "true"
click at [629, 186] on input "checkbox" at bounding box center [630, 186] width 7 height 7
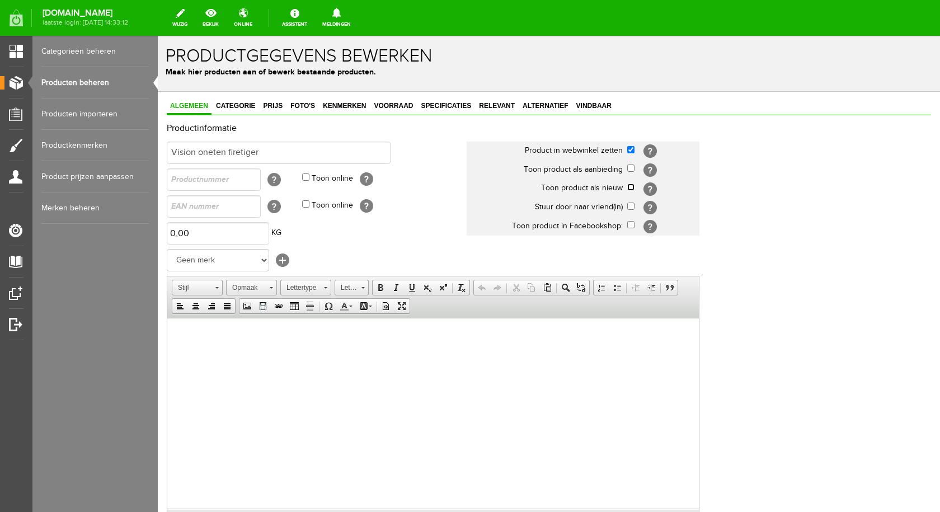
checkbox input "true"
click at [201, 181] on input "text" at bounding box center [214, 179] width 94 height 22
type input "vo 15"
click at [179, 336] on body at bounding box center [432, 335] width 509 height 12
click at [206, 345] on span "Plakken" at bounding box center [222, 344] width 59 height 14
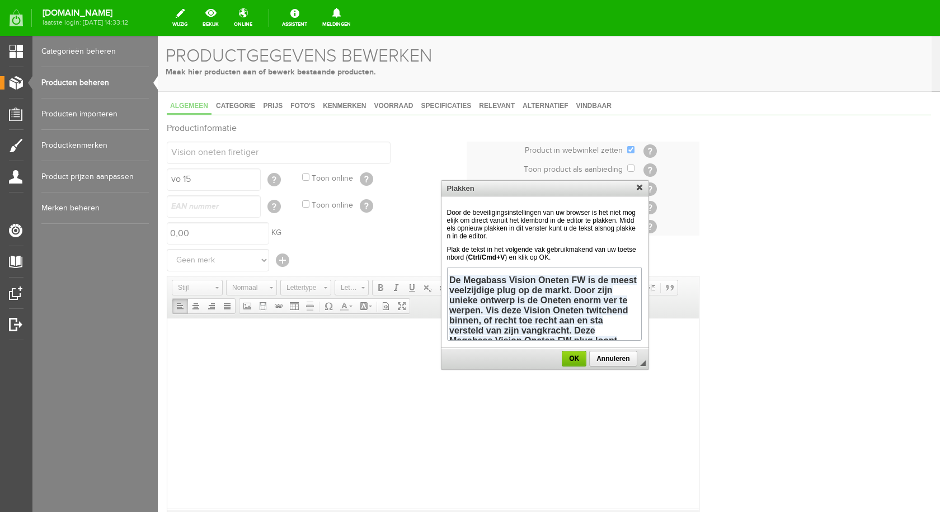
scroll to position [111, 0]
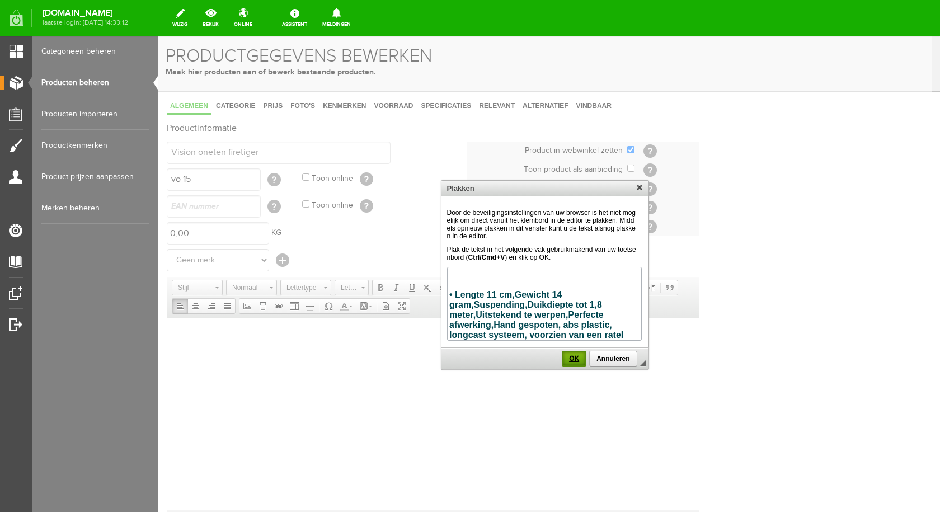
click at [572, 356] on span "OK" at bounding box center [574, 359] width 22 height 8
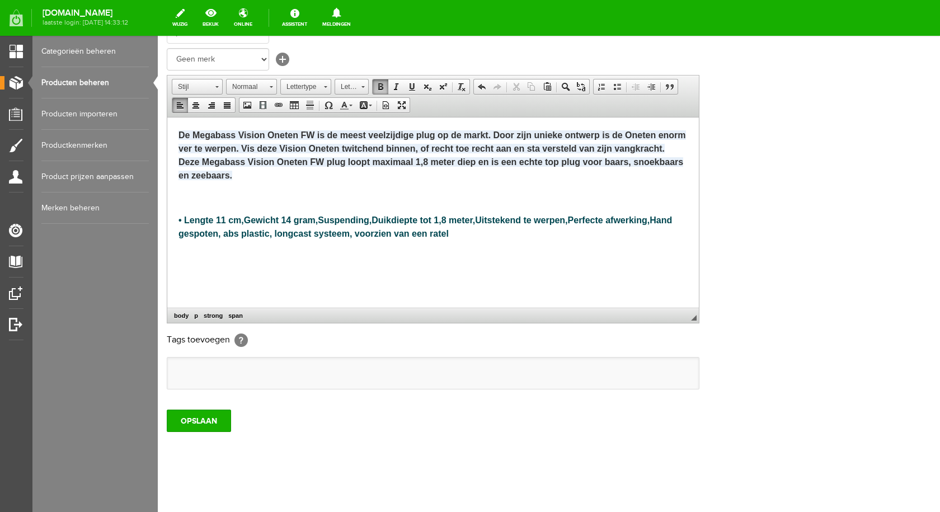
scroll to position [204, 0]
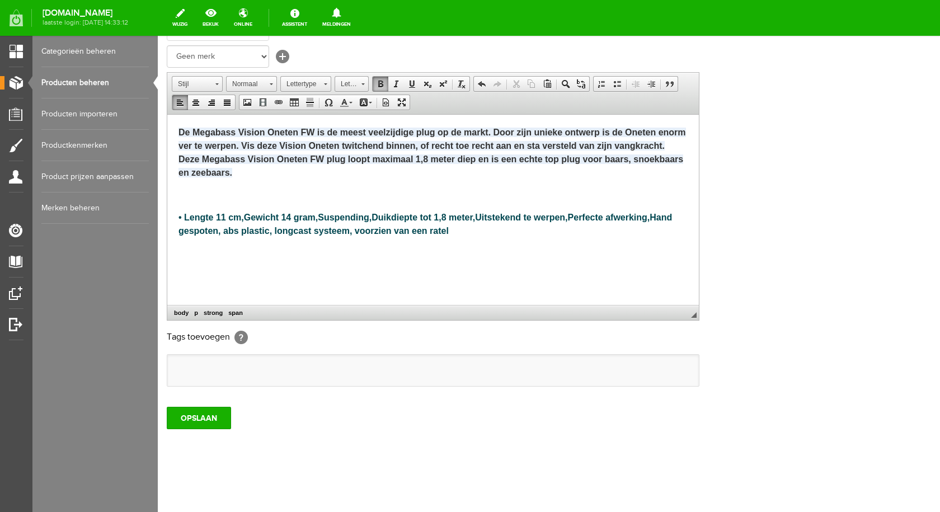
click at [246, 366] on ul at bounding box center [432, 370] width 531 height 31
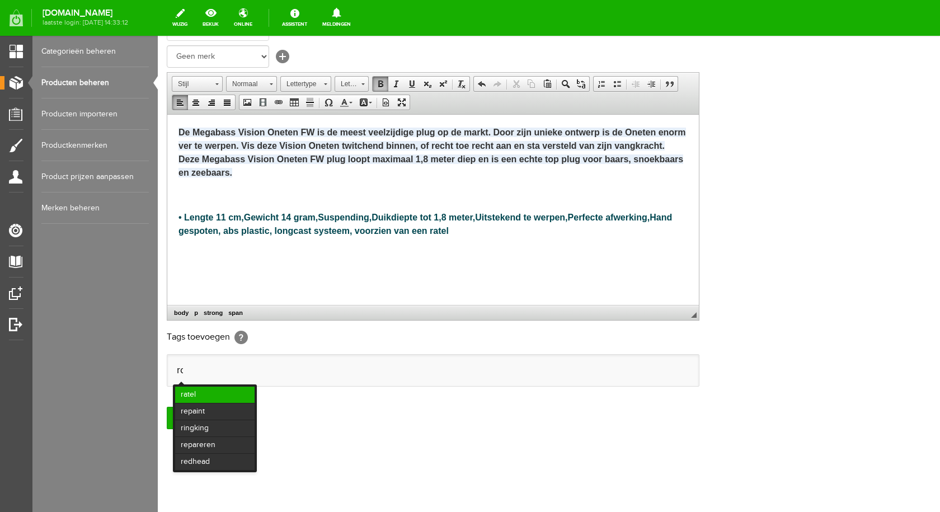
scroll to position [0, 0]
type input "ro"
click at [216, 391] on li "roofvis" at bounding box center [214, 394] width 79 height 16
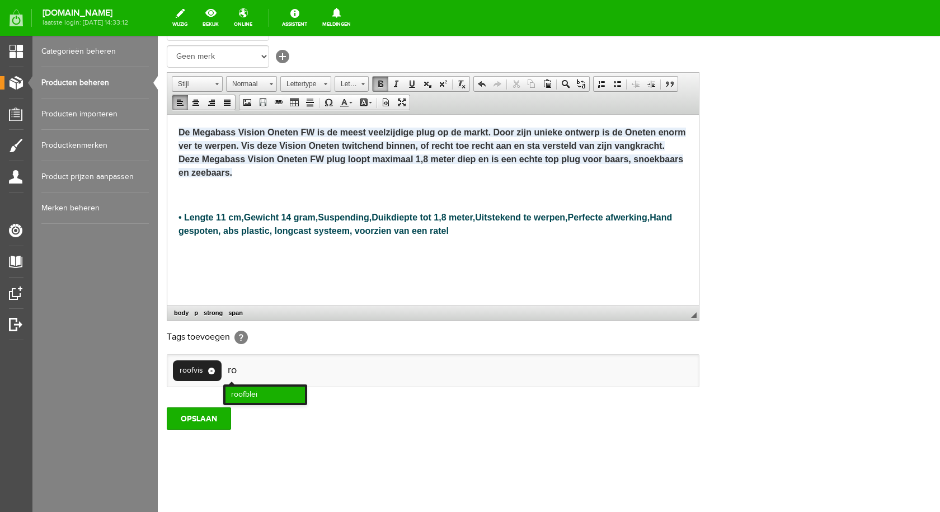
type input "ro"
click at [246, 391] on li "roofblei" at bounding box center [264, 394] width 79 height 16
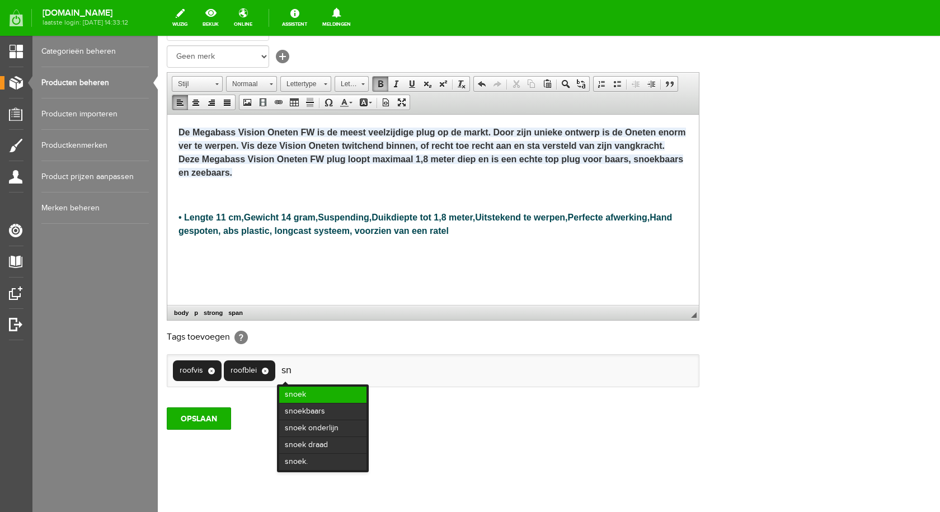
type input "sn"
click at [296, 395] on li "snoek" at bounding box center [322, 394] width 87 height 16
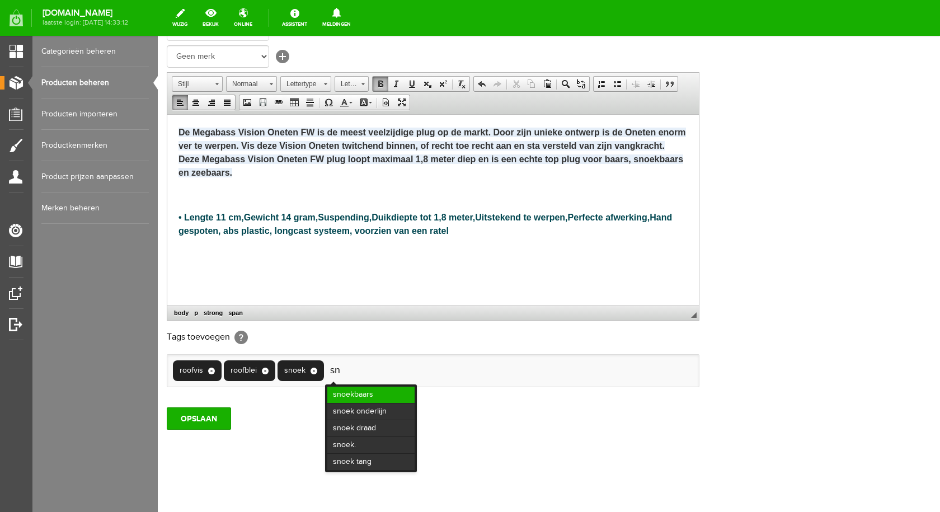
type input "sn"
click at [361, 391] on li "snoekbaars" at bounding box center [370, 394] width 87 height 16
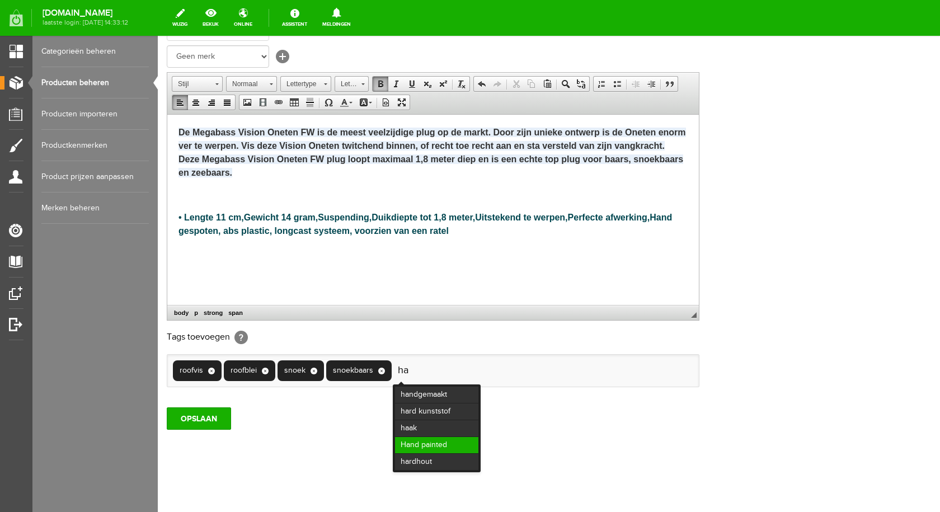
type input "ha"
click at [422, 443] on li "Hand painted" at bounding box center [436, 445] width 83 height 16
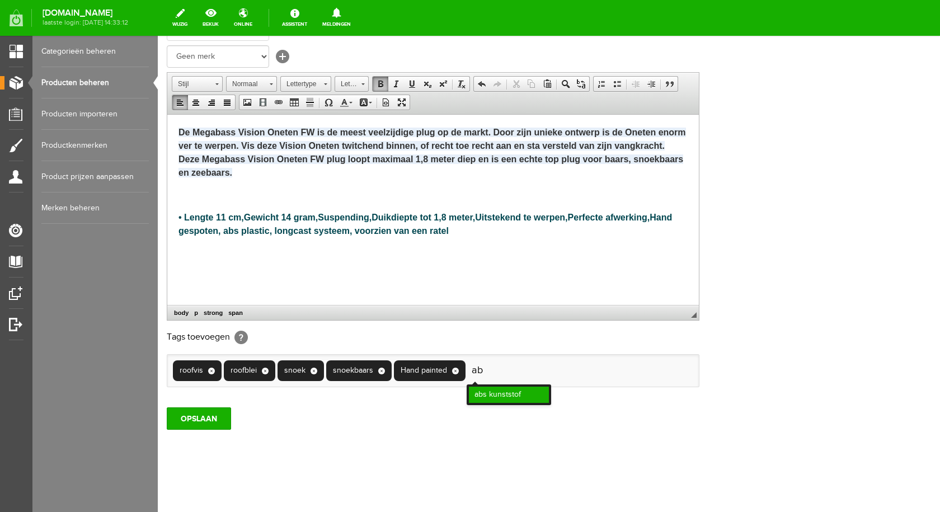
type input "ab"
click at [501, 393] on li "abs kunststof" at bounding box center [509, 394] width 80 height 16
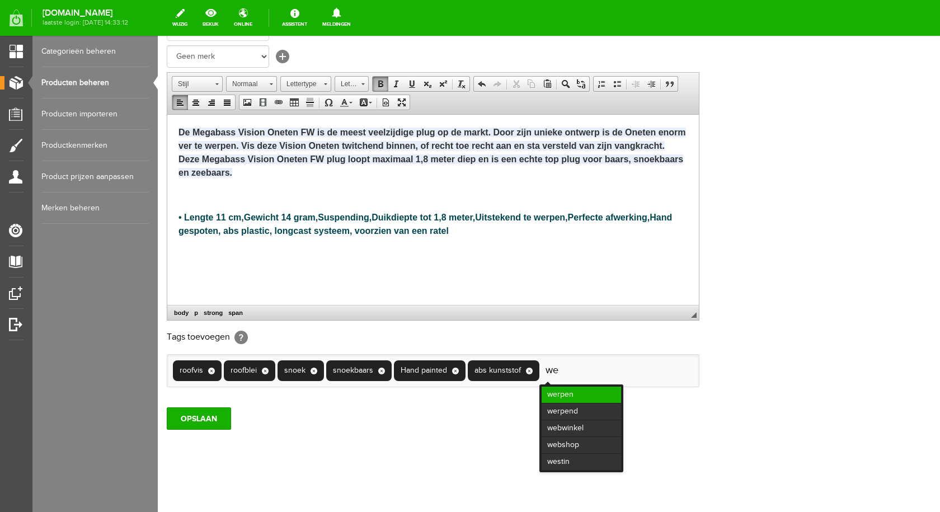
type input "we"
click at [571, 395] on li "werpen" at bounding box center [580, 394] width 79 height 16
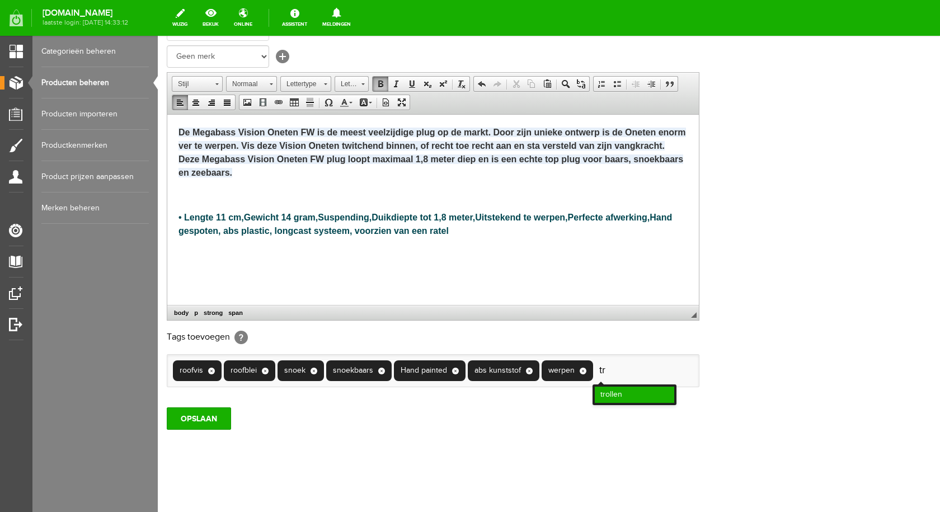
type input "tr"
click at [621, 394] on li "trollen" at bounding box center [633, 394] width 79 height 16
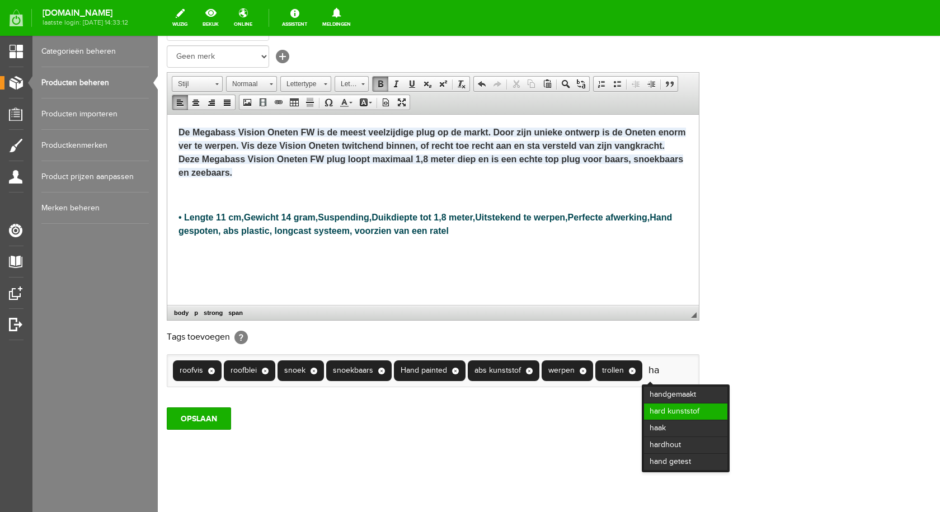
type input "ha"
click at [688, 409] on li "hard kunststof" at bounding box center [685, 411] width 83 height 16
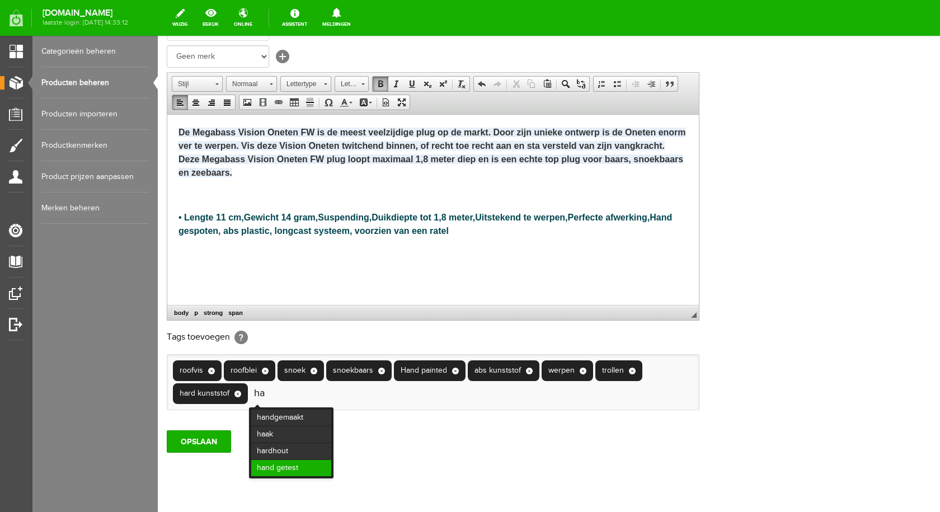
type input "ha"
click at [275, 468] on li "hand getest" at bounding box center [291, 468] width 80 height 16
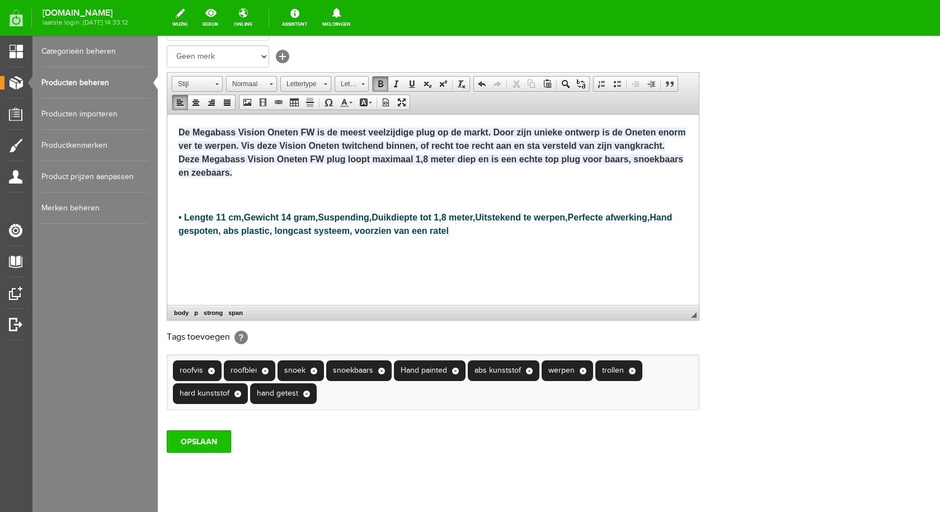
click at [197, 438] on input "OPSLAAN" at bounding box center [199, 441] width 64 height 22
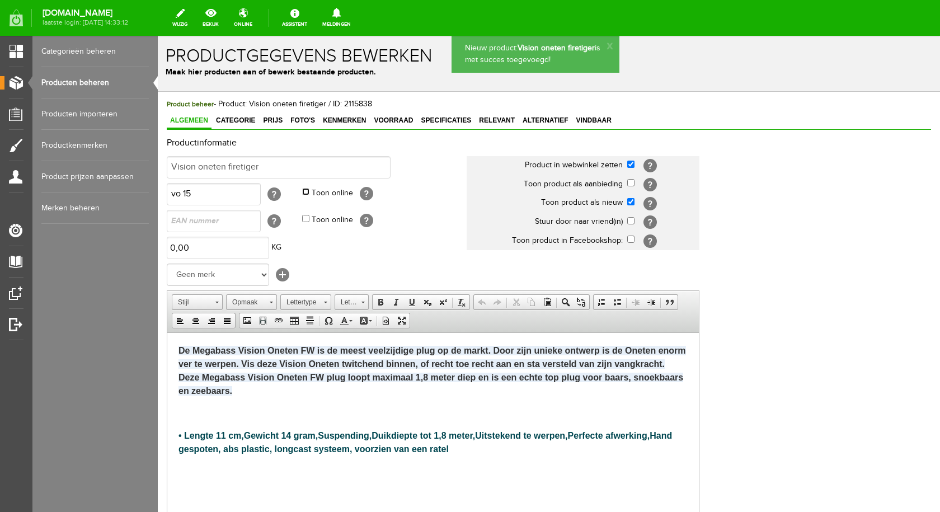
click at [307, 192] on input "Toon online" at bounding box center [305, 191] width 7 height 7
checkbox input "true"
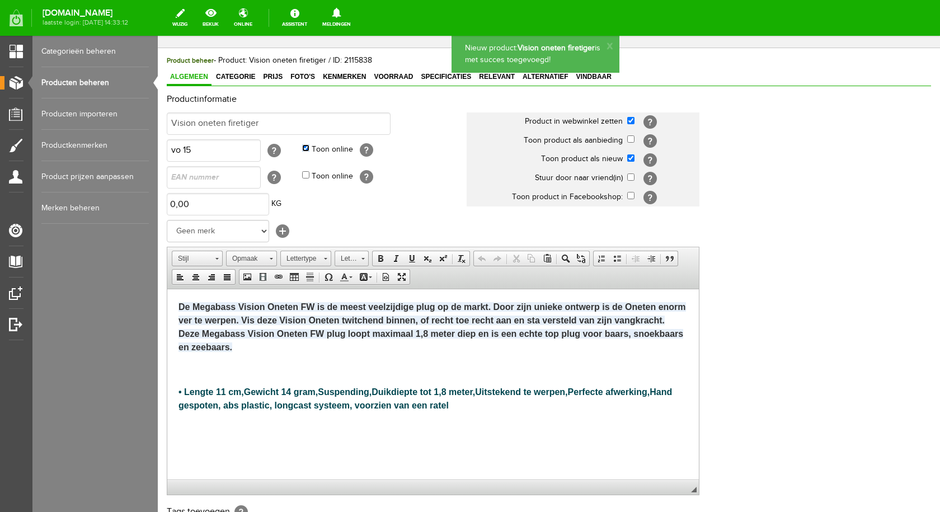
scroll to position [242, 0]
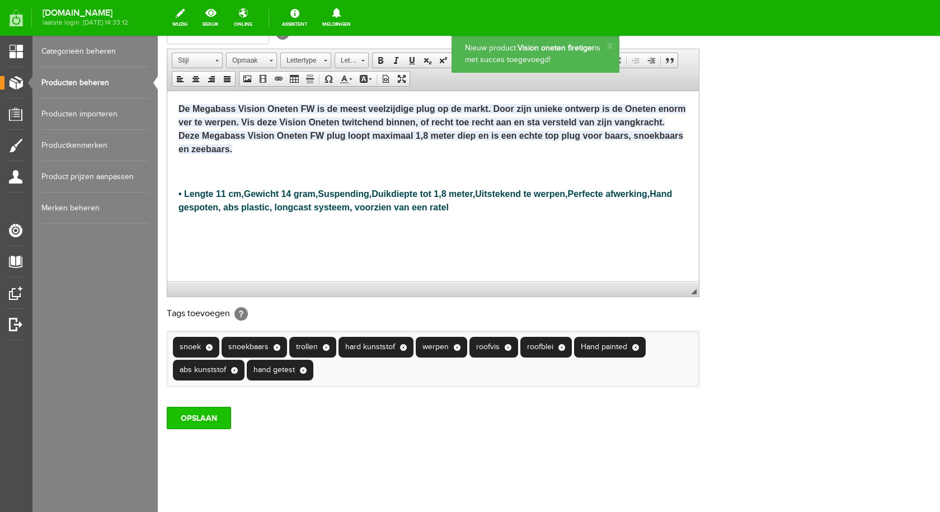
click at [207, 427] on input "OPSLAAN" at bounding box center [199, 418] width 64 height 22
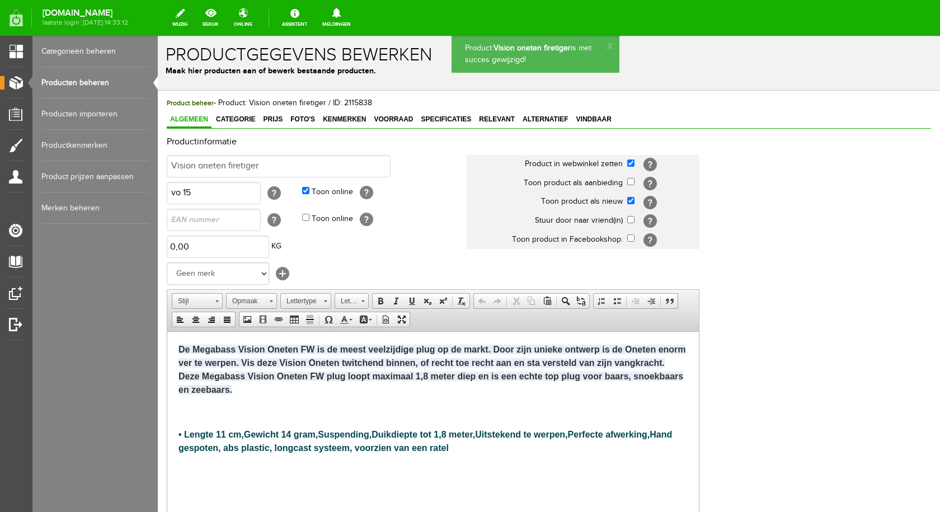
scroll to position [0, 0]
click at [236, 119] on span "Categorie" at bounding box center [236, 120] width 46 height 8
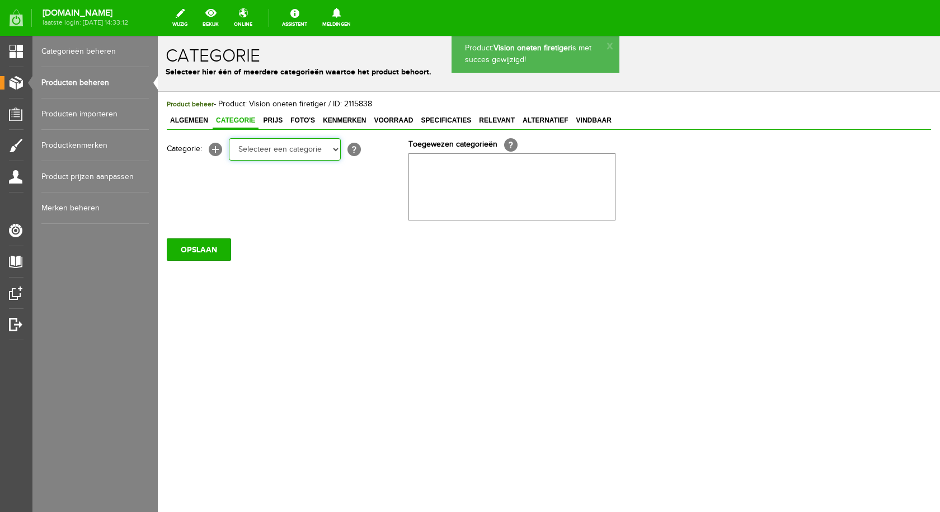
click at [328, 148] on select "Selecteer een categorie pluggen Python sheriff De schurk Swieber De Spok S-Cran…" at bounding box center [285, 149] width 112 height 22
select select "282226"
click at [229, 138] on select "Selecteer een categorie pluggen Python sheriff De schurk Swieber De Spok S-Cran…" at bounding box center [285, 149] width 112 height 22
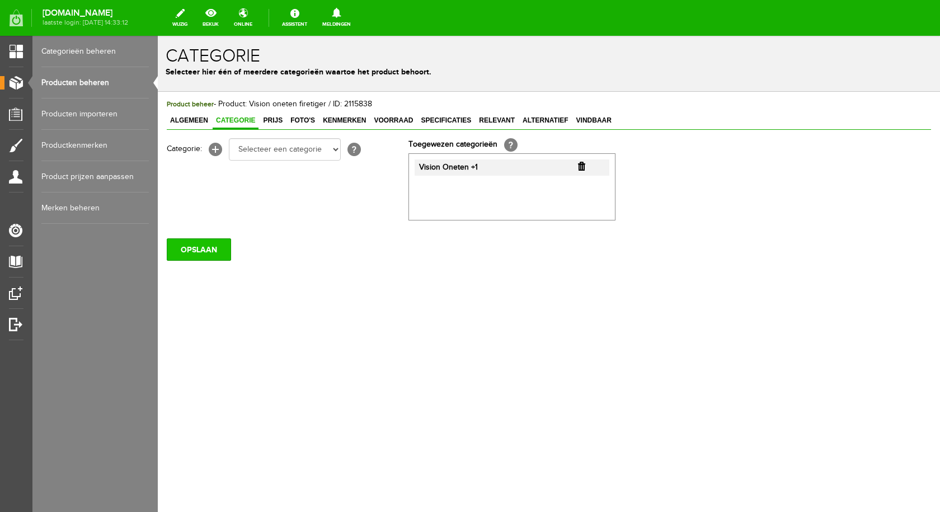
click at [213, 252] on input "OPSLAAN" at bounding box center [199, 249] width 64 height 22
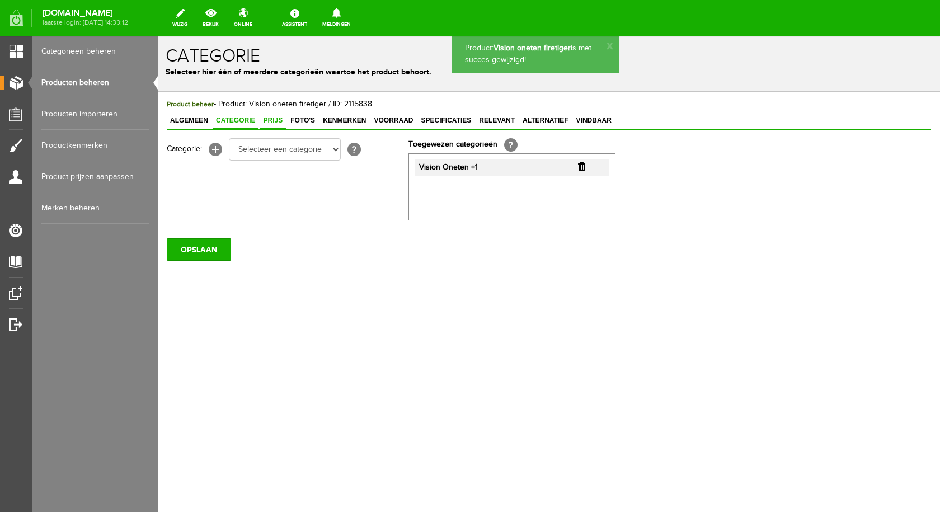
click at [271, 121] on span "Prijs" at bounding box center [272, 120] width 26 height 8
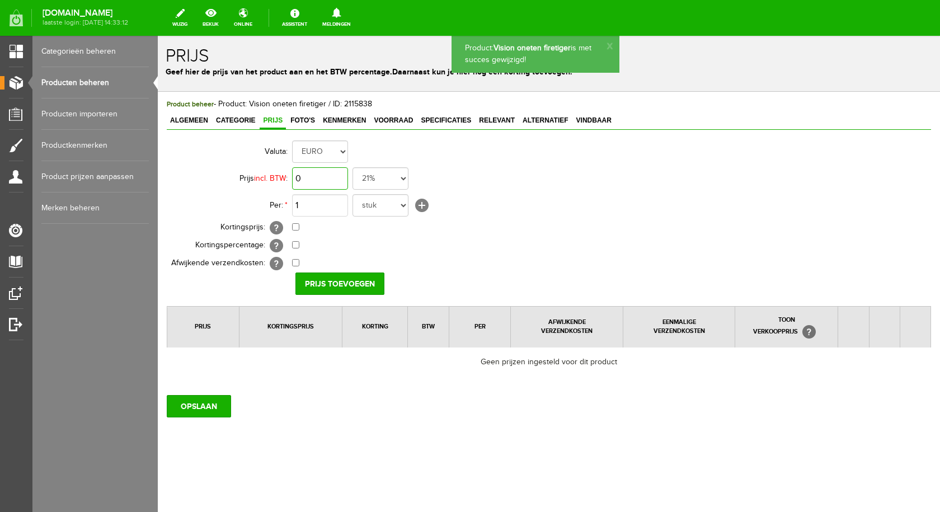
click at [323, 173] on input "0" at bounding box center [320, 178] width 56 height 22
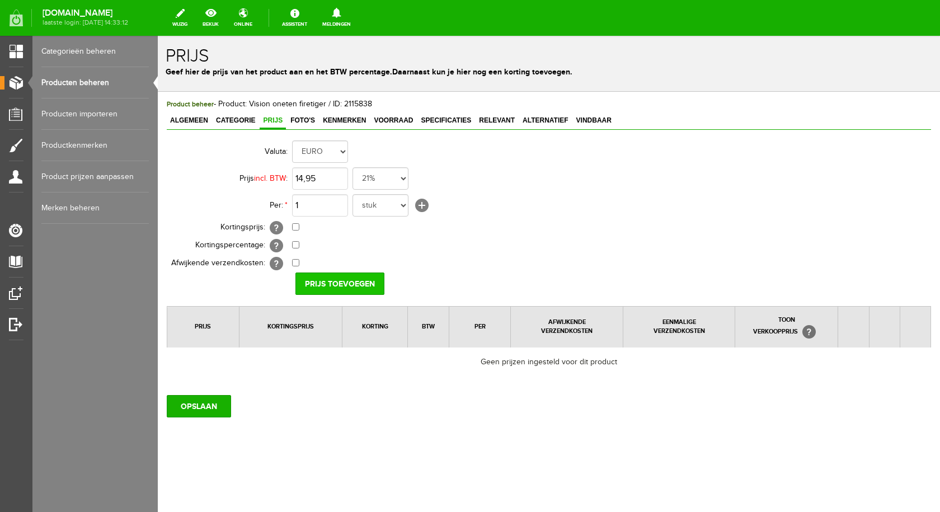
type input "€ 14,95"
click at [318, 287] on input "Prijs toevoegen" at bounding box center [339, 283] width 89 height 22
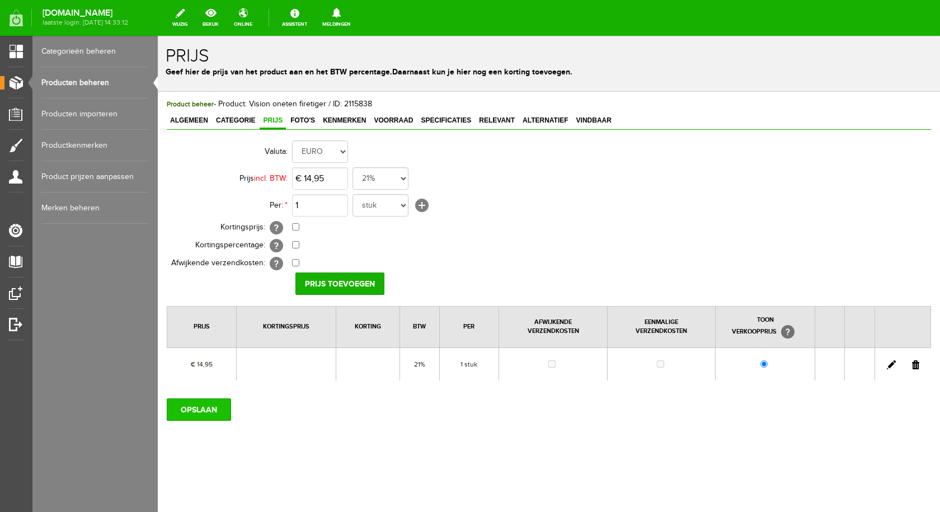
click at [196, 411] on input "OPSLAAN" at bounding box center [199, 409] width 64 height 22
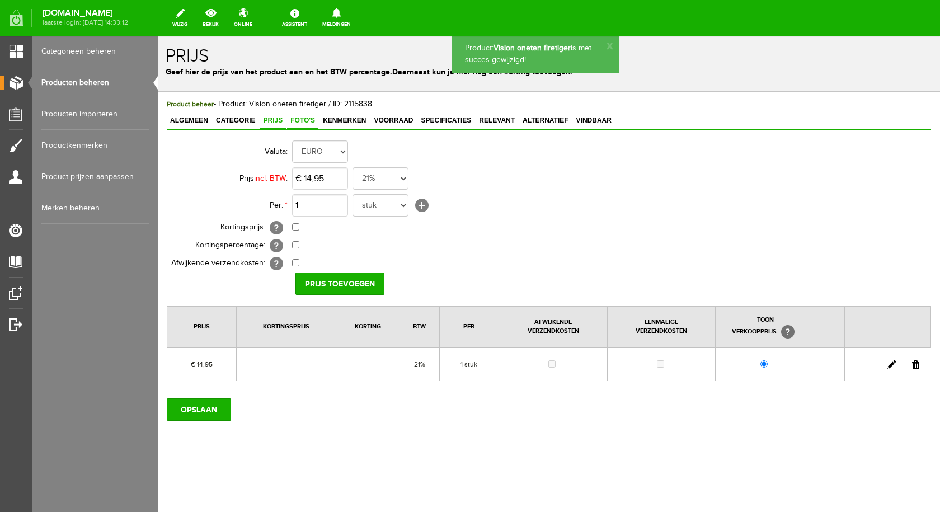
click at [300, 114] on link "Foto's" at bounding box center [302, 121] width 31 height 16
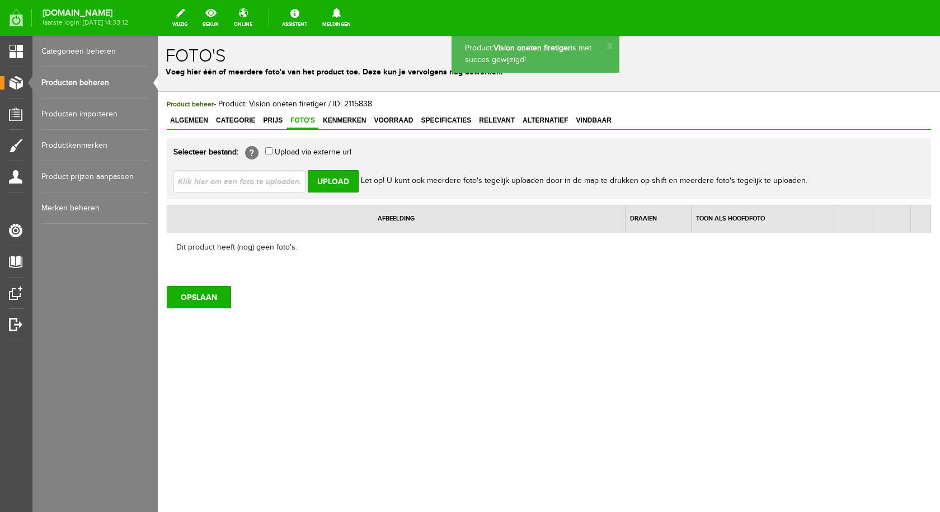
click at [259, 181] on input "file" at bounding box center [243, 180] width 141 height 21
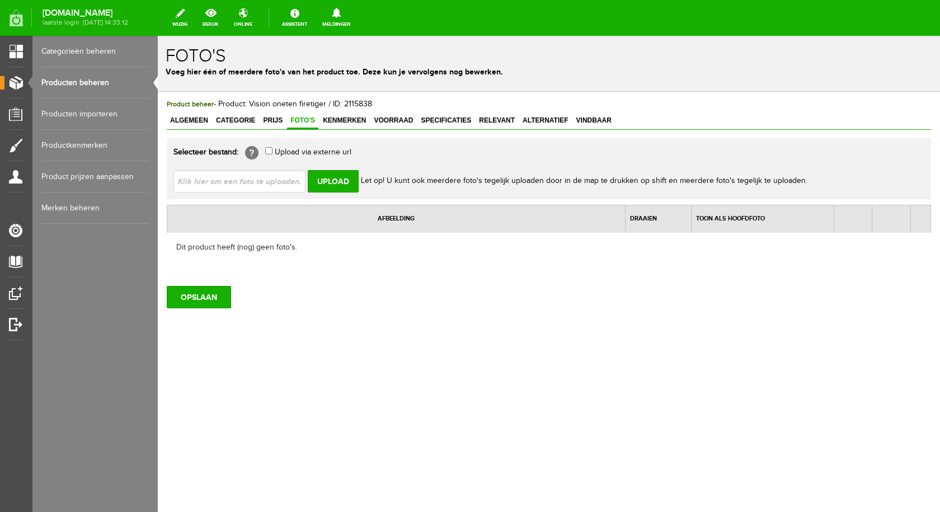
type input "C:\fakepath\vision oneten firetiger.jpg"
type input "vision oneten firetiger.jpg"
click at [346, 180] on input "Upload" at bounding box center [333, 181] width 51 height 22
click at [329, 174] on input "Upload" at bounding box center [333, 181] width 51 height 22
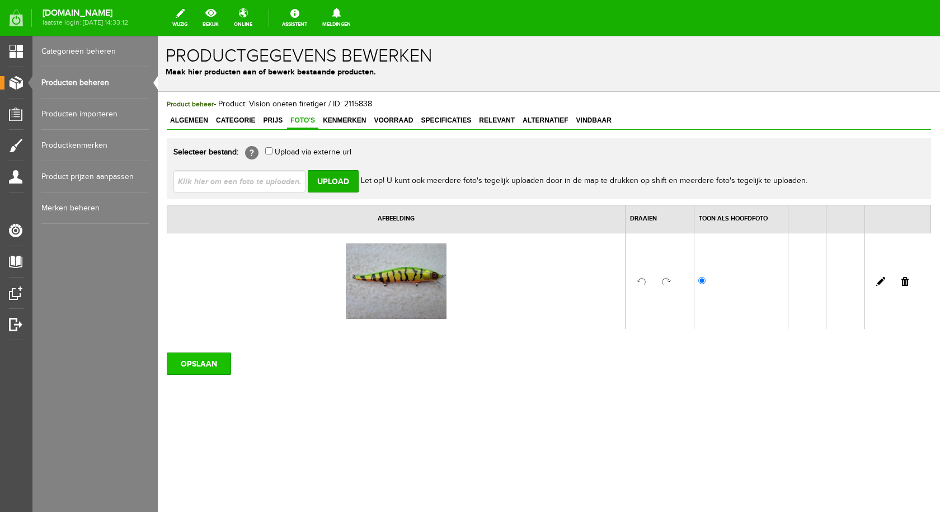
click at [193, 361] on input "OPSLAAN" at bounding box center [199, 363] width 64 height 22
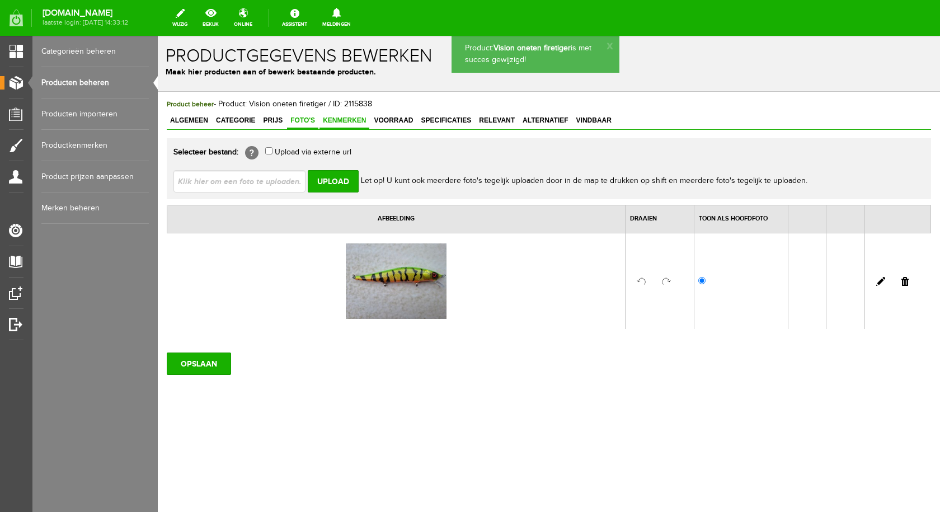
click at [347, 119] on span "Kenmerken" at bounding box center [344, 120] width 50 height 8
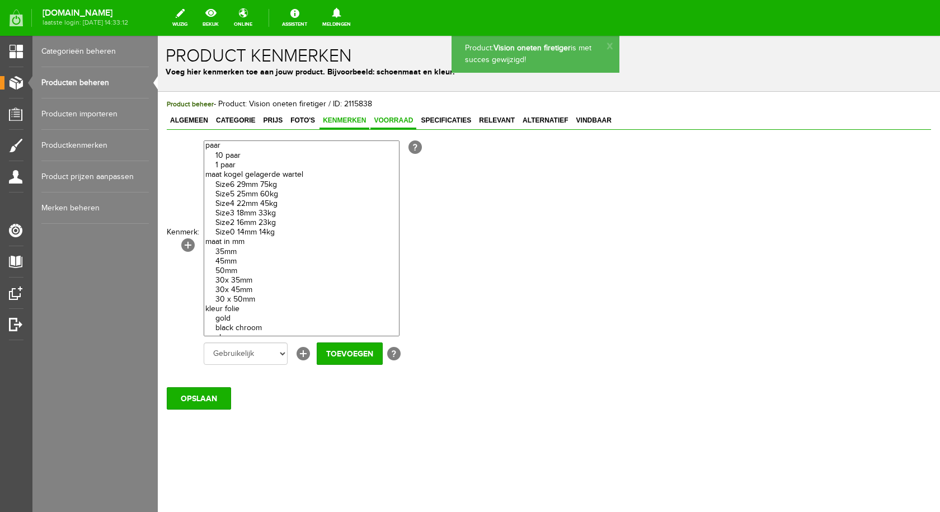
click at [389, 122] on span "Voorraad" at bounding box center [393, 120] width 46 height 8
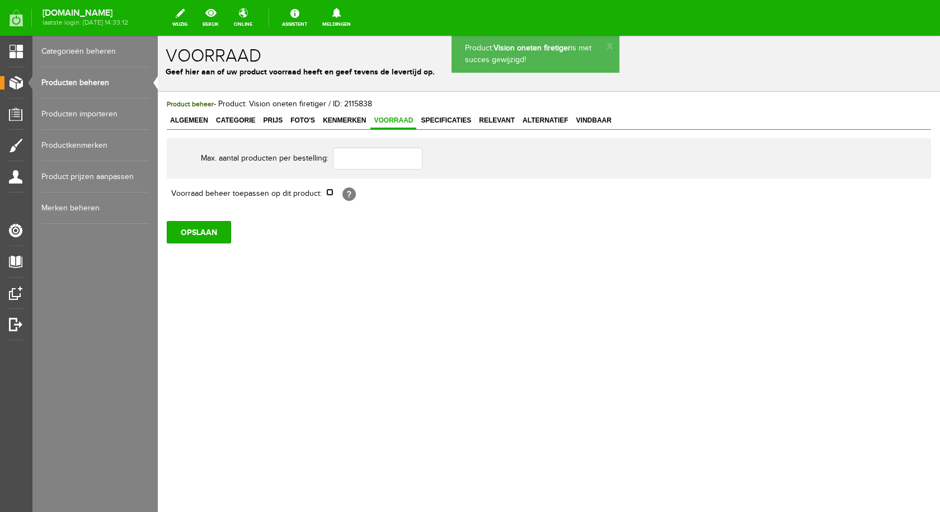
click at [331, 188] on input "checkbox" at bounding box center [329, 191] width 7 height 7
checkbox input "true"
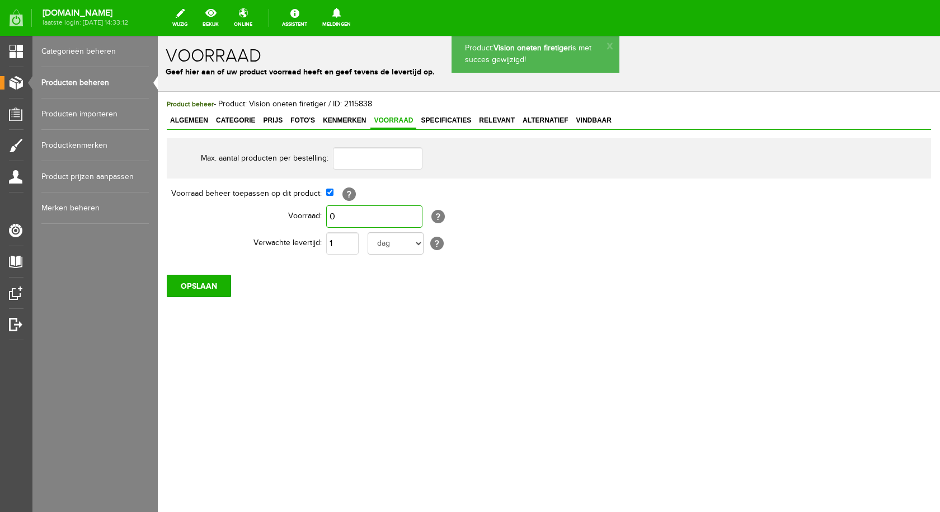
click at [337, 207] on input "0" at bounding box center [374, 216] width 96 height 22
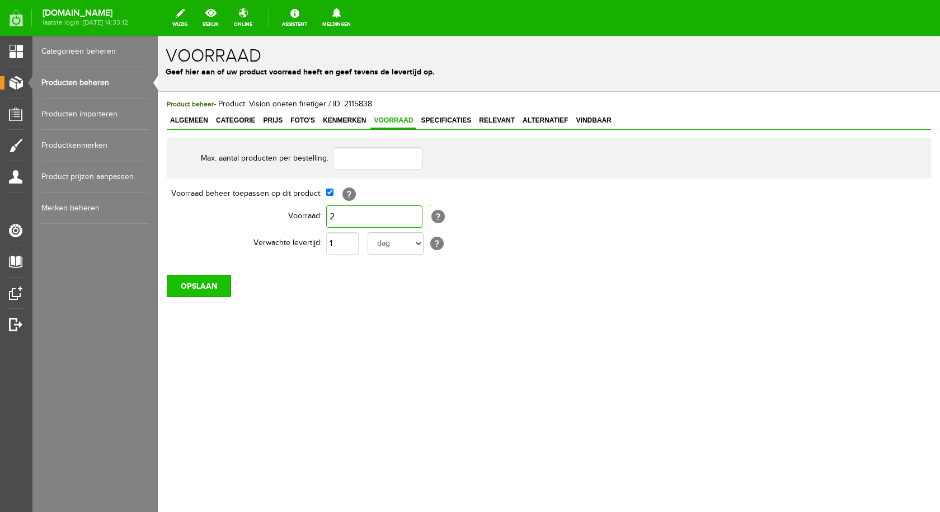
type input "2"
click at [211, 282] on input "OPSLAAN" at bounding box center [199, 286] width 64 height 22
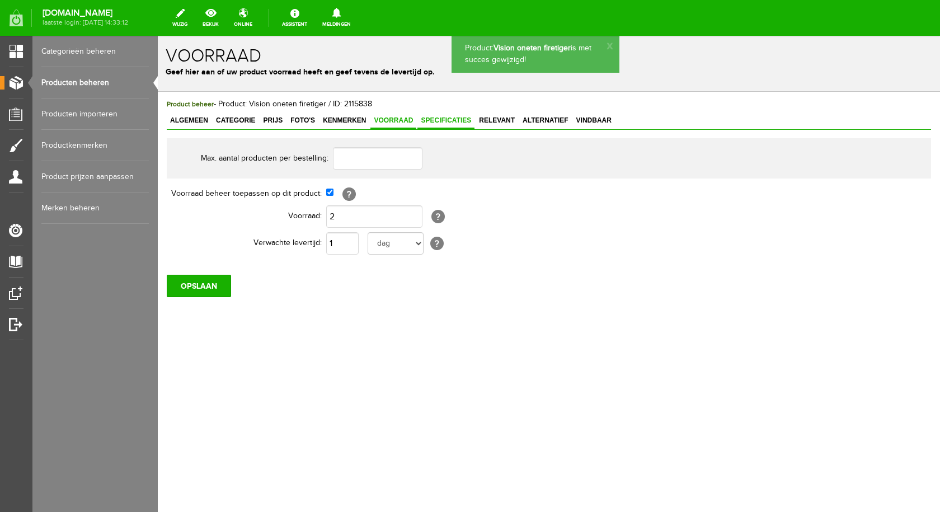
click at [449, 123] on span "Specificaties" at bounding box center [445, 120] width 57 height 8
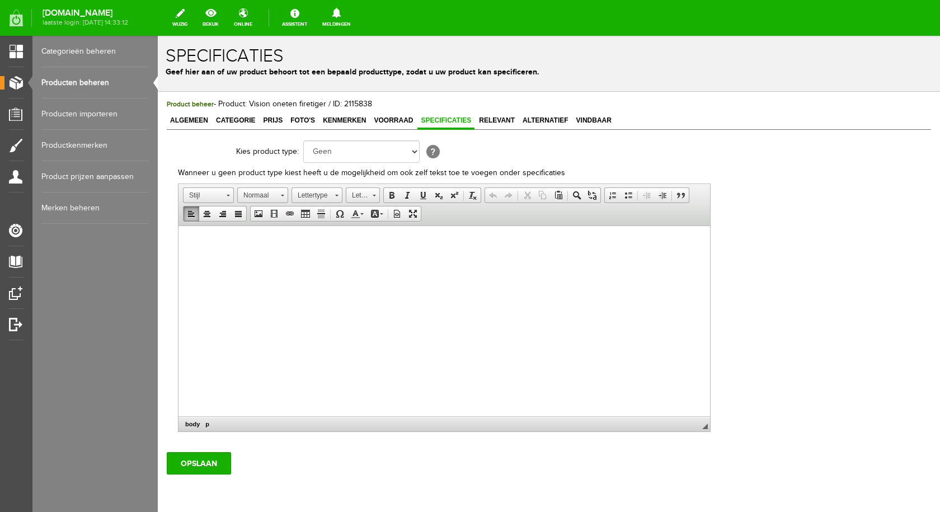
drag, startPoint x: 284, startPoint y: 416, endPoint x: 399, endPoint y: 255, distance: 198.0
click at [399, 254] on html at bounding box center [443, 243] width 531 height 34
click at [234, 250] on span "Plakken" at bounding box center [243, 251] width 59 height 14
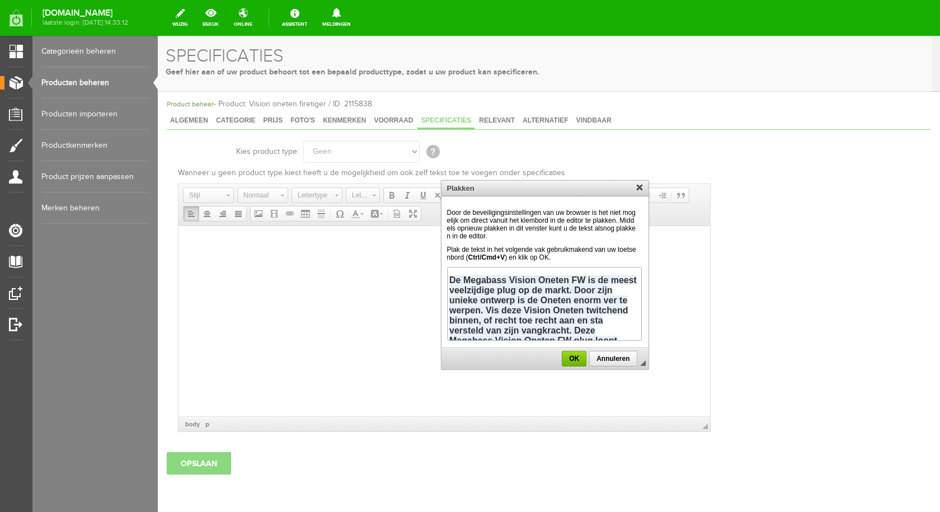
scroll to position [111, 0]
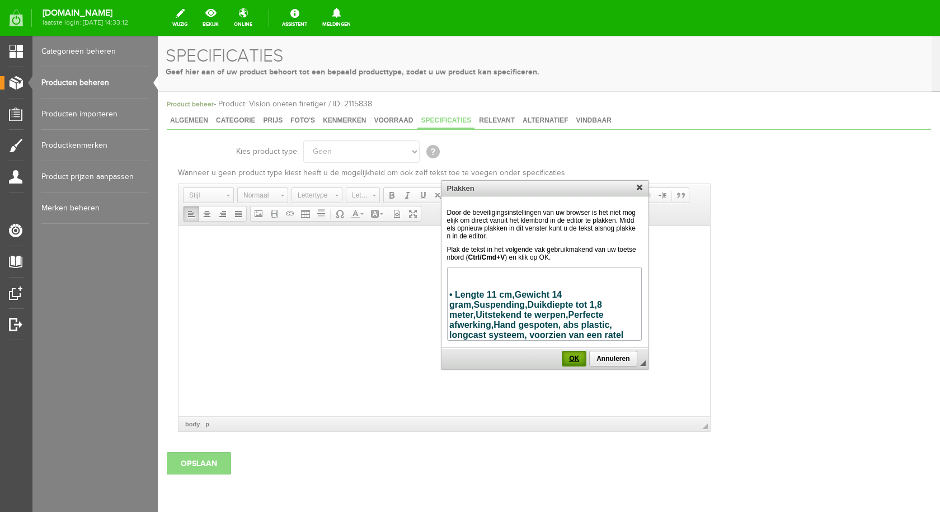
click at [566, 359] on span "OK" at bounding box center [574, 359] width 22 height 8
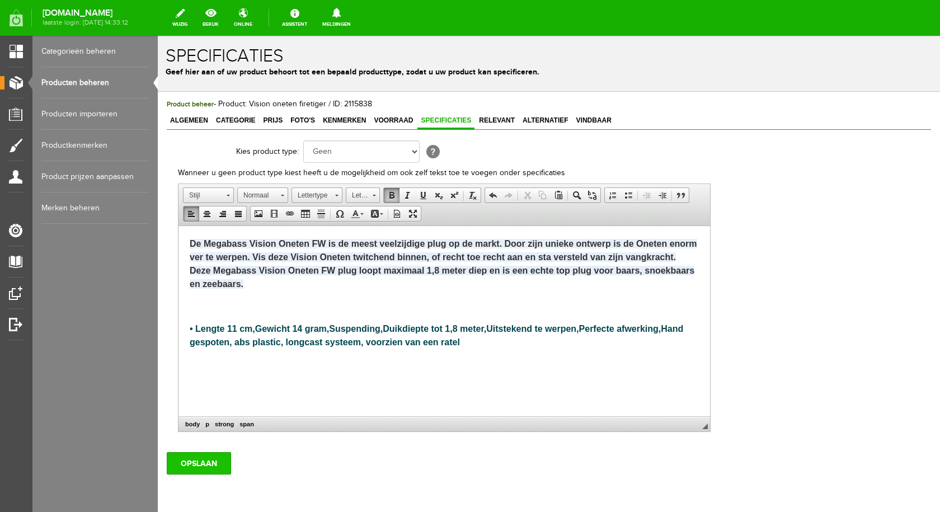
click at [195, 461] on input "OPSLAAN" at bounding box center [199, 463] width 64 height 22
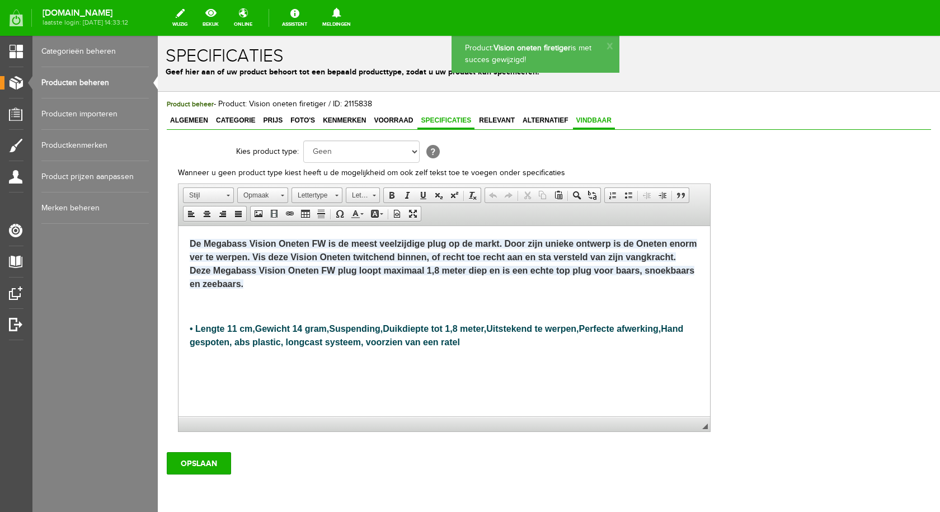
click at [589, 117] on span "Vindbaar" at bounding box center [594, 120] width 42 height 8
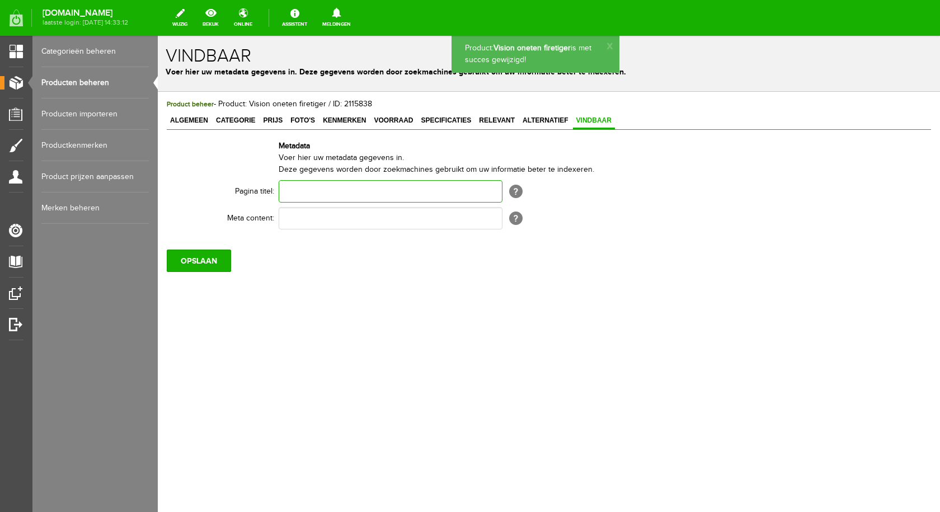
click at [397, 184] on input "text" at bounding box center [391, 191] width 224 height 22
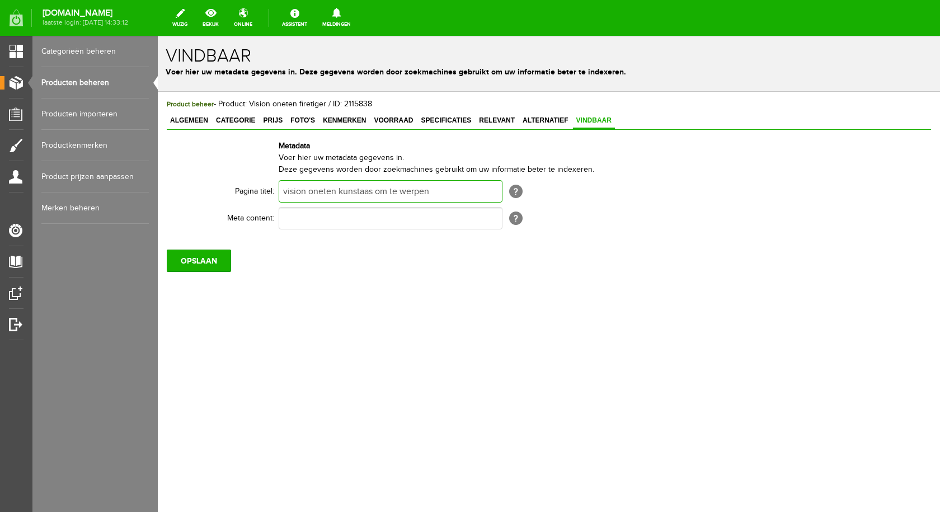
type input "vision oneten kunstaas om te werpen"
click at [291, 228] on input "text" at bounding box center [391, 218] width 224 height 22
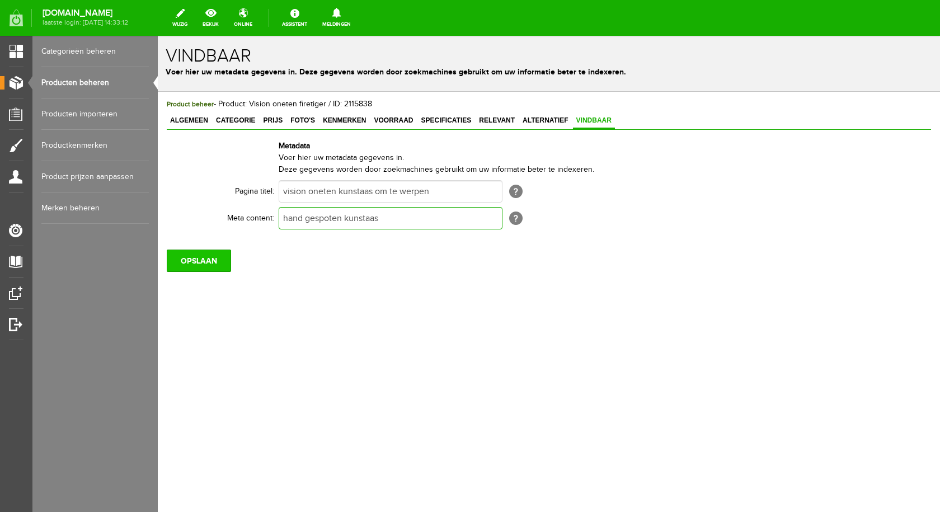
type input "hand gespoten kunstaas"
click at [200, 271] on input "OPSLAAN" at bounding box center [199, 260] width 64 height 22
click at [213, 257] on input "OPSLAAN" at bounding box center [199, 260] width 64 height 22
